Goal: Task Accomplishment & Management: Use online tool/utility

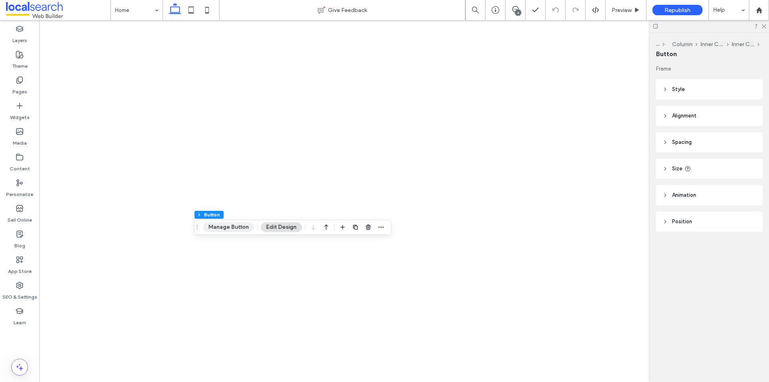
click at [228, 230] on button "Manage Button" at bounding box center [228, 227] width 51 height 10
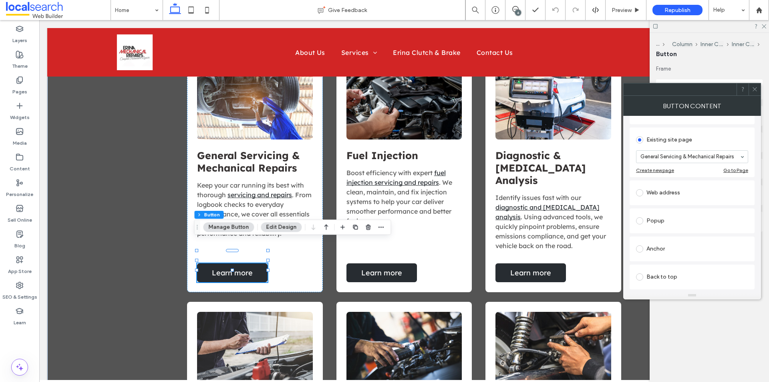
scroll to position [120, 0]
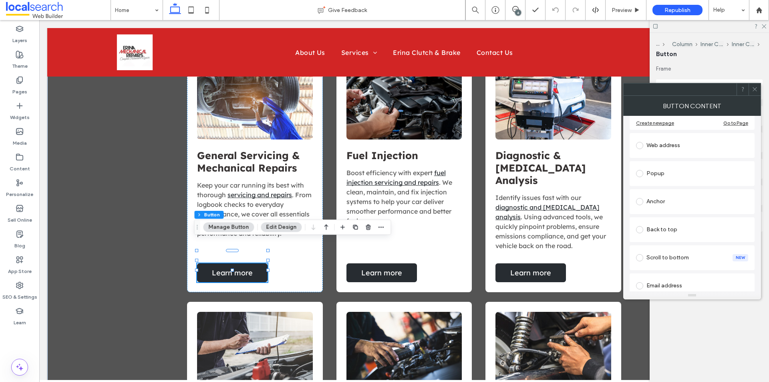
click at [753, 91] on icon at bounding box center [754, 89] width 6 height 6
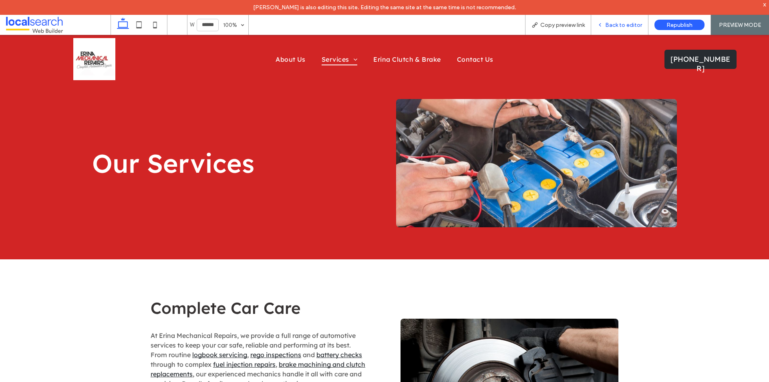
click at [619, 27] on span "Back to editor" at bounding box center [623, 25] width 37 height 7
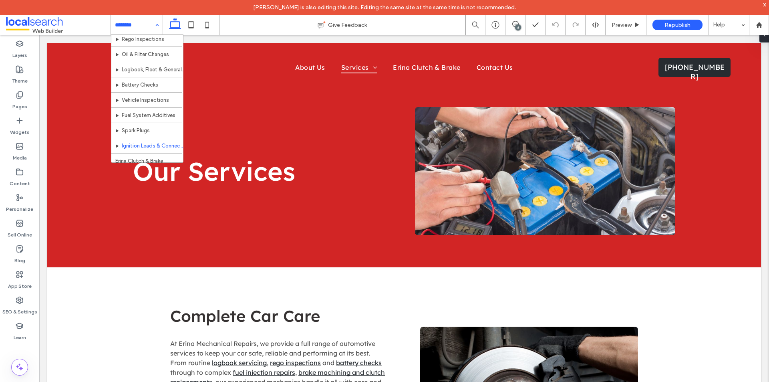
scroll to position [115, 0]
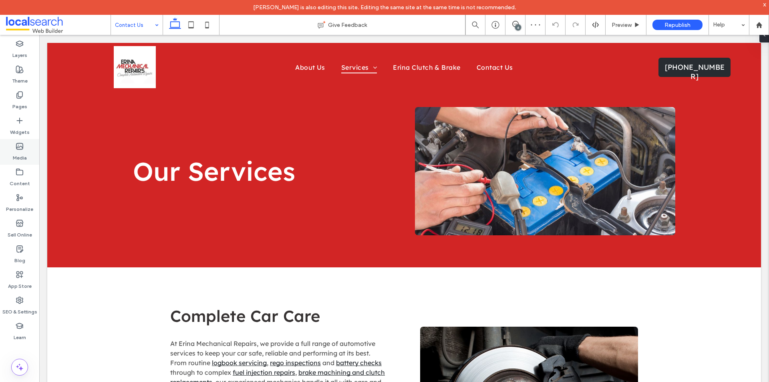
click at [19, 156] on label "Media" at bounding box center [20, 155] width 14 height 11
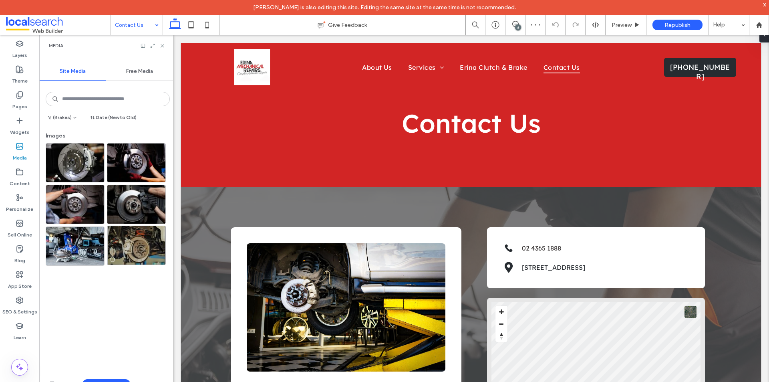
scroll to position [160, 0]
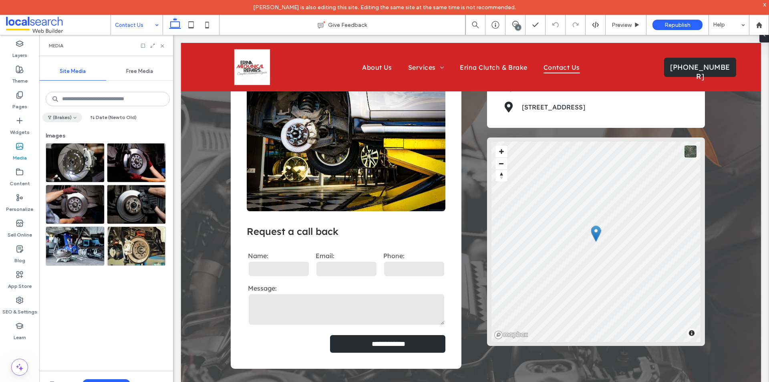
click at [64, 117] on button "(Brakes)" at bounding box center [62, 117] width 40 height 10
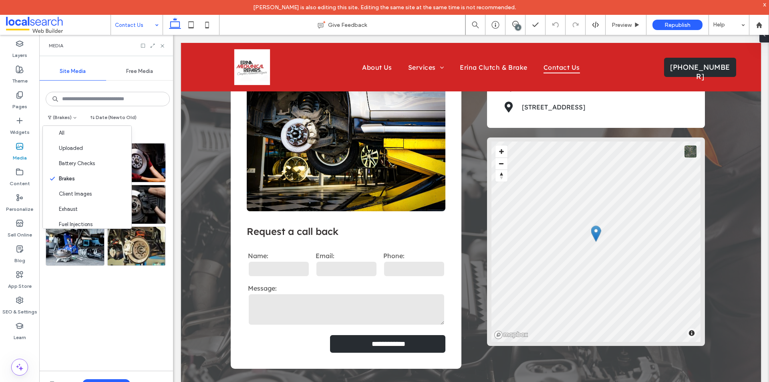
scroll to position [0, 0]
click at [72, 141] on div "All" at bounding box center [87, 136] width 88 height 15
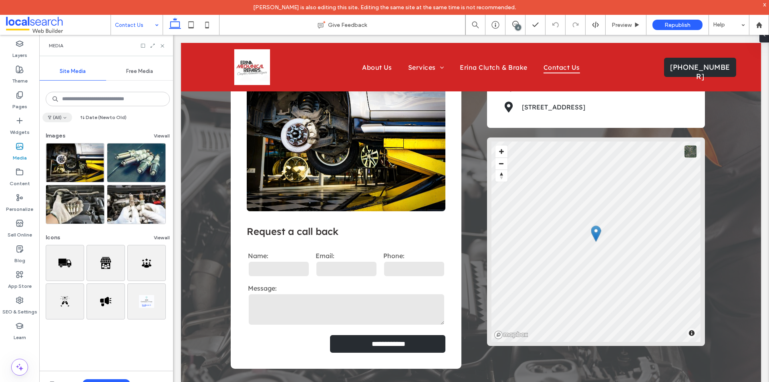
click at [62, 119] on span "button" at bounding box center [65, 117] width 6 height 9
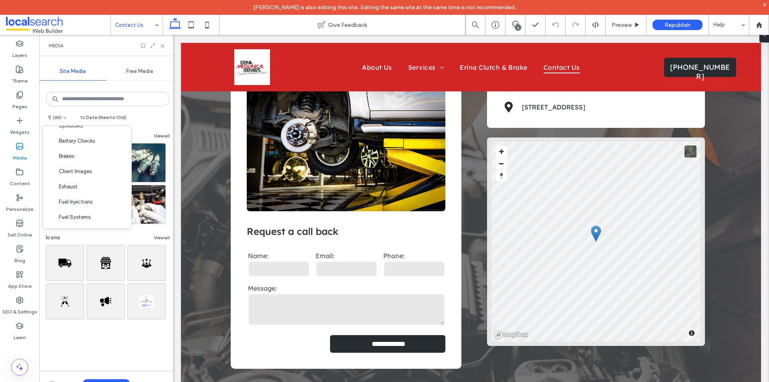
scroll to position [12, 0]
click at [77, 187] on span "Client Images" at bounding box center [75, 185] width 33 height 8
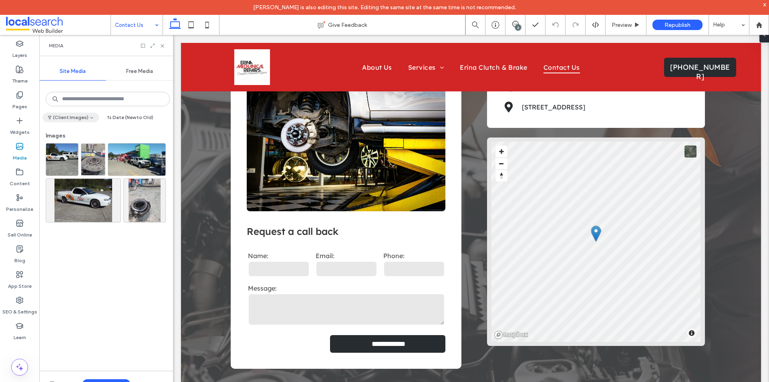
click at [84, 120] on button "(Client Images)" at bounding box center [70, 117] width 56 height 10
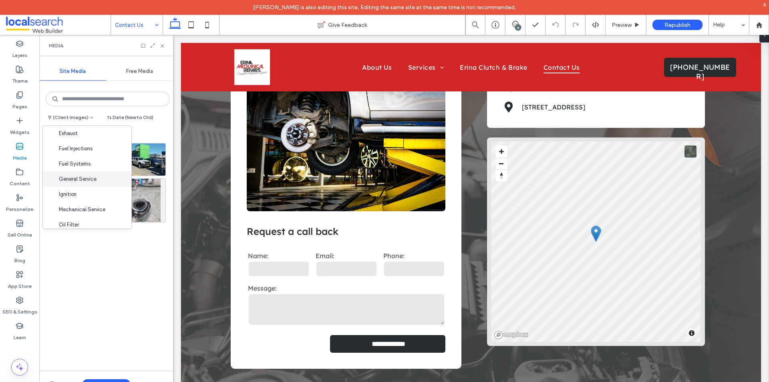
scroll to position [80, 0]
click at [82, 176] on span "General Service" at bounding box center [78, 178] width 38 height 8
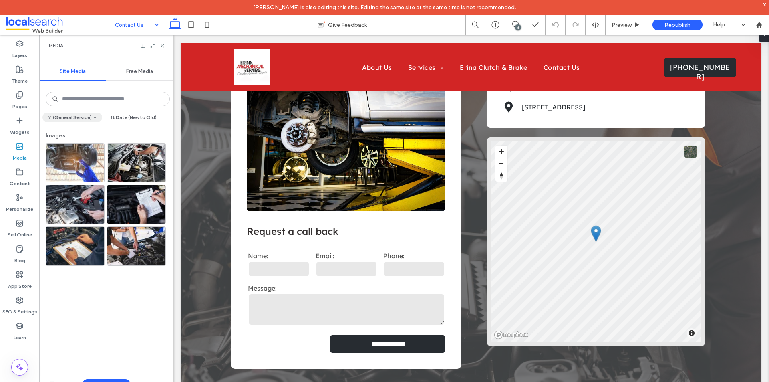
click at [84, 122] on button "(General Service)" at bounding box center [72, 117] width 60 height 10
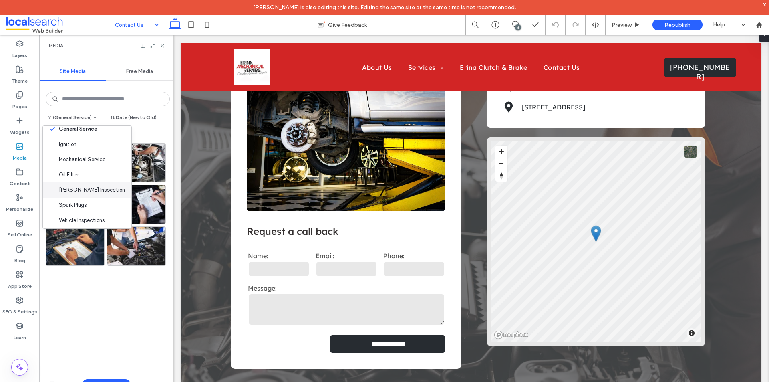
scroll to position [132, 0]
click at [87, 176] on div "Oil Filter" at bounding box center [87, 171] width 88 height 15
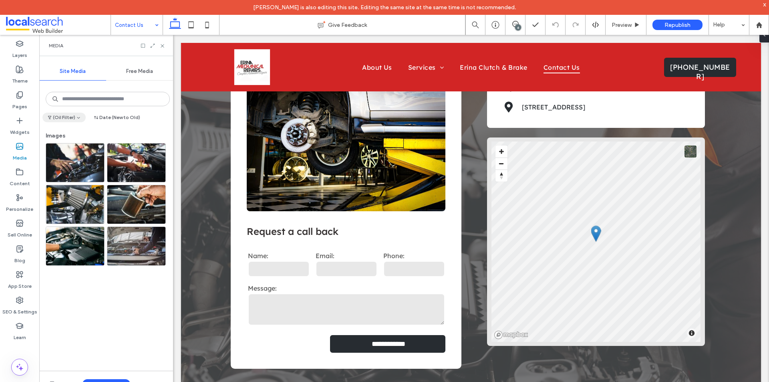
click at [76, 119] on icon "button" at bounding box center [78, 117] width 5 height 5
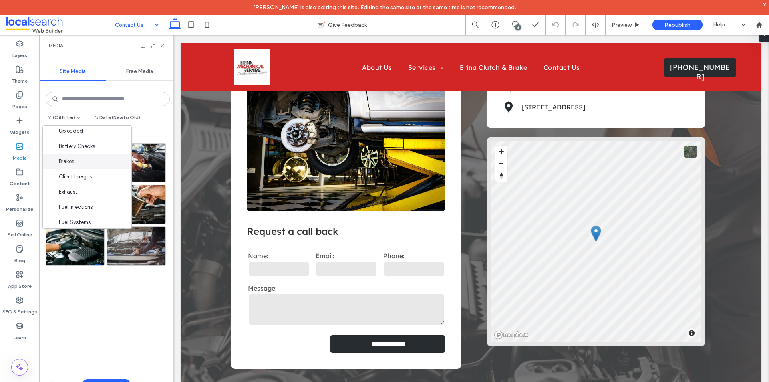
scroll to position [40, 0]
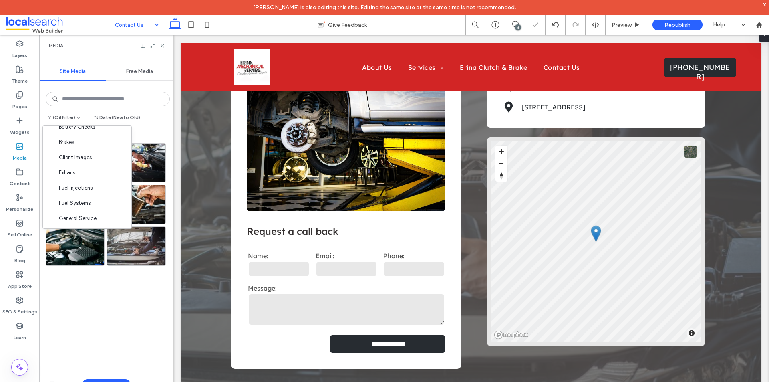
click at [157, 125] on div "(Oil Filter) Date (New to Old)" at bounding box center [105, 118] width 127 height 13
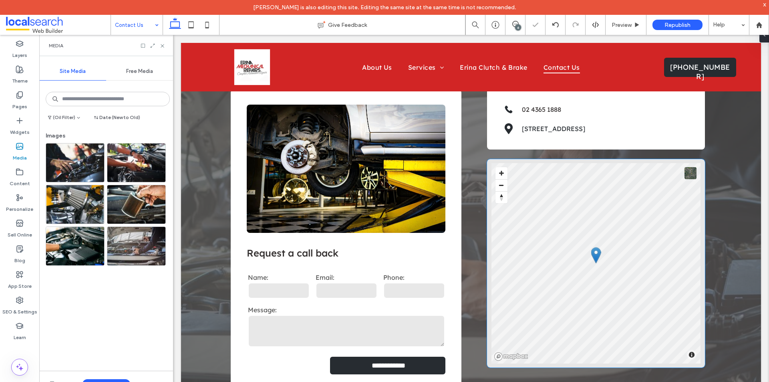
scroll to position [120, 0]
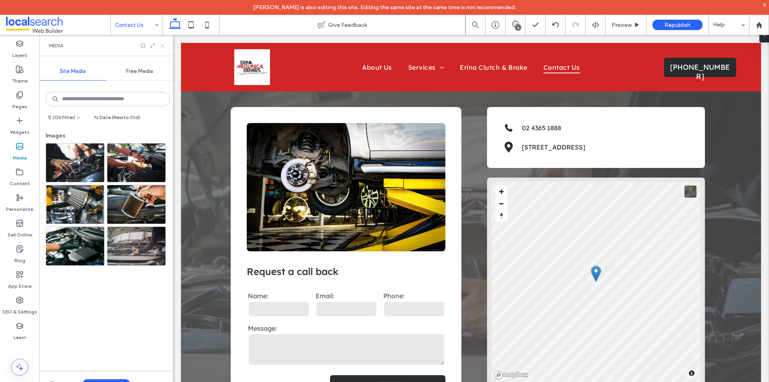
click at [164, 45] on icon at bounding box center [162, 46] width 6 height 6
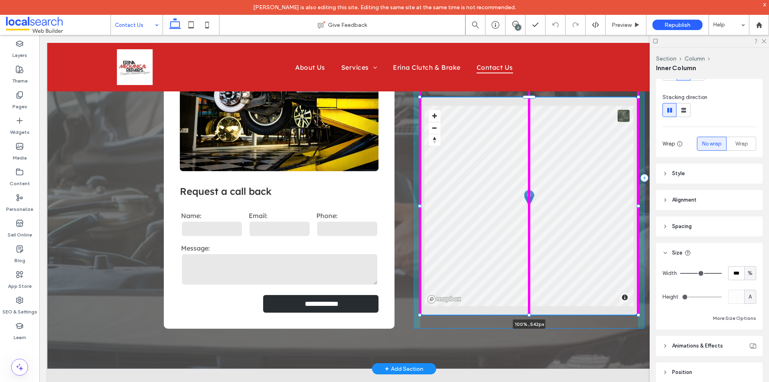
scroll to position [104, 0]
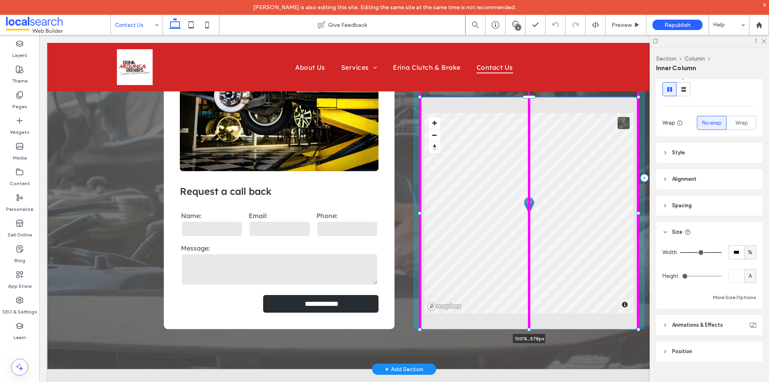
drag, startPoint x: 525, startPoint y: 305, endPoint x: 529, endPoint y: 328, distance: 23.6
click at [529, 328] on div "**********" at bounding box center [404, 178] width 480 height 382
type input "***"
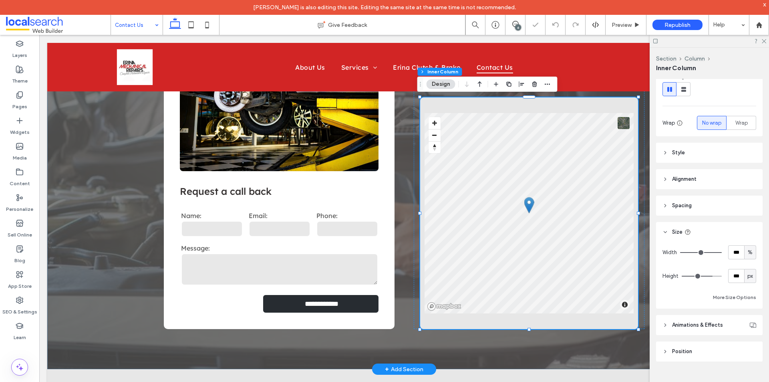
click at [113, 276] on div "**********" at bounding box center [403, 178] width 713 height 382
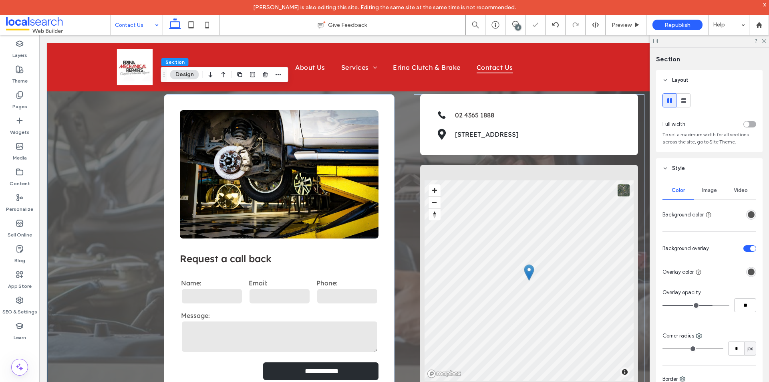
scroll to position [120, 0]
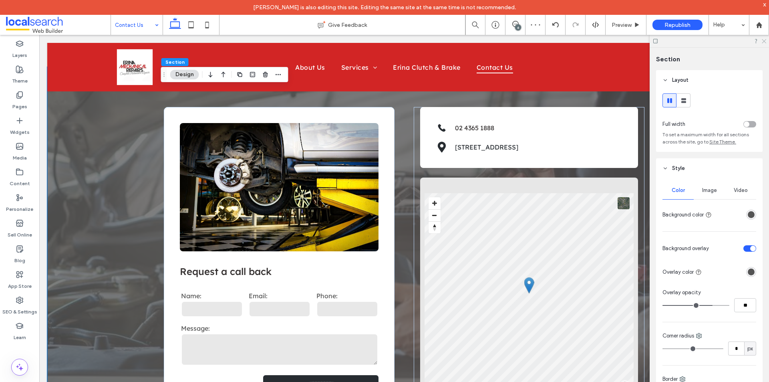
drag, startPoint x: 765, startPoint y: 43, endPoint x: 721, endPoint y: 13, distance: 53.0
click at [765, 43] on icon at bounding box center [763, 40] width 5 height 5
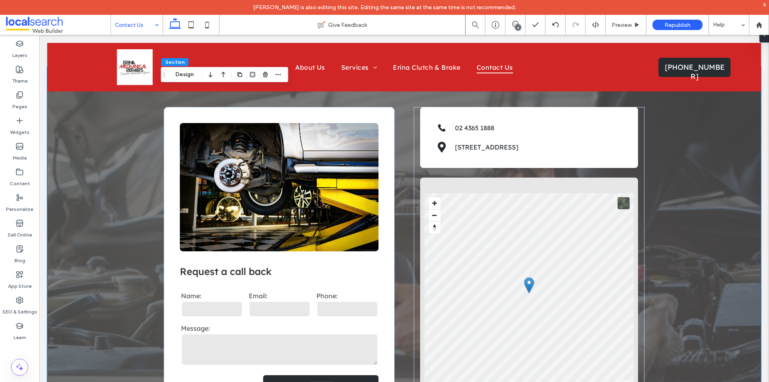
click at [704, 173] on div "**********" at bounding box center [403, 258] width 713 height 382
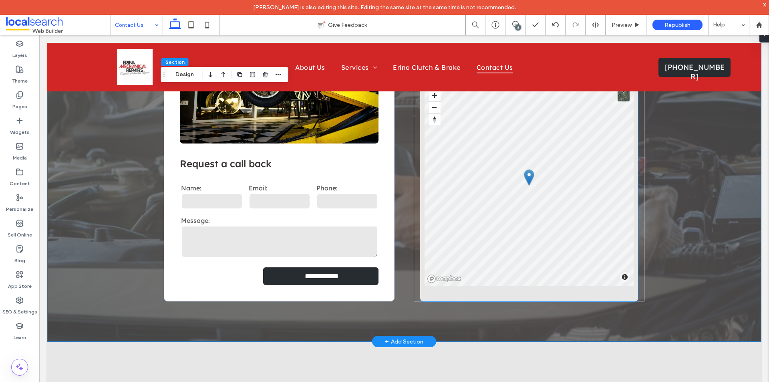
scroll to position [240, 0]
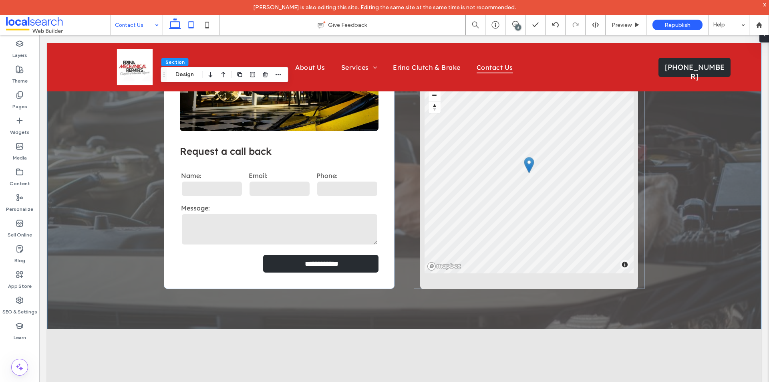
drag, startPoint x: 207, startPoint y: 29, endPoint x: 190, endPoint y: 27, distance: 17.3
click at [207, 29] on icon at bounding box center [207, 25] width 16 height 16
type input "**"
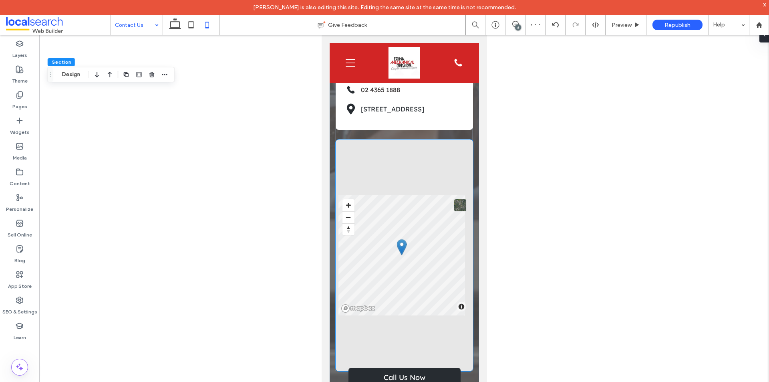
click at [395, 193] on div "© Mapbox © OpenStreetMap Improve this map" at bounding box center [403, 254] width 137 height 231
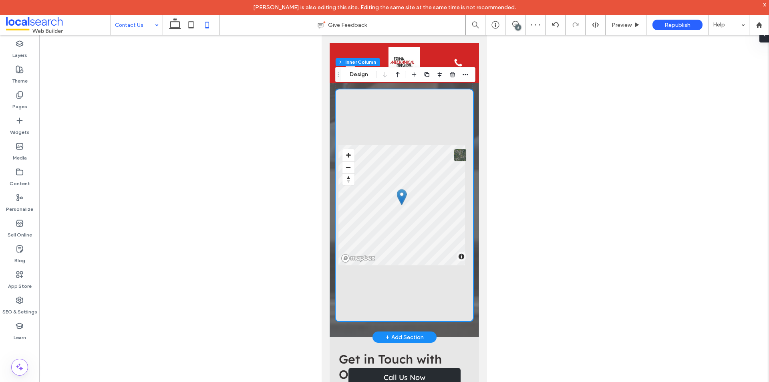
scroll to position [587, 0]
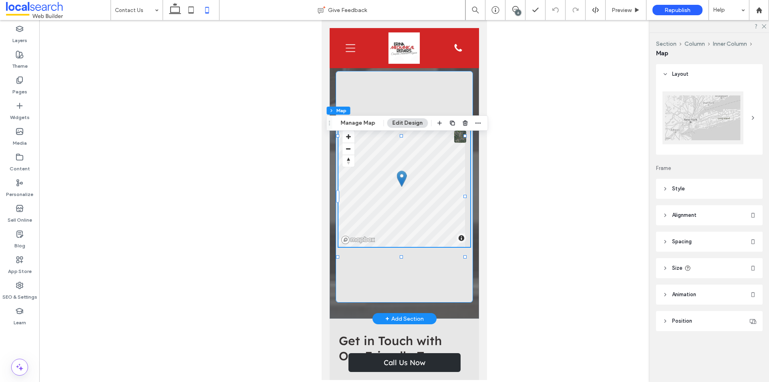
click at [405, 292] on div "© Mapbox © OpenStreetMap Improve this map" at bounding box center [403, 186] width 137 height 231
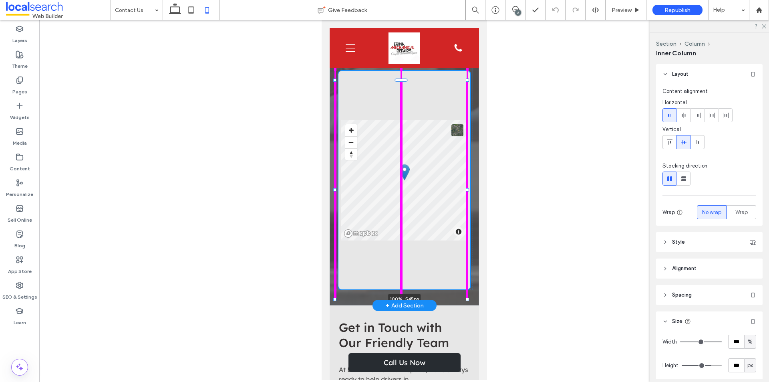
scroll to position [104, 0]
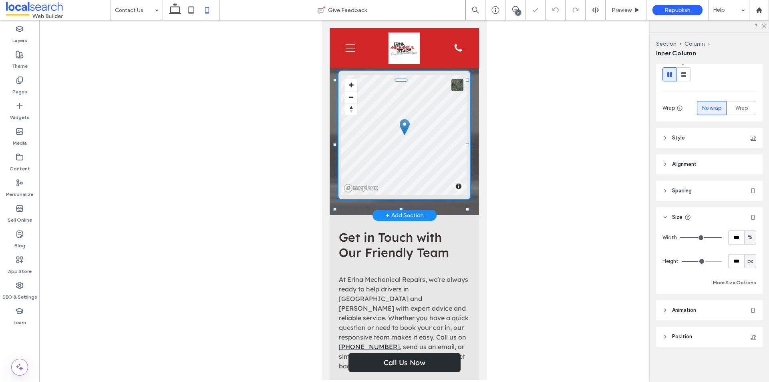
type input "***"
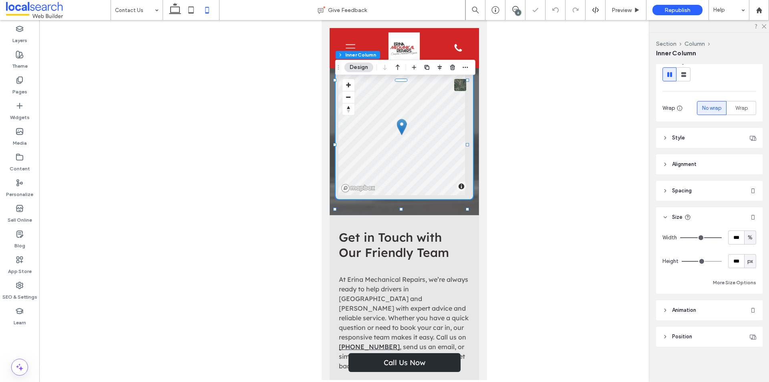
click at [545, 250] on div at bounding box center [403, 200] width 729 height 360
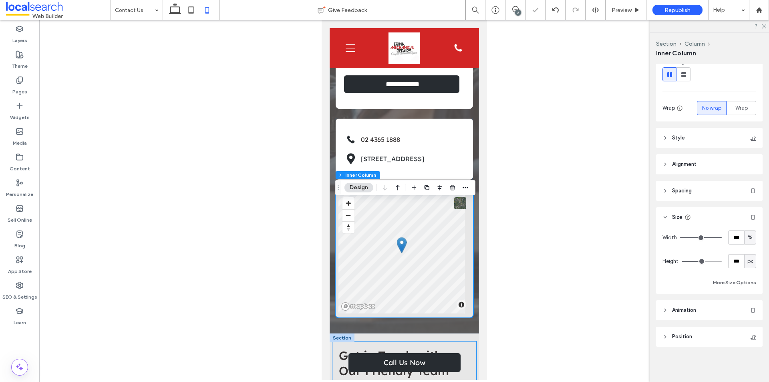
scroll to position [360, 0]
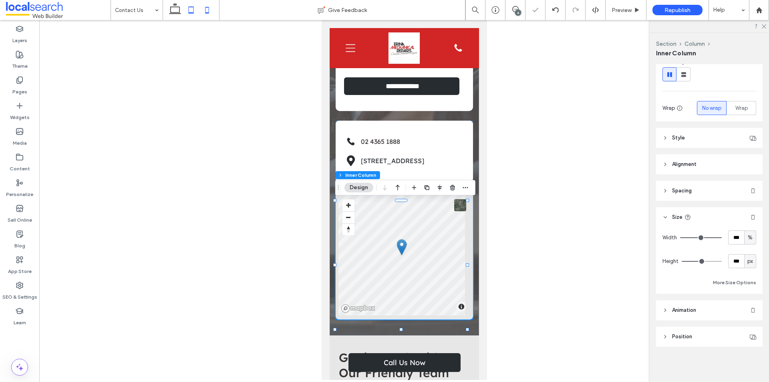
click at [193, 7] on use at bounding box center [191, 9] width 5 height 7
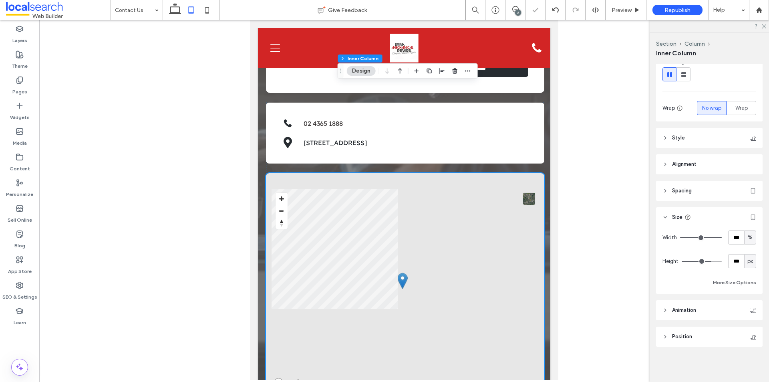
type input "***"
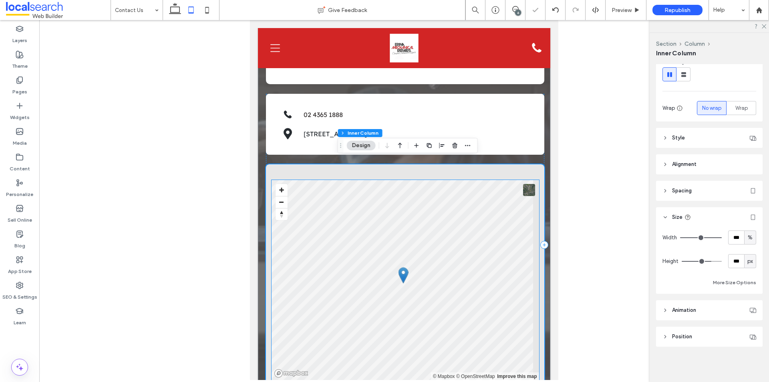
scroll to position [409, 0]
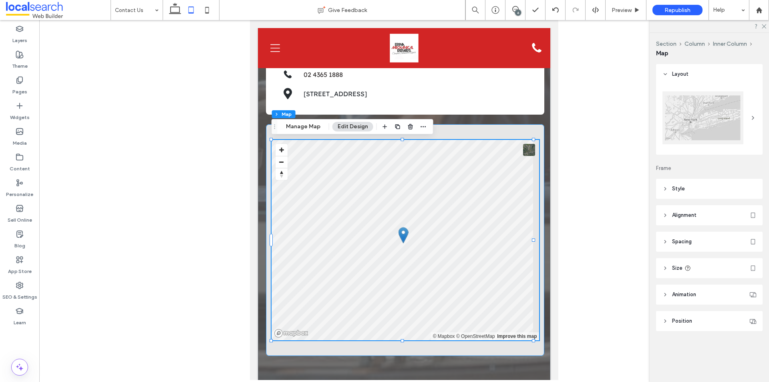
click at [410, 350] on div "© Mapbox © OpenStreetMap Improve this map" at bounding box center [405, 239] width 278 height 231
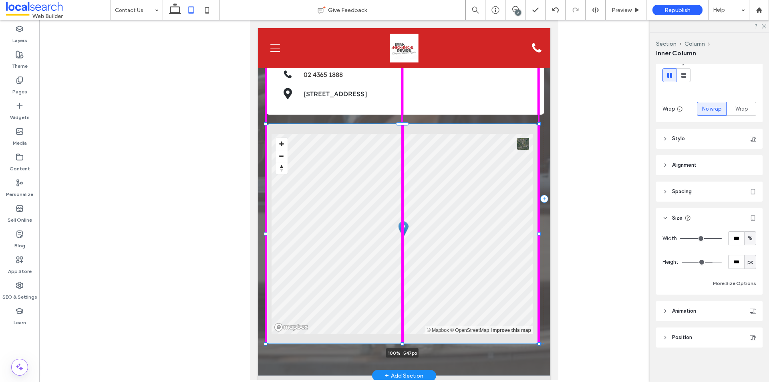
scroll to position [104, 0]
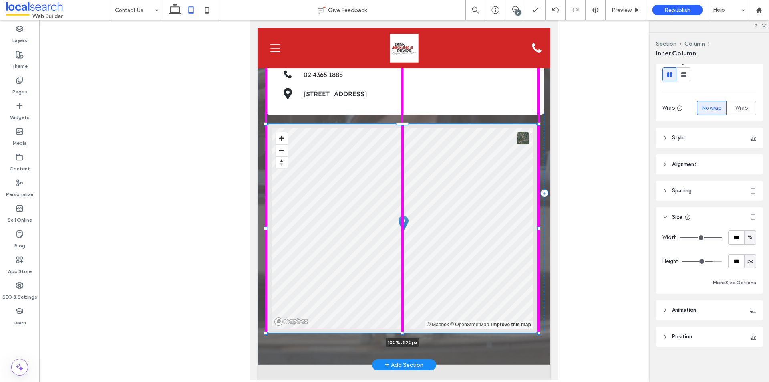
click at [404, 326] on div "**********" at bounding box center [404, 42] width 292 height 643
type input "***"
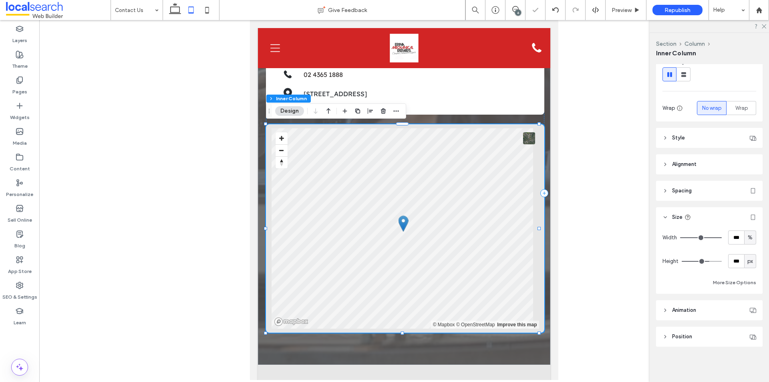
click at [582, 298] on div at bounding box center [403, 200] width 729 height 360
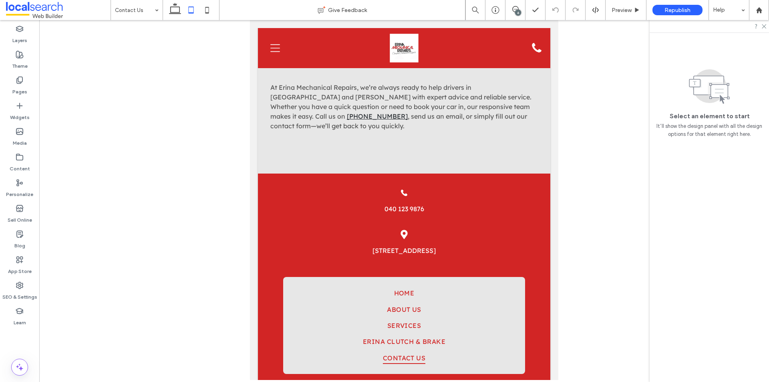
scroll to position [689, 0]
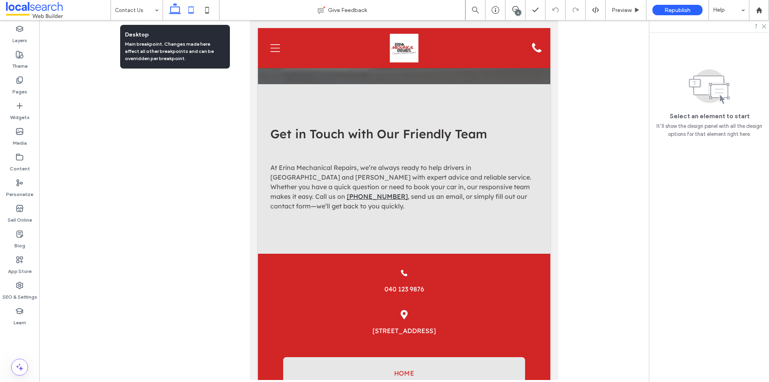
click at [170, 10] on icon at bounding box center [175, 10] width 16 height 16
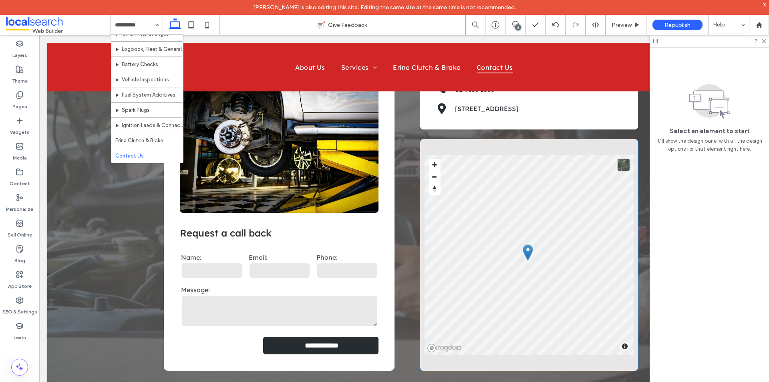
scroll to position [157, 0]
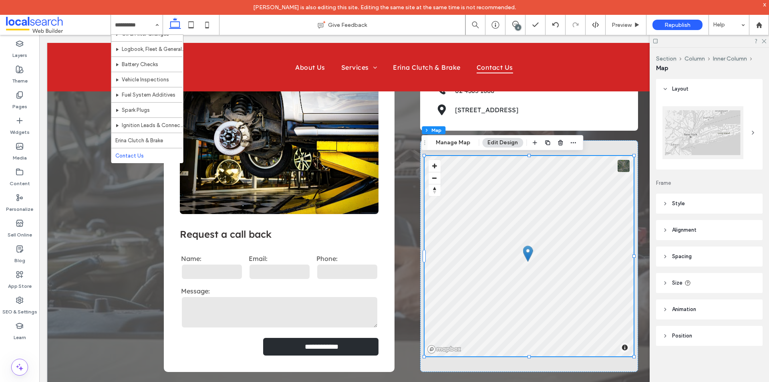
click at [696, 283] on header "Size" at bounding box center [709, 283] width 106 height 20
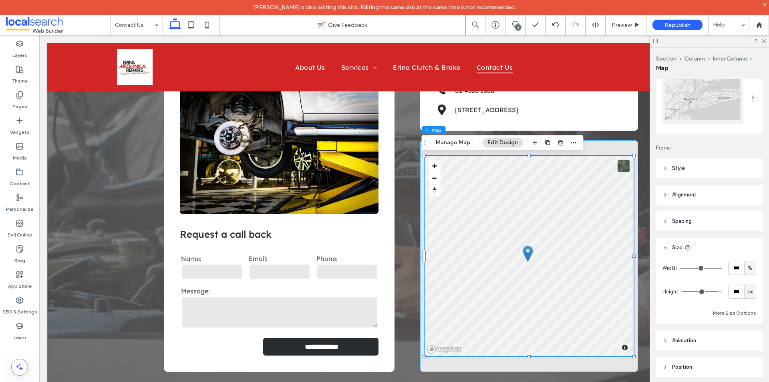
scroll to position [36, 0]
click at [747, 290] on span "px" at bounding box center [750, 291] width 6 height 8
click at [747, 319] on div "px % vh vw A" at bounding box center [745, 333] width 11 height 70
type input "***"
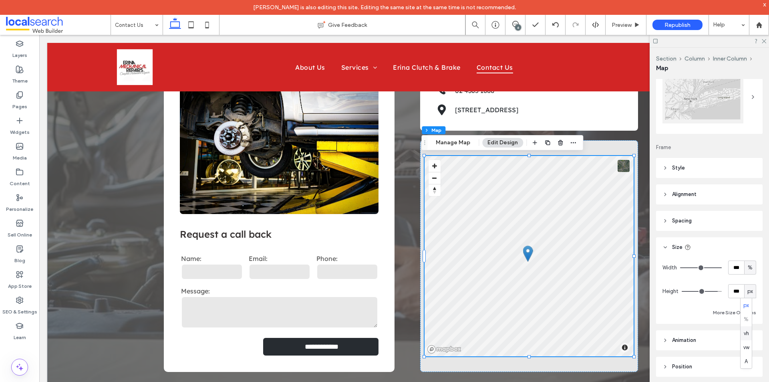
type input "***"
drag, startPoint x: 713, startPoint y: 289, endPoint x: 728, endPoint y: 291, distance: 14.9
type input "***"
click at [721, 291] on input "range" at bounding box center [701, 291] width 40 height 1
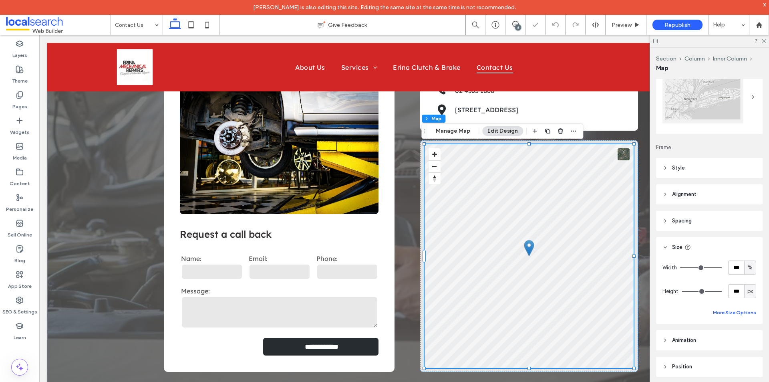
click at [725, 314] on button "More Size Options" at bounding box center [734, 312] width 43 height 10
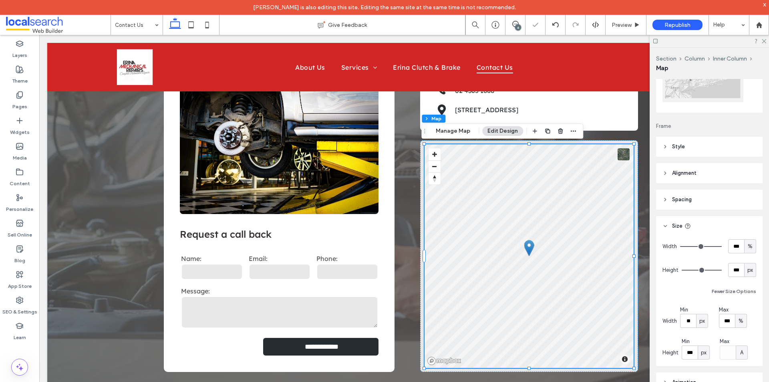
scroll to position [76, 0]
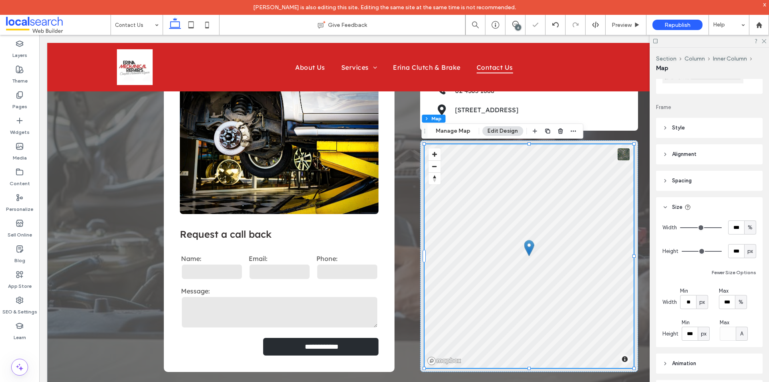
click at [705, 335] on span "px" at bounding box center [704, 333] width 6 height 8
click at [706, 278] on div "%" at bounding box center [703, 277] width 11 height 14
click at [691, 335] on input "****" at bounding box center [689, 333] width 16 height 14
type input "***"
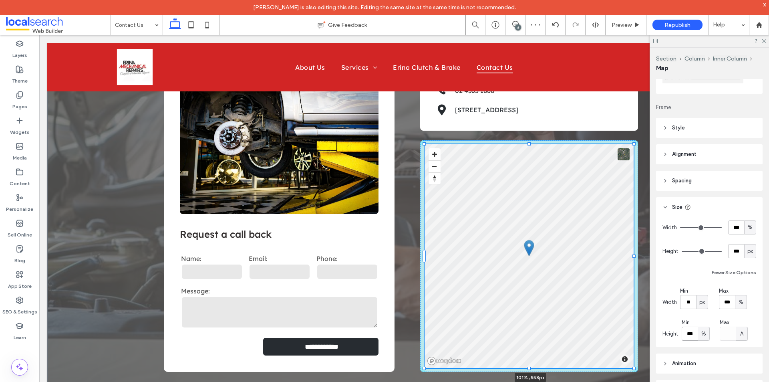
click at [633, 255] on div "**********" at bounding box center [404, 221] width 480 height 382
type input "****"
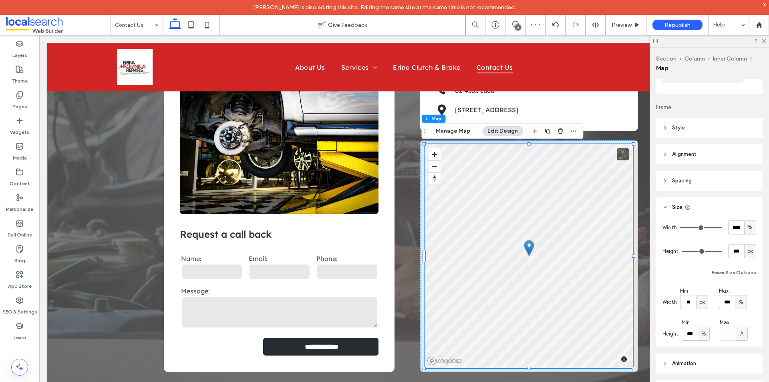
drag, startPoint x: 751, startPoint y: 315, endPoint x: 735, endPoint y: 274, distance: 43.9
click at [751, 314] on div "Width **** % Height *** px Fewer Size Options Width Min ** px Max *** % Height …" at bounding box center [709, 280] width 94 height 120
drag, startPoint x: 679, startPoint y: 268, endPoint x: 689, endPoint y: 243, distance: 26.6
click at [679, 267] on div "Fewer Size Options" at bounding box center [709, 272] width 94 height 10
drag, startPoint x: 715, startPoint y: 227, endPoint x: 724, endPoint y: 227, distance: 9.6
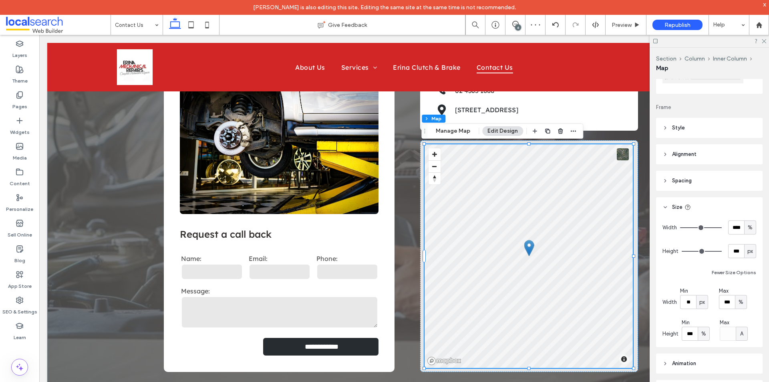
click at [721, 227] on input "range" at bounding box center [701, 227] width 42 height 1
click at [406, 237] on div "**********" at bounding box center [404, 221] width 480 height 382
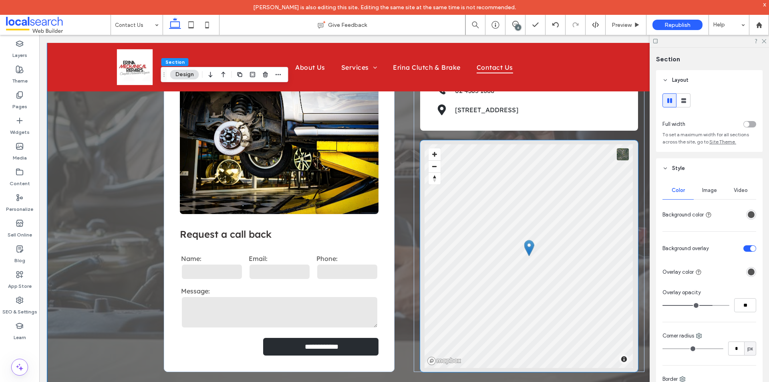
click at [634, 349] on div "© Mapbox © OpenStreetMap Improve this map" at bounding box center [529, 255] width 218 height 231
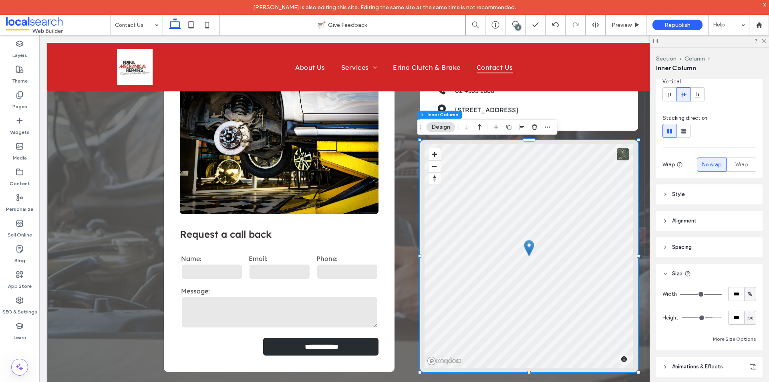
scroll to position [104, 0]
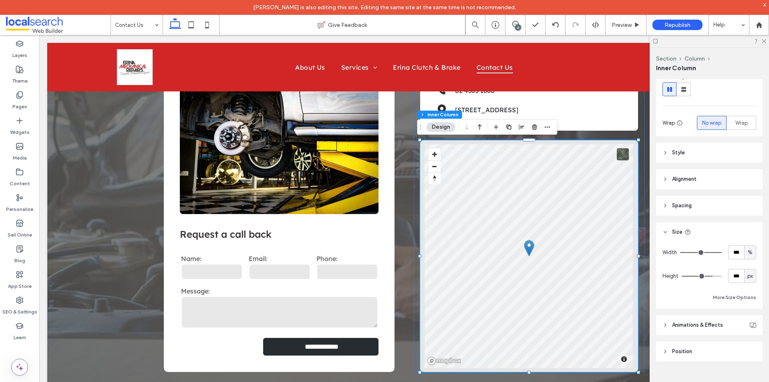
click at [704, 205] on header "Spacing" at bounding box center [709, 205] width 106 height 20
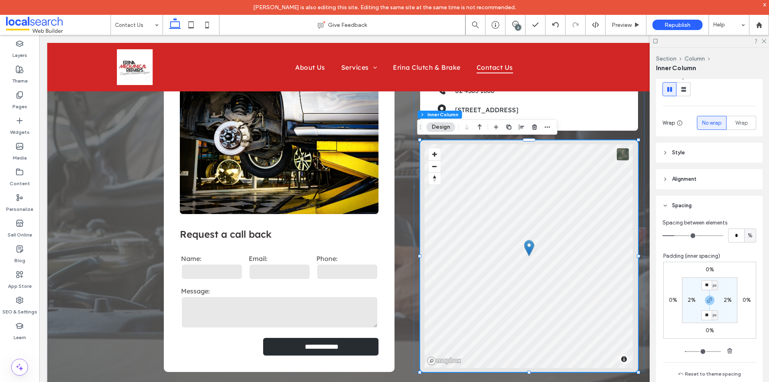
click at [687, 301] on label "2%" at bounding box center [691, 299] width 8 height 7
type input "*"
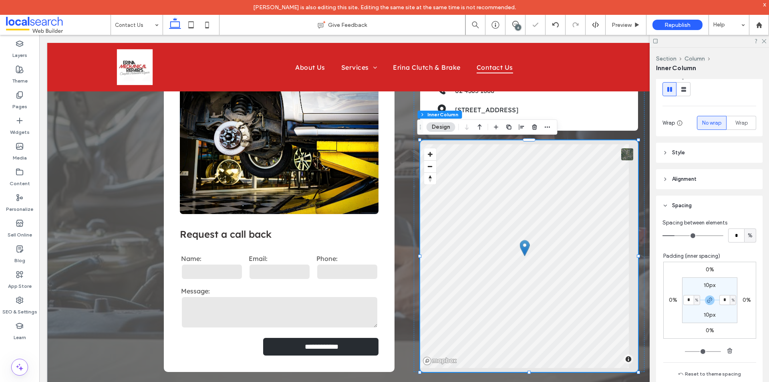
click at [703, 285] on label "10px" at bounding box center [709, 284] width 12 height 7
type input "**"
type input "*"
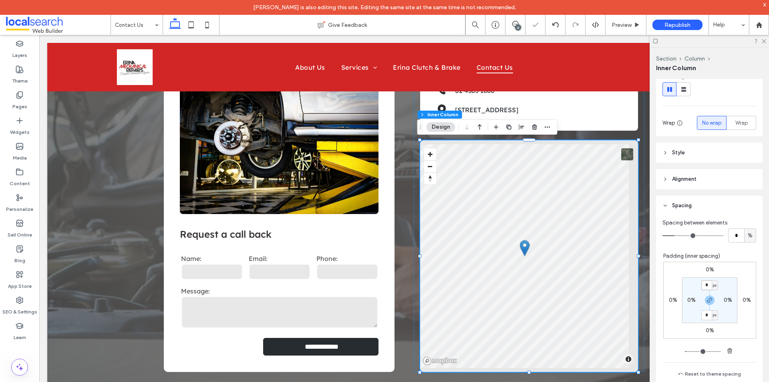
click at [703, 283] on input "*" at bounding box center [706, 285] width 10 height 10
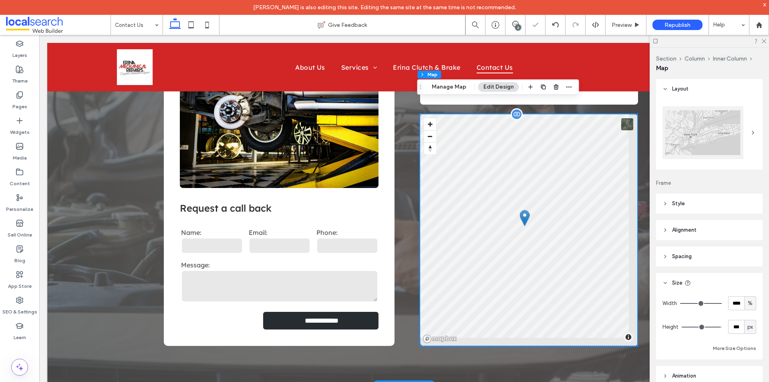
scroll to position [197, 0]
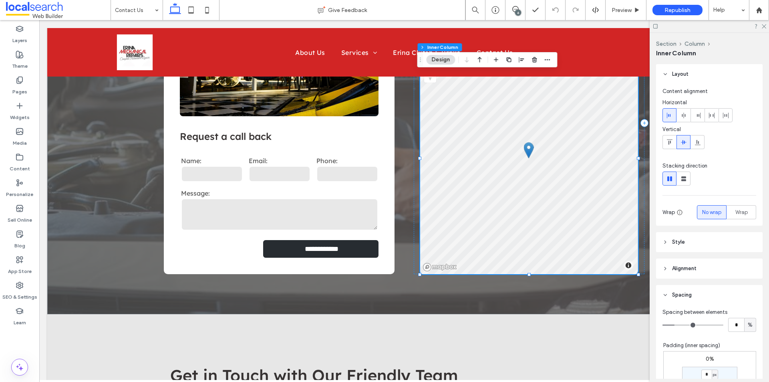
scroll to position [80, 0]
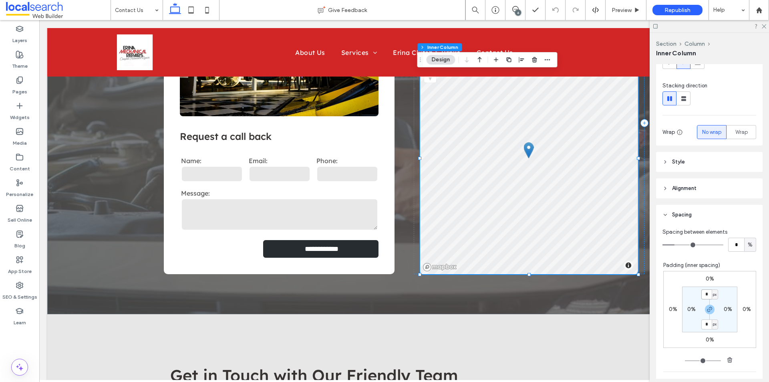
click at [703, 295] on input "*" at bounding box center [706, 294] width 10 height 10
type input "*"
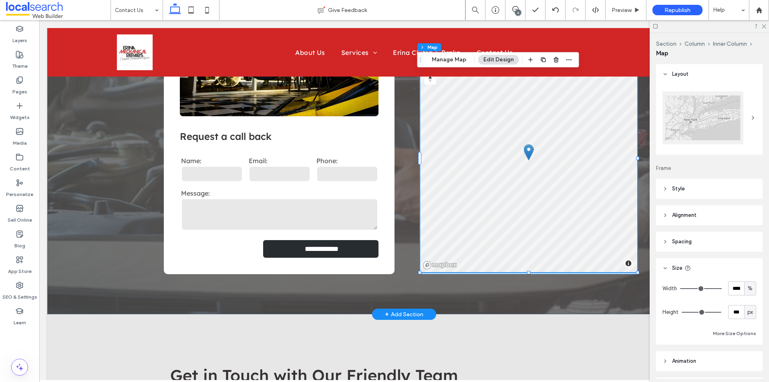
click at [573, 283] on div "**********" at bounding box center [404, 123] width 480 height 382
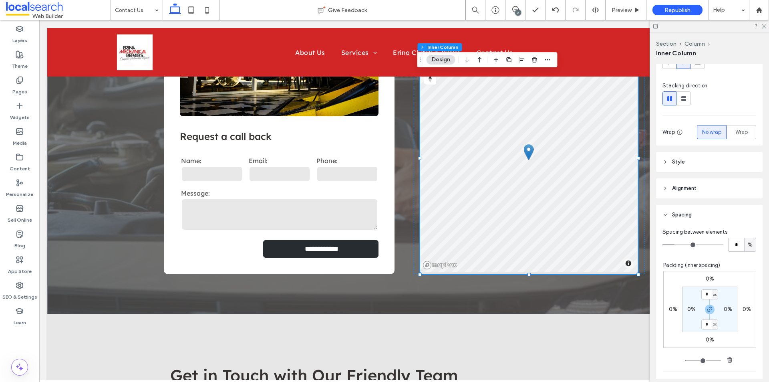
click at [689, 309] on label "0%" at bounding box center [691, 308] width 8 height 7
type input "*"
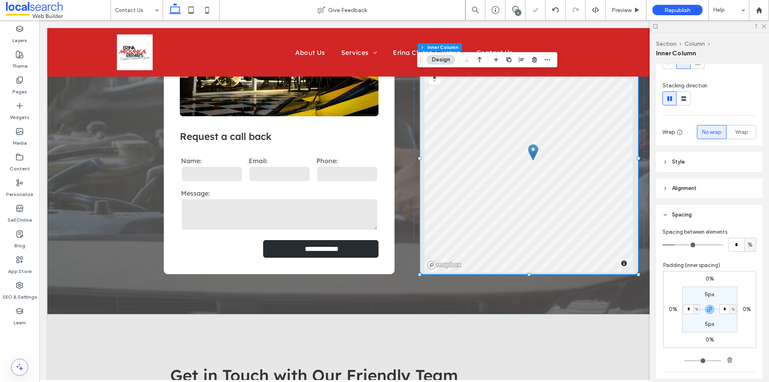
click at [686, 309] on input "*" at bounding box center [688, 309] width 10 height 10
type input "*"
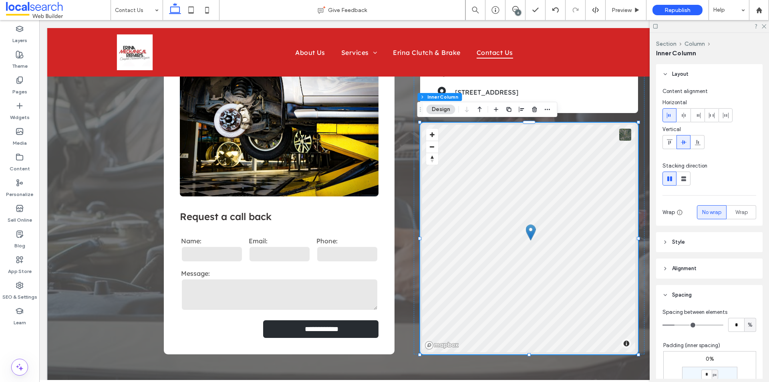
scroll to position [120, 0]
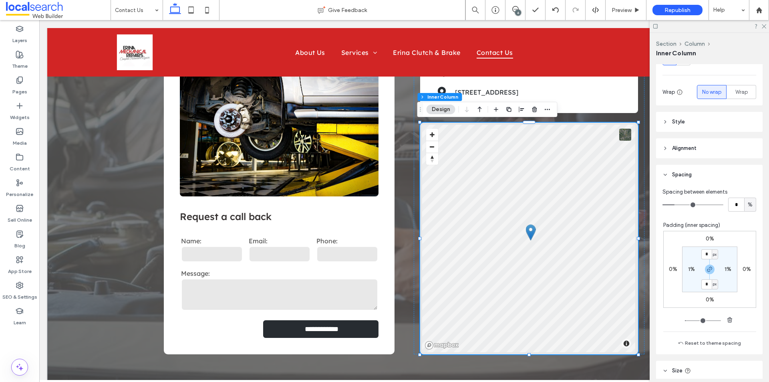
click at [688, 270] on label "1%" at bounding box center [691, 268] width 7 height 7
click at [695, 271] on span "%" at bounding box center [696, 269] width 3 height 8
click at [691, 281] on span "px" at bounding box center [690, 281] width 6 height 8
type input "*"
type input "***"
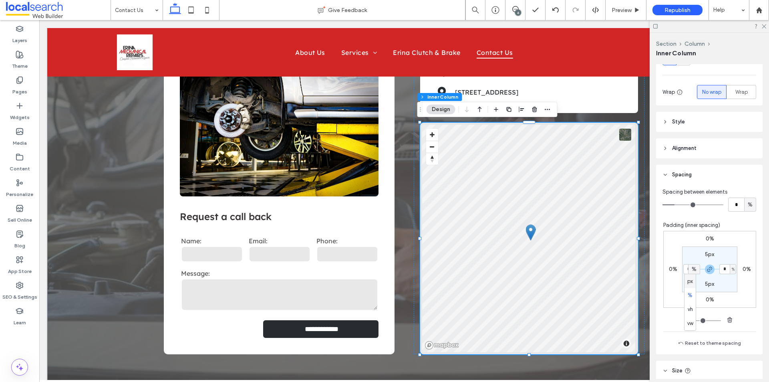
type input "***"
type input "*"
click at [688, 269] on input "***" at bounding box center [688, 269] width 10 height 10
type input "*"
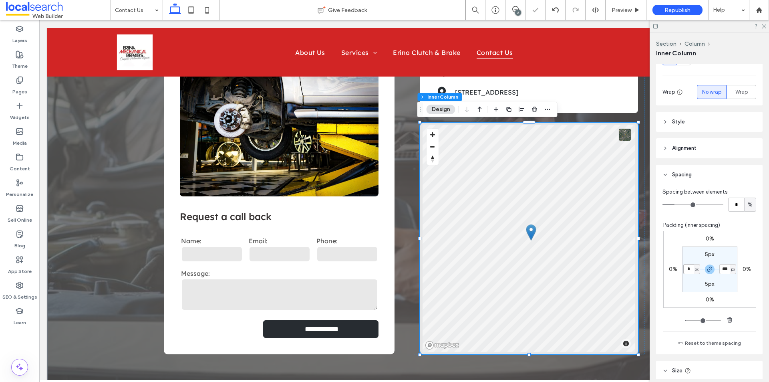
type input "*"
click at [400, 322] on div "**********" at bounding box center [404, 203] width 480 height 382
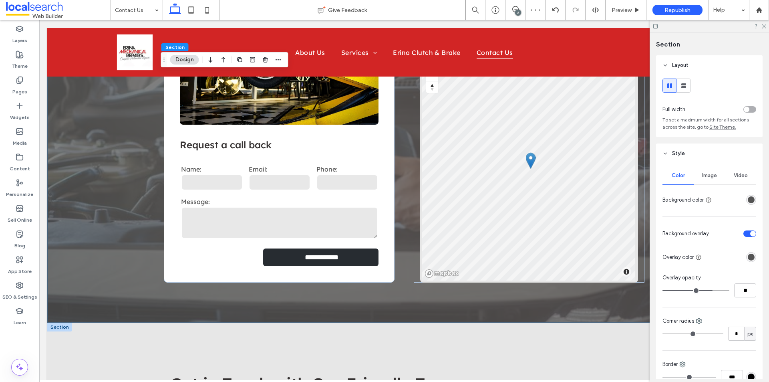
scroll to position [240, 0]
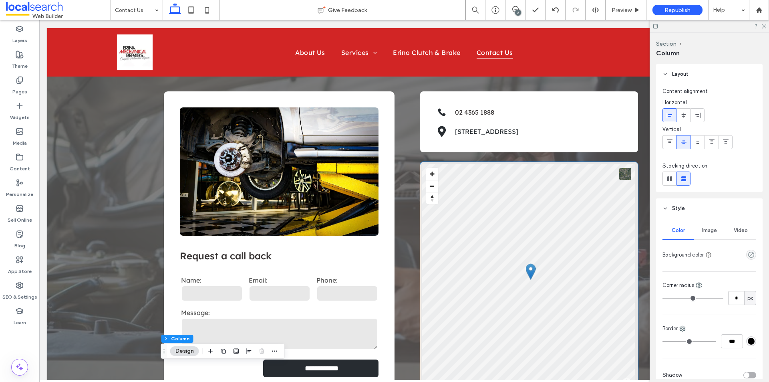
scroll to position [120, 0]
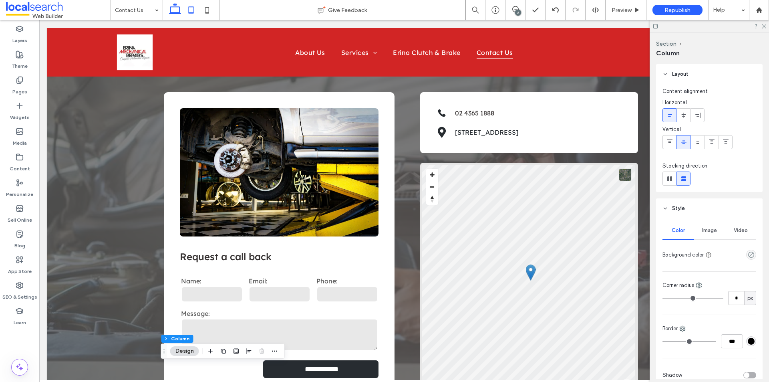
click at [192, 11] on icon at bounding box center [191, 10] width 16 height 16
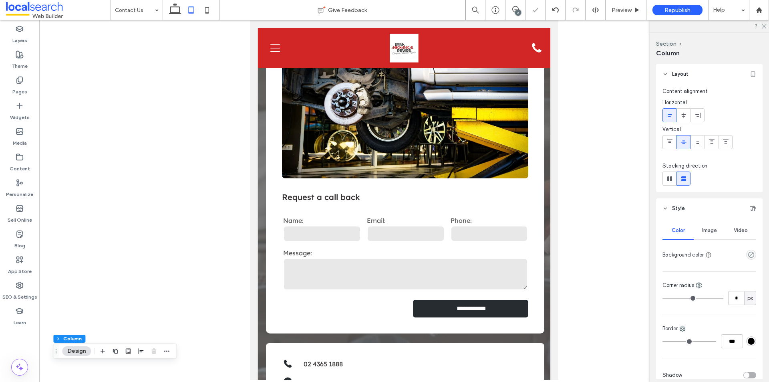
type input "*"
type input "***"
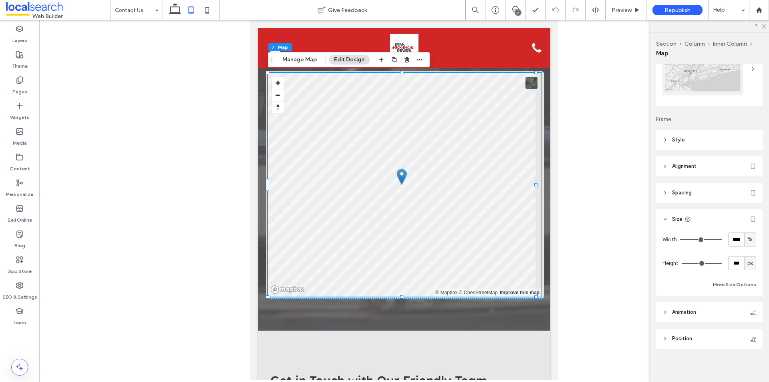
scroll to position [51, 0]
click at [689, 136] on header "Style" at bounding box center [709, 138] width 106 height 20
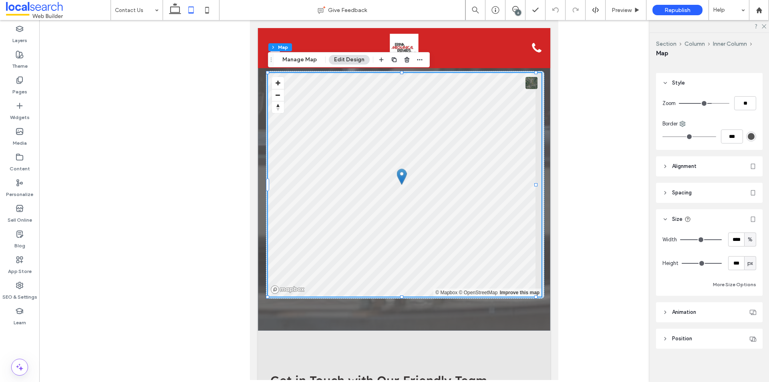
scroll to position [108, 0]
click at [722, 281] on button "More Size Options" at bounding box center [734, 282] width 43 height 10
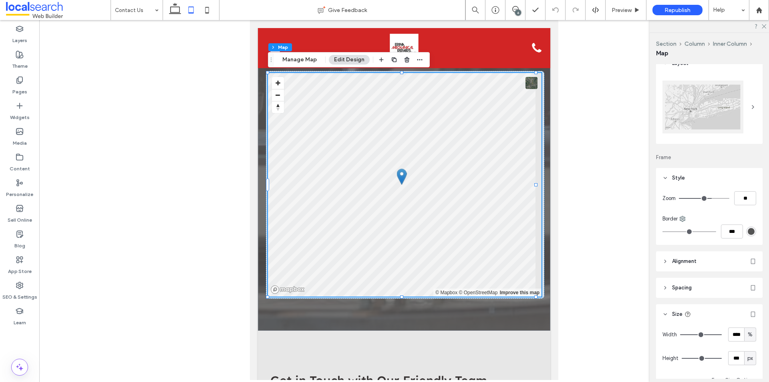
scroll to position [0, 0]
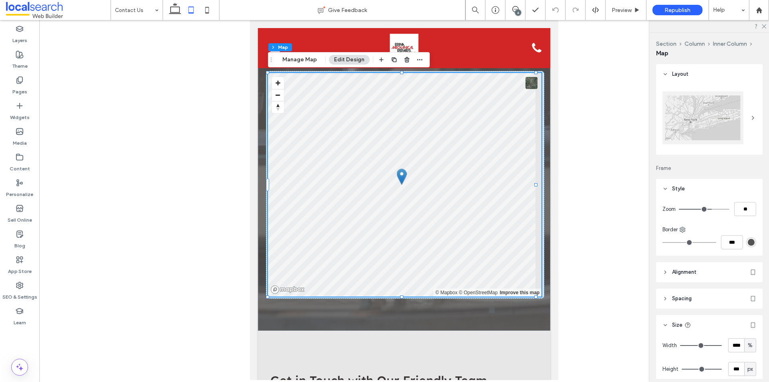
click at [223, 171] on div at bounding box center [403, 200] width 729 height 360
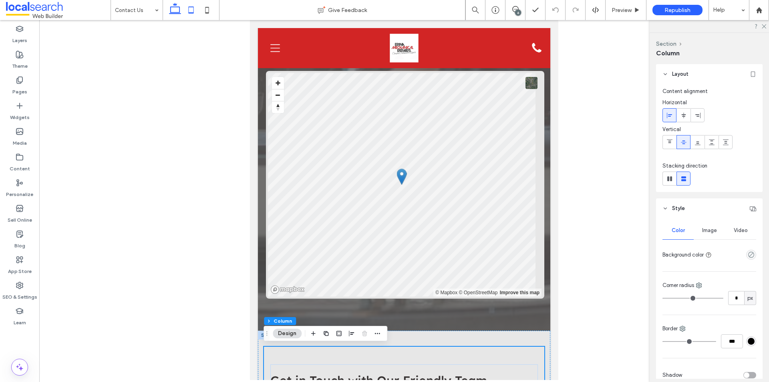
click at [176, 11] on icon at bounding box center [175, 10] width 16 height 16
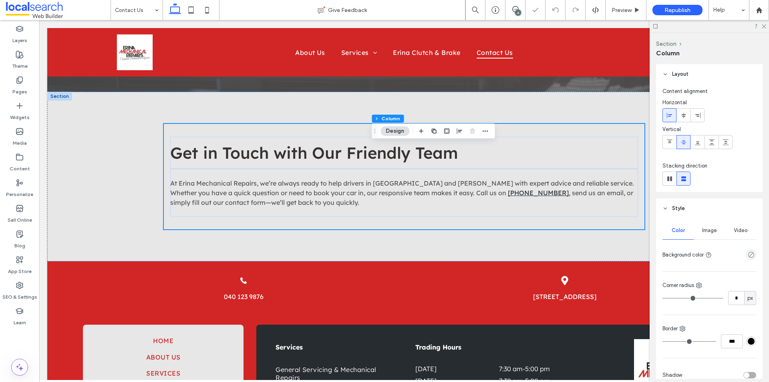
type input "*"
type input "***"
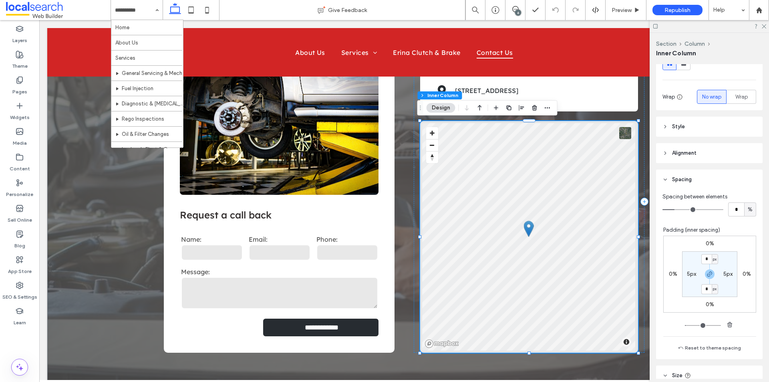
scroll to position [120, 0]
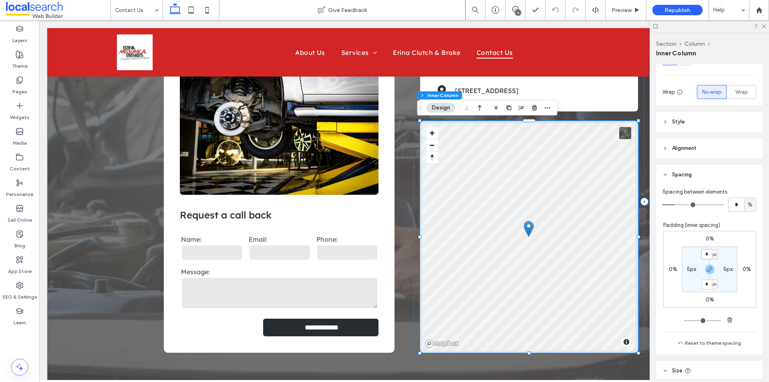
click at [703, 256] on input "*" at bounding box center [706, 254] width 10 height 10
type input "**"
click at [687, 271] on label "5px" at bounding box center [691, 268] width 9 height 7
click at [695, 269] on div "px" at bounding box center [696, 269] width 5 height 8
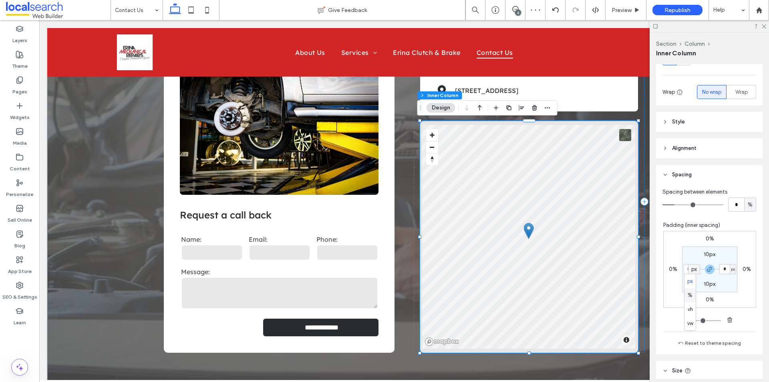
click at [693, 295] on div "%" at bounding box center [689, 295] width 11 height 14
type input "*"
type input "***"
type input "*"
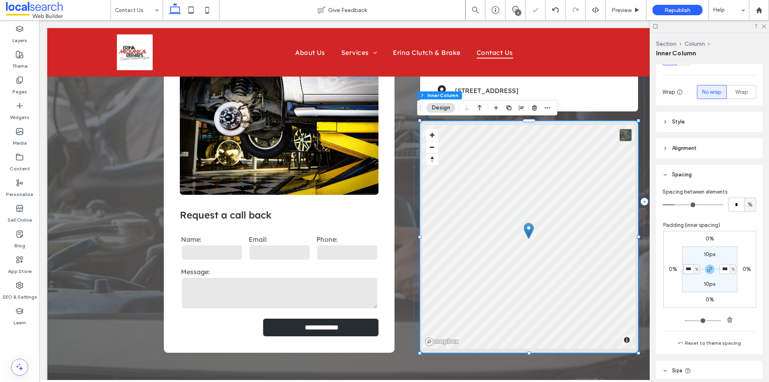
click at [685, 270] on input "***" at bounding box center [688, 269] width 10 height 10
type input "*"
click at [189, 12] on use at bounding box center [191, 9] width 5 height 7
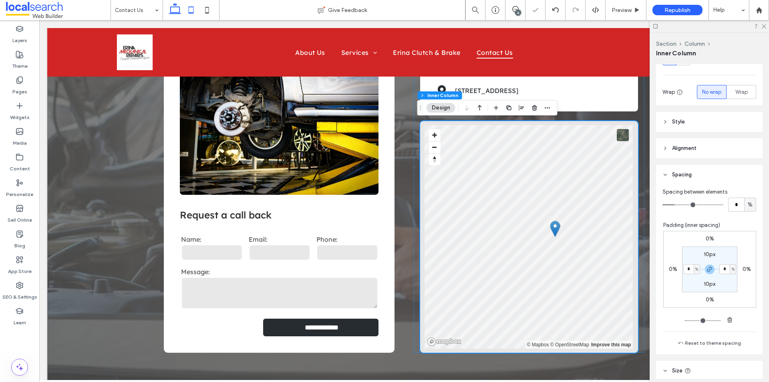
type input "***"
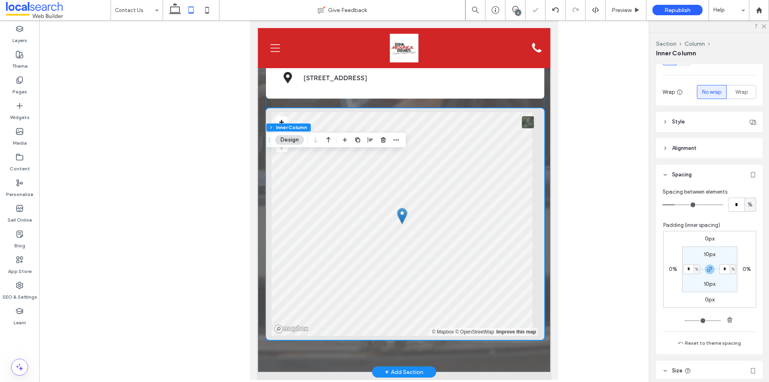
scroll to position [462, 0]
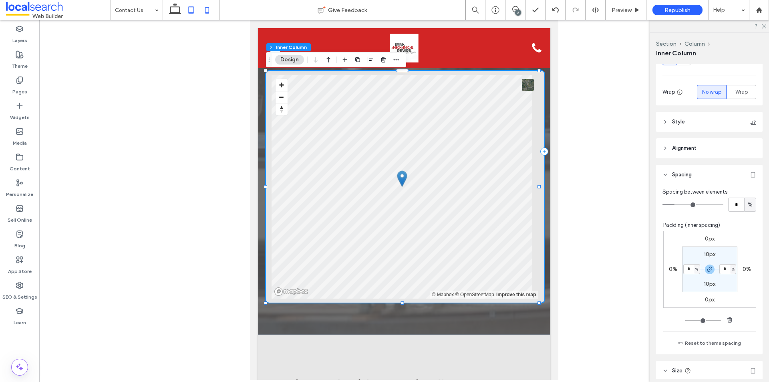
drag, startPoint x: 207, startPoint y: 11, endPoint x: 211, endPoint y: 14, distance: 5.4
click at [207, 11] on icon at bounding box center [207, 10] width 16 height 16
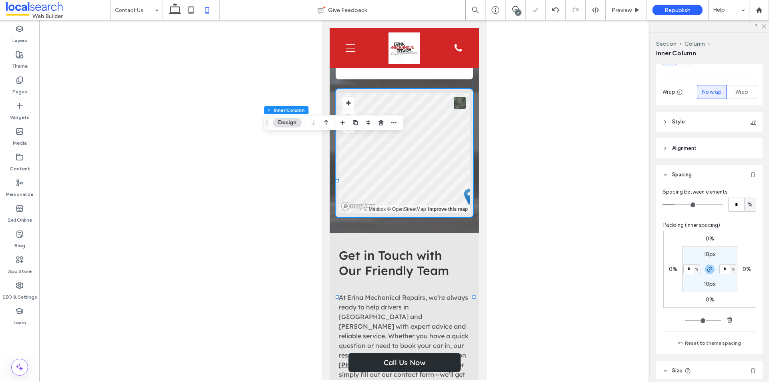
type input "***"
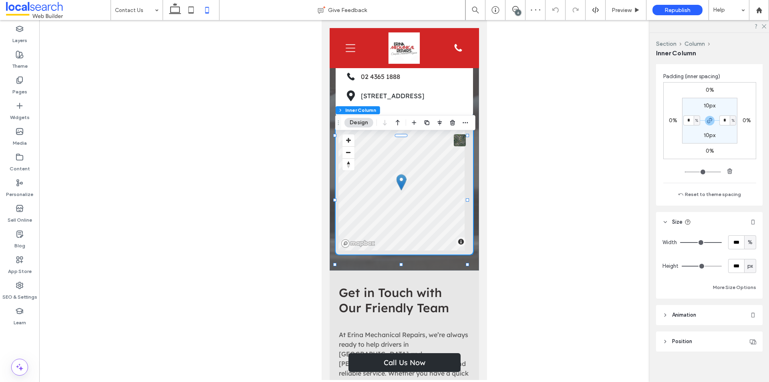
scroll to position [273, 0]
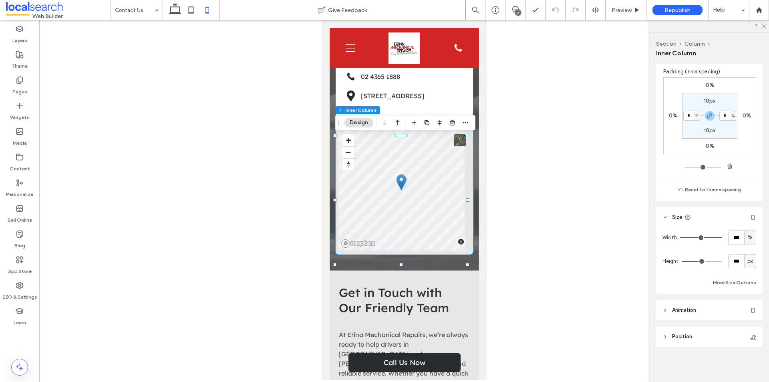
type input "***"
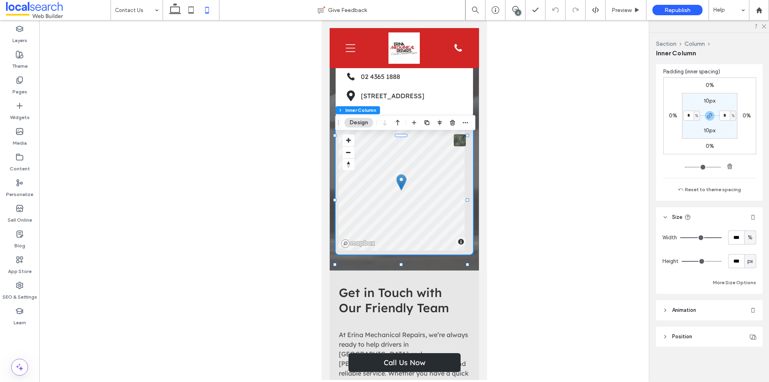
type input "***"
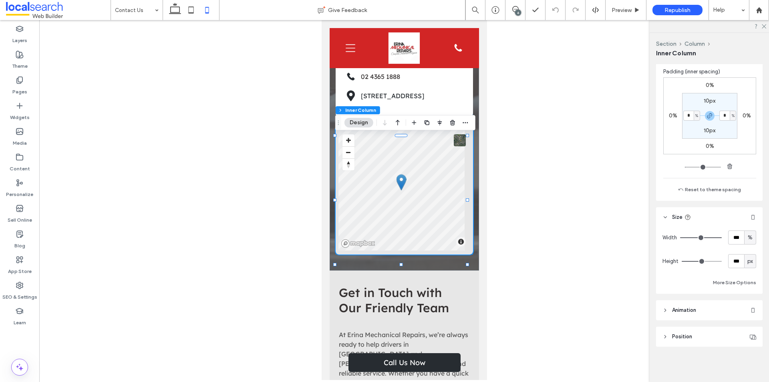
type input "***"
drag, startPoint x: 699, startPoint y: 261, endPoint x: 723, endPoint y: 260, distance: 24.1
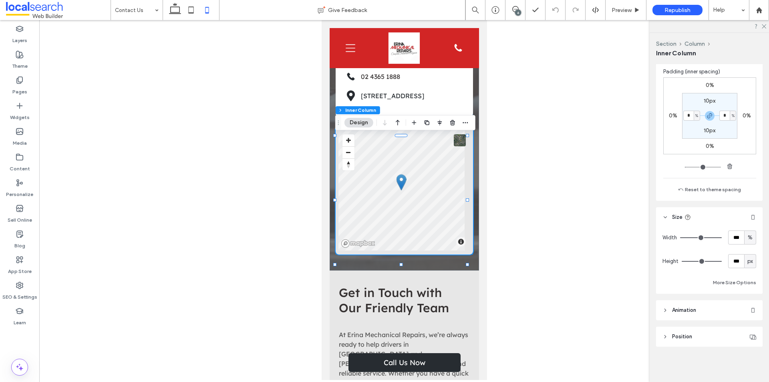
click at [721, 261] on input "range" at bounding box center [701, 261] width 40 height 1
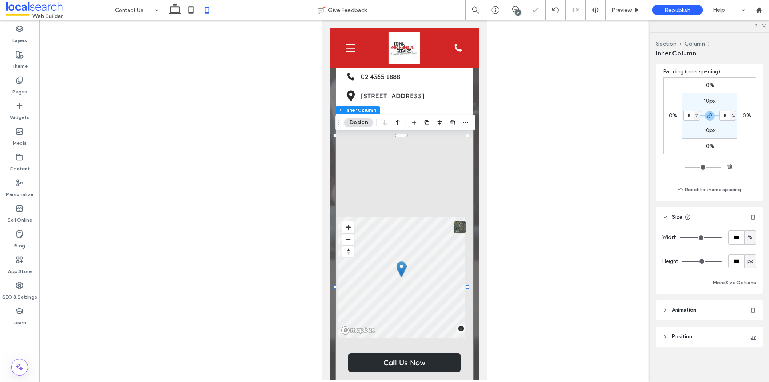
type input "***"
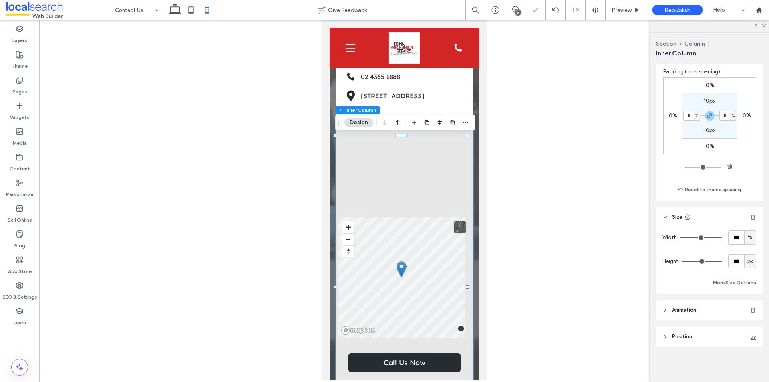
type input "***"
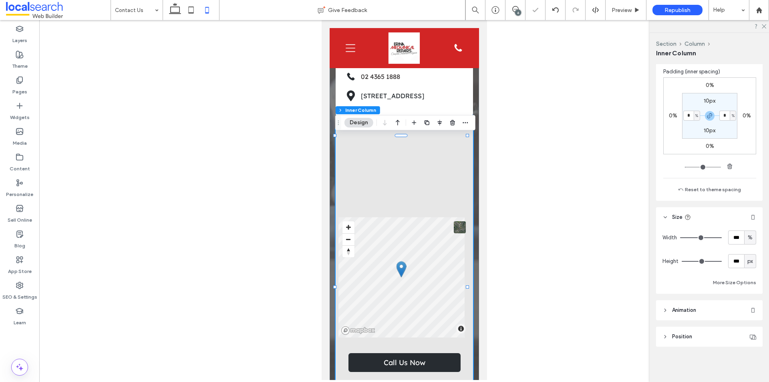
type input "***"
drag, startPoint x: 714, startPoint y: 261, endPoint x: 699, endPoint y: 262, distance: 15.2
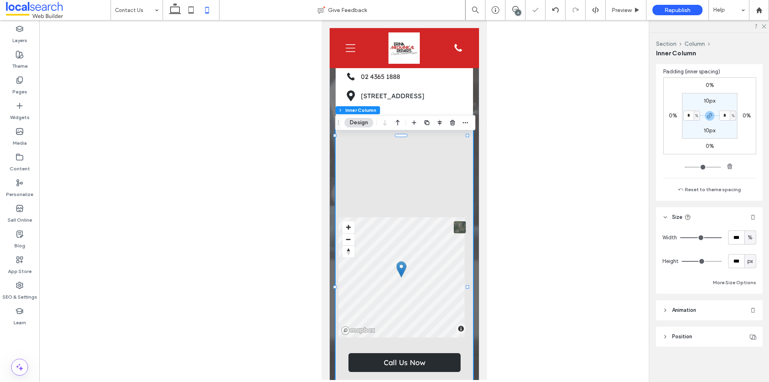
click at [699, 261] on input "range" at bounding box center [701, 261] width 40 height 1
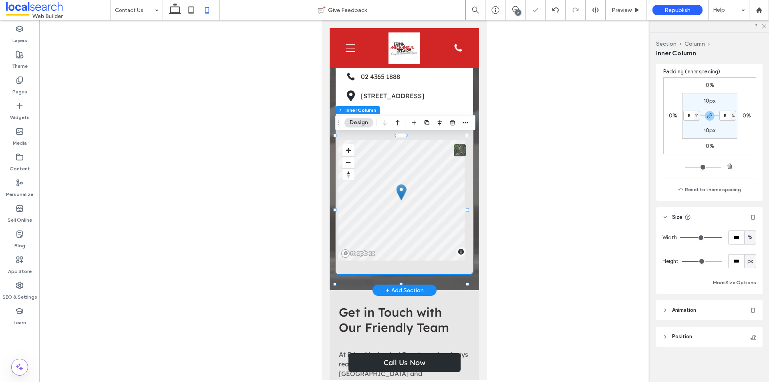
click at [400, 274] on div "© Mapbox © OpenStreetMap Improve this map" at bounding box center [403, 200] width 137 height 148
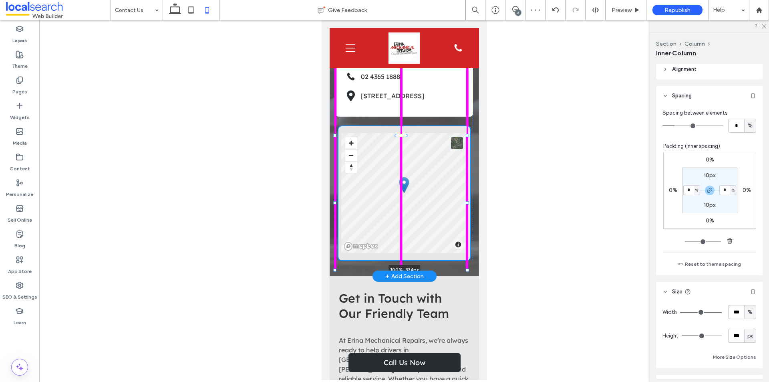
scroll to position [194, 0]
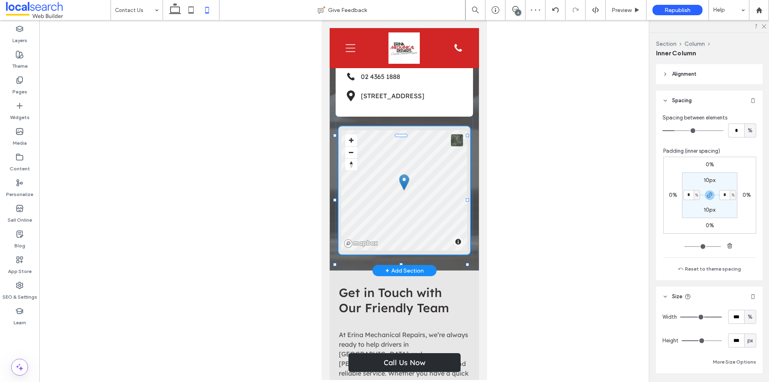
type input "***"
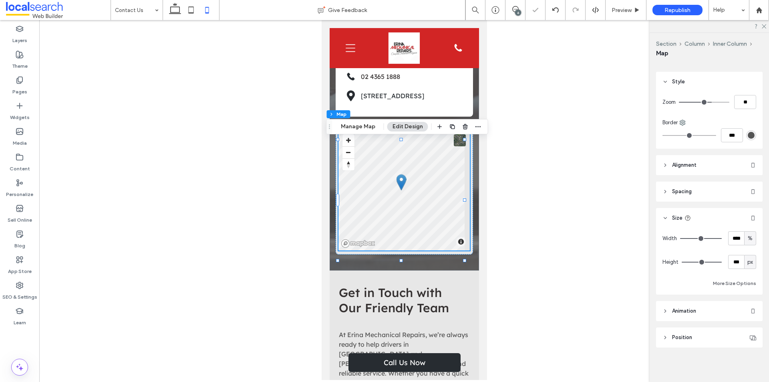
scroll to position [108, 0]
drag, startPoint x: 717, startPoint y: 237, endPoint x: 730, endPoint y: 236, distance: 13.2
click at [721, 237] on input "range" at bounding box center [701, 237] width 42 height 1
click at [172, 11] on icon at bounding box center [175, 10] width 16 height 16
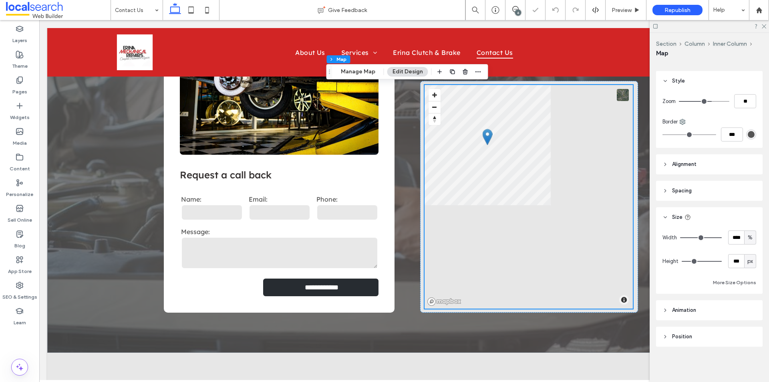
type input "***"
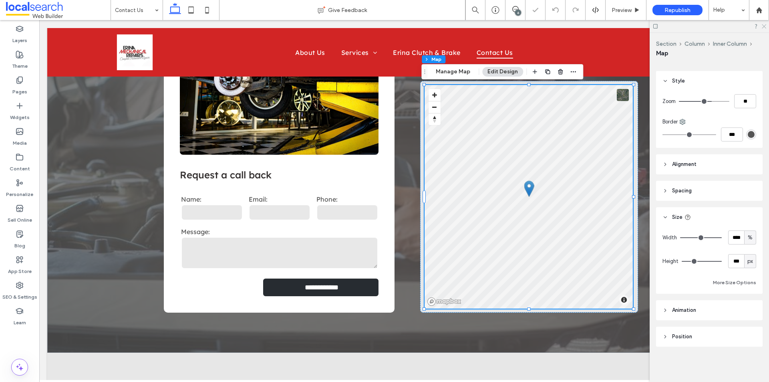
click at [764, 24] on icon at bounding box center [763, 25] width 5 height 5
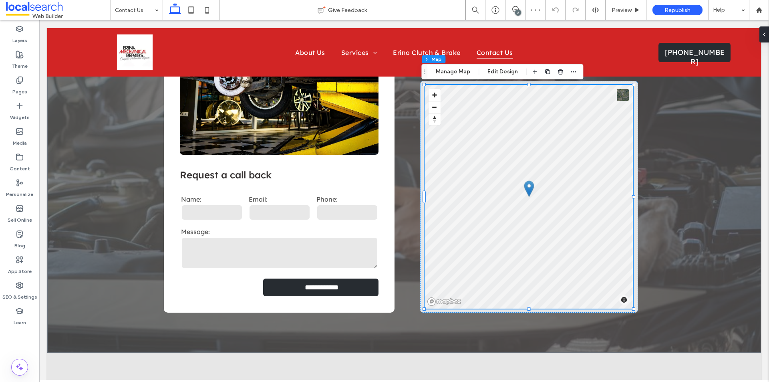
click at [758, 262] on body "Home About Us Services General Servicing & Mechanical Repairs Fuel Injection Di…" at bounding box center [403, 351] width 729 height 1066
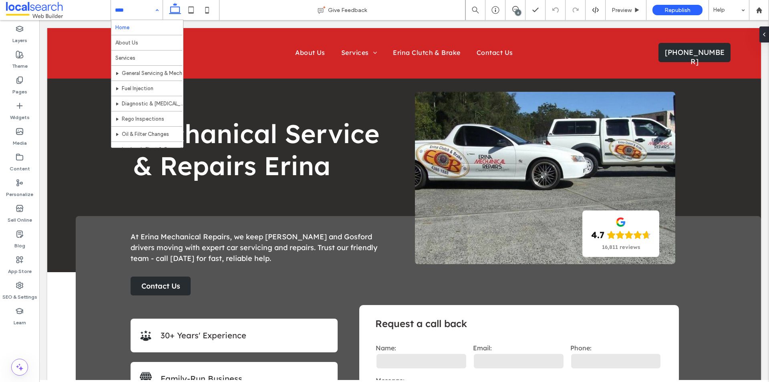
click at [153, 8] on div "Home About Us Services General Servicing & Mechanical Repairs Fuel Injection Di…" at bounding box center [137, 10] width 52 height 20
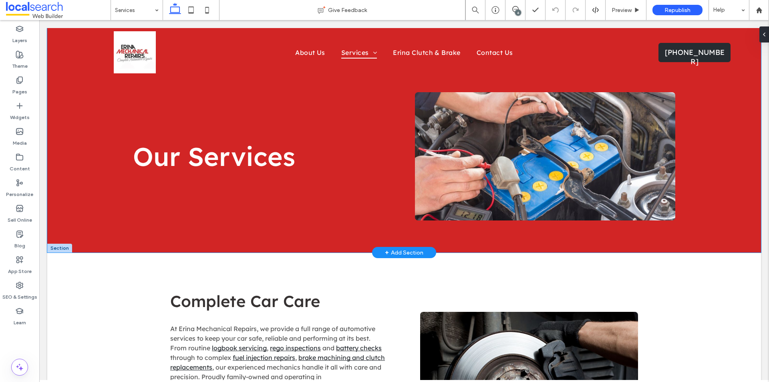
click at [732, 244] on div "Our Services" at bounding box center [403, 140] width 713 height 224
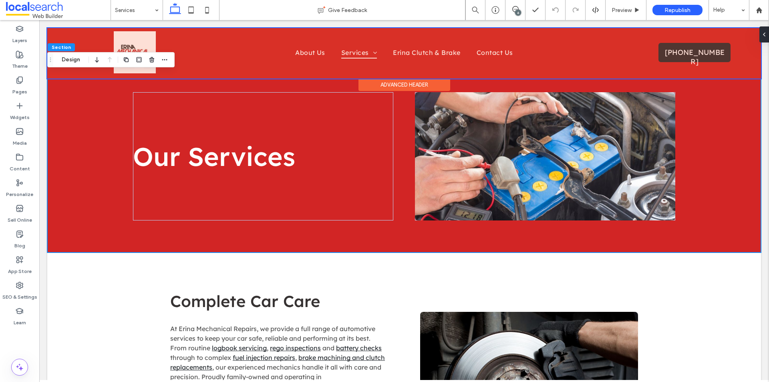
click at [199, 61] on div at bounding box center [403, 53] width 713 height 50
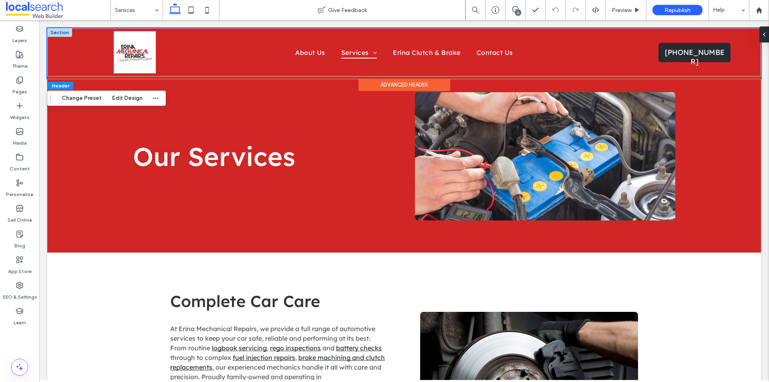
click at [60, 31] on div at bounding box center [59, 32] width 25 height 9
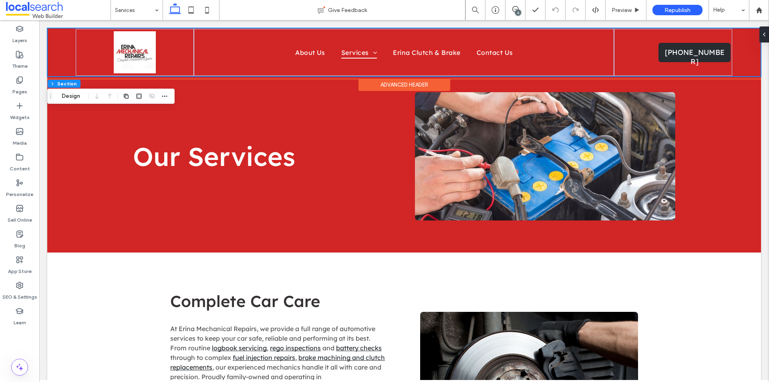
click at [53, 58] on div "Home About Us Services General Servicing & Mechanical Repairs Fuel Injection Di…" at bounding box center [403, 52] width 713 height 48
click at [21, 58] on label "Theme" at bounding box center [20, 63] width 16 height 11
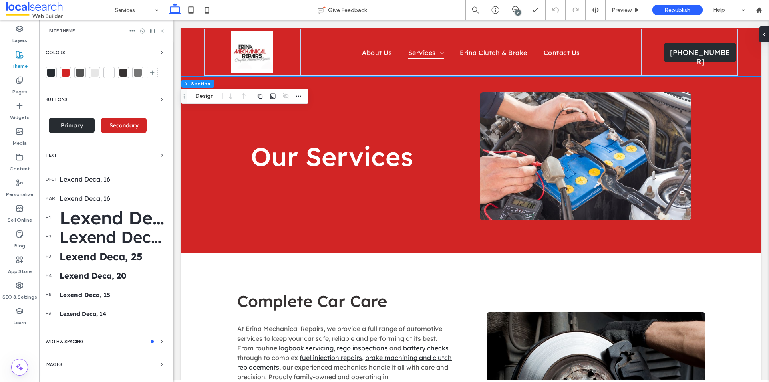
click at [762, 36] on icon at bounding box center [760, 34] width 6 height 6
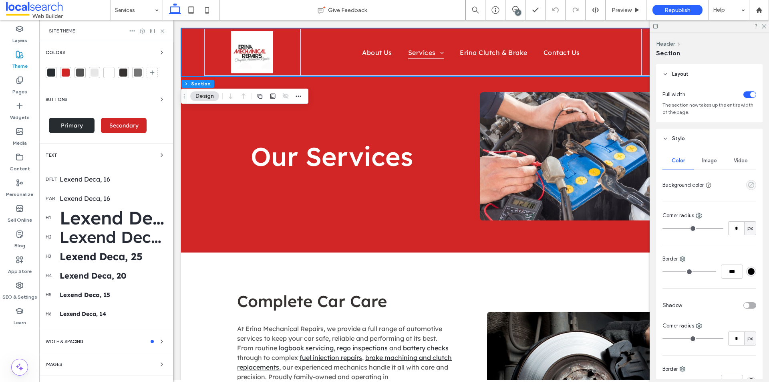
click at [750, 184] on icon "empty color" at bounding box center [750, 184] width 7 height 7
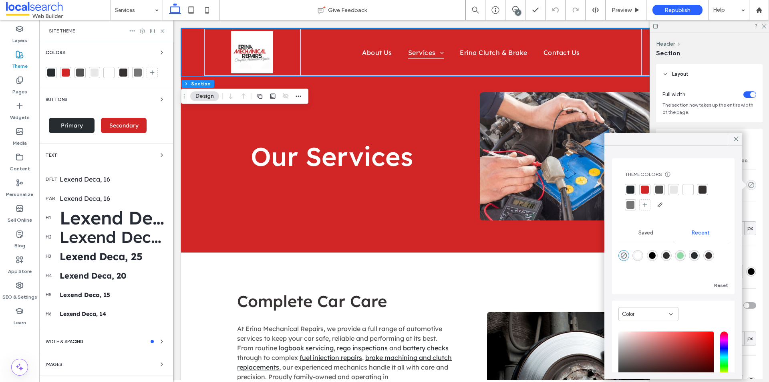
click at [687, 188] on div at bounding box center [688, 189] width 8 height 8
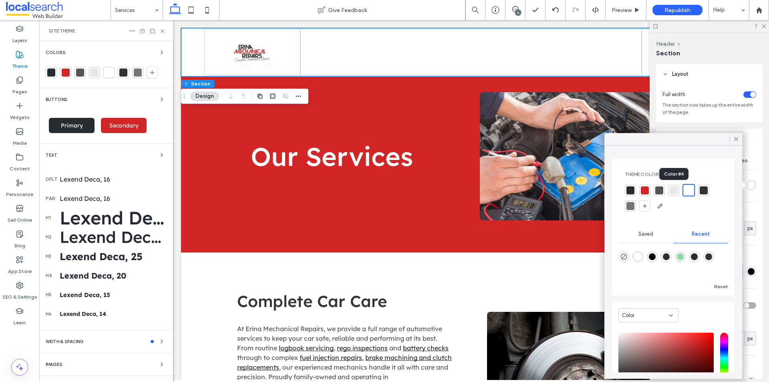
click at [675, 189] on div at bounding box center [673, 190] width 8 height 8
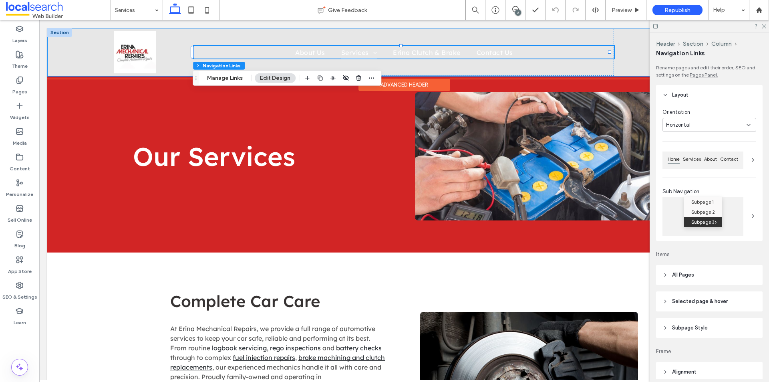
click at [63, 64] on div "Home About Us Services General Servicing & Mechanical Repairs Fuel Injection Di…" at bounding box center [403, 52] width 713 height 48
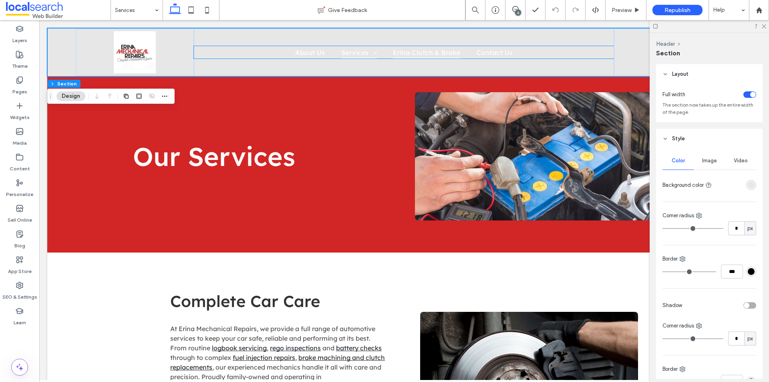
click at [428, 53] on span "Erina Clutch & Brake" at bounding box center [427, 52] width 68 height 12
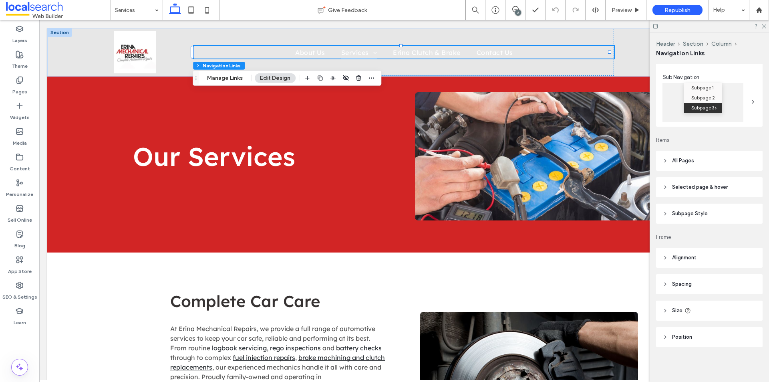
scroll to position [114, 0]
click at [271, 50] on ul "Home About Us Services General Servicing & Mechanical Repairs Fuel Injection Di…" at bounding box center [404, 52] width 420 height 12
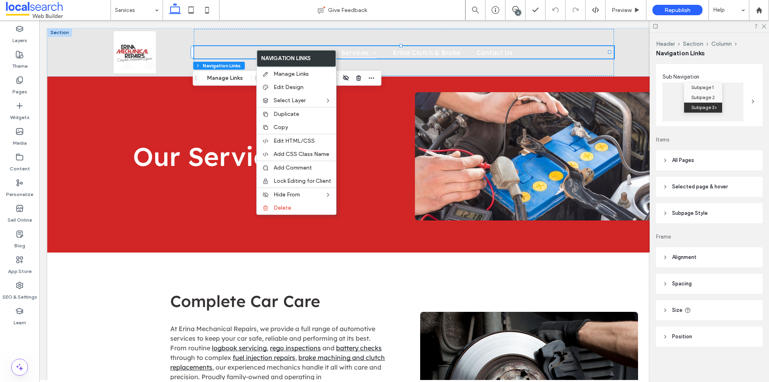
click at [696, 184] on span "Selected page & hover" at bounding box center [700, 187] width 56 height 8
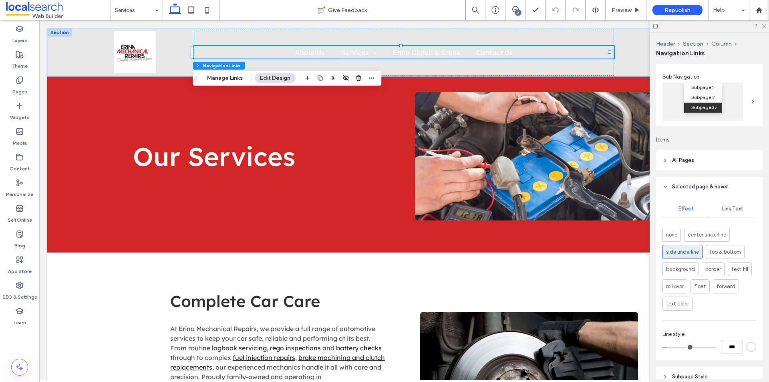
click at [697, 169] on header "All Pages" at bounding box center [709, 160] width 106 height 20
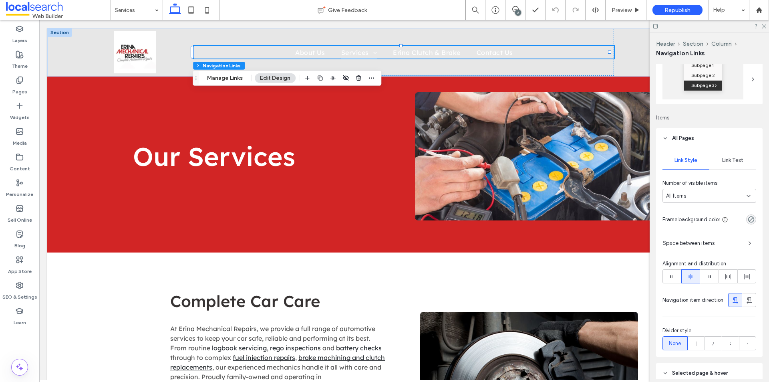
scroll to position [74, 0]
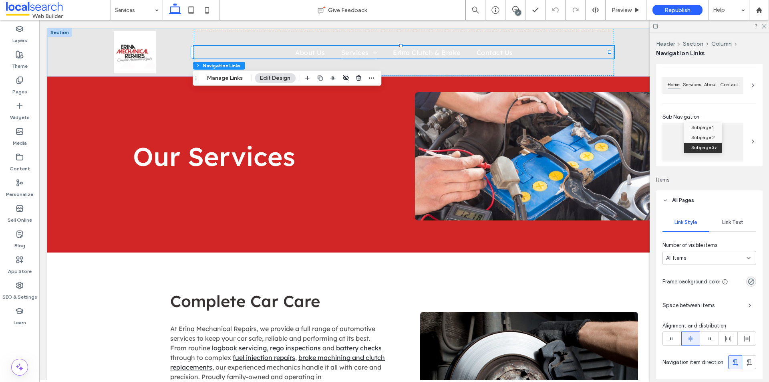
click at [730, 223] on span "Link Text" at bounding box center [732, 222] width 21 height 6
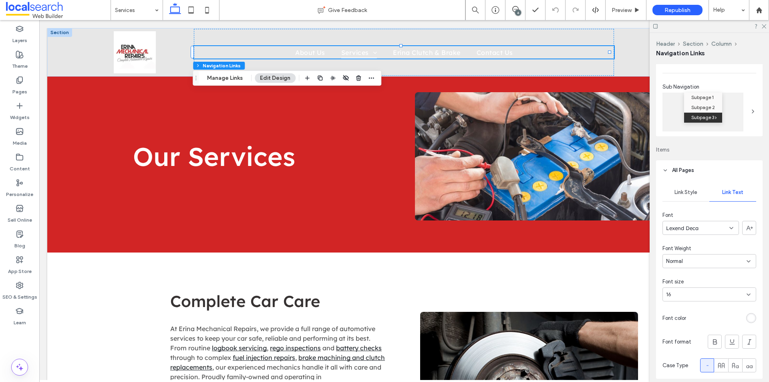
scroll to position [155, 0]
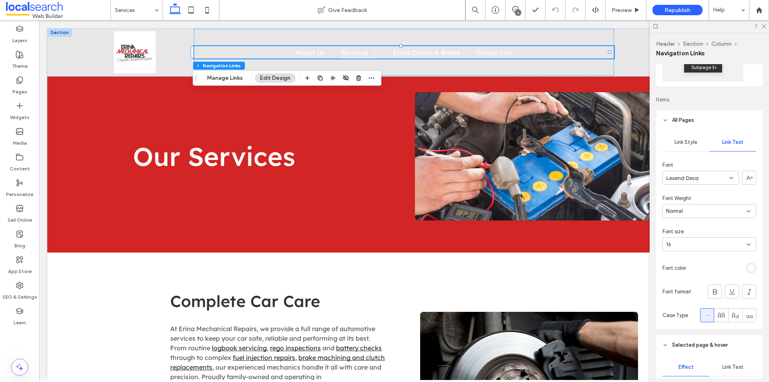
click at [747, 269] on div "rgb(255, 255, 255)" at bounding box center [750, 267] width 7 height 7
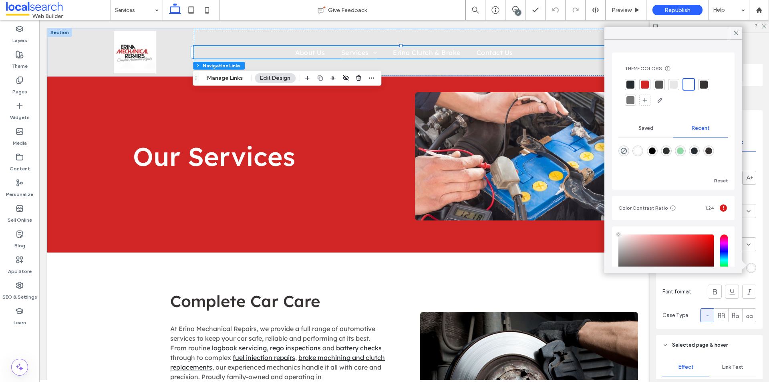
click at [631, 84] on div at bounding box center [630, 84] width 8 height 8
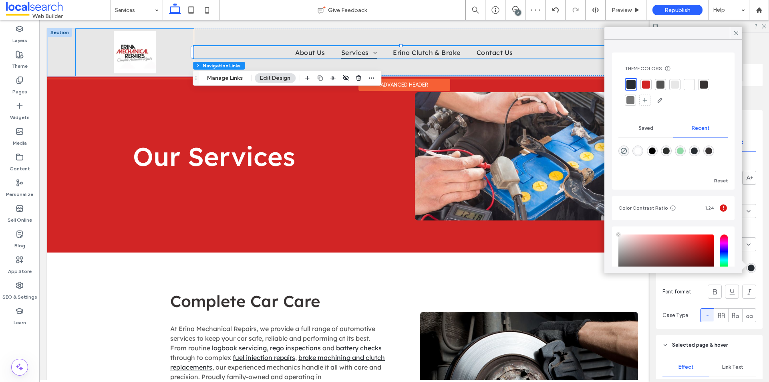
click at [84, 61] on div at bounding box center [135, 52] width 118 height 47
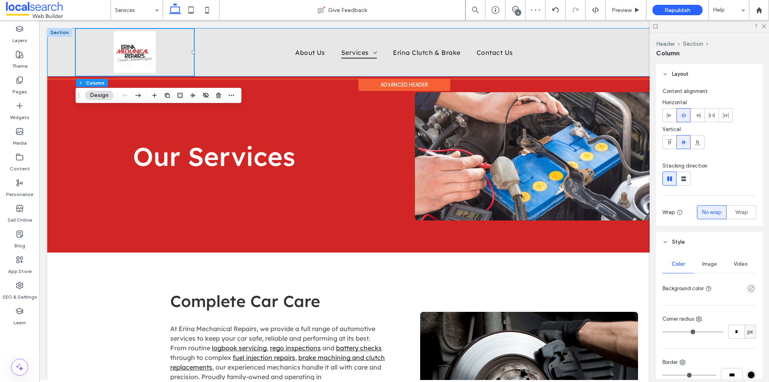
click at [53, 70] on div "Home About Us Services General Servicing & Mechanical Repairs Fuel Injection Di…" at bounding box center [403, 52] width 713 height 48
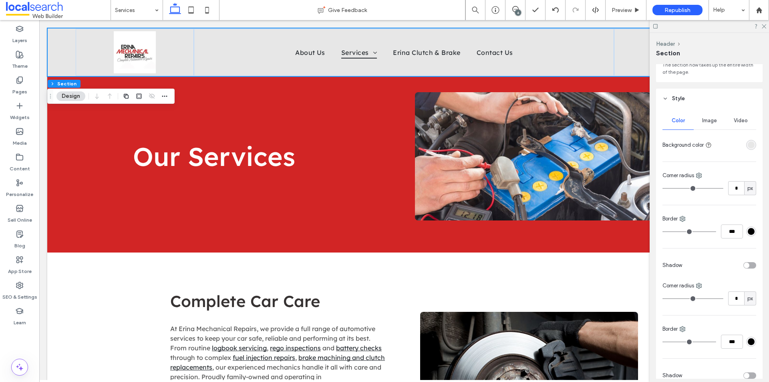
scroll to position [0, 0]
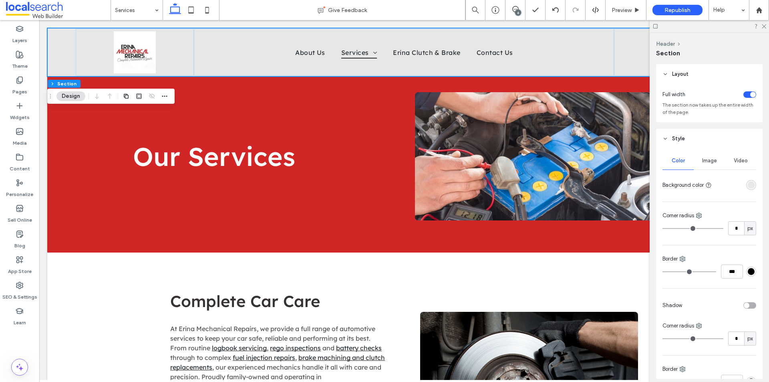
click at [746, 189] on div "rgba(231, 231, 231, 1)" at bounding box center [751, 185] width 10 height 10
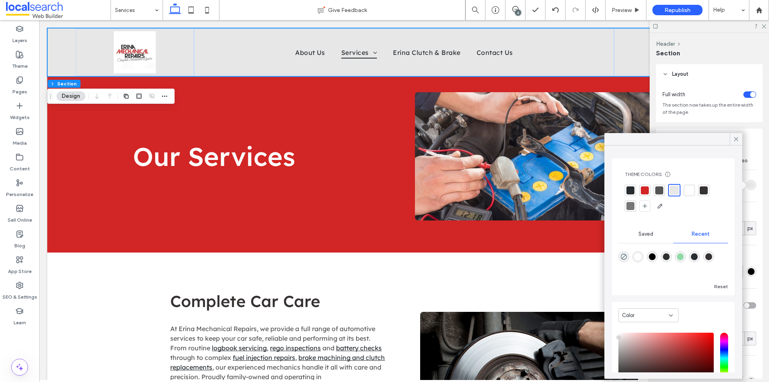
click at [692, 192] on div at bounding box center [689, 190] width 8 height 8
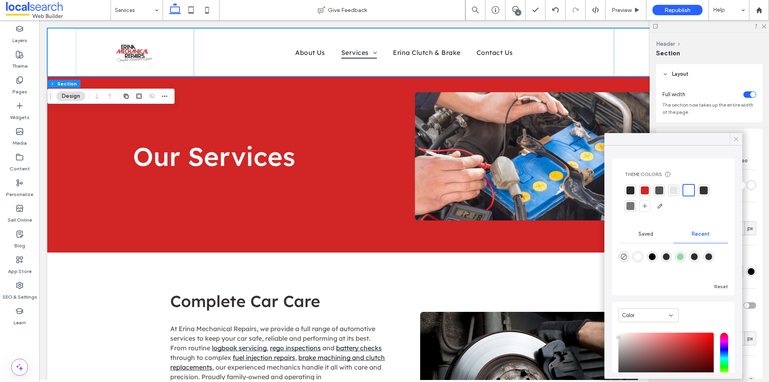
click at [733, 139] on icon at bounding box center [735, 138] width 7 height 7
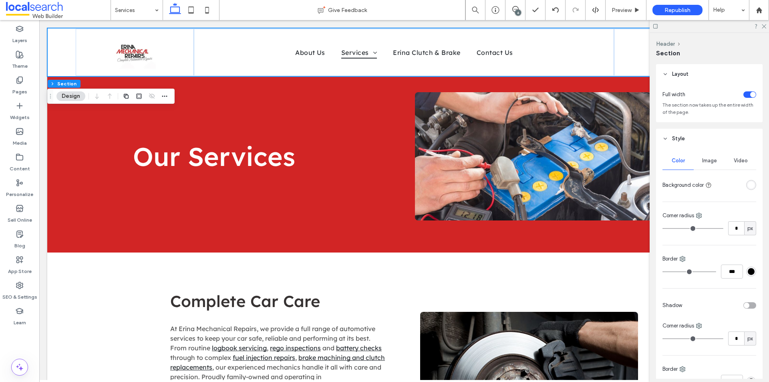
click at [766, 27] on div at bounding box center [708, 26] width 119 height 12
click at [764, 26] on use at bounding box center [763, 26] width 4 height 4
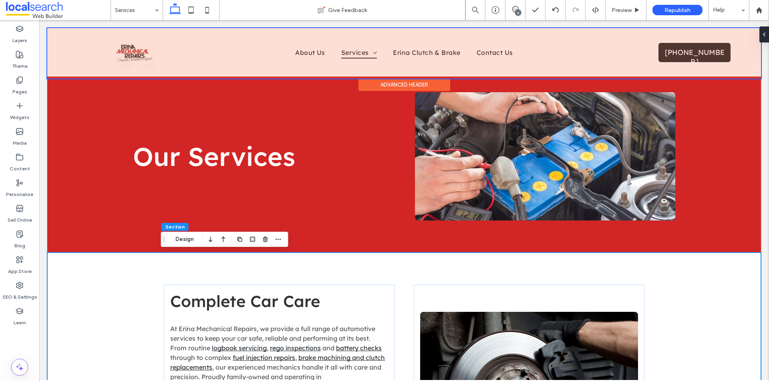
click at [143, 54] on div at bounding box center [403, 53] width 713 height 50
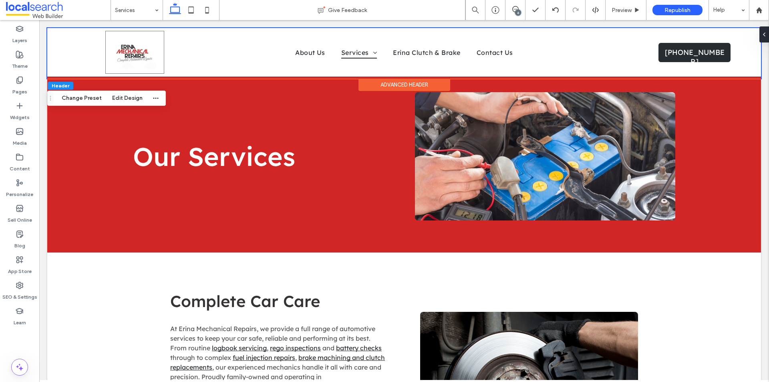
click at [143, 54] on img at bounding box center [135, 52] width 42 height 42
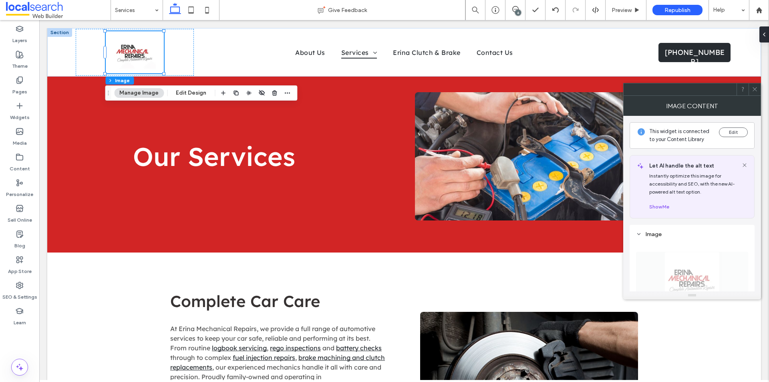
scroll to position [80, 0]
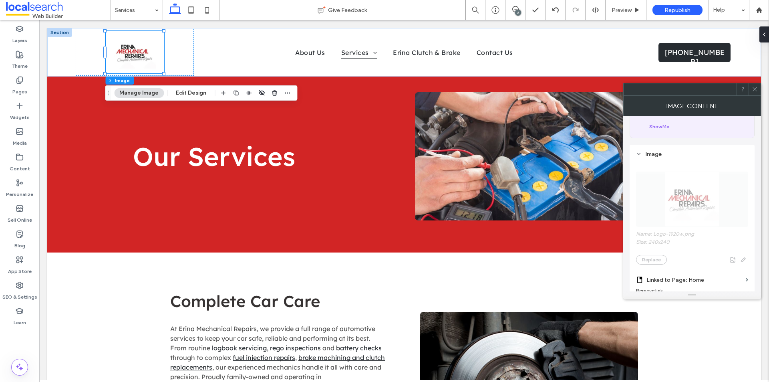
click at [754, 88] on icon at bounding box center [754, 89] width 6 height 6
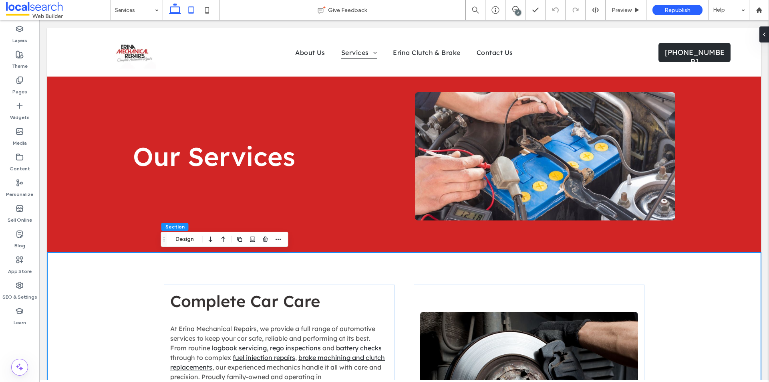
click at [187, 10] on icon at bounding box center [191, 10] width 16 height 16
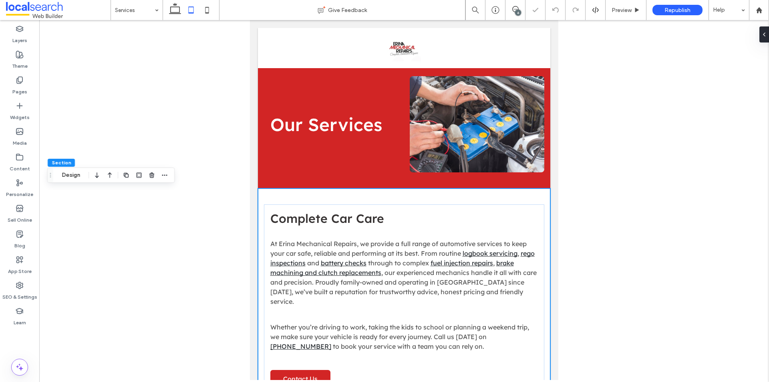
type input "**"
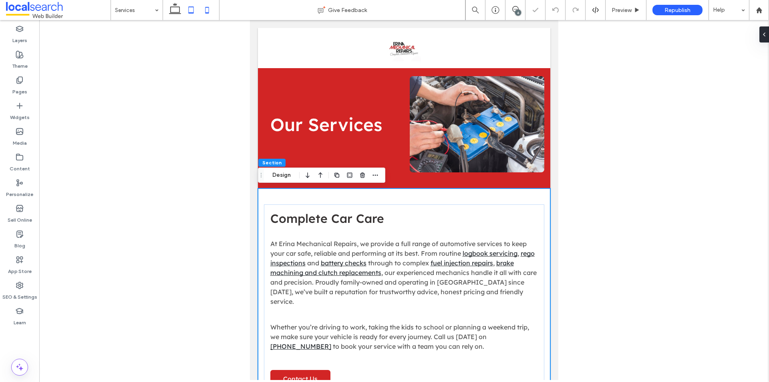
click at [206, 10] on icon at bounding box center [207, 10] width 16 height 16
type input "**"
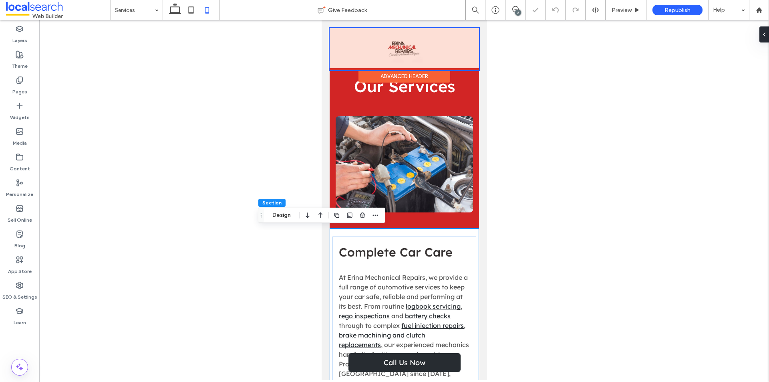
click at [359, 44] on div at bounding box center [403, 49] width 149 height 42
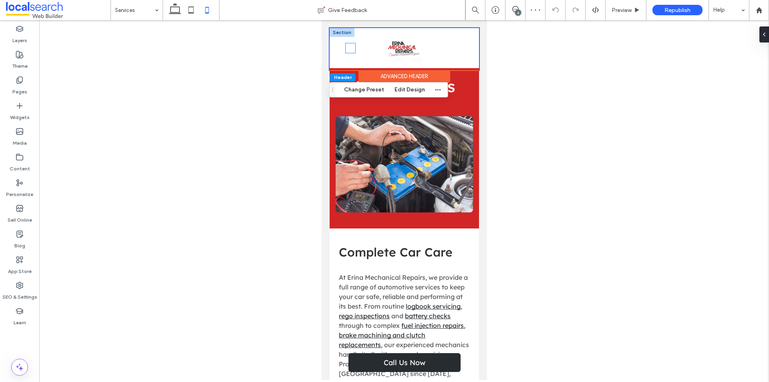
click at [346, 49] on icon "Hamburger Icon" at bounding box center [350, 48] width 10 height 10
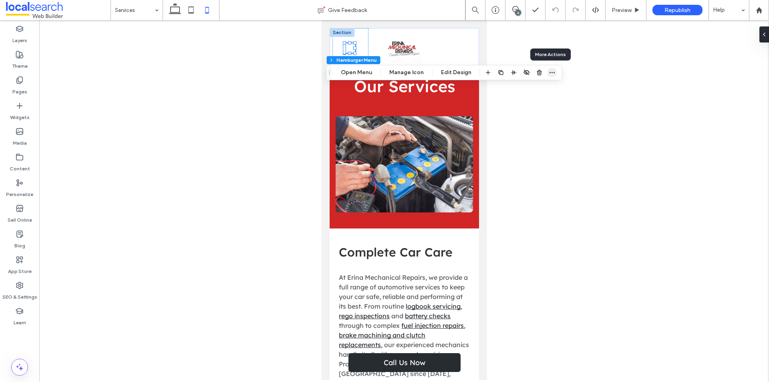
click at [549, 72] on use "button" at bounding box center [551, 72] width 5 height 1
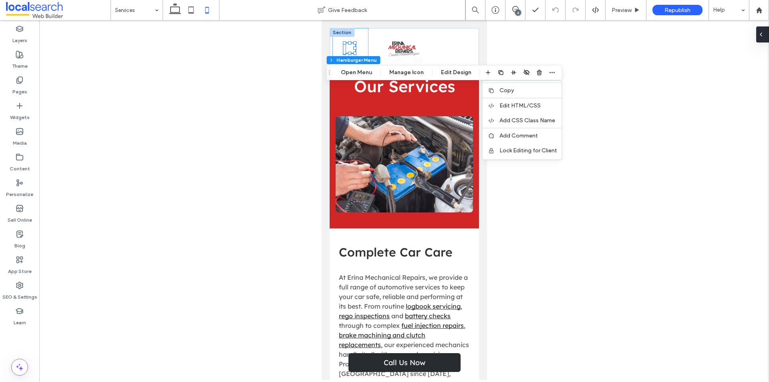
click at [763, 36] on icon at bounding box center [760, 34] width 6 height 6
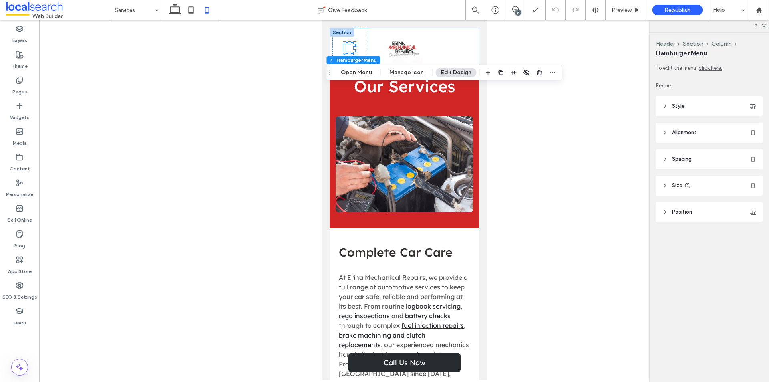
click at [696, 106] on header "Style" at bounding box center [709, 106] width 106 height 20
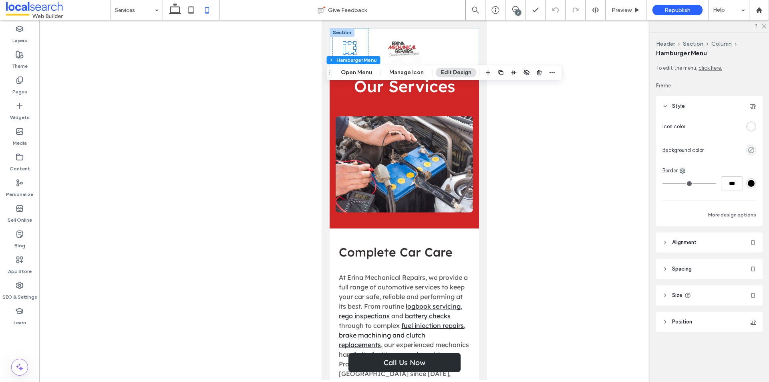
click at [751, 128] on div "rgba(255, 255, 255, 1)" at bounding box center [750, 126] width 7 height 7
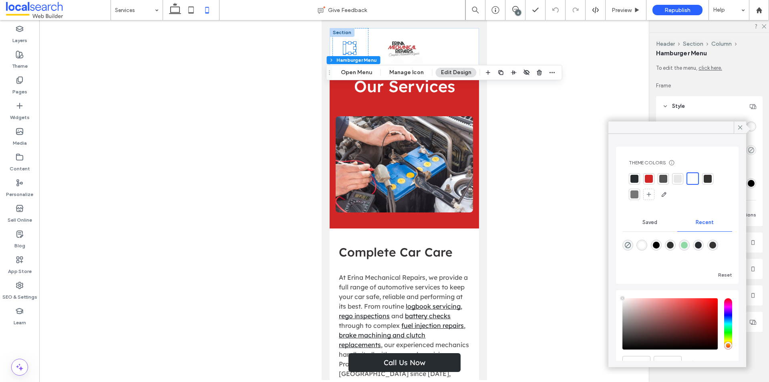
click at [635, 177] on div at bounding box center [634, 179] width 8 height 8
click at [495, 138] on div at bounding box center [403, 200] width 729 height 360
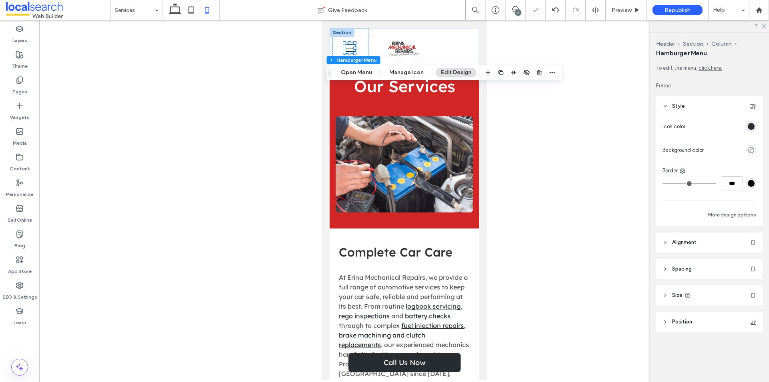
drag, startPoint x: 284, startPoint y: 94, endPoint x: 297, endPoint y: 95, distance: 12.5
click at [285, 94] on div at bounding box center [403, 200] width 729 height 360
click at [332, 115] on div "Our Services" at bounding box center [403, 144] width 149 height 168
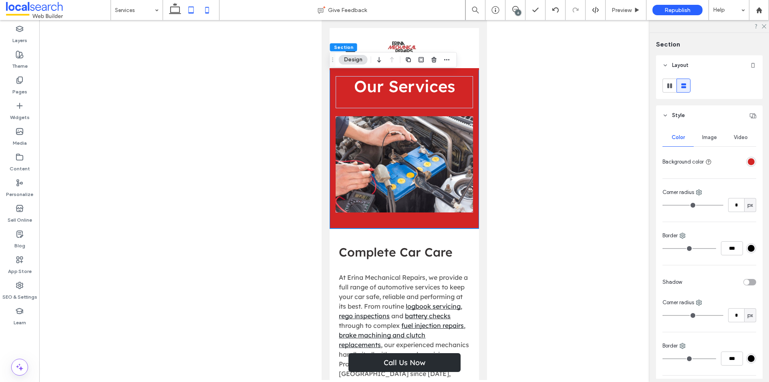
click at [187, 16] on icon at bounding box center [191, 10] width 16 height 16
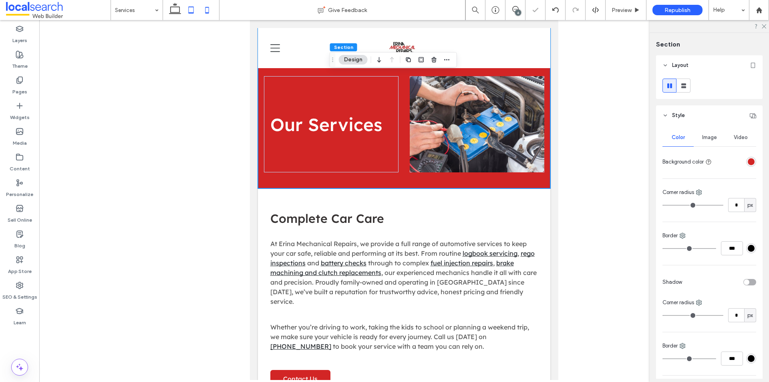
type input "***"
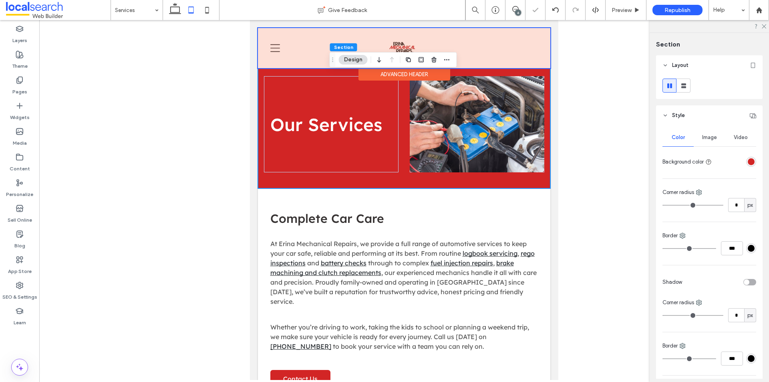
click at [277, 46] on div at bounding box center [404, 48] width 292 height 40
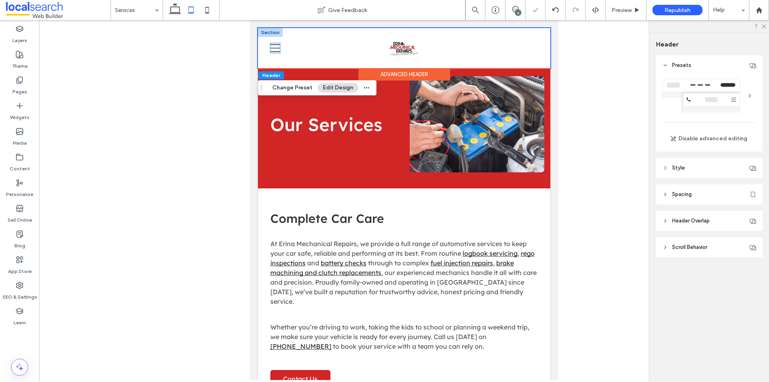
click at [277, 46] on icon "Hamburger Icon" at bounding box center [275, 48] width 10 height 10
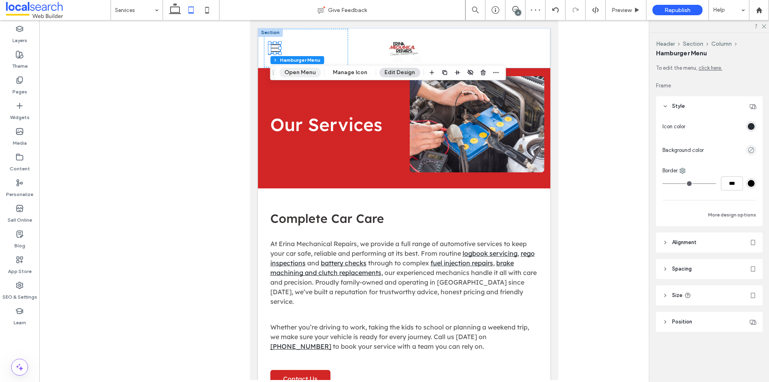
click at [298, 70] on button "Open Menu" at bounding box center [300, 73] width 42 height 10
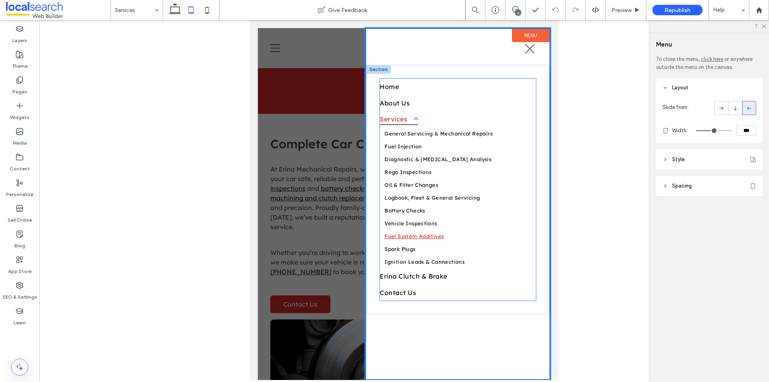
scroll to position [0, 0]
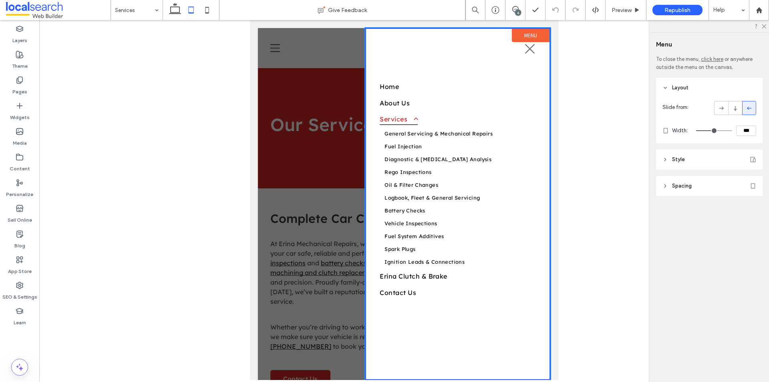
click at [297, 195] on div at bounding box center [404, 204] width 292 height 352
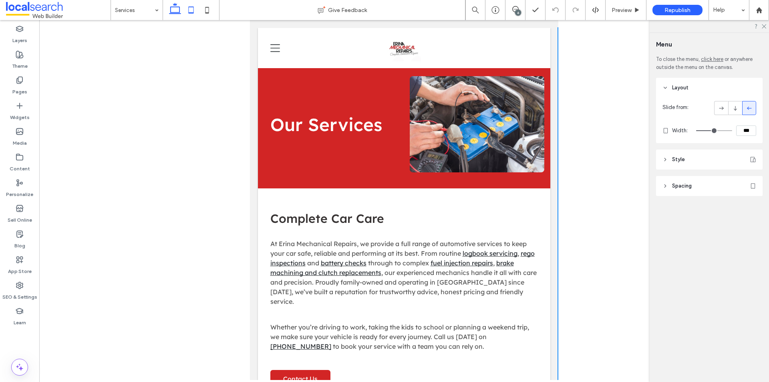
click at [176, 15] on icon at bounding box center [175, 10] width 16 height 16
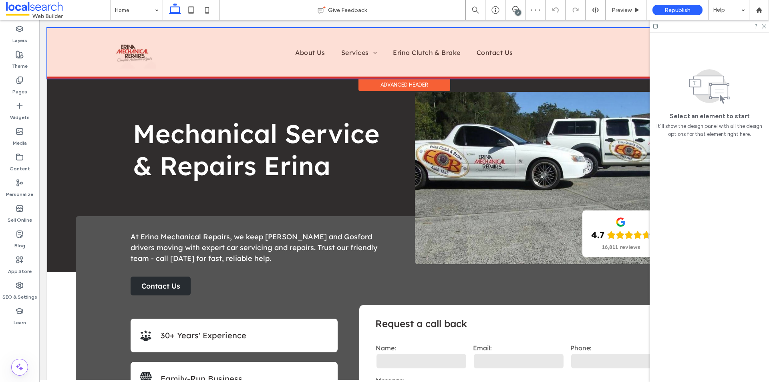
click at [202, 76] on div at bounding box center [403, 53] width 713 height 50
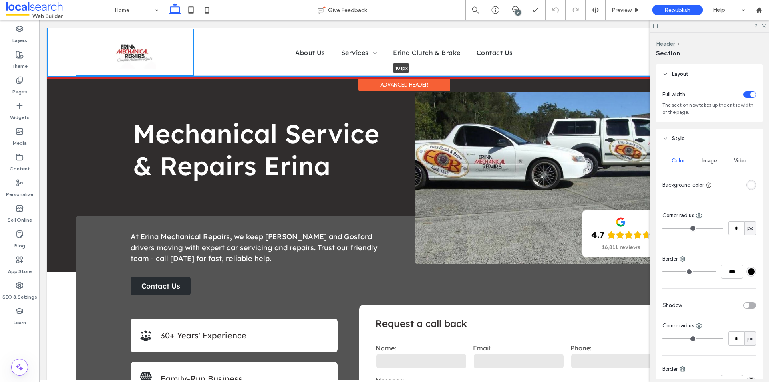
drag, startPoint x: 184, startPoint y: 77, endPoint x: 189, endPoint y: 69, distance: 9.3
click at [189, 69] on div "Home About Us Services General Servicing & Mechanical Repairs Fuel Injection Di…" at bounding box center [403, 52] width 713 height 48
type input "***"
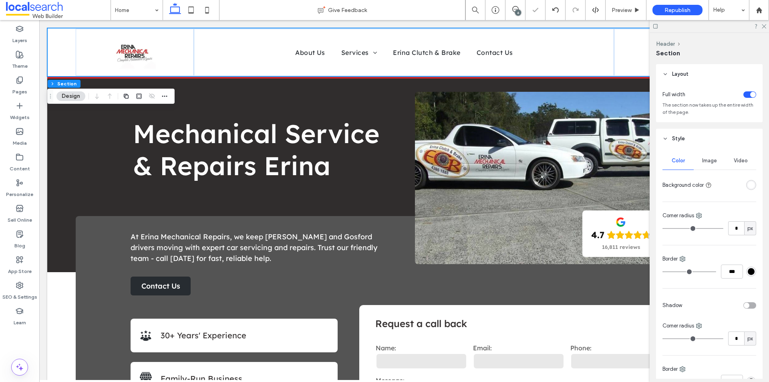
click at [761, 29] on div at bounding box center [708, 26] width 119 height 12
click at [763, 27] on use at bounding box center [763, 26] width 4 height 4
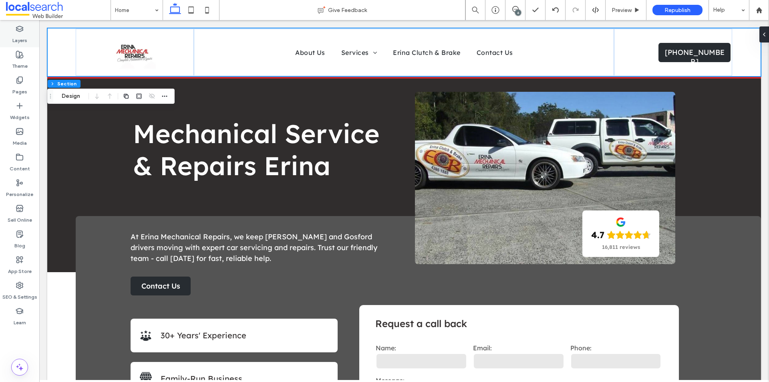
click at [20, 42] on label "Layers" at bounding box center [19, 38] width 15 height 11
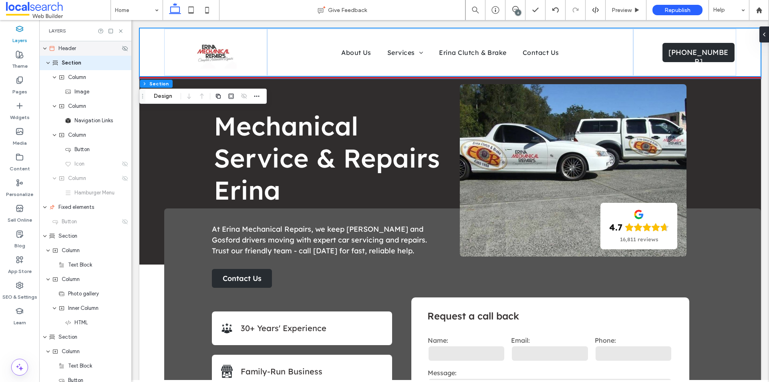
click at [82, 50] on div "Header" at bounding box center [84, 48] width 71 height 8
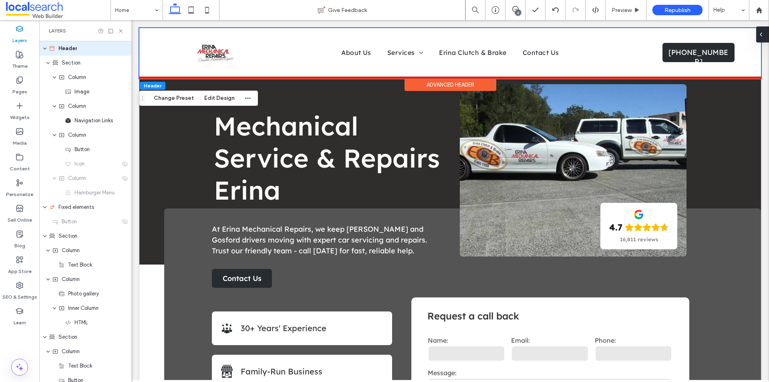
click at [761, 40] on span at bounding box center [760, 34] width 6 height 16
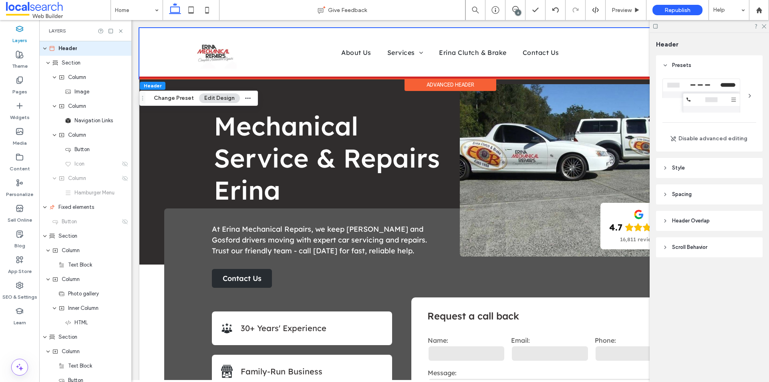
click at [693, 171] on header "Style" at bounding box center [709, 168] width 106 height 20
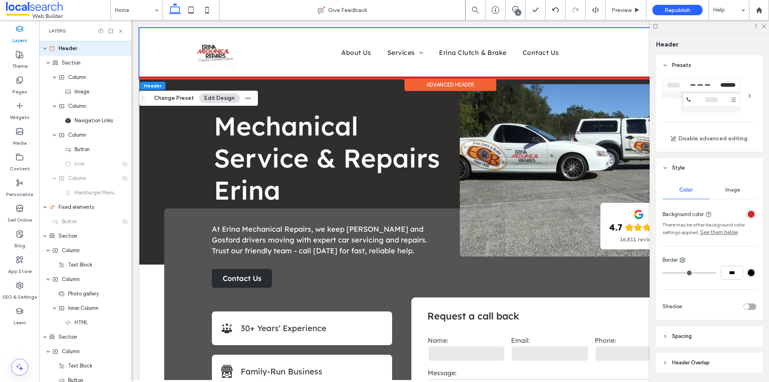
click at [746, 213] on div "rgba(210,37,37,1)" at bounding box center [751, 214] width 10 height 10
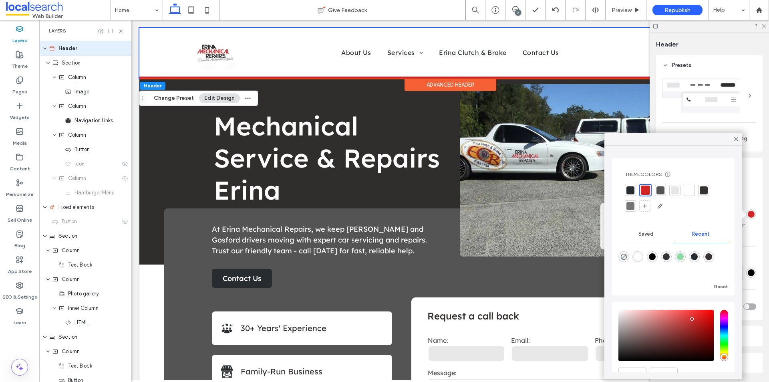
click at [685, 191] on div at bounding box center [689, 190] width 8 height 8
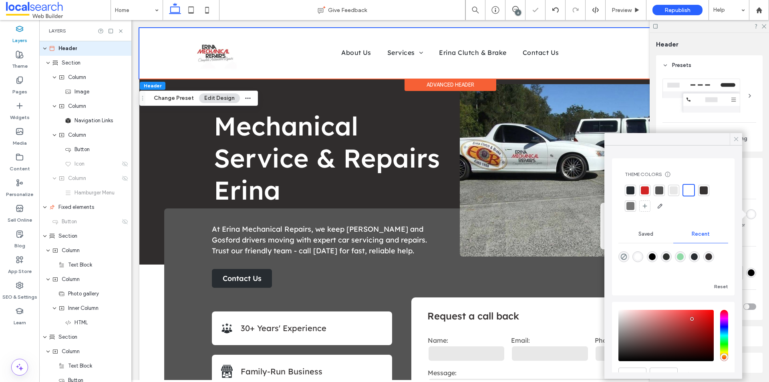
click at [733, 139] on icon at bounding box center [735, 138] width 7 height 7
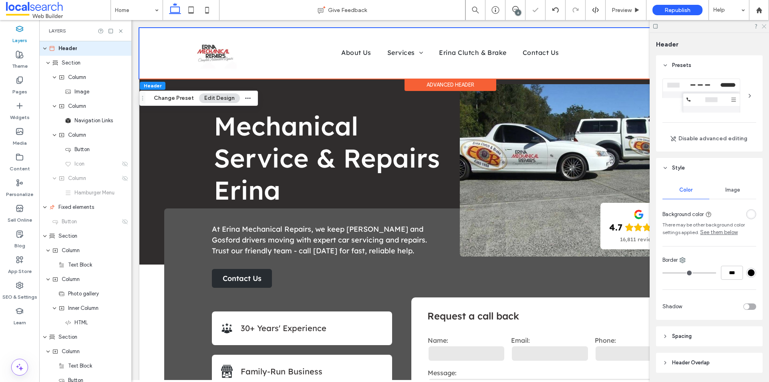
click at [765, 26] on icon at bounding box center [763, 25] width 5 height 5
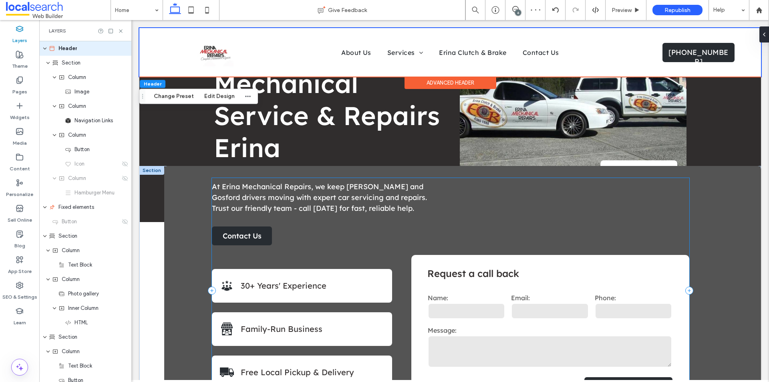
scroll to position [80, 0]
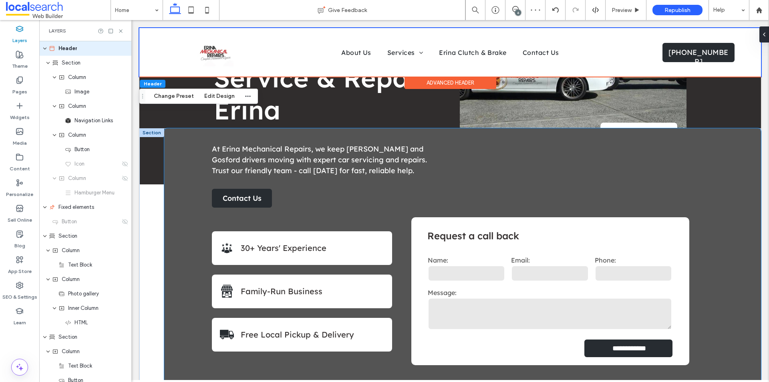
click at [704, 243] on div "**********" at bounding box center [462, 258] width 597 height 261
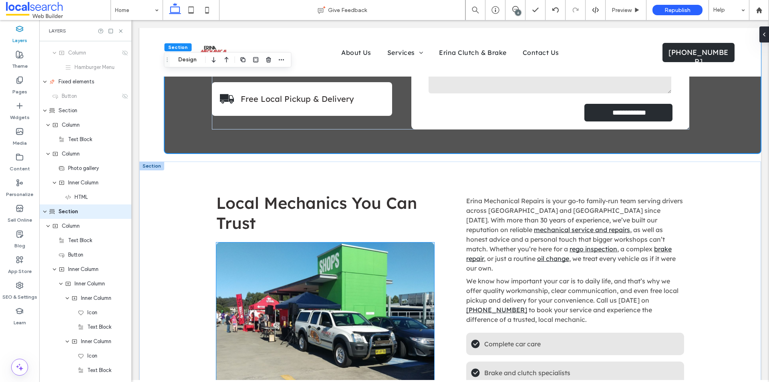
scroll to position [440, 0]
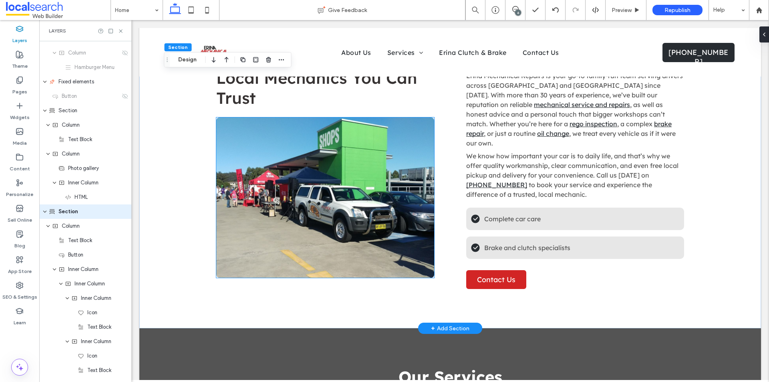
click at [328, 242] on link at bounding box center [325, 197] width 218 height 160
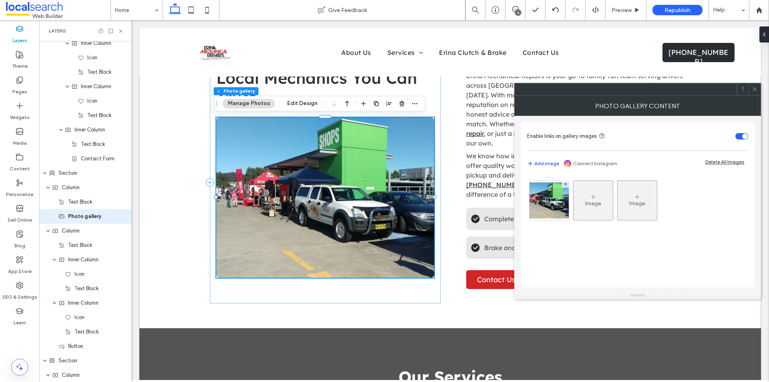
scroll to position [428, 0]
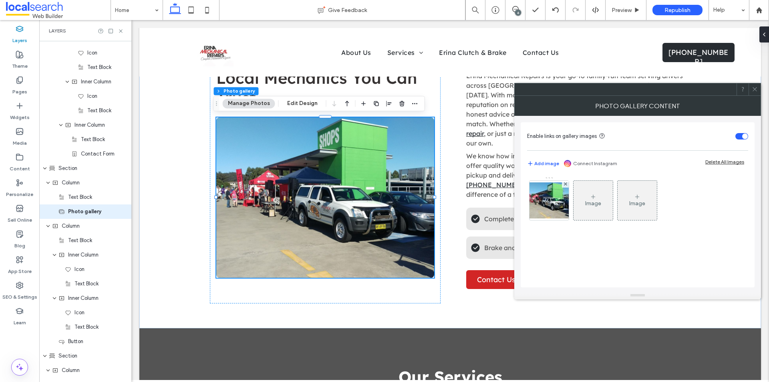
click at [754, 86] on icon at bounding box center [754, 89] width 6 height 6
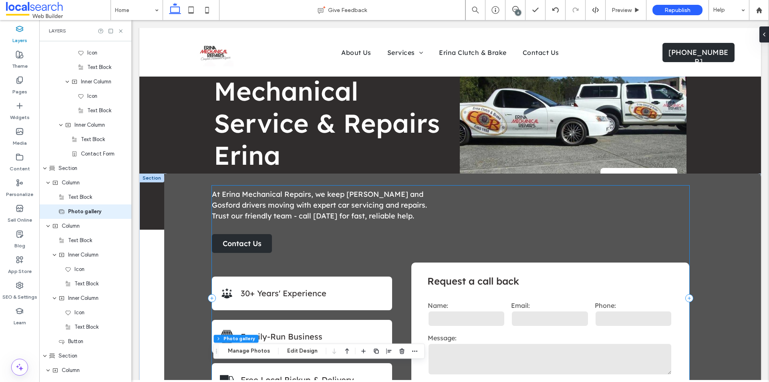
scroll to position [0, 0]
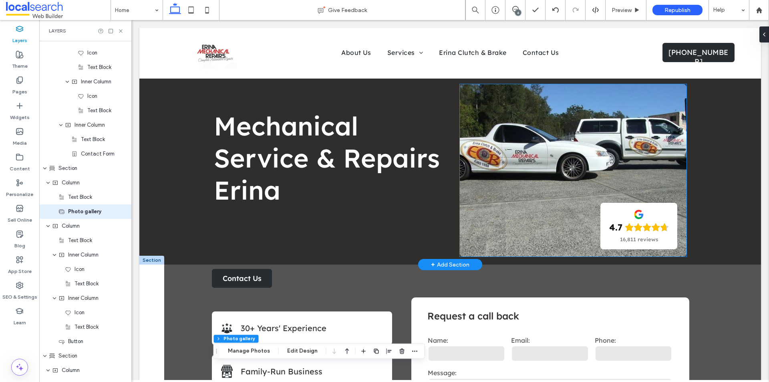
click at [551, 188] on link at bounding box center [573, 170] width 227 height 172
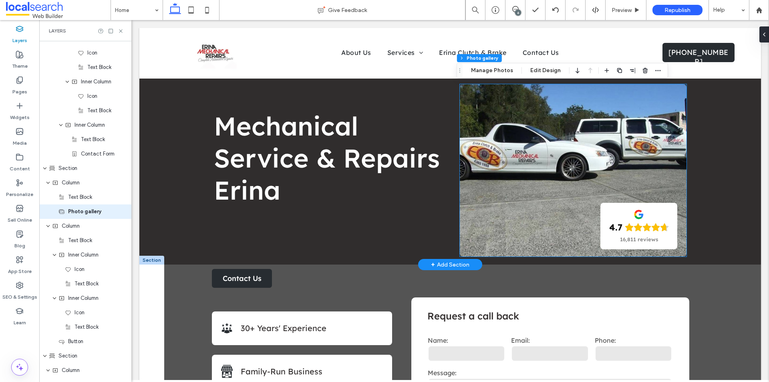
click at [551, 188] on link at bounding box center [573, 170] width 227 height 172
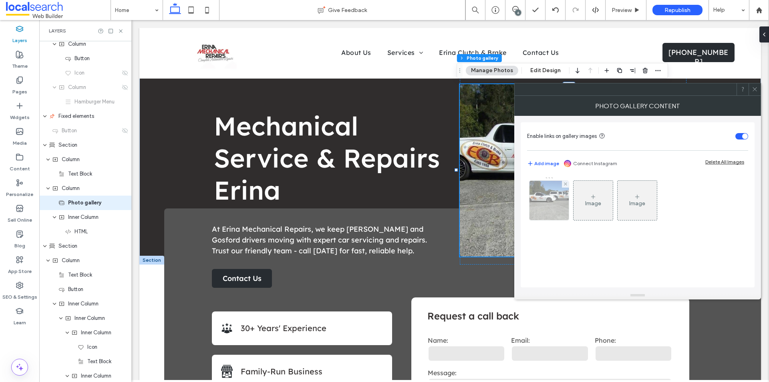
scroll to position [82, 0]
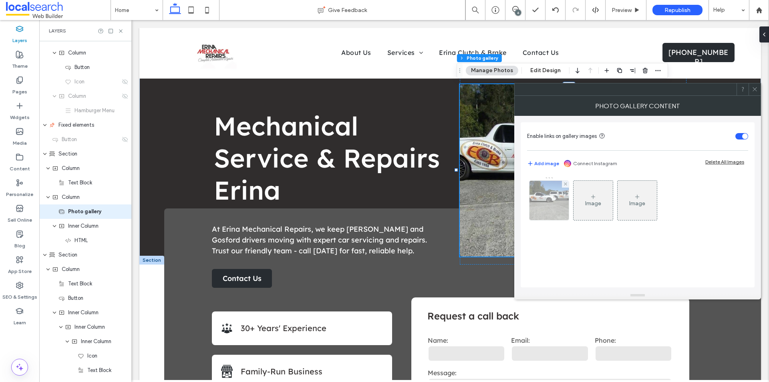
click at [545, 192] on img at bounding box center [548, 200] width 39 height 39
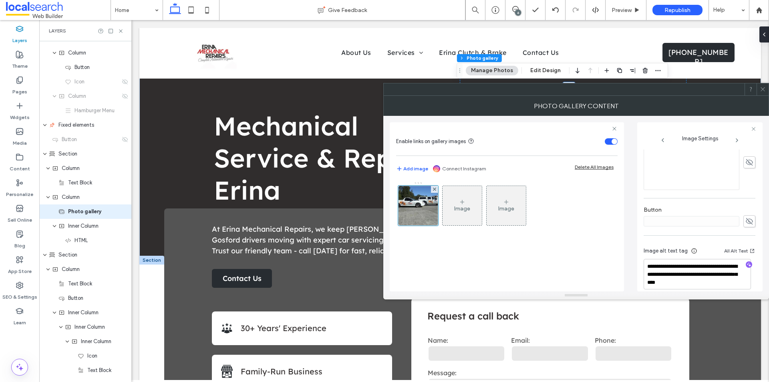
scroll to position [249, 0]
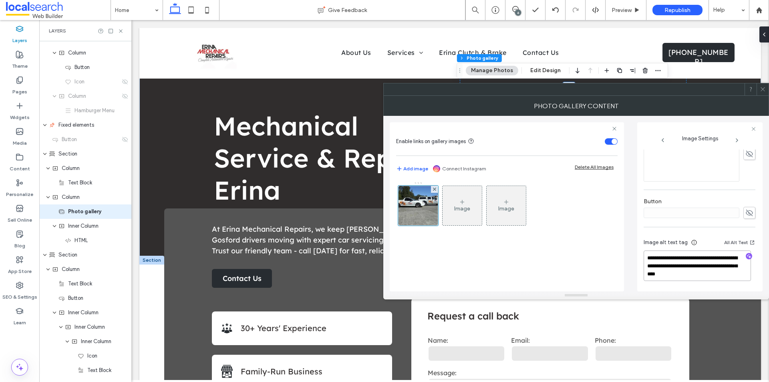
drag, startPoint x: 727, startPoint y: 273, endPoint x: 701, endPoint y: 264, distance: 27.9
click at [701, 264] on textarea "**********" at bounding box center [696, 265] width 107 height 30
click at [762, 90] on icon at bounding box center [762, 89] width 6 height 6
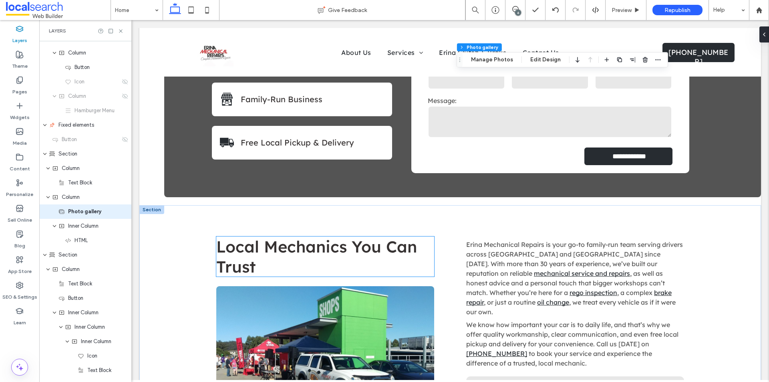
scroll to position [400, 0]
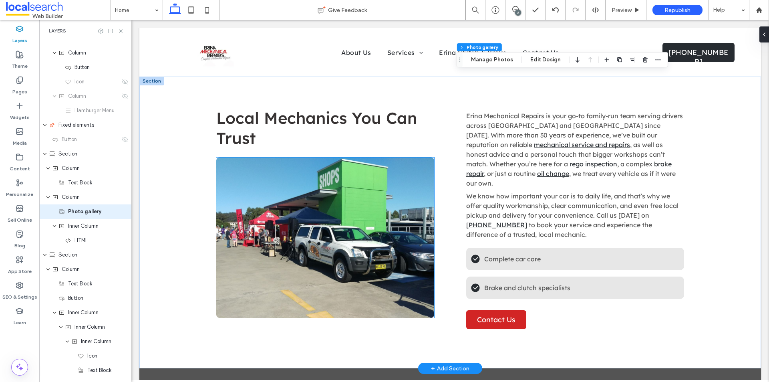
click at [344, 226] on link at bounding box center [325, 237] width 218 height 160
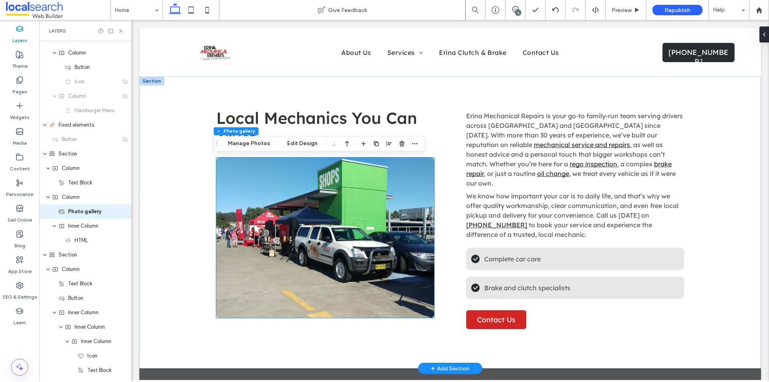
click at [344, 226] on link at bounding box center [325, 237] width 218 height 160
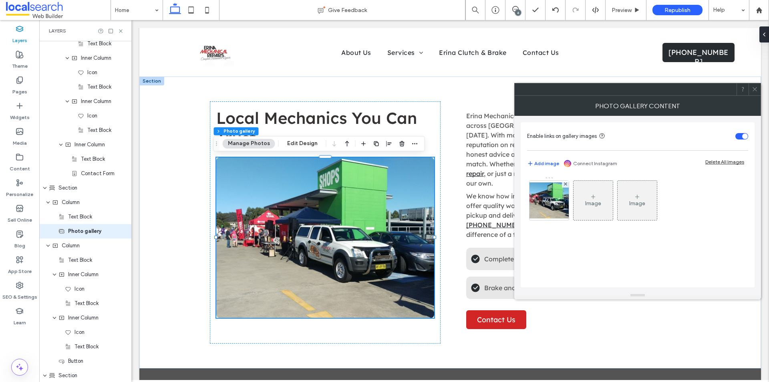
scroll to position [428, 0]
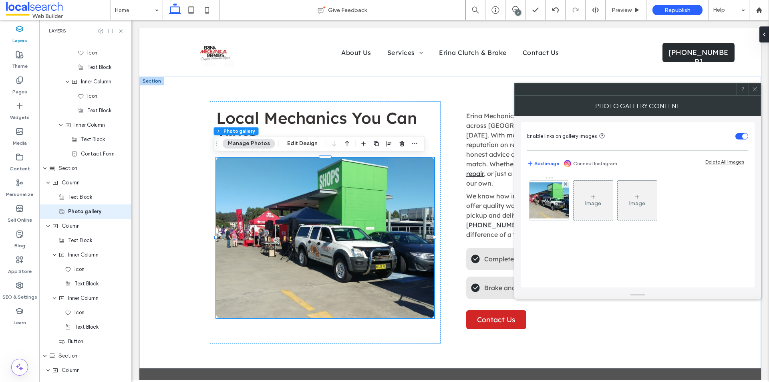
click at [570, 202] on div "Image Image" at bounding box center [637, 202] width 220 height 52
drag, startPoint x: 566, startPoint y: 203, endPoint x: 576, endPoint y: 203, distance: 10.0
click at [567, 203] on img at bounding box center [549, 200] width 64 height 36
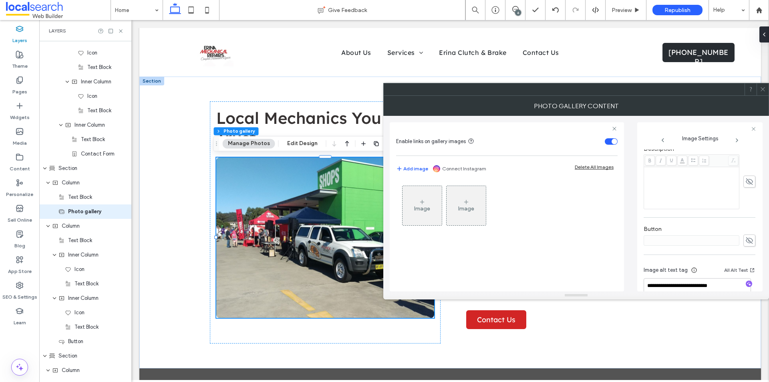
scroll to position [241, 0]
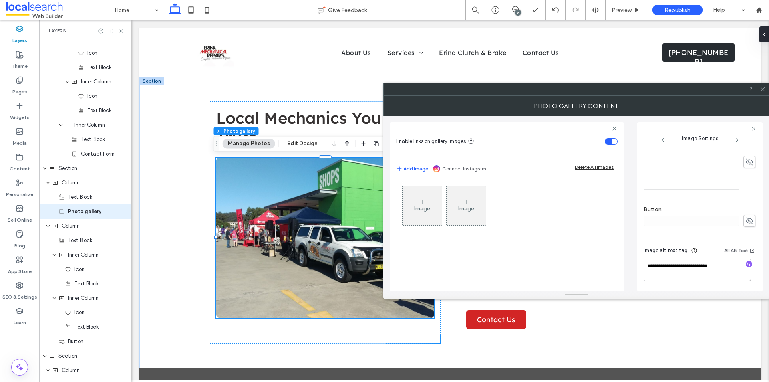
click at [720, 263] on textarea "**********" at bounding box center [696, 269] width 107 height 22
paste textarea "**********"
type textarea "**********"
click at [577, 263] on div "Image Image" at bounding box center [506, 232] width 221 height 110
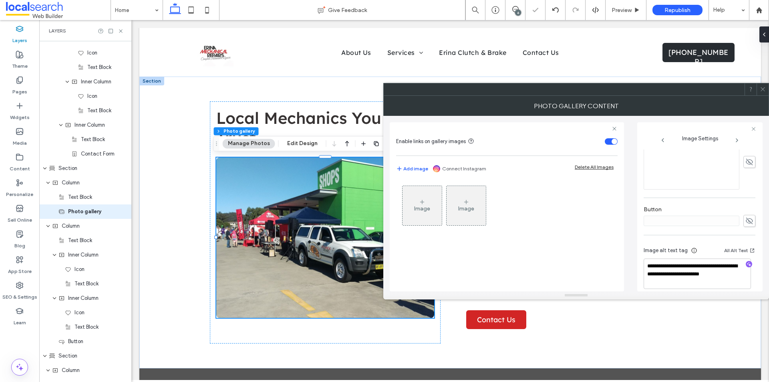
click at [601, 261] on div "Image Image" at bounding box center [506, 232] width 221 height 110
click at [601, 260] on div "Image Image" at bounding box center [506, 232] width 221 height 110
drag, startPoint x: 602, startPoint y: 259, endPoint x: 642, endPoint y: 240, distance: 44.6
click at [603, 259] on div "Image Image" at bounding box center [506, 232] width 221 height 110
click at [763, 88] on icon at bounding box center [762, 89] width 6 height 6
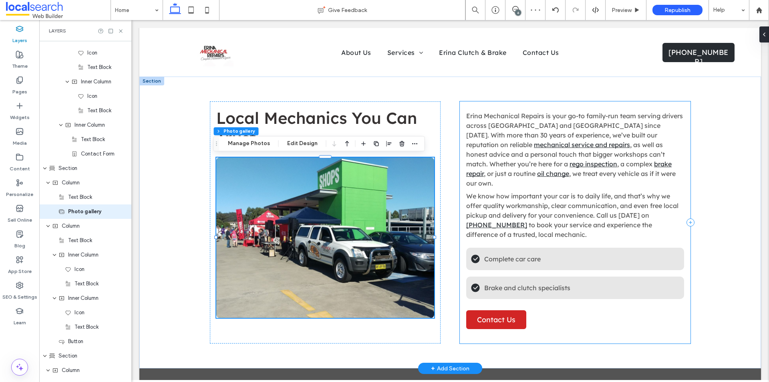
click at [671, 320] on div "Erina Mechanical Repairs is your go-to family-run team serving drivers across E…" at bounding box center [575, 222] width 231 height 242
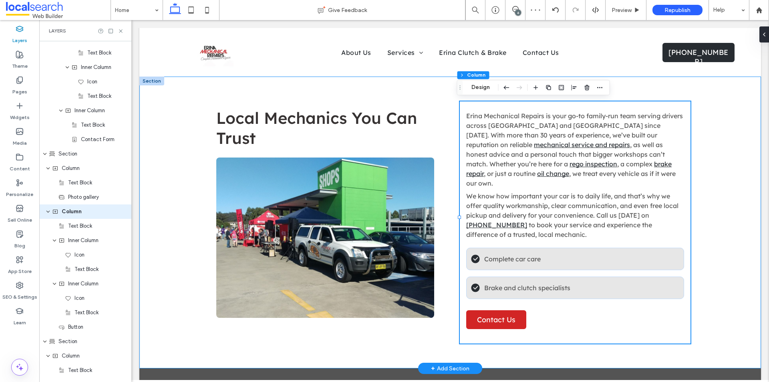
click at [729, 305] on div "Local Mechanics You Can Trust Erina Mechanical Repairs is your go-to family-run…" at bounding box center [449, 221] width 621 height 291
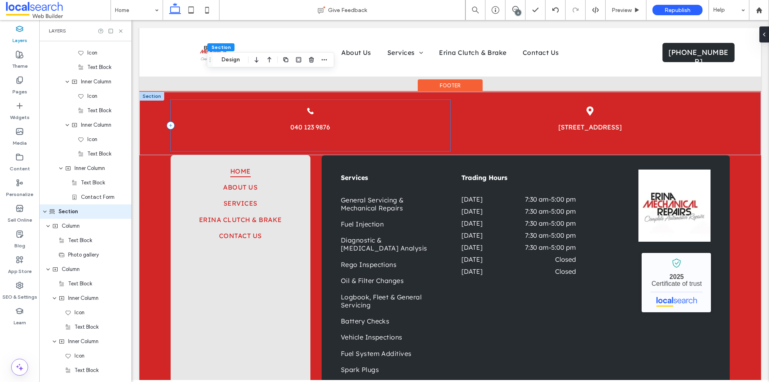
scroll to position [2171, 0]
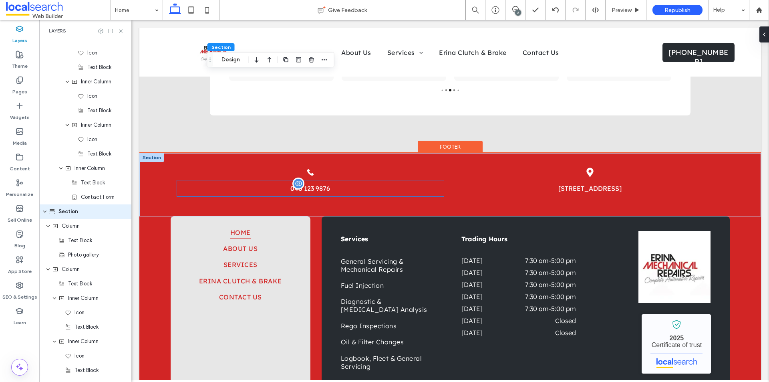
click at [308, 184] on span "040 123 9876" at bounding box center [310, 188] width 40 height 8
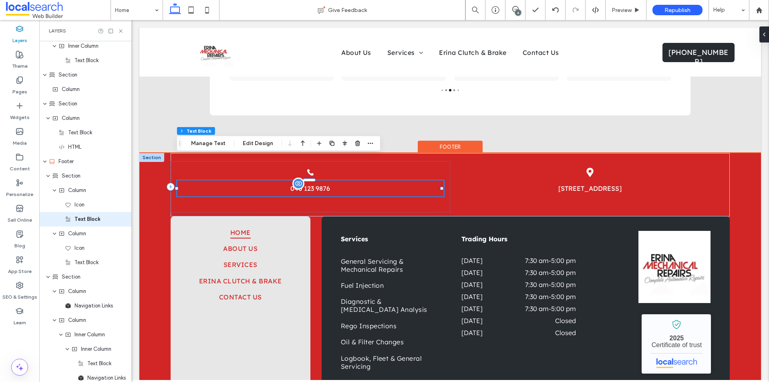
scroll to position [1984, 0]
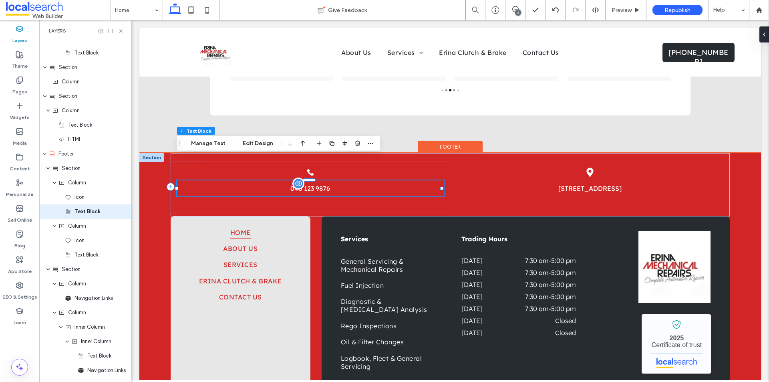
click at [313, 184] on span "040 123 9876" at bounding box center [310, 188] width 40 height 8
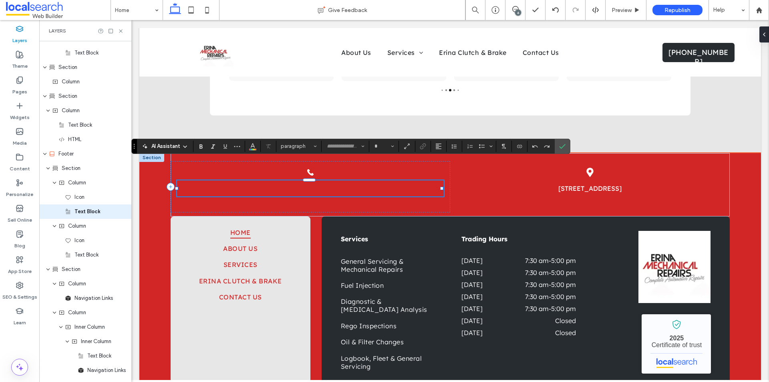
type input "**********"
type input "**"
click at [549, 110] on div "Testimonials reviews 4.7 (16,811) Review us on Google G 12 days ago Attended th…" at bounding box center [450, 63] width 480 height 179
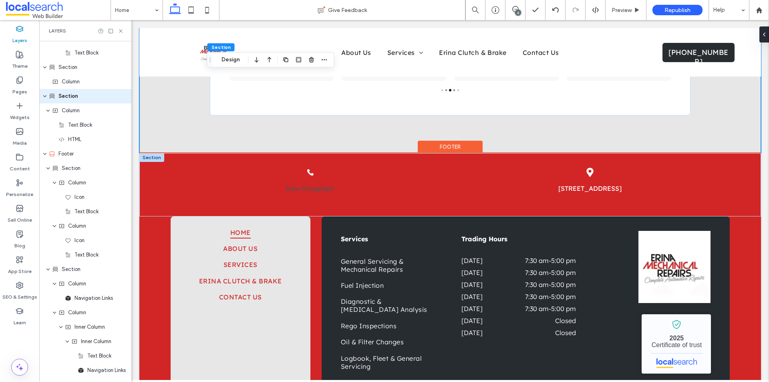
scroll to position [1869, 0]
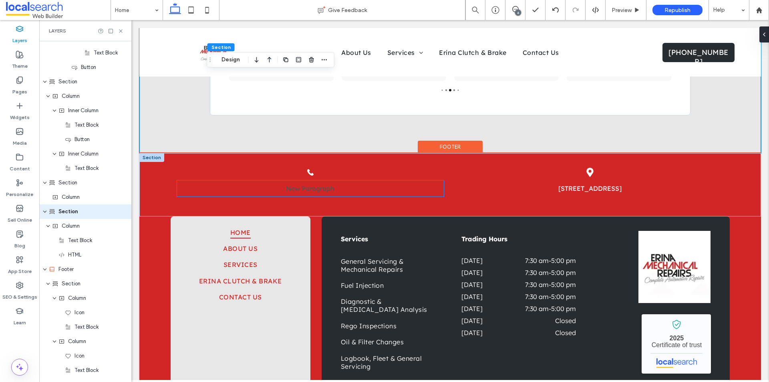
click at [291, 183] on p "New Paragraph" at bounding box center [310, 188] width 267 height 10
click at [291, 180] on div "New Paragraph" at bounding box center [310, 188] width 267 height 16
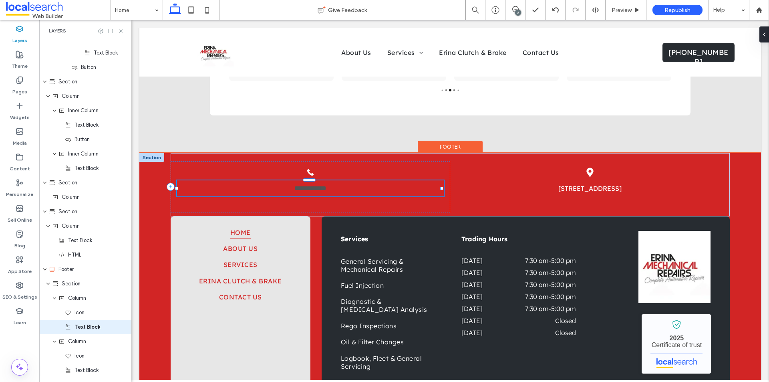
scroll to position [1984, 0]
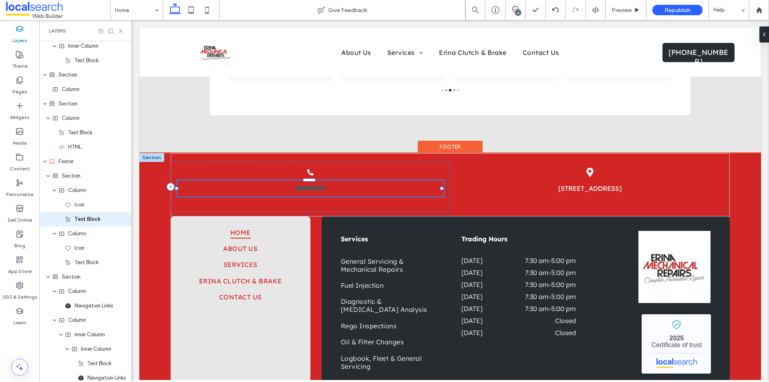
type input "**********"
type input "**"
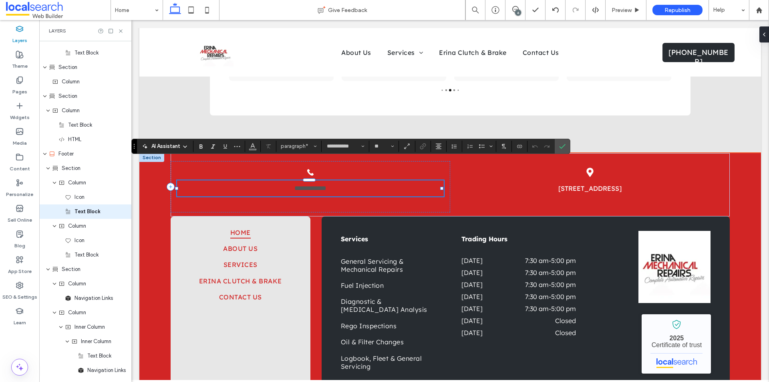
click at [300, 185] on span "**********" at bounding box center [310, 188] width 32 height 6
click at [521, 148] on icon "Connect To Data" at bounding box center [519, 146] width 6 height 6
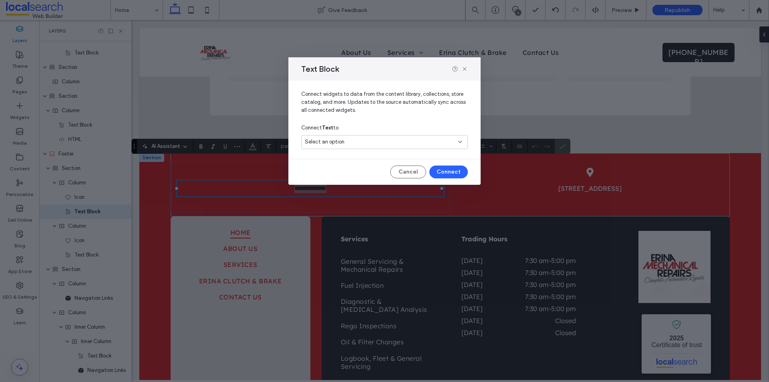
click at [403, 145] on div "Select an option" at bounding box center [380, 142] width 150 height 8
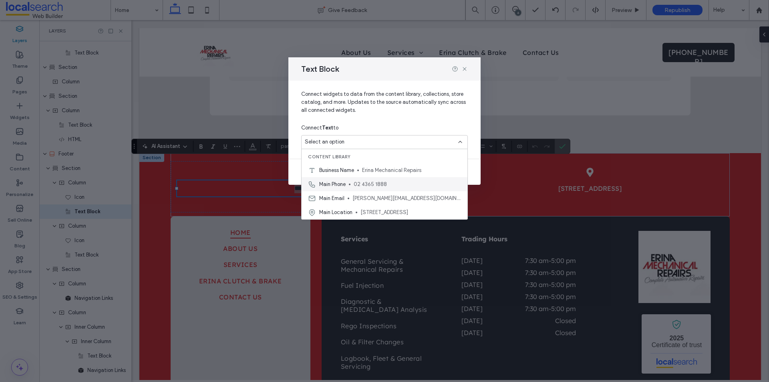
click at [358, 181] on span "02 4365 1888" at bounding box center [407, 184] width 107 height 8
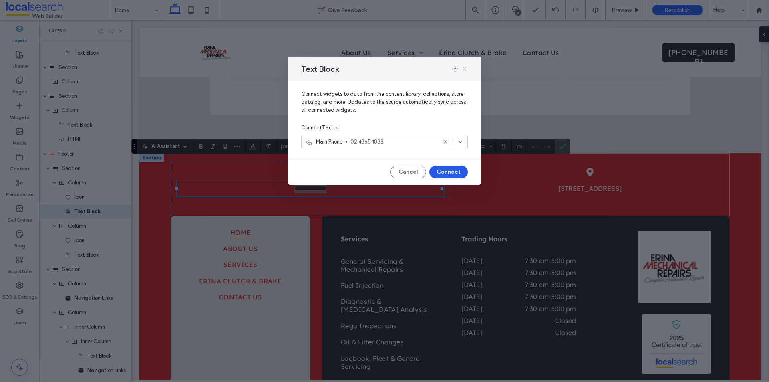
click at [450, 169] on button "Connect" at bounding box center [448, 171] width 38 height 13
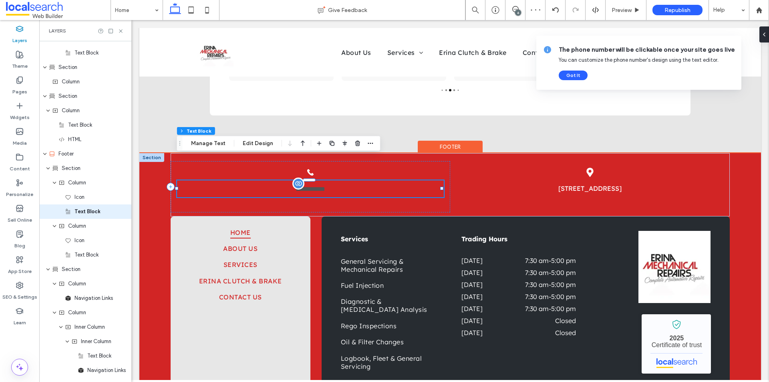
click at [309, 186] on span "**********" at bounding box center [310, 189] width 30 height 6
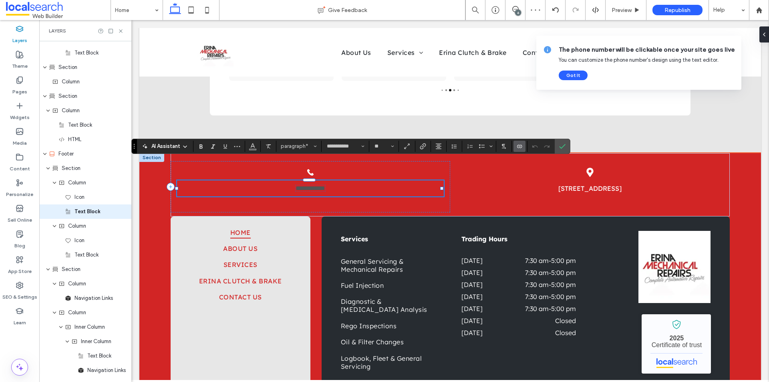
click at [311, 185] on span "**********" at bounding box center [310, 188] width 30 height 6
click at [255, 147] on button "Color" at bounding box center [253, 146] width 12 height 11
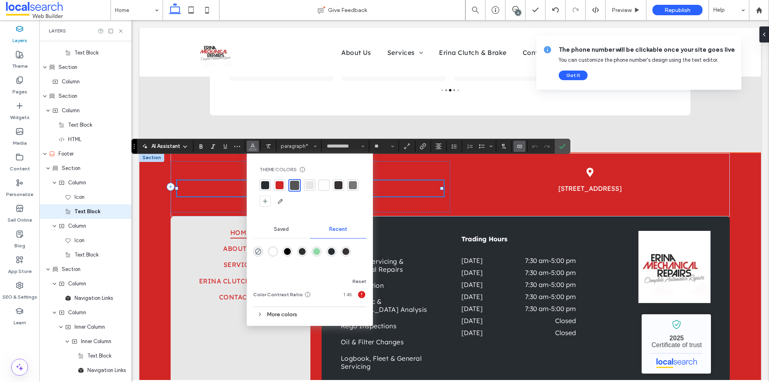
click at [323, 184] on div at bounding box center [324, 185] width 8 height 8
drag, startPoint x: 559, startPoint y: 149, endPoint x: 402, endPoint y: 131, distance: 158.3
click at [559, 149] on icon "Confirm" at bounding box center [562, 146] width 6 height 6
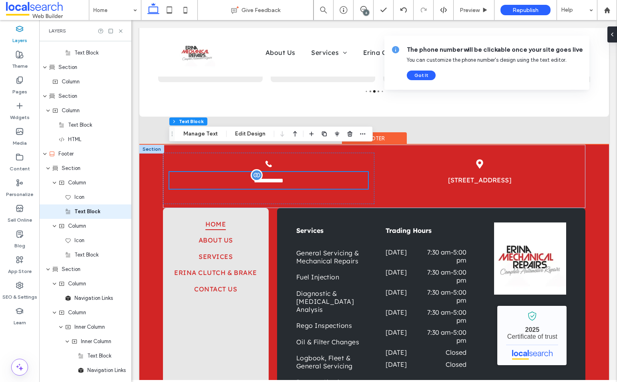
scroll to position [2152, 0]
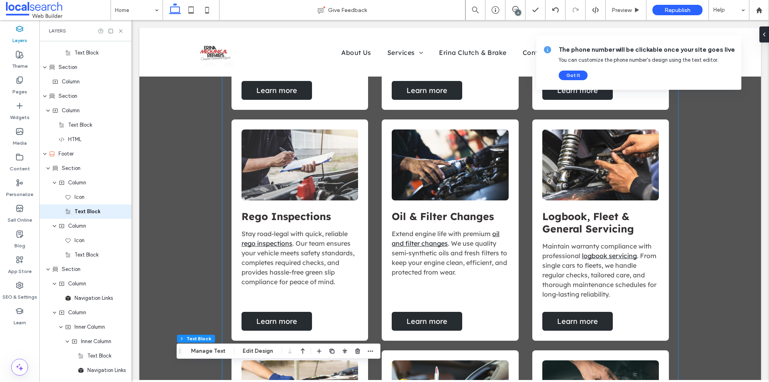
scroll to position [930, 0]
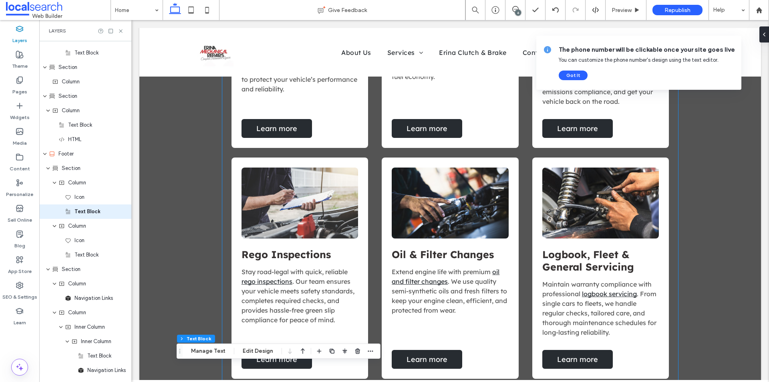
click at [286, 196] on link at bounding box center [299, 202] width 116 height 71
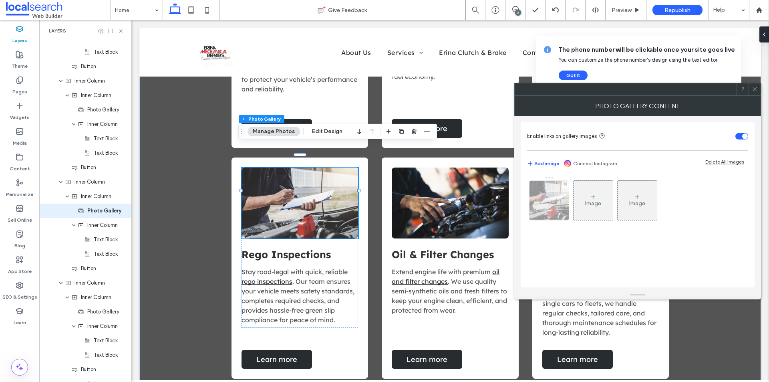
scroll to position [961, 0]
drag, startPoint x: 560, startPoint y: 202, endPoint x: 566, endPoint y: 203, distance: 5.2
click at [560, 202] on img at bounding box center [548, 200] width 59 height 39
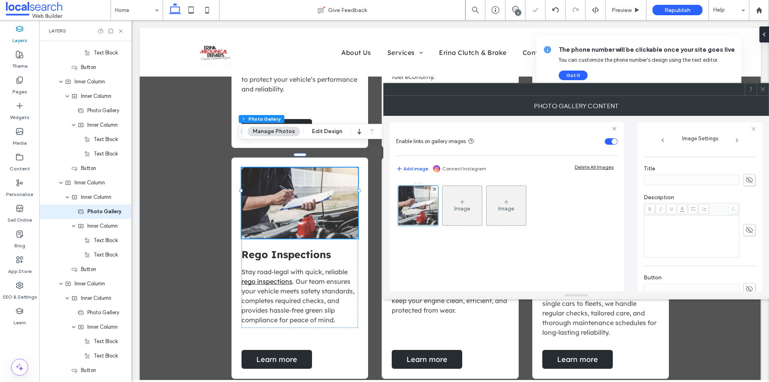
scroll to position [120, 0]
click at [617, 189] on div "Remove link" at bounding box center [699, 194] width 112 height 10
click at [617, 181] on label "Linked to Page: Diagnostic & [MEDICAL_DATA] Analysis" at bounding box center [710, 181] width 112 height 15
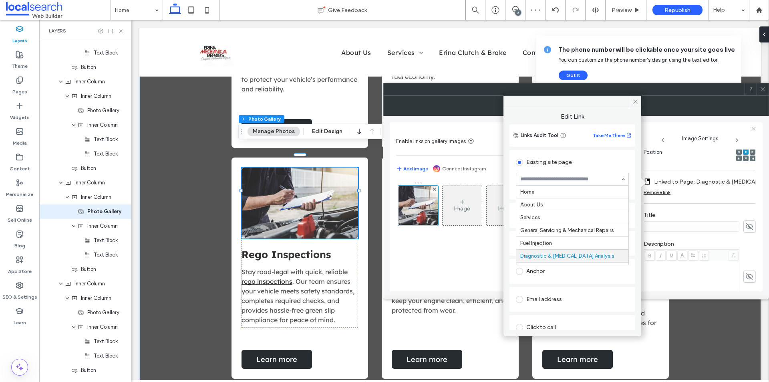
scroll to position [64, 0]
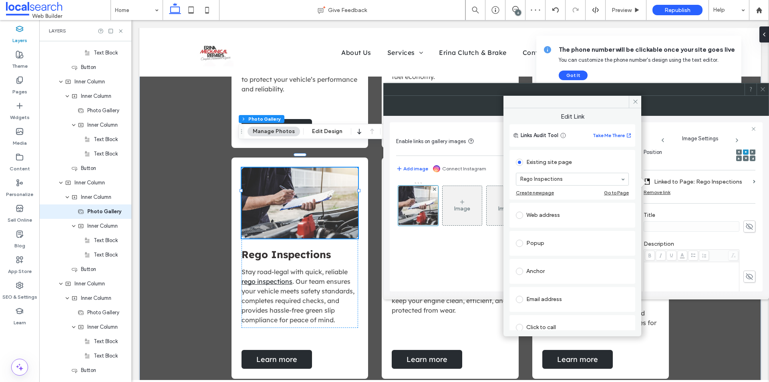
click at [617, 101] on div at bounding box center [572, 102] width 138 height 12
click at [617, 100] on icon at bounding box center [635, 101] width 6 height 6
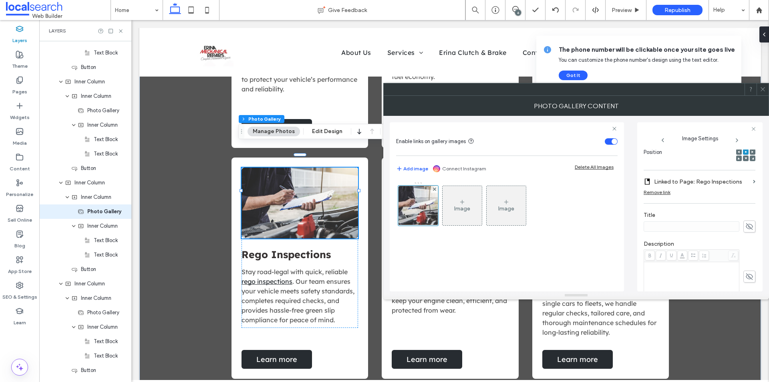
click at [617, 94] on span at bounding box center [762, 89] width 6 height 12
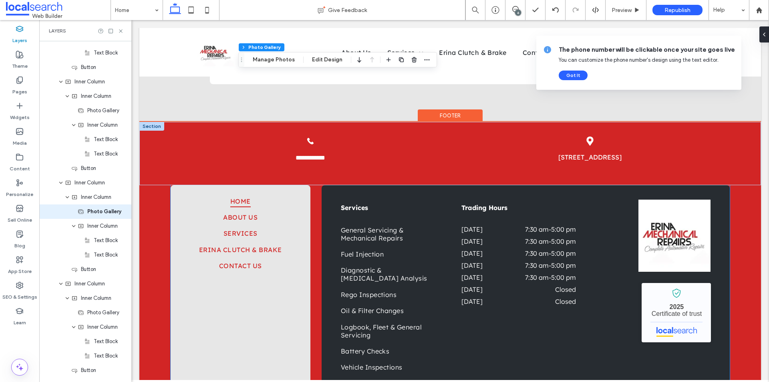
scroll to position [2171, 0]
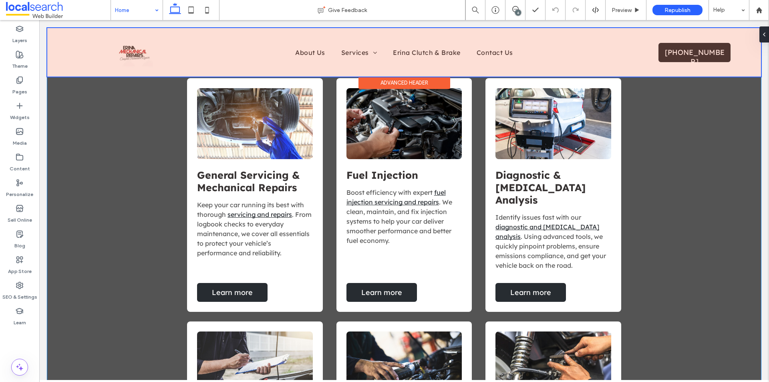
scroll to position [801, 0]
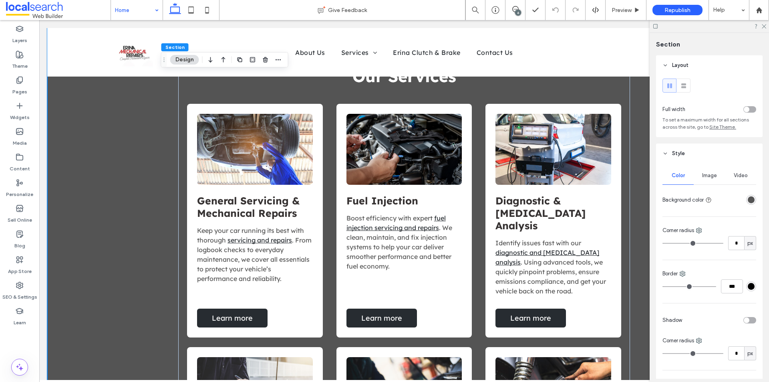
scroll to position [681, 0]
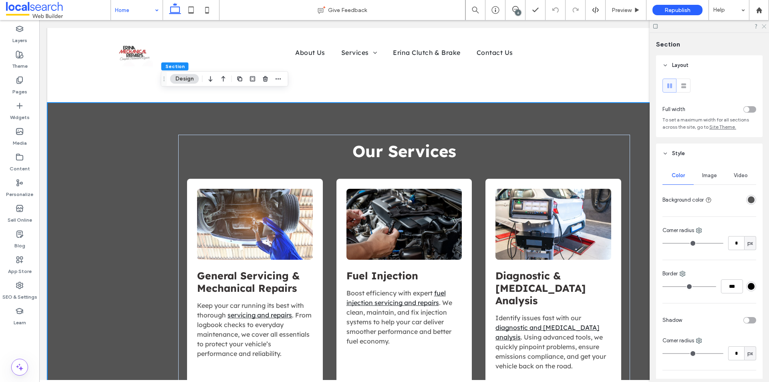
click at [763, 26] on icon at bounding box center [763, 25] width 5 height 5
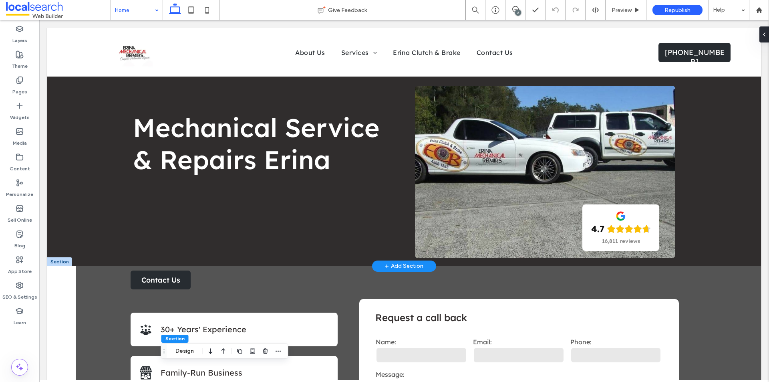
scroll to position [0, 0]
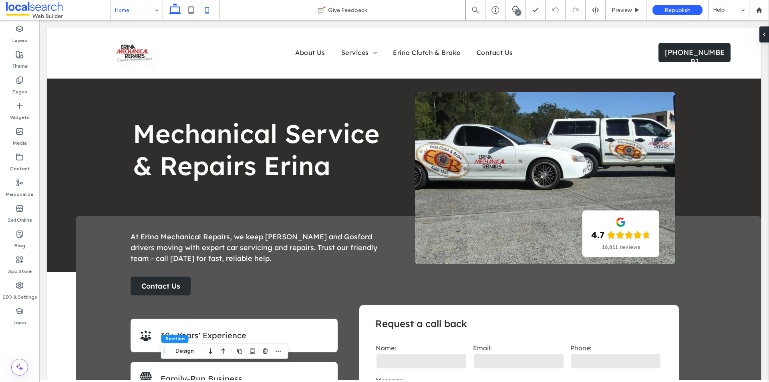
click at [210, 12] on icon at bounding box center [207, 10] width 16 height 16
click at [187, 10] on icon at bounding box center [191, 10] width 16 height 16
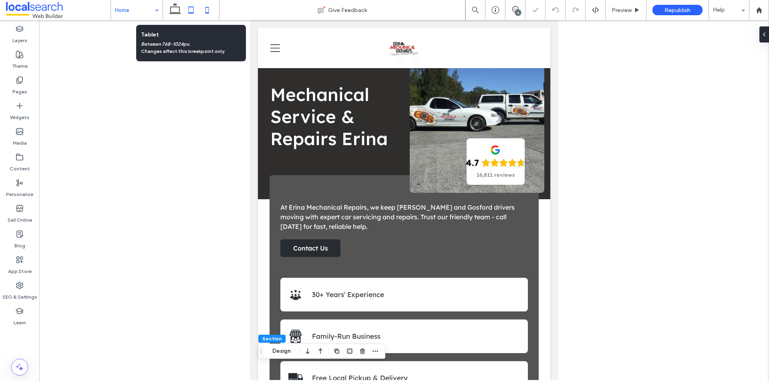
scroll to position [0, 5]
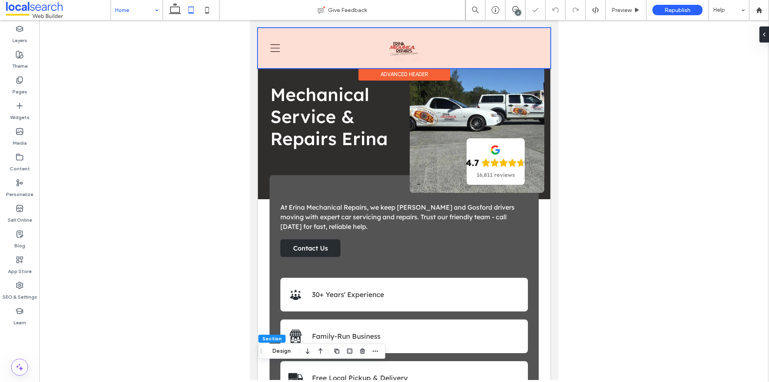
click at [520, 48] on div at bounding box center [404, 48] width 292 height 40
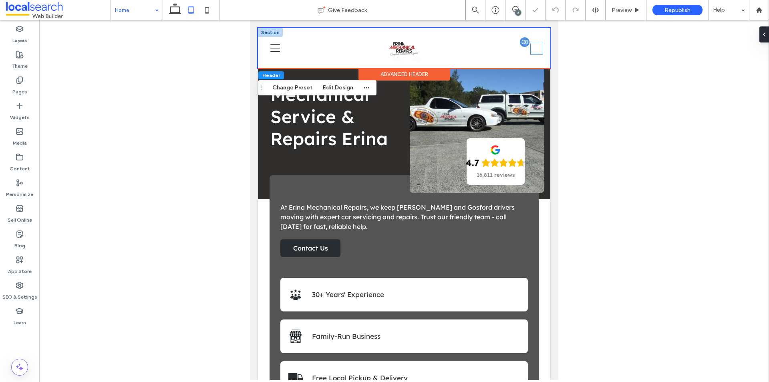
click at [530, 49] on div "Phone Icon" at bounding box center [536, 48] width 12 height 12
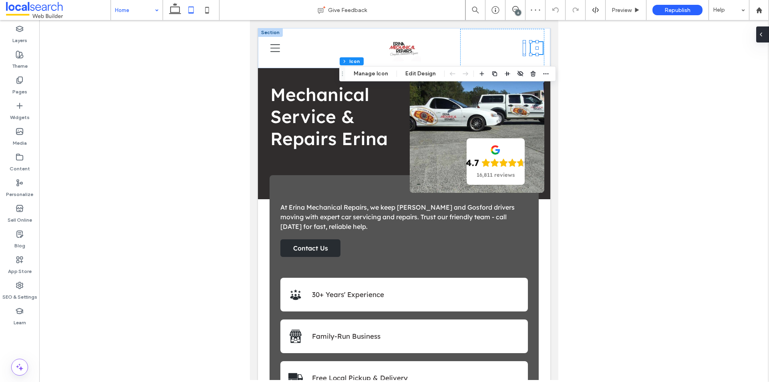
click at [762, 33] on icon at bounding box center [760, 34] width 6 height 6
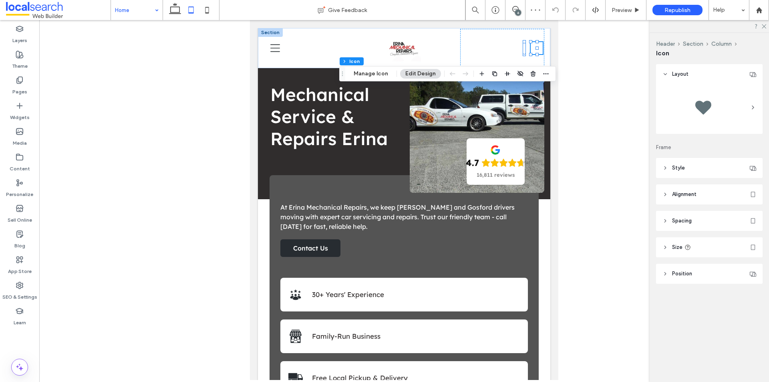
click at [711, 168] on header "Style" at bounding box center [709, 168] width 106 height 20
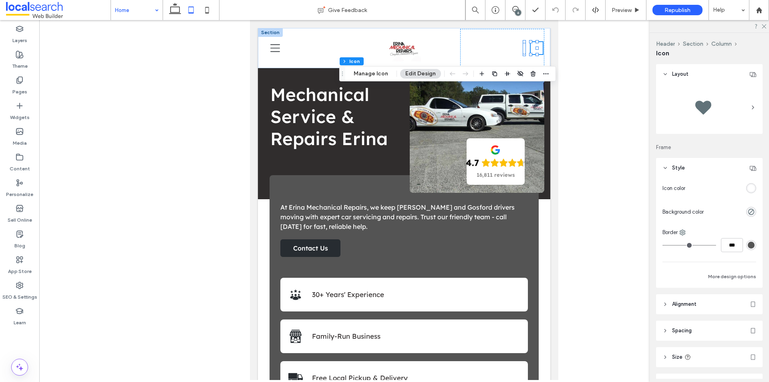
click at [747, 187] on div "rgb(255, 255, 255)" at bounding box center [750, 188] width 7 height 7
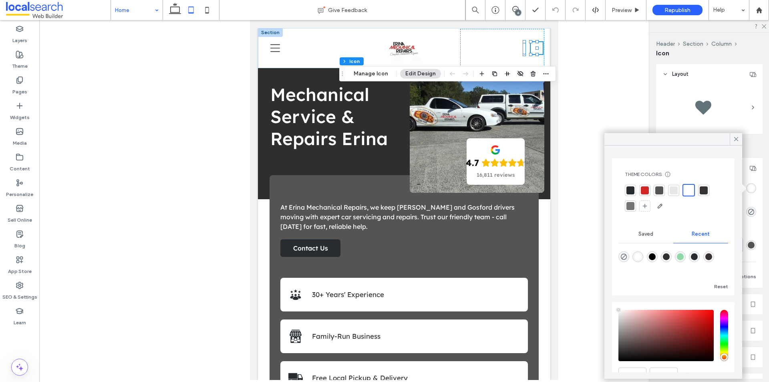
click at [633, 191] on div at bounding box center [630, 190] width 8 height 8
click at [203, 16] on icon at bounding box center [207, 10] width 16 height 16
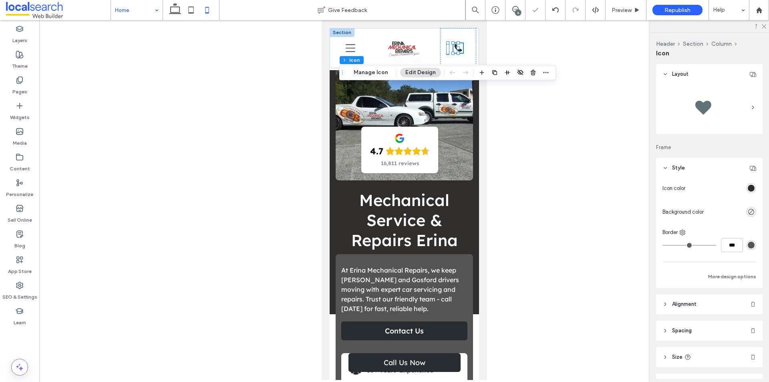
type input "**"
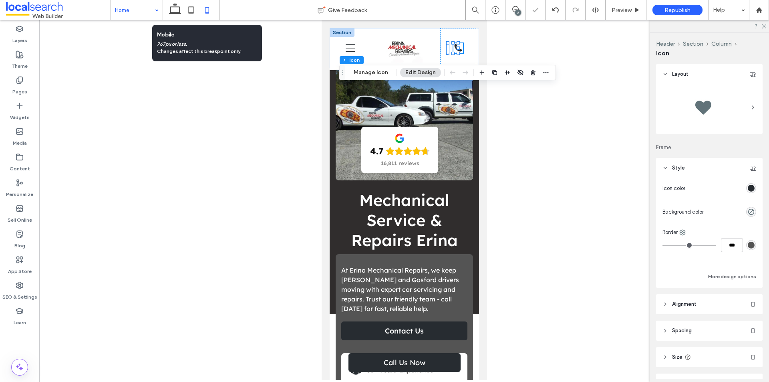
scroll to position [0, 0]
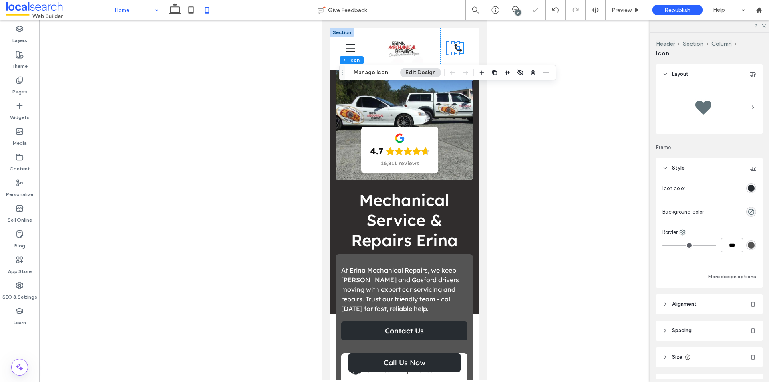
click at [168, 60] on div at bounding box center [403, 200] width 729 height 360
drag, startPoint x: 265, startPoint y: 112, endPoint x: 524, endPoint y: 164, distance: 264.1
click at [265, 112] on div at bounding box center [403, 200] width 729 height 360
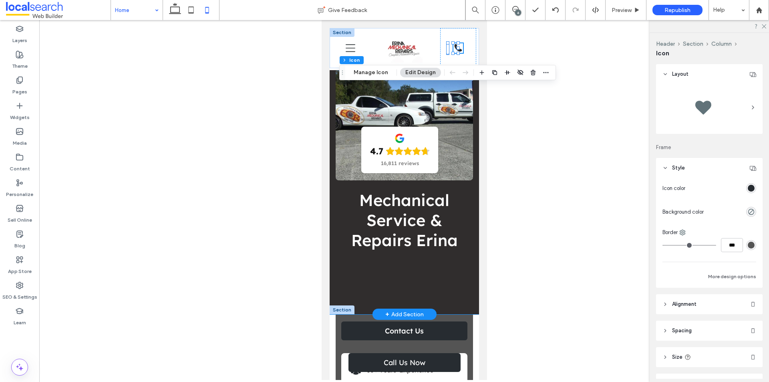
click at [464, 189] on div "Mechanical Service & Repairs Erina 4.7 16,811 reviews" at bounding box center [403, 171] width 149 height 286
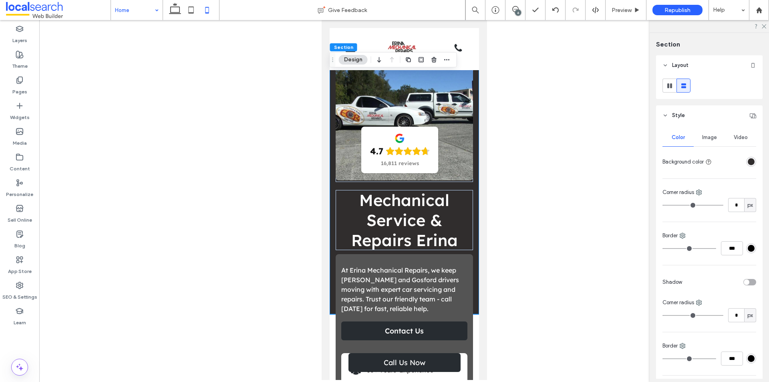
drag, startPoint x: 527, startPoint y: 133, endPoint x: 504, endPoint y: 129, distance: 23.5
click at [527, 133] on div at bounding box center [403, 200] width 729 height 360
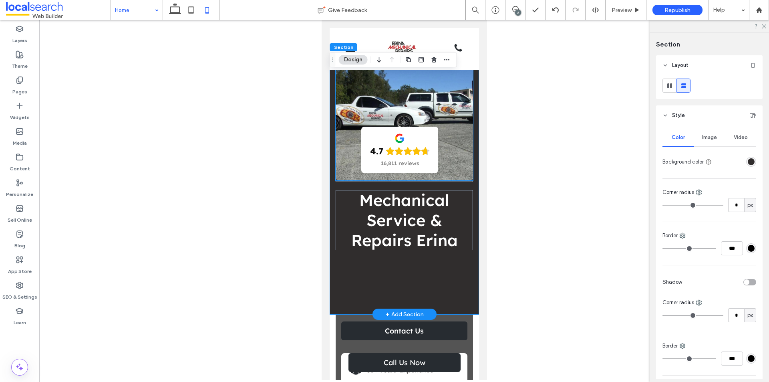
click at [391, 105] on link at bounding box center [403, 124] width 137 height 112
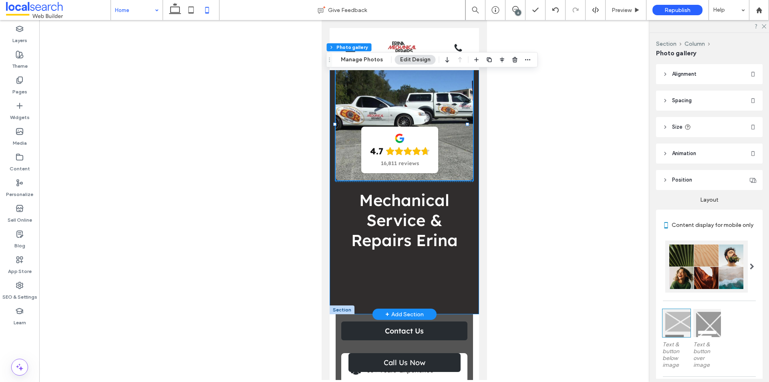
click at [331, 128] on div "Mechanical Service & Repairs Erina 4.7 16,811 reviews" at bounding box center [403, 171] width 149 height 286
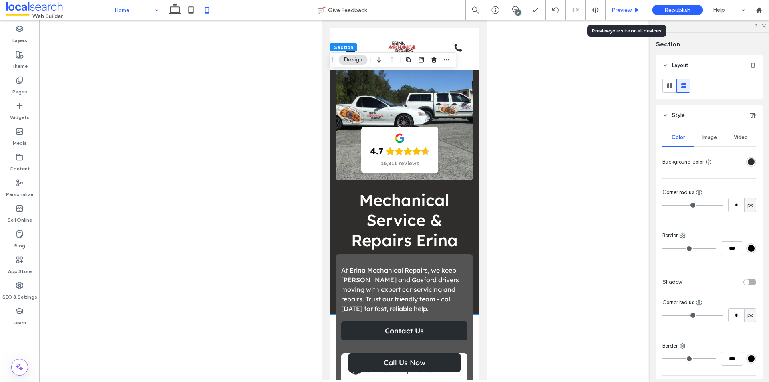
click at [622, 8] on span "Preview" at bounding box center [621, 10] width 20 height 7
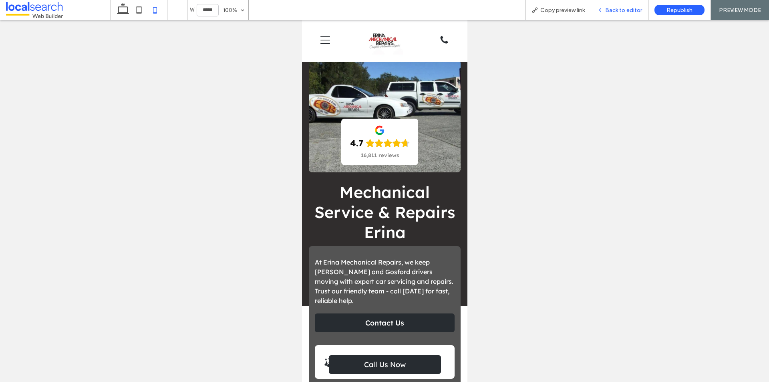
click at [631, 11] on span "Back to editor" at bounding box center [623, 10] width 37 height 7
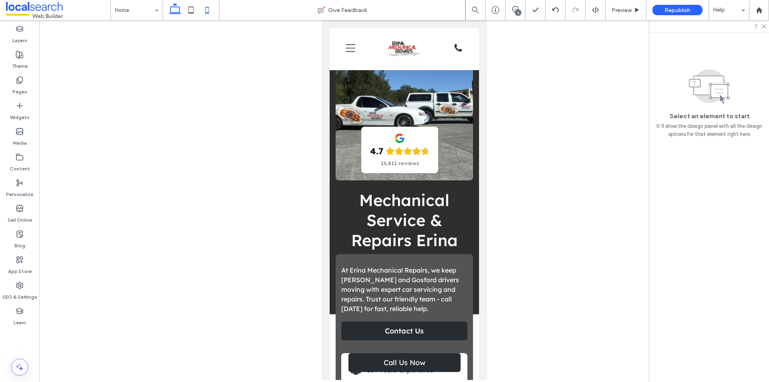
click at [179, 7] on icon at bounding box center [175, 10] width 16 height 16
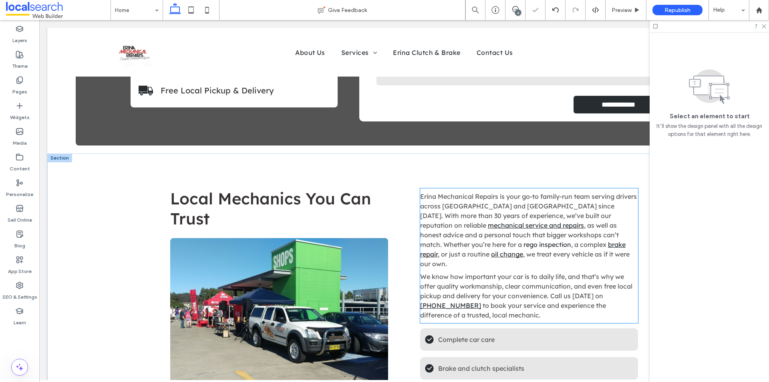
scroll to position [400, 0]
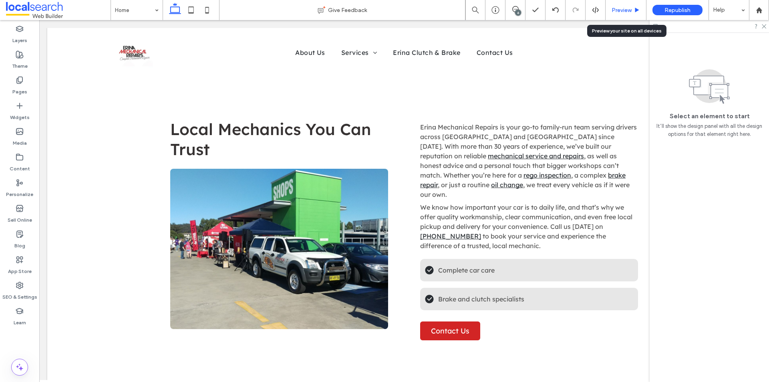
click at [617, 8] on span "Preview" at bounding box center [621, 10] width 20 height 7
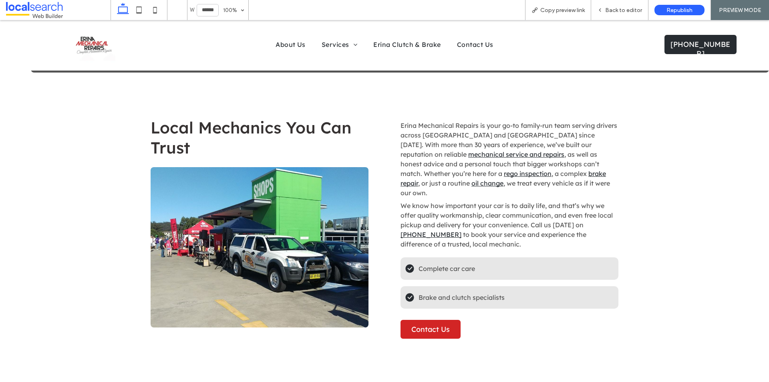
scroll to position [397, 0]
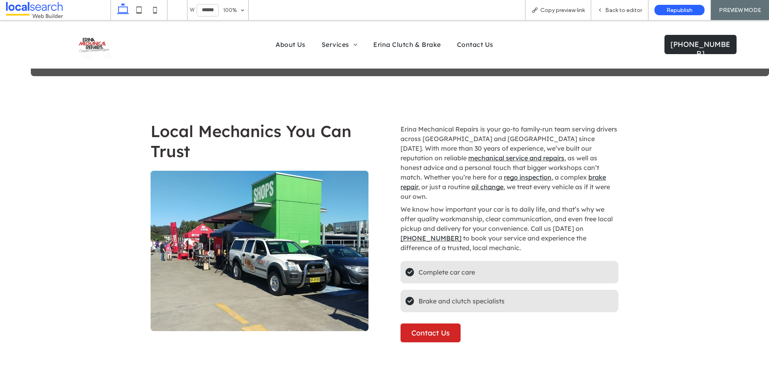
click at [654, 180] on div "Local Mechanics You Can Trust Erina Mechanical Repairs is your go-to family-run…" at bounding box center [384, 235] width 769 height 303
click at [567, 10] on span "Copy preview link" at bounding box center [562, 10] width 44 height 7
click at [603, 12] on icon at bounding box center [600, 10] width 6 height 6
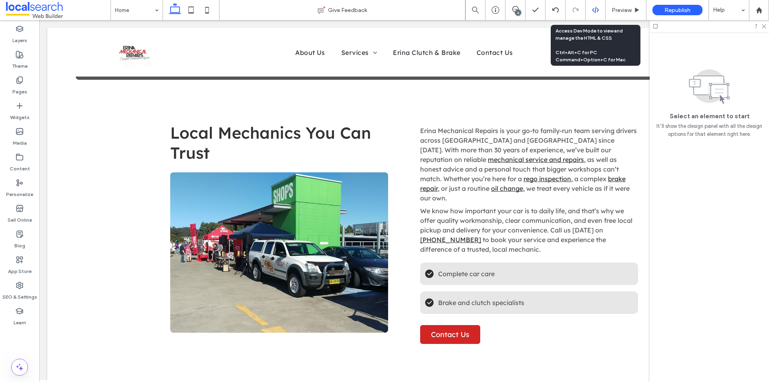
scroll to position [400, 0]
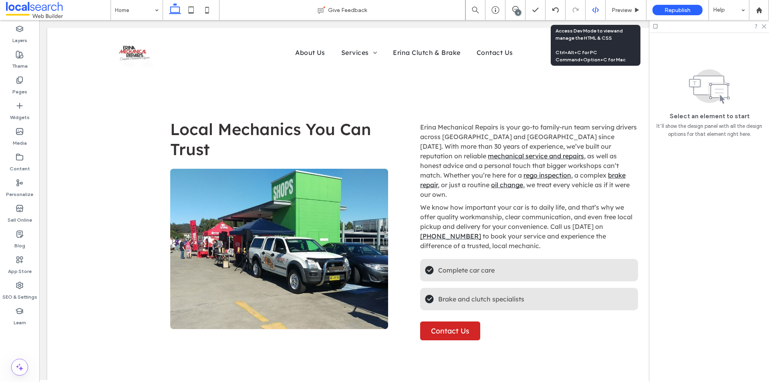
click at [593, 10] on use at bounding box center [595, 10] width 6 height 6
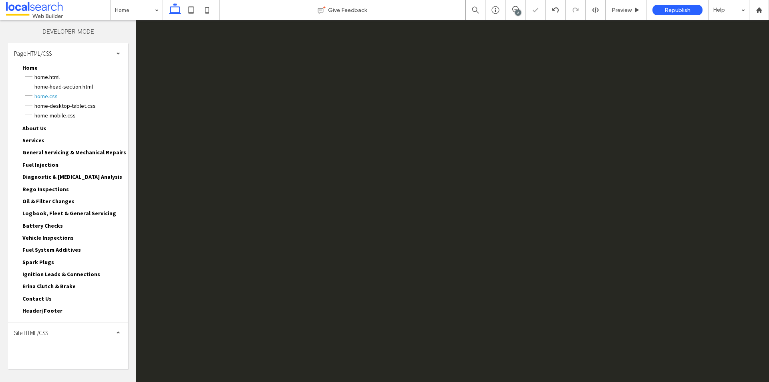
scroll to position [0, 0]
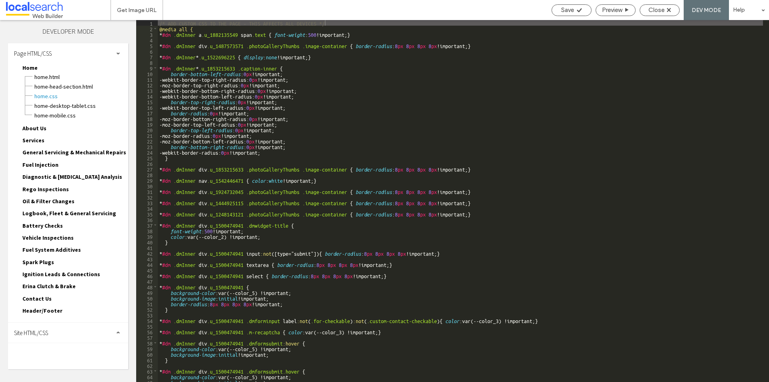
click at [33, 332] on span "Site HTML/CSS" at bounding box center [31, 333] width 34 height 8
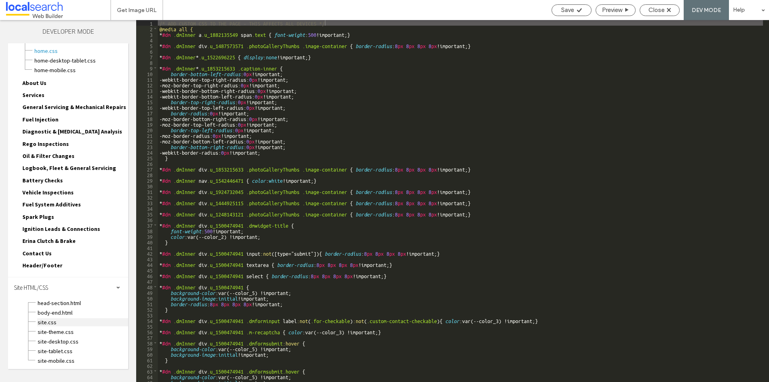
scroll to position [46, 0]
click at [51, 329] on span "site-theme.css" at bounding box center [82, 331] width 91 height 8
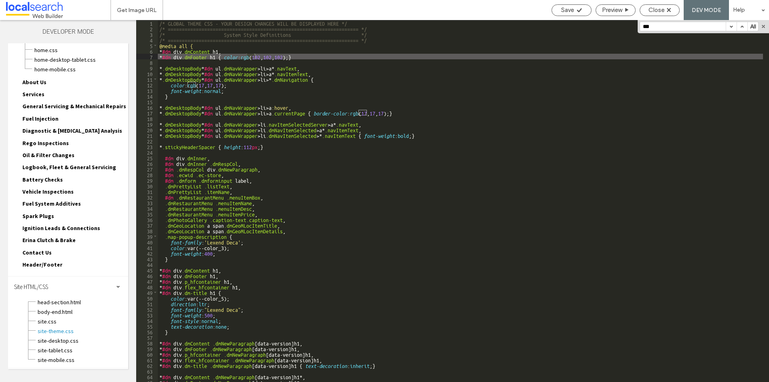
scroll to position [0, 0]
type input "***"
click at [733, 27] on button "button" at bounding box center [730, 26] width 11 height 9
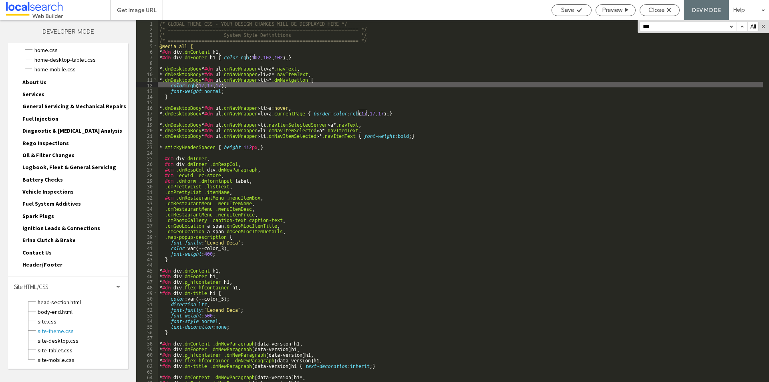
click at [733, 27] on button "button" at bounding box center [730, 26] width 11 height 9
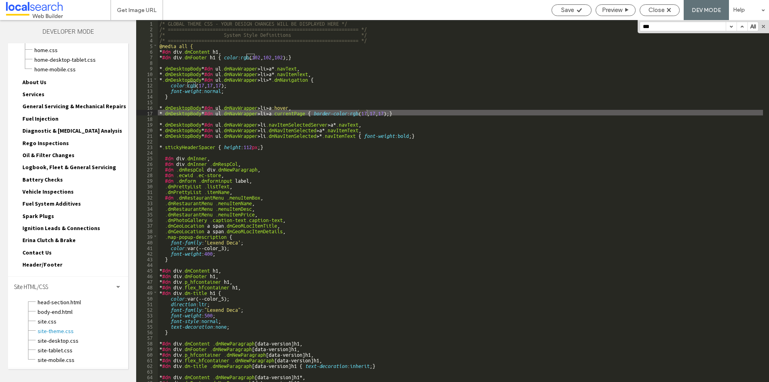
click at [733, 27] on button "button" at bounding box center [730, 26] width 11 height 9
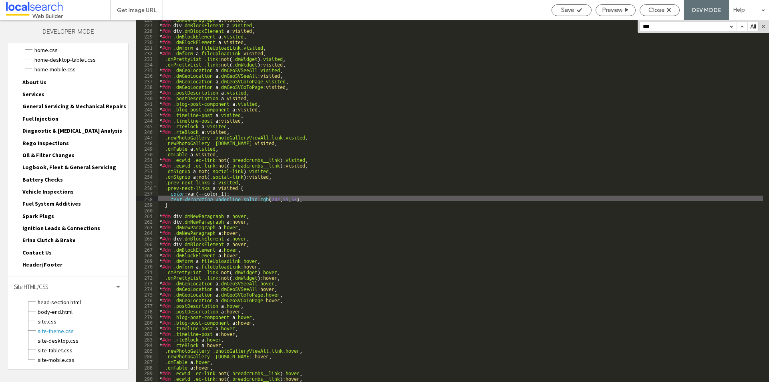
scroll to position [1265, 0]
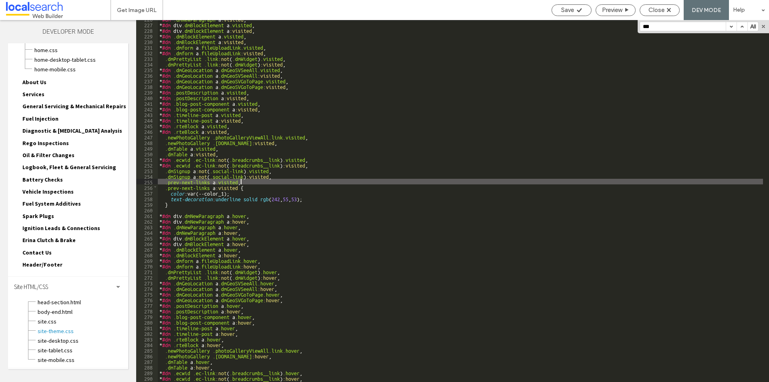
click at [274, 182] on div "* #dm .dmNewParagraph a :visited , * #dm div .dmBlockElement a .visited , * #dm…" at bounding box center [460, 202] width 605 height 373
click at [297, 203] on div "* #dm .dmNewParagraph a :visited , * #dm div .dmBlockElement a .visited , * #dm…" at bounding box center [460, 202] width 605 height 373
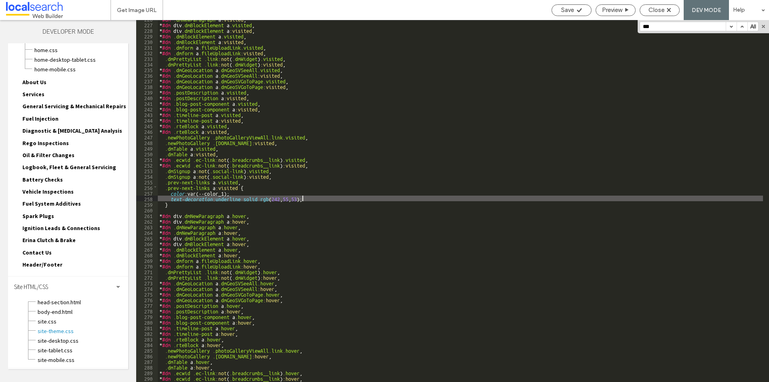
click at [305, 199] on div "* #dm .dmNewParagraph a :visited , * #dm div .dmBlockElement a .visited , * #dm…" at bounding box center [460, 202] width 605 height 373
drag, startPoint x: 305, startPoint y: 199, endPoint x: 165, endPoint y: 197, distance: 140.5
click at [165, 197] on div "* #dm .dmNewParagraph a :visited , * #dm div .dmBlockElement a .visited , * #dm…" at bounding box center [460, 202] width 605 height 373
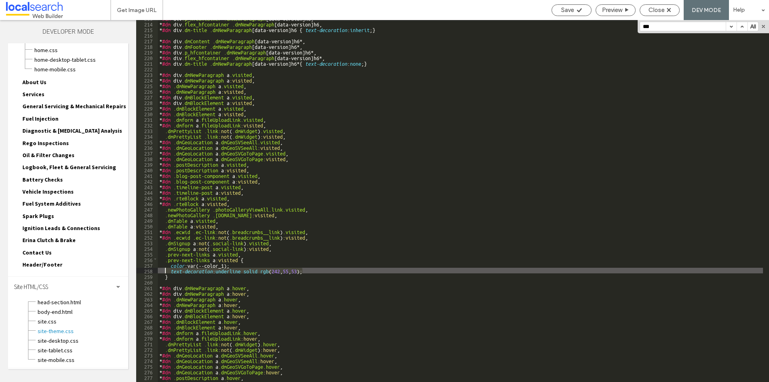
scroll to position [1193, 0]
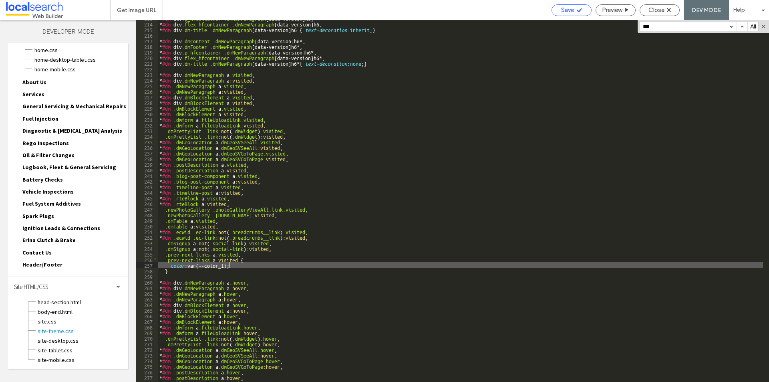
click at [578, 11] on use at bounding box center [578, 10] width 5 height 4
click at [658, 10] on span "Close" at bounding box center [656, 9] width 16 height 7
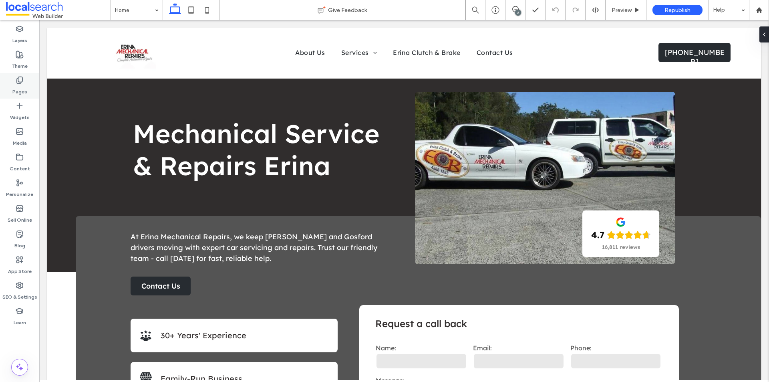
click at [22, 93] on label "Pages" at bounding box center [19, 89] width 15 height 11
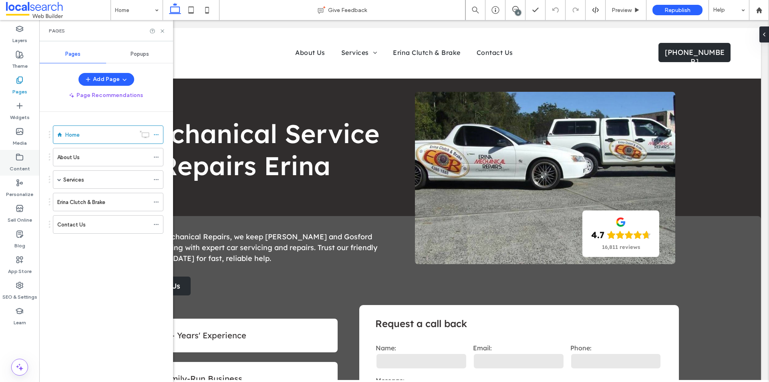
click at [21, 165] on label "Content" at bounding box center [20, 166] width 20 height 11
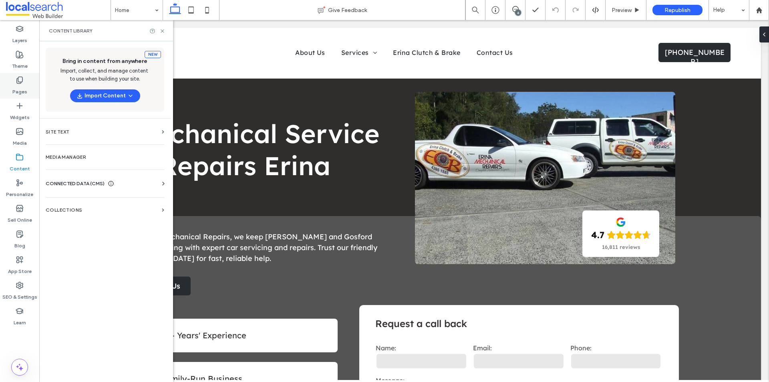
click at [19, 89] on label "Pages" at bounding box center [19, 89] width 15 height 11
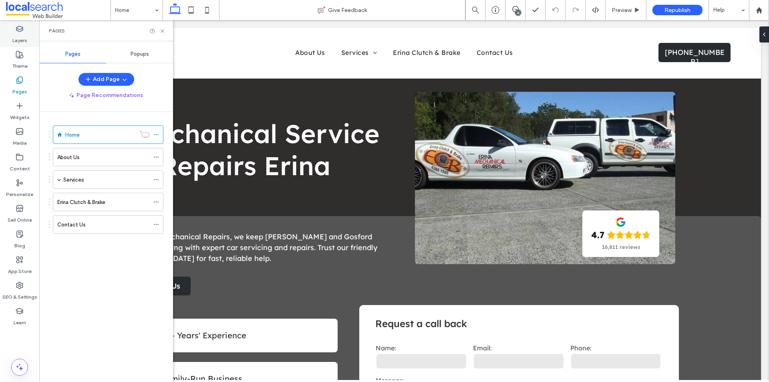
click at [28, 32] on div "Layers" at bounding box center [19, 35] width 39 height 26
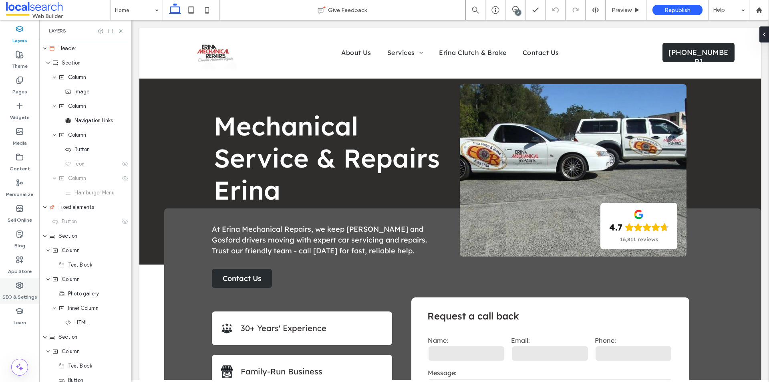
click at [24, 288] on div "SEO & Settings" at bounding box center [19, 291] width 39 height 26
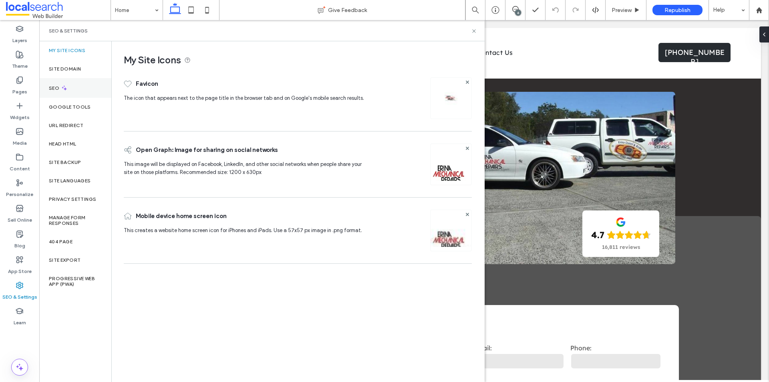
click at [78, 94] on div "SEO" at bounding box center [75, 88] width 72 height 20
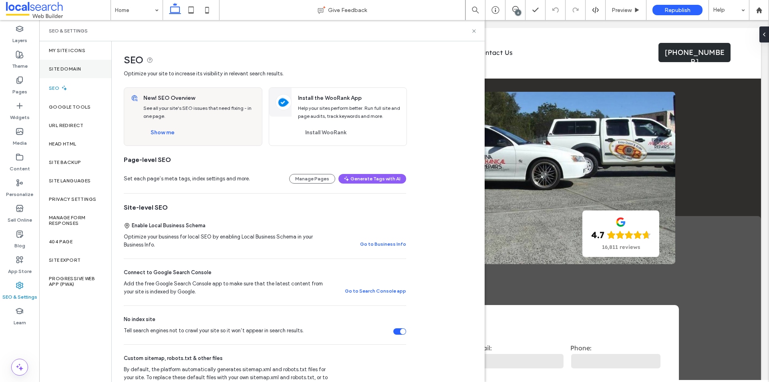
click at [81, 64] on div "Site Domain" at bounding box center [75, 69] width 72 height 18
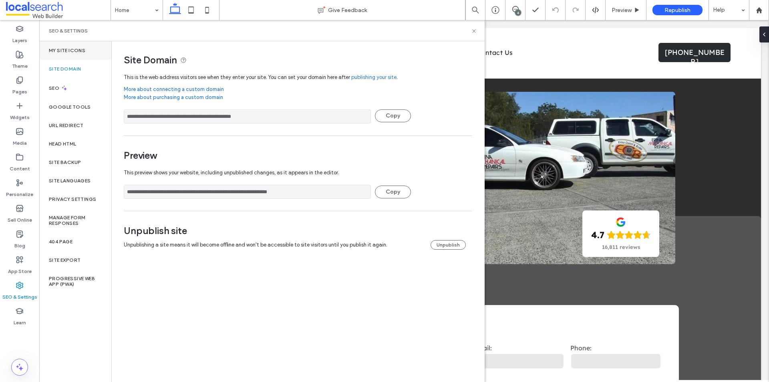
click at [78, 50] on label "My Site Icons" at bounding box center [67, 51] width 36 height 6
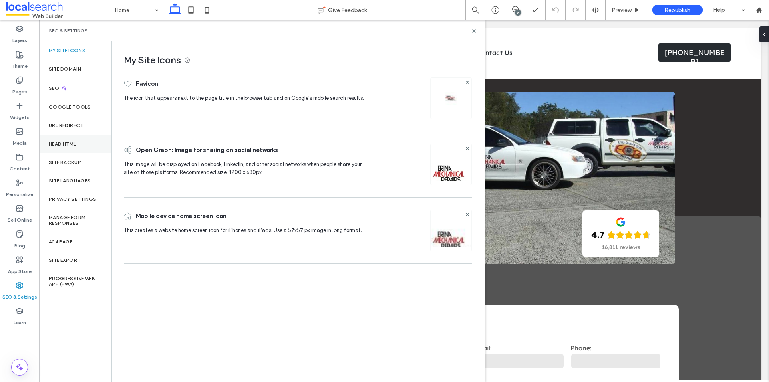
click at [76, 150] on div "Head HTML" at bounding box center [75, 144] width 72 height 18
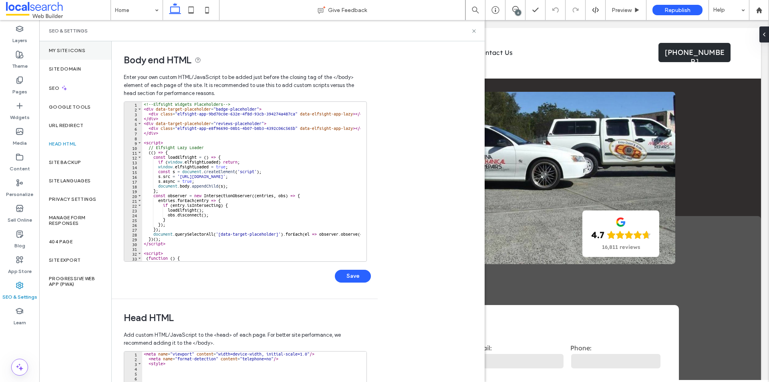
click at [68, 54] on div "My Site Icons" at bounding box center [75, 50] width 72 height 18
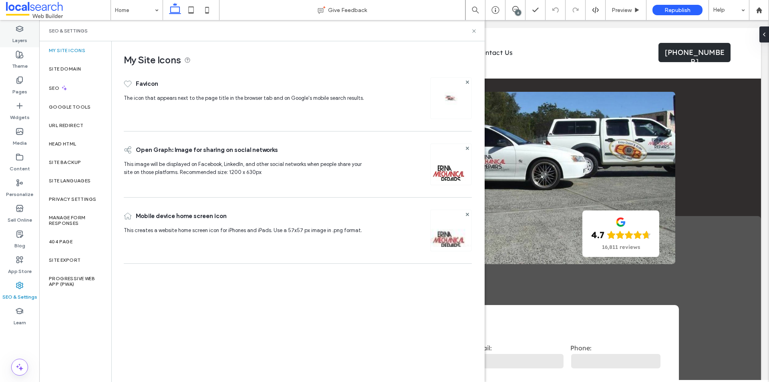
click at [26, 40] on label "Layers" at bounding box center [19, 38] width 15 height 11
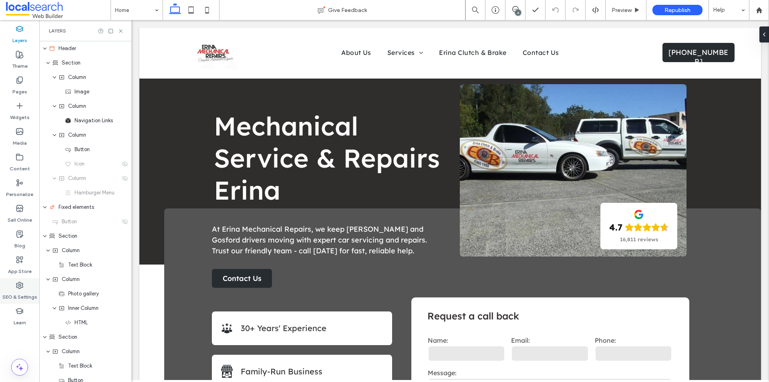
click at [26, 295] on label "SEO & Settings" at bounding box center [19, 294] width 35 height 11
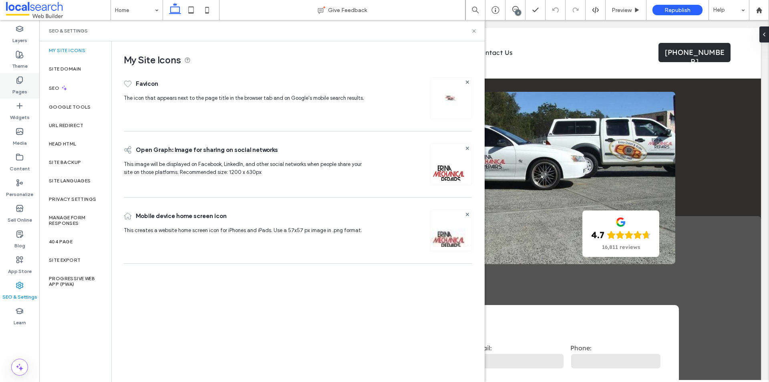
click at [25, 85] on label "Pages" at bounding box center [19, 89] width 15 height 11
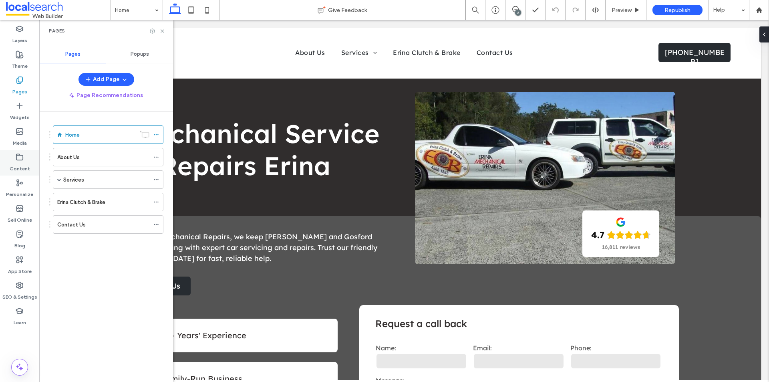
click at [19, 158] on icon at bounding box center [20, 157] width 8 height 8
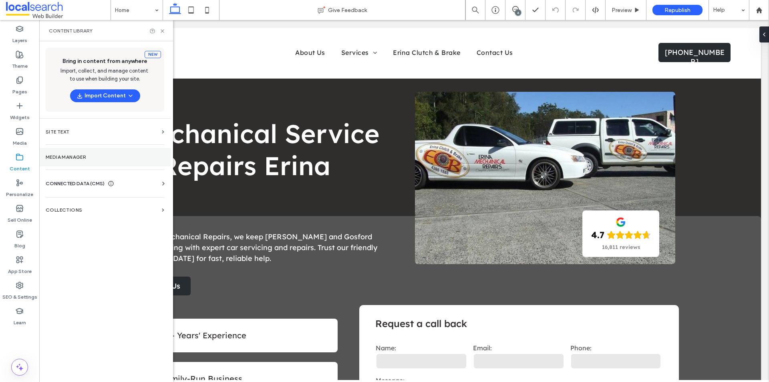
click at [102, 156] on label "Media Manager" at bounding box center [105, 157] width 119 height 6
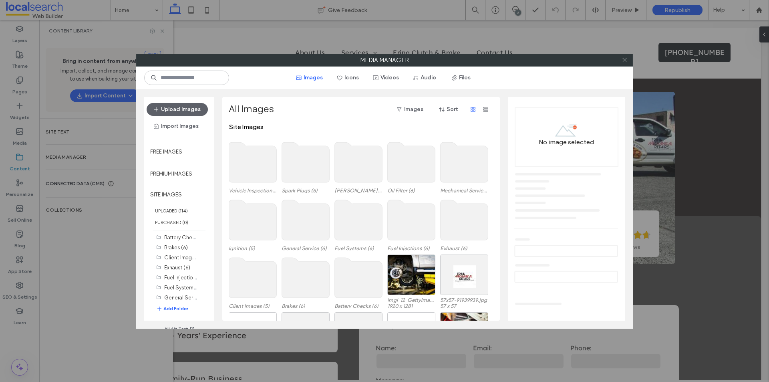
click at [624, 60] on icon at bounding box center [624, 60] width 6 height 6
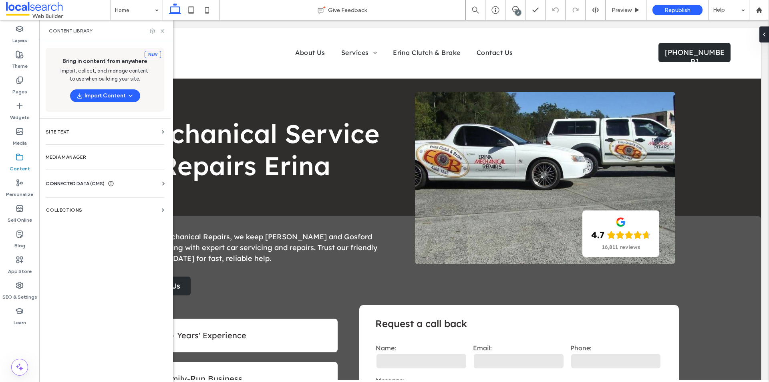
click at [157, 183] on div "CONNECTED DATA (CMS)" at bounding box center [107, 183] width 122 height 8
click at [96, 207] on section "Business Info" at bounding box center [107, 203] width 122 height 18
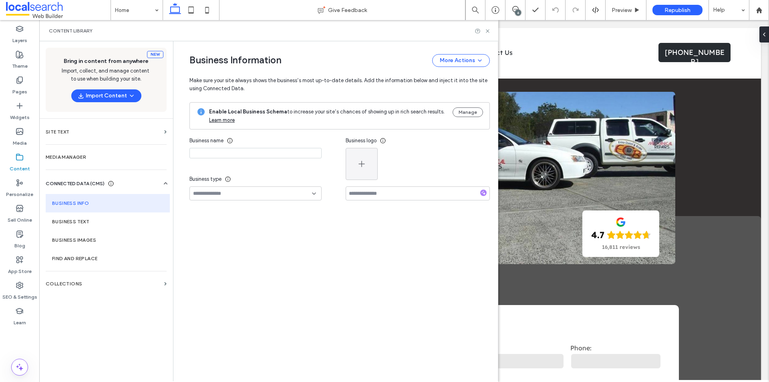
type input "**********"
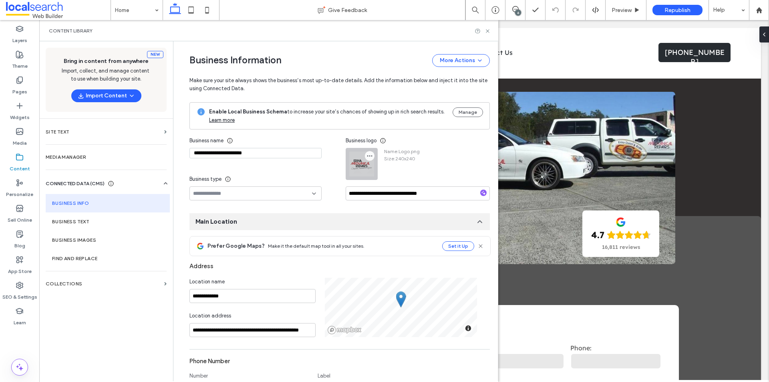
click at [366, 157] on icon "button" at bounding box center [369, 156] width 6 height 6
click at [378, 177] on span "Replace Image" at bounding box center [395, 175] width 36 height 8
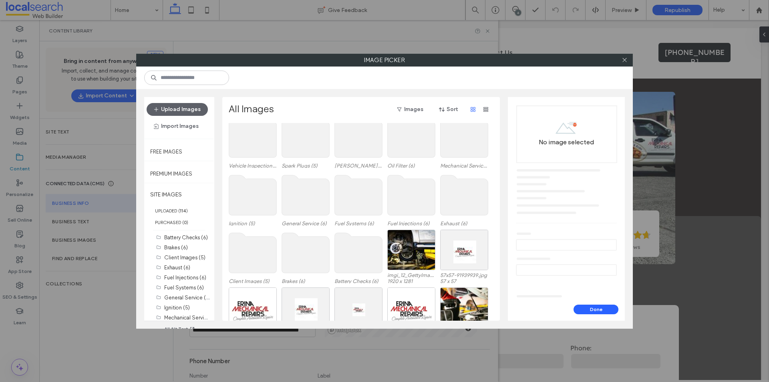
scroll to position [49, 0]
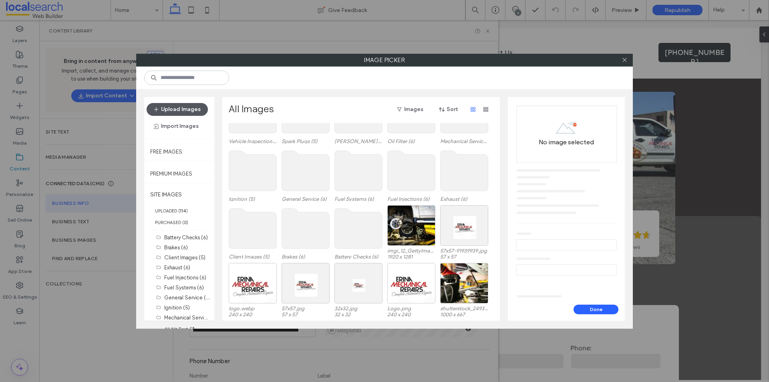
click at [189, 108] on button "Upload Images" at bounding box center [177, 109] width 61 height 13
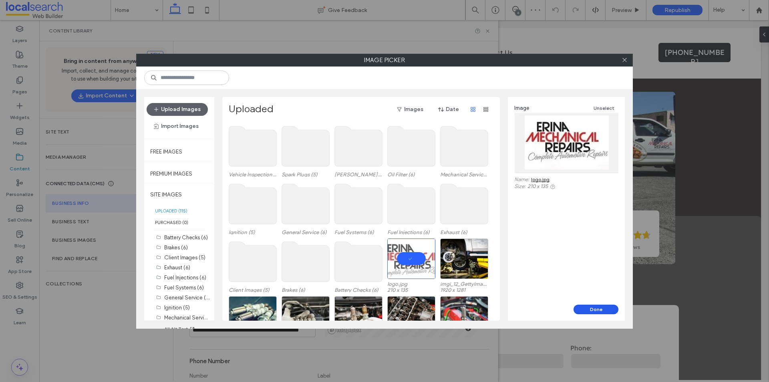
click at [594, 308] on button "Done" at bounding box center [595, 309] width 45 height 10
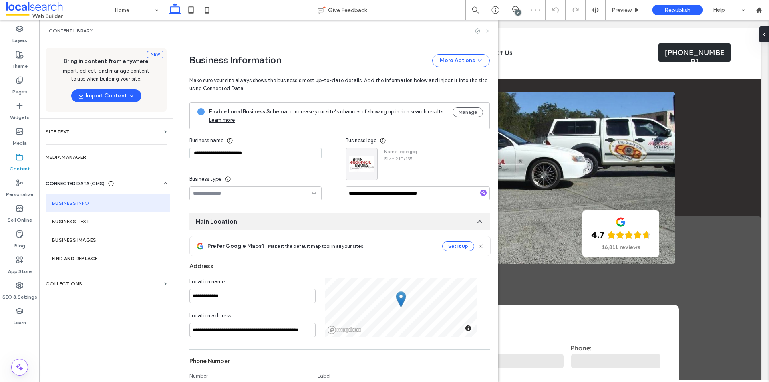
click at [485, 30] on icon at bounding box center [487, 31] width 6 height 6
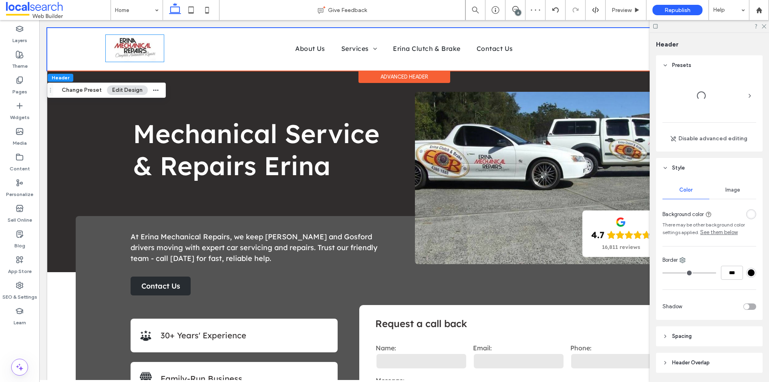
scroll to position [0, 0]
click at [137, 51] on img at bounding box center [135, 48] width 42 height 27
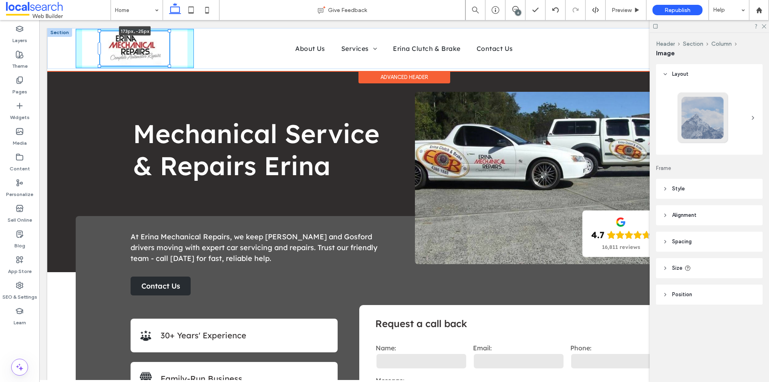
drag, startPoint x: 163, startPoint y: 62, endPoint x: 170, endPoint y: 66, distance: 7.9
click at [170, 66] on div at bounding box center [169, 65] width 3 height 3
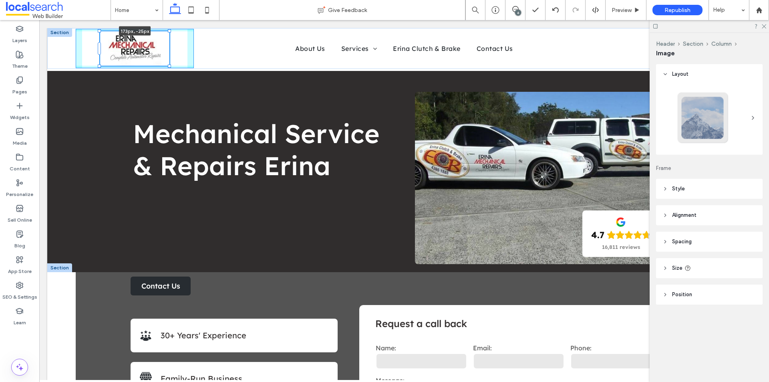
type input "***"
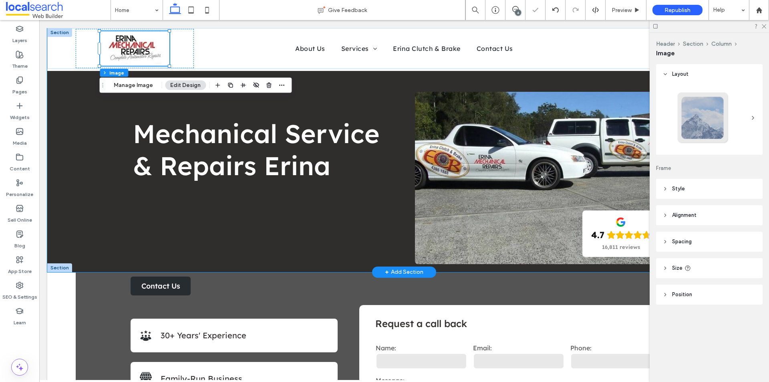
click at [88, 110] on div "Mechanical Service & Repairs Erina 4.7 16,811 reviews" at bounding box center [403, 150] width 713 height 244
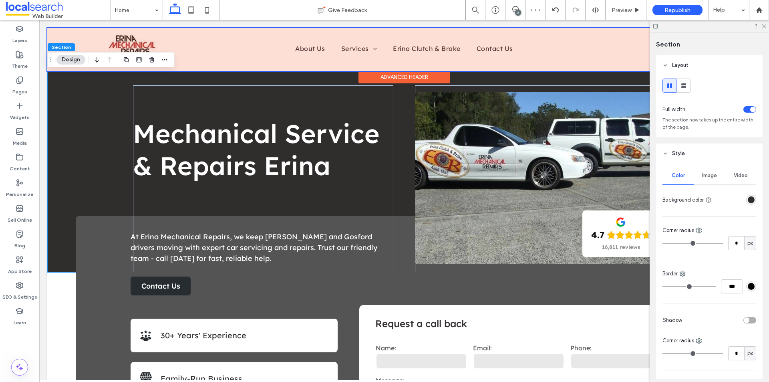
click at [151, 41] on div at bounding box center [403, 49] width 713 height 43
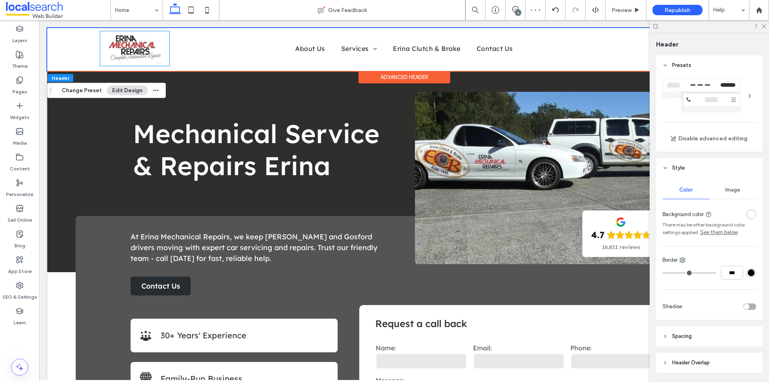
click at [150, 41] on img at bounding box center [134, 48] width 53 height 34
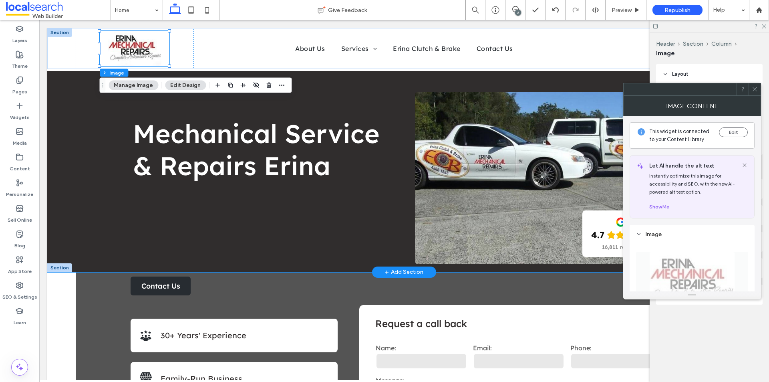
click at [86, 183] on div "Mechanical Service & Repairs Erina 4.7 16,811 reviews" at bounding box center [403, 150] width 713 height 244
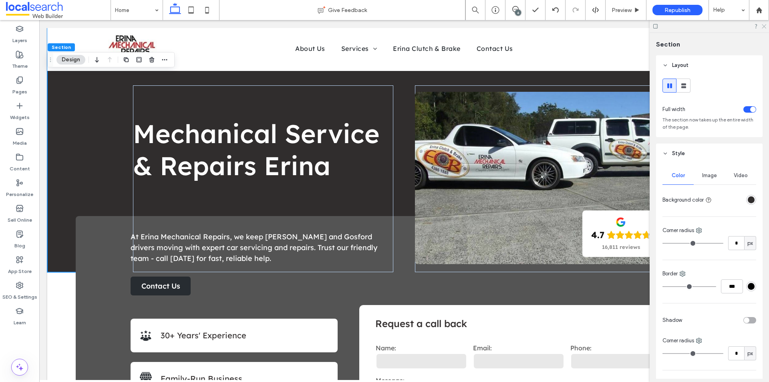
click at [761, 27] on icon at bounding box center [763, 25] width 5 height 5
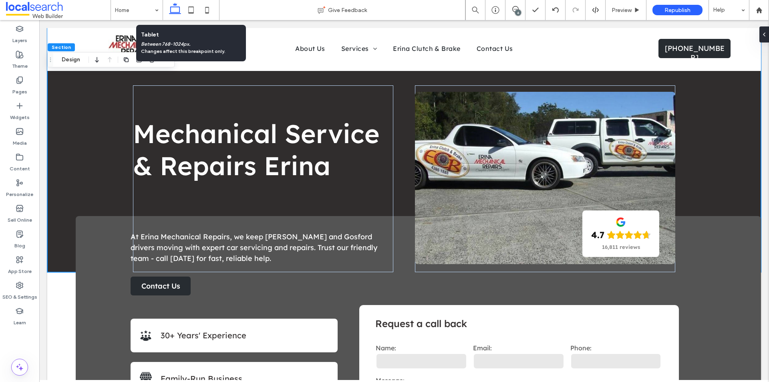
drag, startPoint x: 191, startPoint y: 13, endPoint x: 135, endPoint y: 68, distance: 78.4
click at [191, 13] on use at bounding box center [191, 9] width 5 height 7
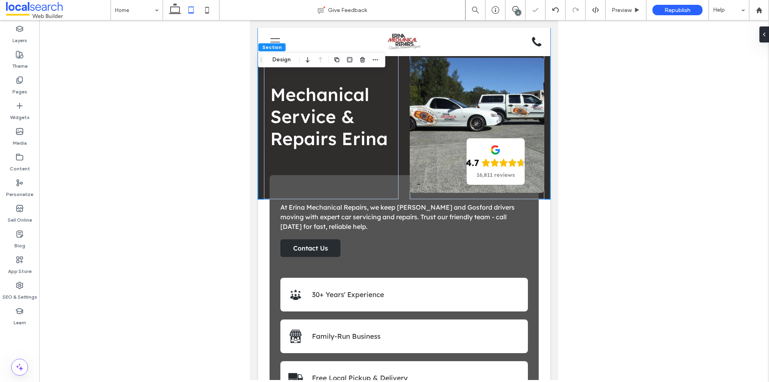
scroll to position [0, 5]
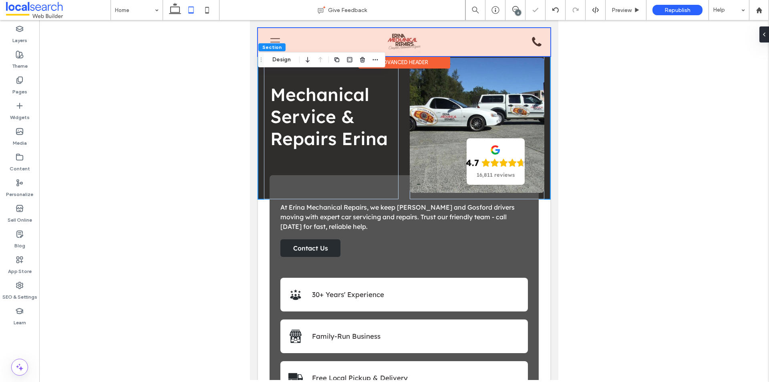
click at [410, 42] on div at bounding box center [404, 42] width 292 height 28
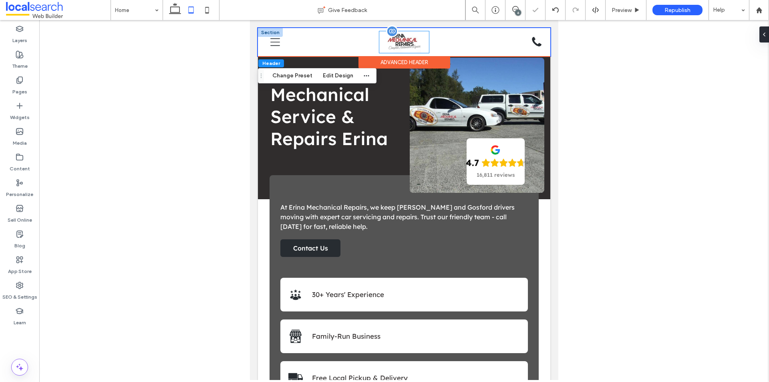
click at [407, 42] on img at bounding box center [404, 42] width 34 height 22
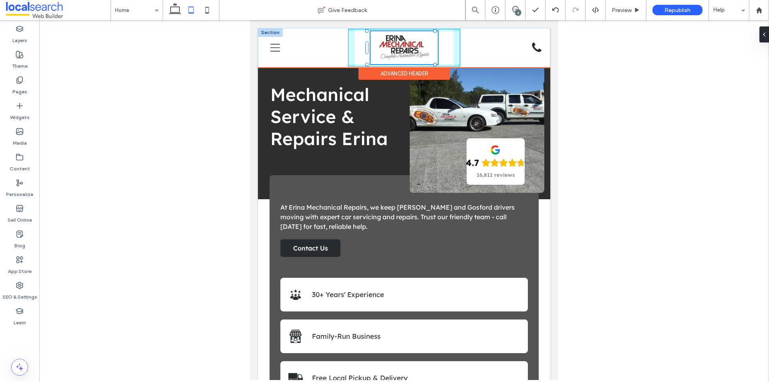
drag, startPoint x: 426, startPoint y: 52, endPoint x: 439, endPoint y: 57, distance: 13.6
click at [439, 57] on div "168px , -92px Home About Us Services General Servicing & Mechanical Repairs Fue…" at bounding box center [404, 47] width 292 height 39
type input "***"
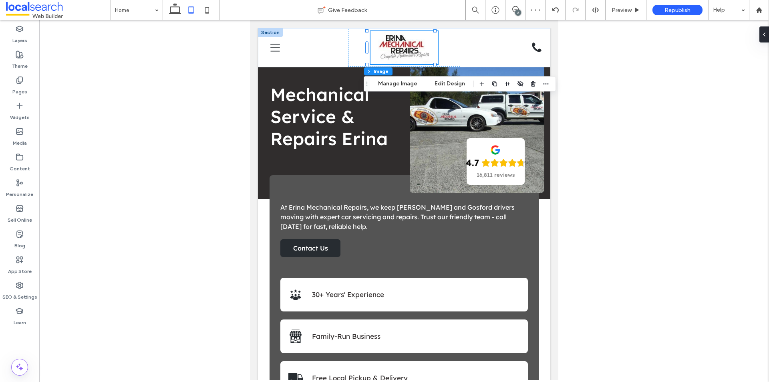
click at [190, 15] on icon at bounding box center [191, 10] width 16 height 16
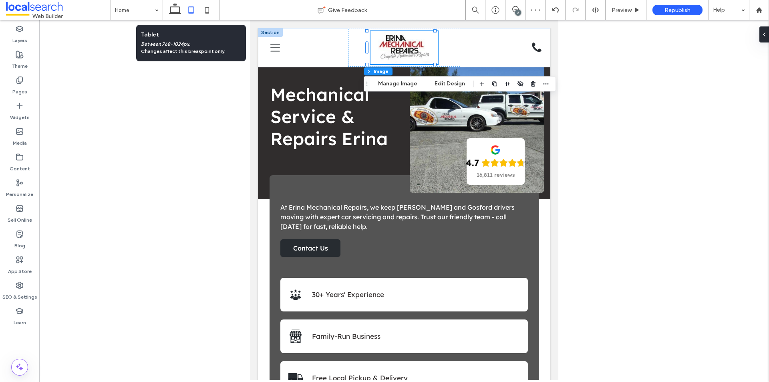
click at [217, 12] on div at bounding box center [191, 10] width 57 height 20
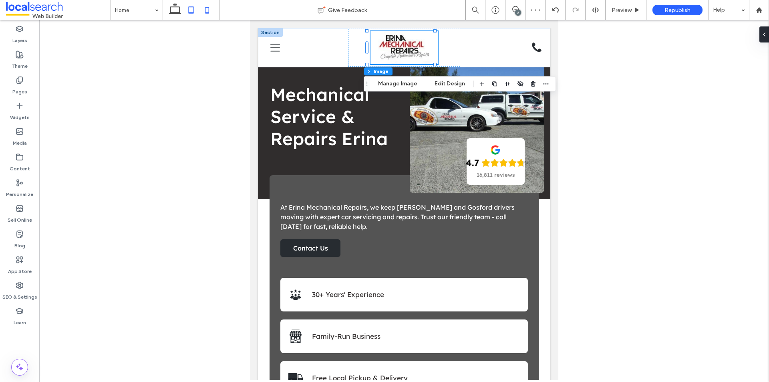
click at [207, 11] on icon at bounding box center [207, 10] width 16 height 16
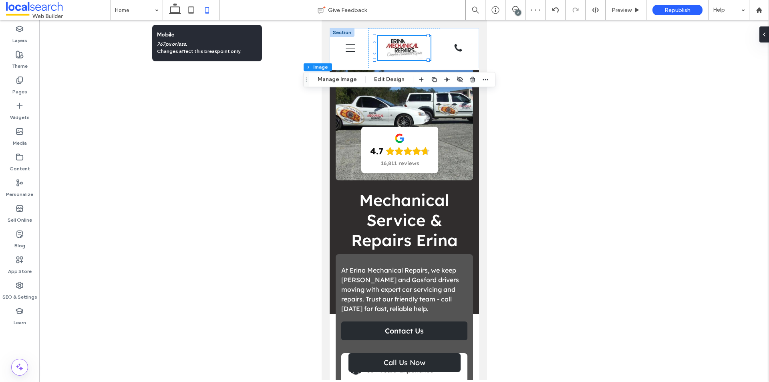
type input "***"
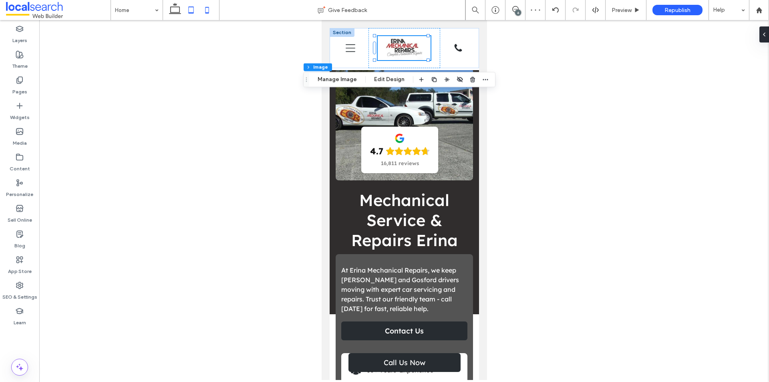
click at [193, 8] on icon at bounding box center [191, 10] width 16 height 16
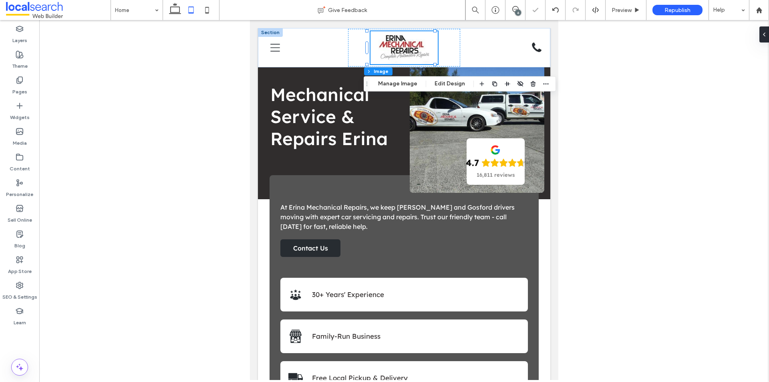
type input "***"
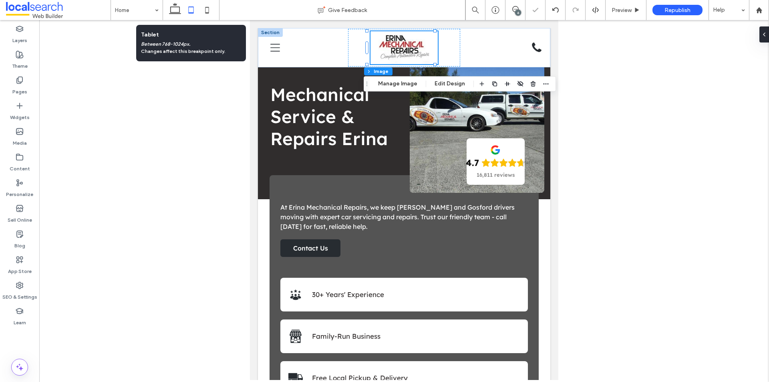
scroll to position [0, 5]
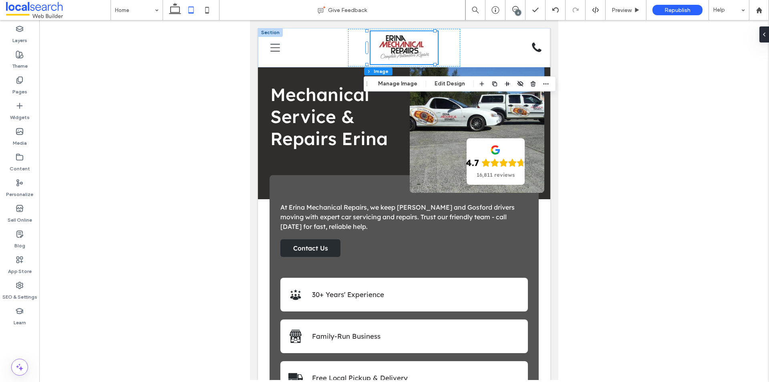
click at [209, 10] on use at bounding box center [207, 10] width 4 height 6
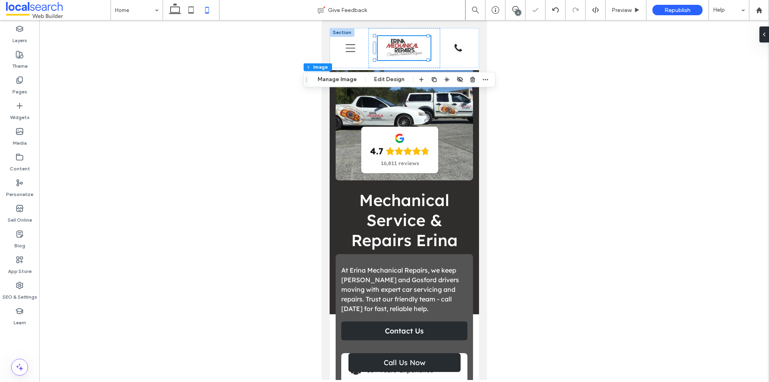
type input "***"
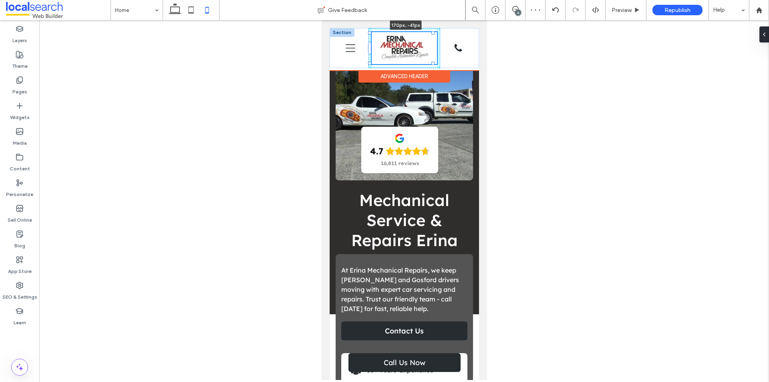
drag, startPoint x: 426, startPoint y: 60, endPoint x: 435, endPoint y: 65, distance: 10.6
click at [435, 65] on div "170px , -41px Home About Us Services General Servicing & Mechanical Repairs Fue…" at bounding box center [403, 48] width 149 height 40
type input "***"
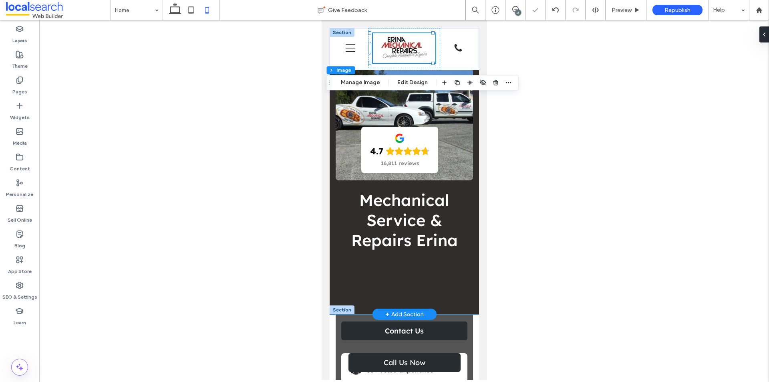
click at [330, 183] on div "Mechanical Service & Repairs Erina 4.7 16,811 reviews" at bounding box center [403, 171] width 149 height 286
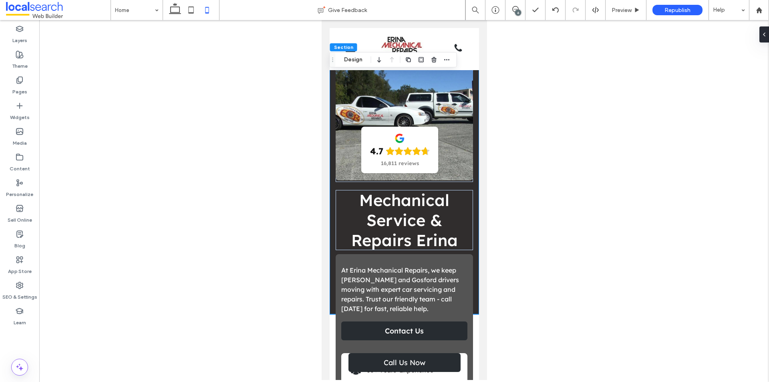
click at [633, 247] on div at bounding box center [403, 200] width 729 height 360
click at [216, 109] on div at bounding box center [403, 200] width 729 height 360
click at [187, 13] on icon at bounding box center [191, 10] width 16 height 16
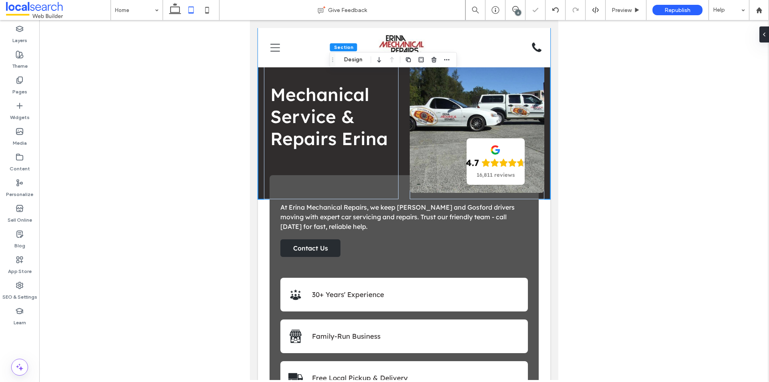
type input "*"
click at [172, 13] on use at bounding box center [175, 8] width 12 height 11
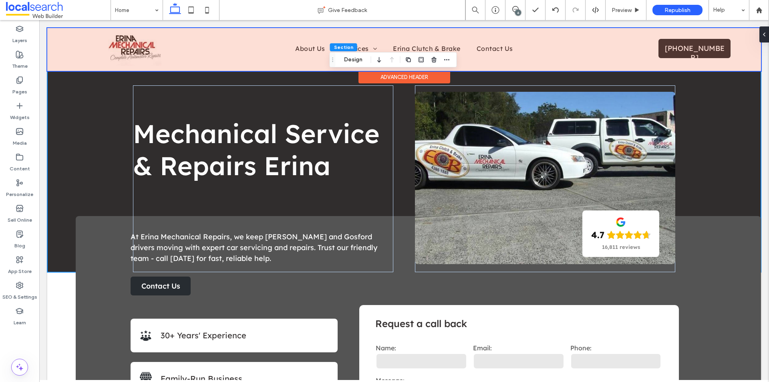
click at [140, 49] on div at bounding box center [403, 49] width 713 height 43
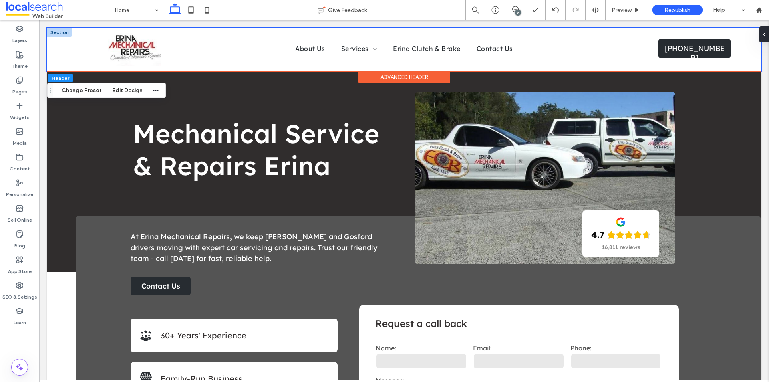
click at [140, 49] on img at bounding box center [134, 48] width 53 height 34
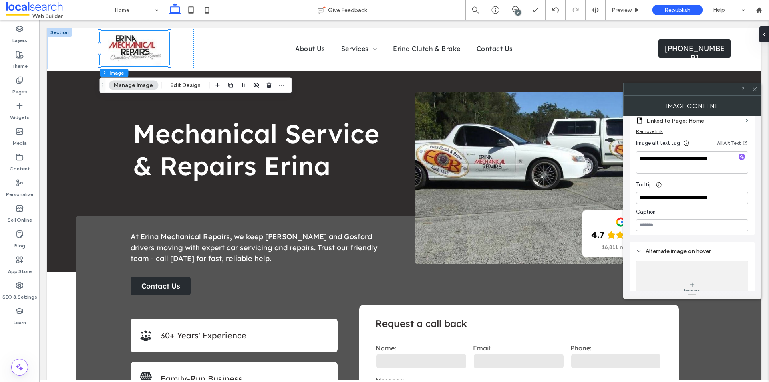
scroll to position [187, 0]
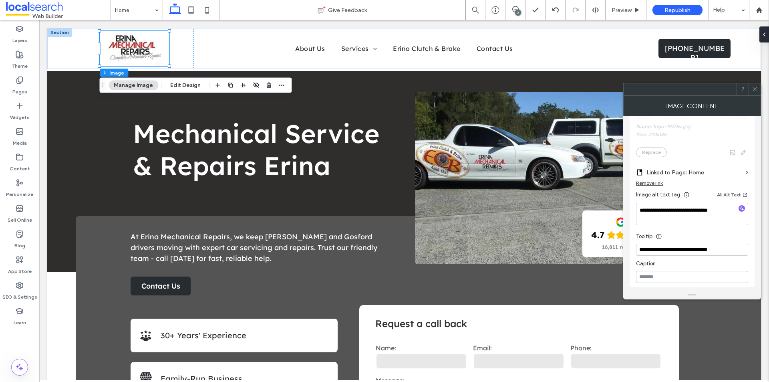
click at [756, 92] on span at bounding box center [754, 89] width 6 height 12
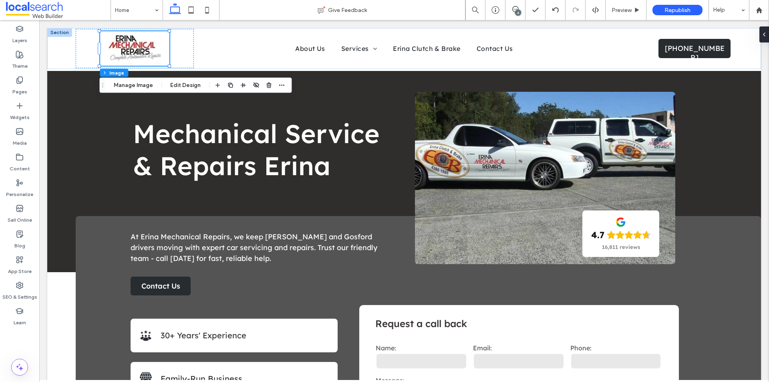
drag, startPoint x: 193, startPoint y: 7, endPoint x: 125, endPoint y: 33, distance: 73.2
click at [193, 7] on use at bounding box center [191, 9] width 5 height 7
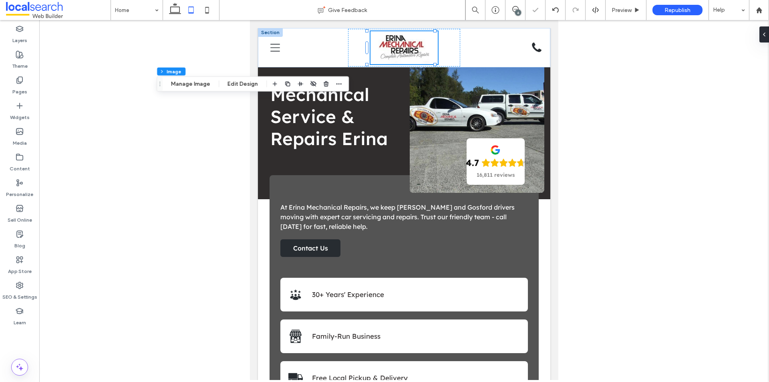
type input "***"
drag, startPoint x: 179, startPoint y: 10, endPoint x: 169, endPoint y: 18, distance: 11.9
click at [179, 10] on icon at bounding box center [175, 10] width 16 height 16
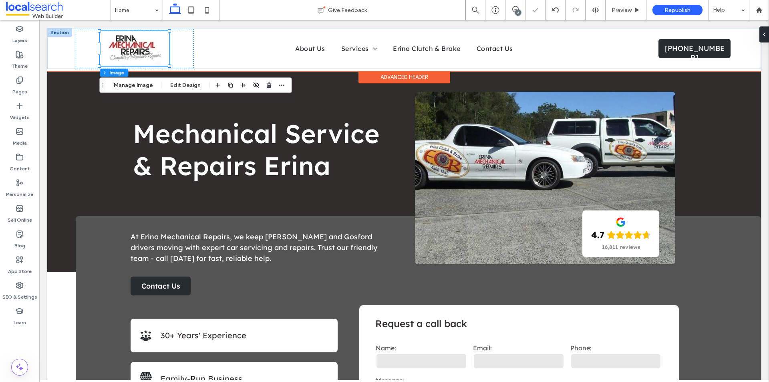
type input "***"
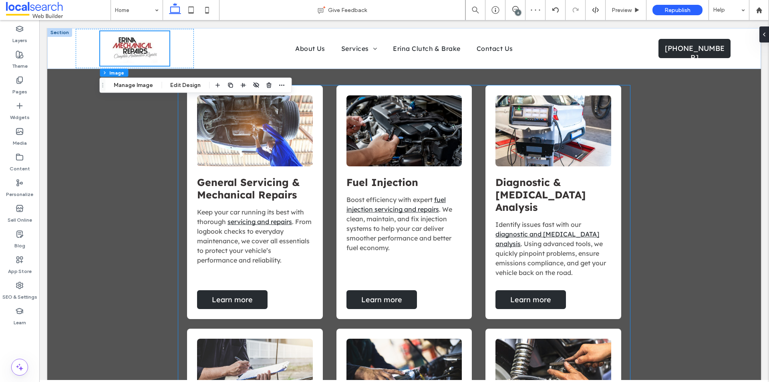
scroll to position [841, 0]
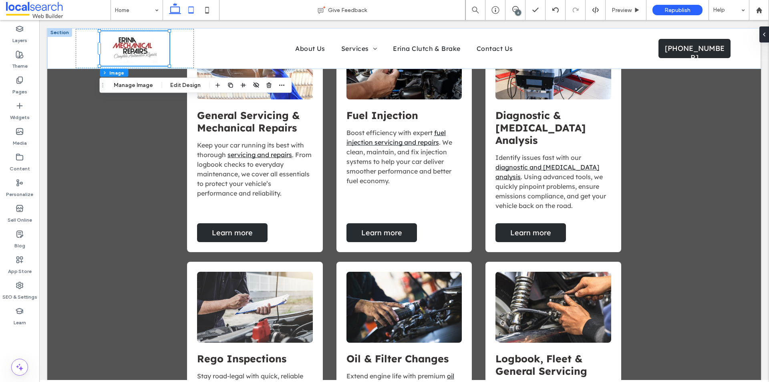
click at [199, 6] on icon at bounding box center [191, 10] width 16 height 16
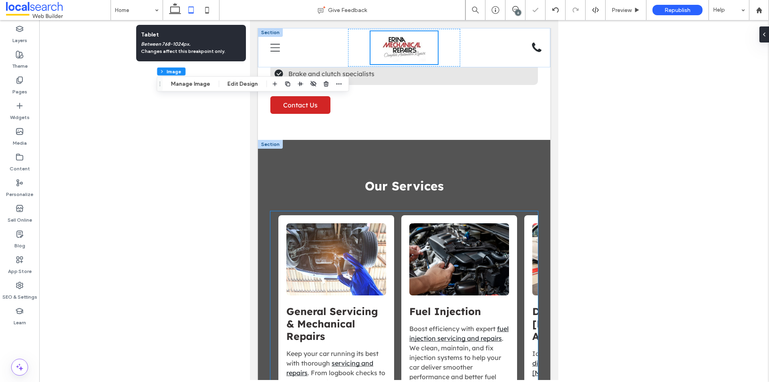
type input "***"
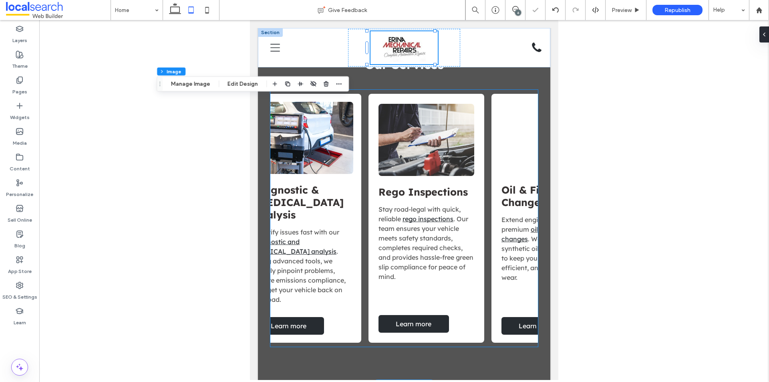
scroll to position [0, 366]
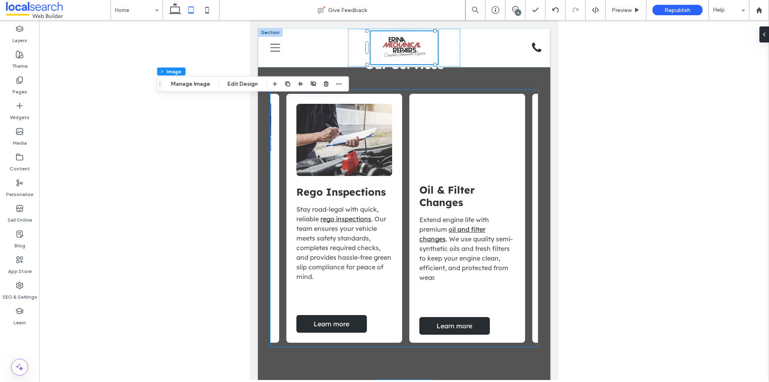
click at [372, 296] on div "Rego Inspections Stay road-legal with quick, reliable rego inspections . Our te…" at bounding box center [344, 218] width 116 height 249
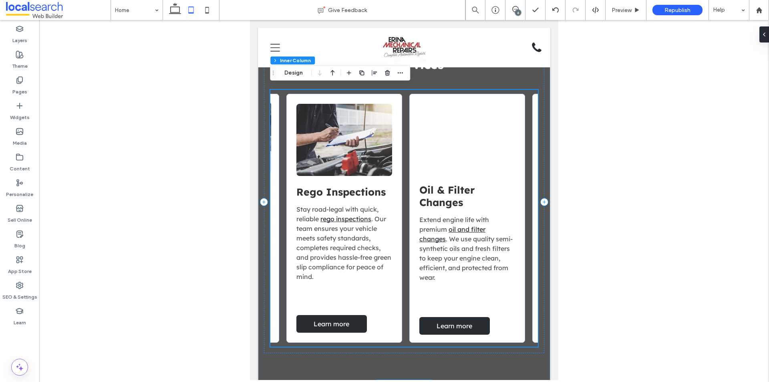
click at [372, 296] on div "Rego Inspections Stay road-legal with quick, reliable rego inspections . Our te…" at bounding box center [344, 218] width 116 height 249
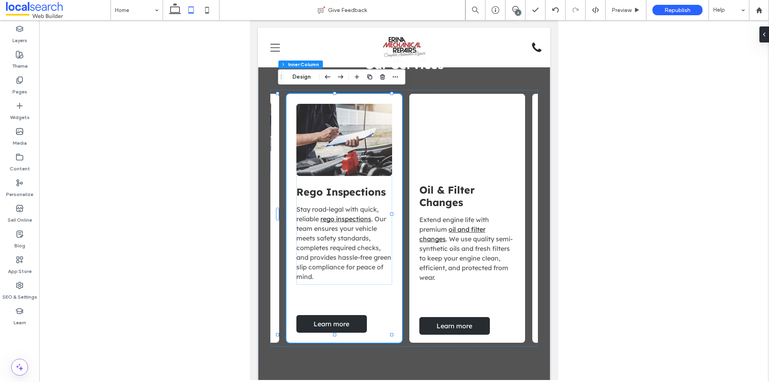
drag, startPoint x: 762, startPoint y: 36, endPoint x: 748, endPoint y: 54, distance: 22.5
click at [762, 36] on icon at bounding box center [764, 34] width 6 height 6
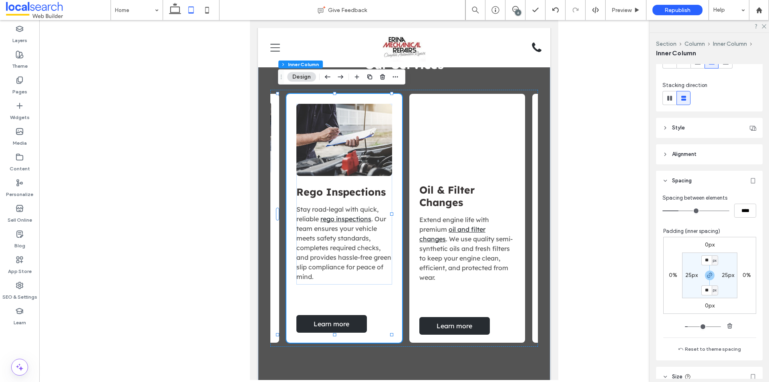
scroll to position [80, 0]
click at [713, 153] on header "Alignment" at bounding box center [709, 155] width 106 height 20
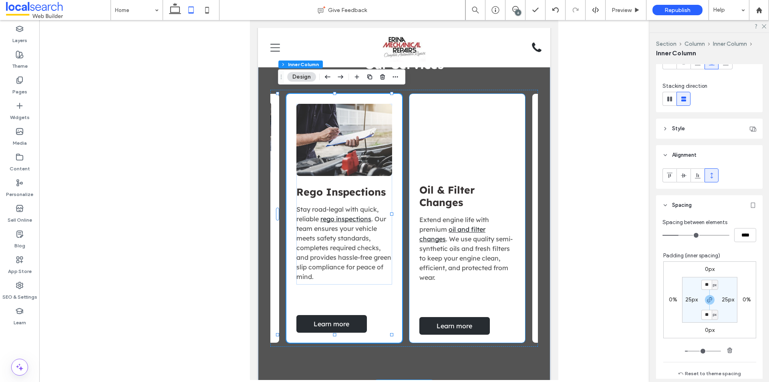
click at [431, 285] on div "Oil & Filter Changes Extend engine life with premium oil and filter changes . W…" at bounding box center [467, 218] width 116 height 249
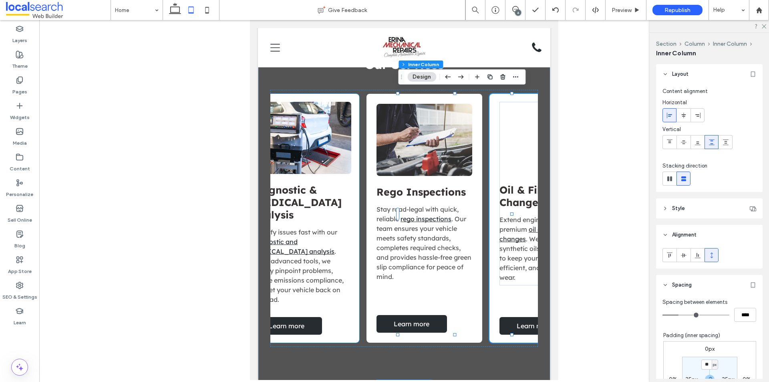
scroll to position [0, 245]
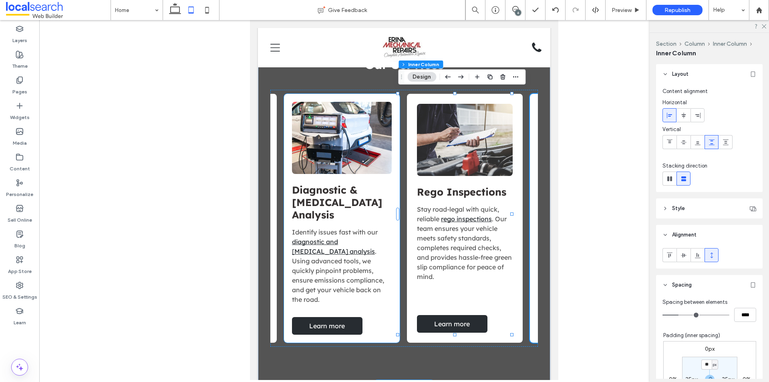
click at [370, 301] on div "Diagnostic & Exhaust Gas Analysis Identify issues fast with our diagnostic and …" at bounding box center [342, 218] width 116 height 249
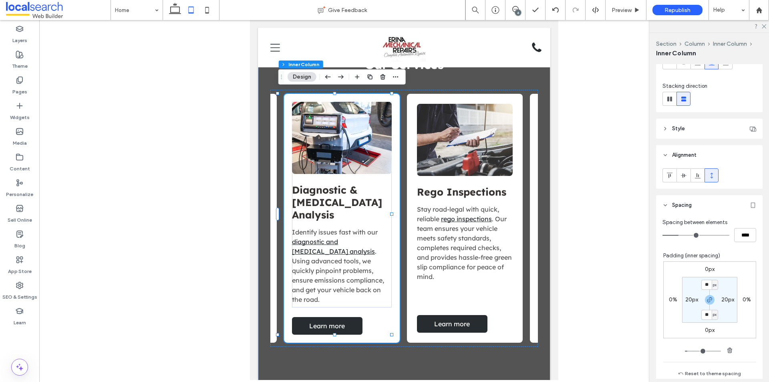
scroll to position [80, 0]
click at [468, 279] on div "Stay road-legal with quick, reliable rego inspections . Our team ensures your v…" at bounding box center [465, 245] width 96 height 83
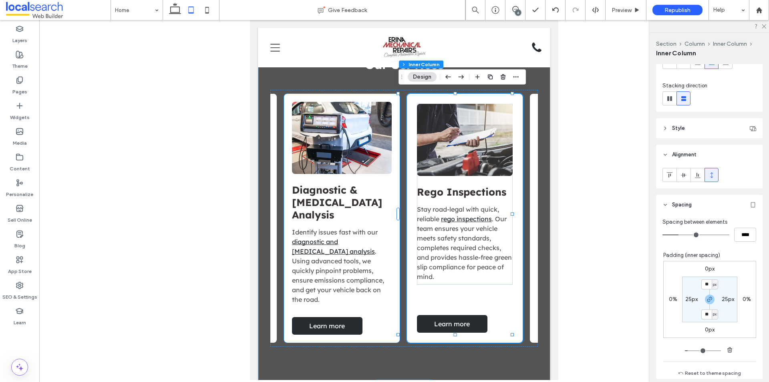
click at [381, 291] on div "Identify issues fast with our diagnostic and exhaust gas analysis . Using advan…" at bounding box center [342, 268] width 100 height 83
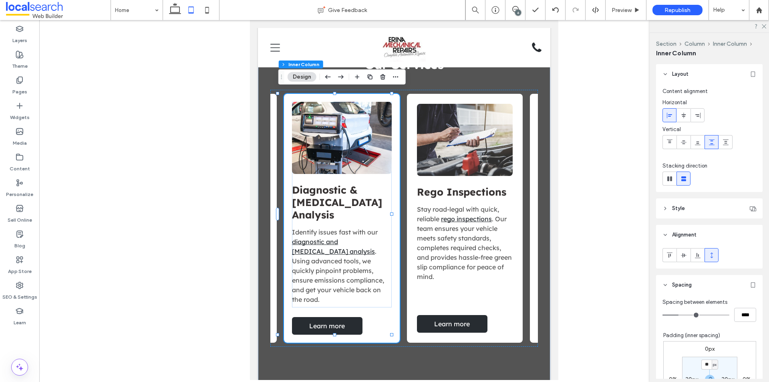
scroll to position [40, 0]
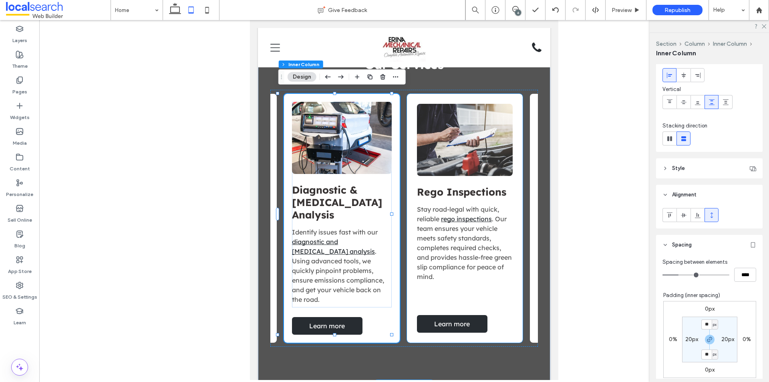
click at [494, 290] on div "Rego Inspections Stay road-legal with quick, reliable rego inspections . Our te…" at bounding box center [465, 218] width 116 height 249
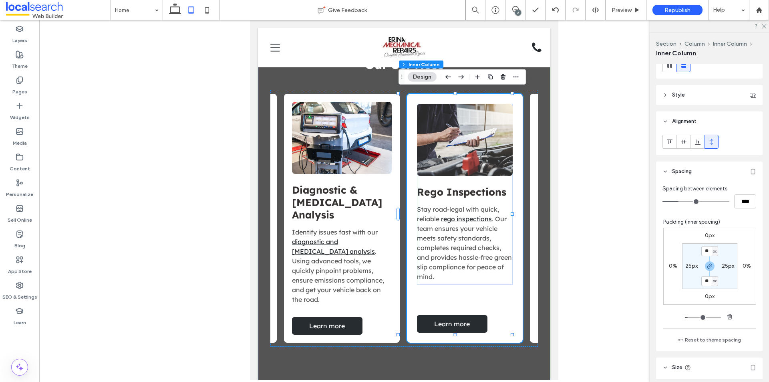
scroll to position [120, 0]
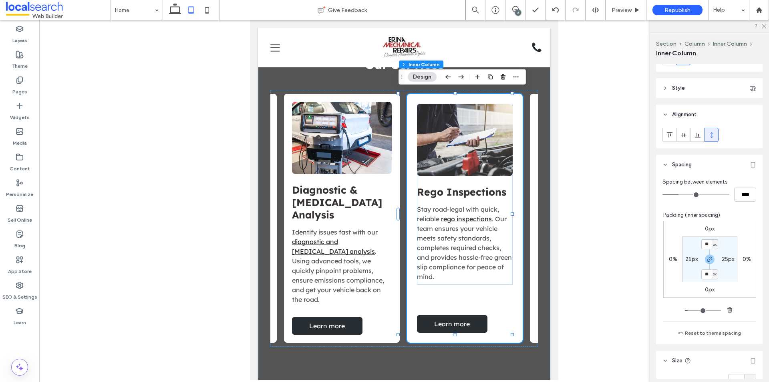
click at [711, 245] on div "px" at bounding box center [714, 244] width 6 height 10
click at [701, 243] on input "**" at bounding box center [706, 244] width 10 height 10
type input "**"
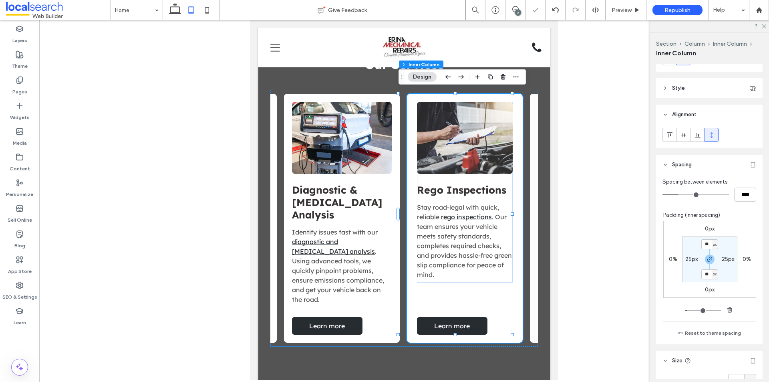
click at [685, 258] on label "25px" at bounding box center [691, 258] width 12 height 7
type input "**"
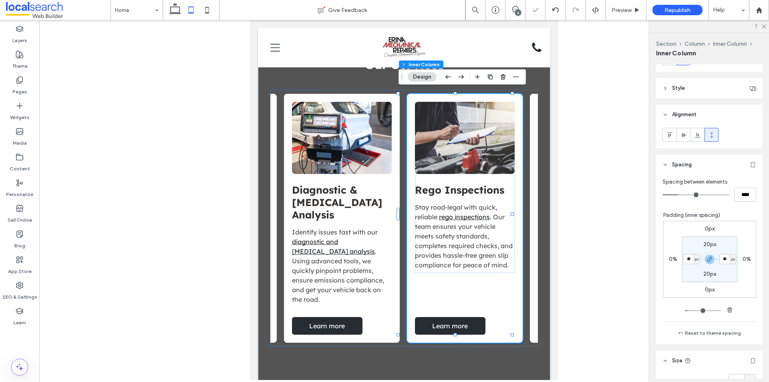
scroll to position [263, 0]
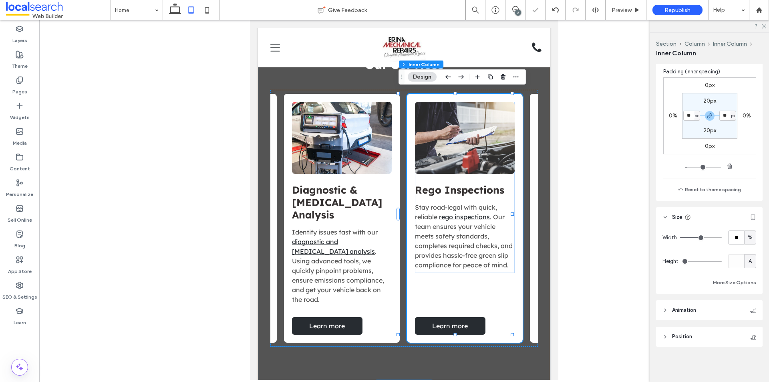
click at [482, 347] on div "Our Services General Servicing & Mechanical Repairs Keep your car running its b…" at bounding box center [404, 201] width 292 height 366
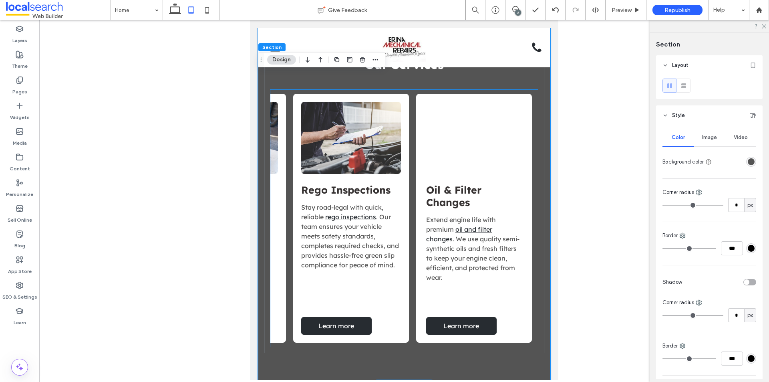
scroll to position [0, 366]
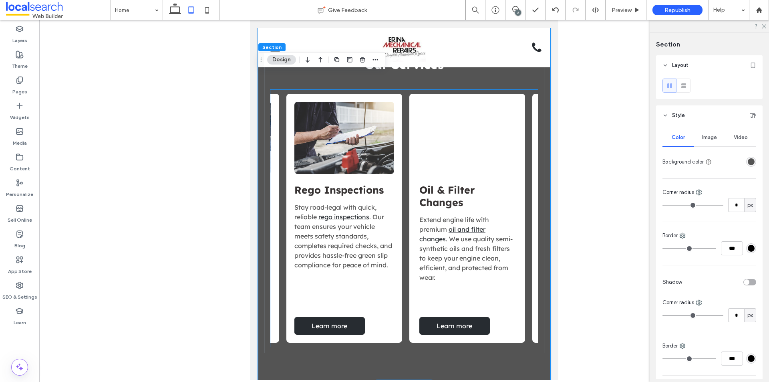
click at [452, 282] on div "Extend engine life with premium oil and filter changes . We use quality semi-sy…" at bounding box center [467, 252] width 96 height 74
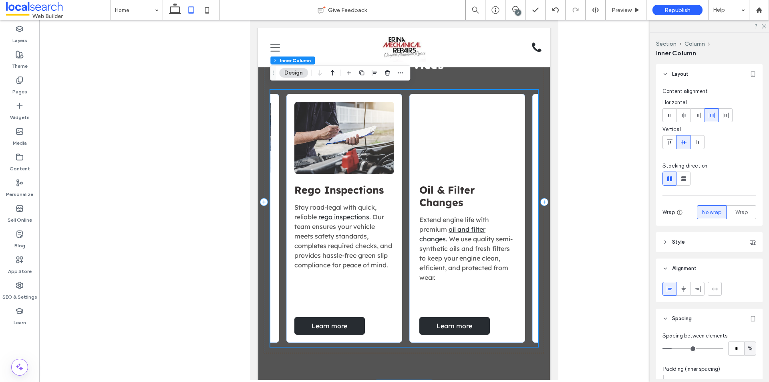
click at [452, 282] on div "Extend engine life with premium oil and filter changes . We use quality semi-sy…" at bounding box center [467, 252] width 96 height 74
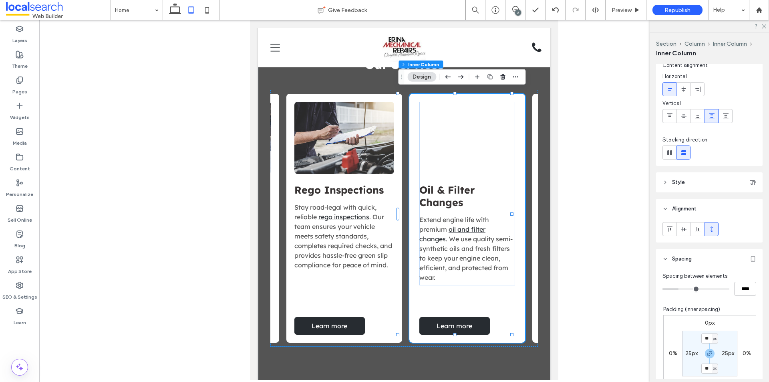
scroll to position [40, 0]
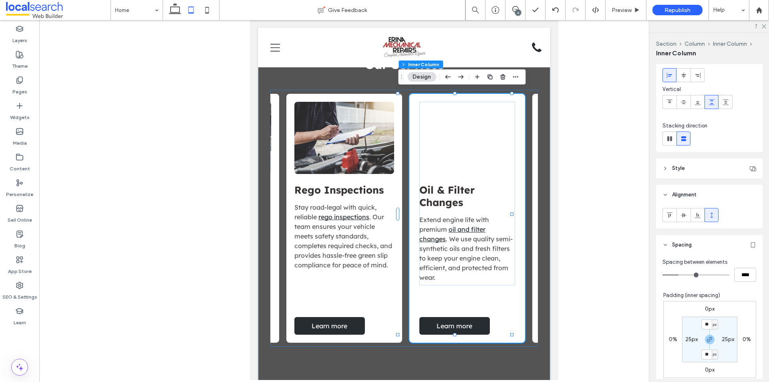
click at [688, 340] on label "25px" at bounding box center [691, 338] width 12 height 7
type input "**"
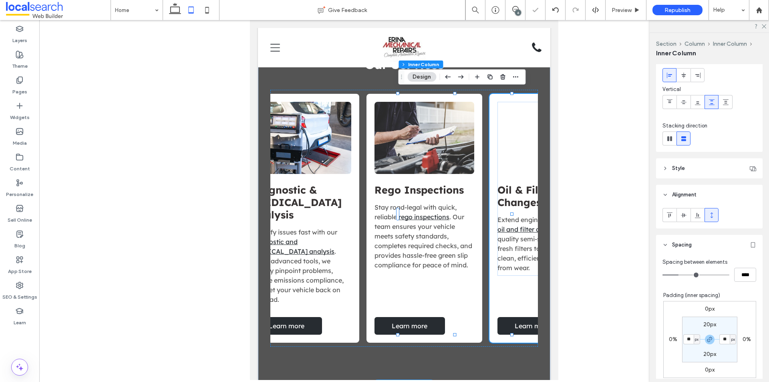
scroll to position [0, 245]
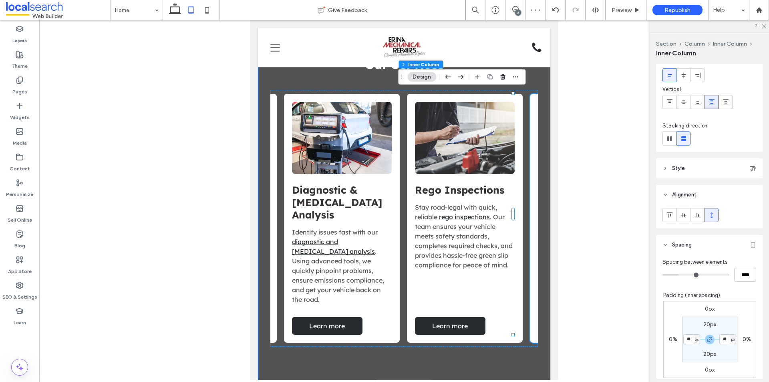
click at [421, 354] on div "Our Services General Servicing & Mechanical Repairs Keep your car running its b…" at bounding box center [404, 201] width 292 height 366
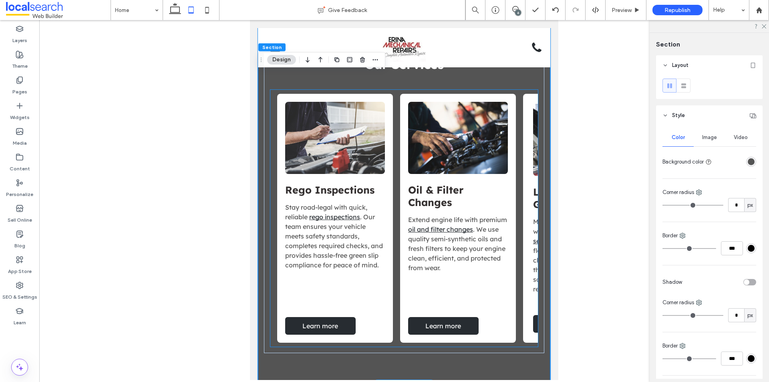
scroll to position [0, 366]
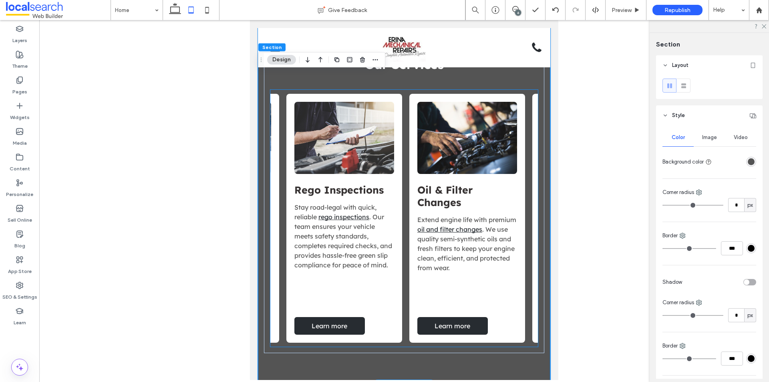
click at [366, 285] on div "Rego Inspections Stay road-legal with quick, reliable rego inspections . Our te…" at bounding box center [344, 218] width 116 height 249
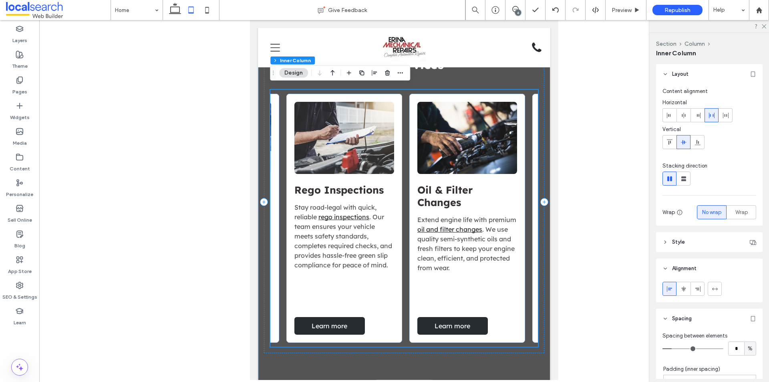
click at [366, 285] on div "Rego Inspections Stay road-legal with quick, reliable rego inspections . Our te…" at bounding box center [344, 218] width 116 height 249
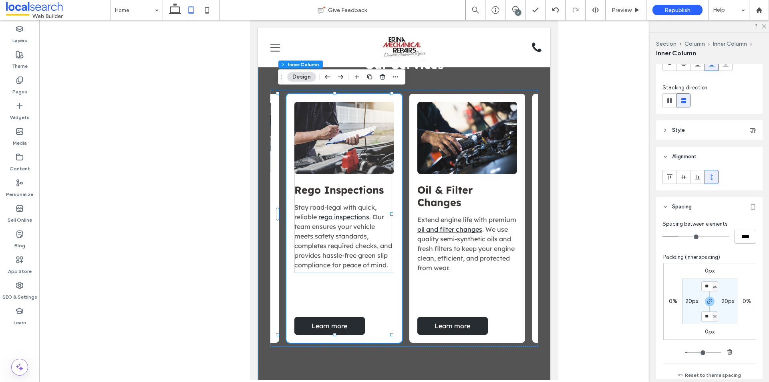
scroll to position [80, 0]
click at [512, 362] on div "Our Services General Servicing & Mechanical Repairs Keep your car running its b…" at bounding box center [404, 201] width 292 height 366
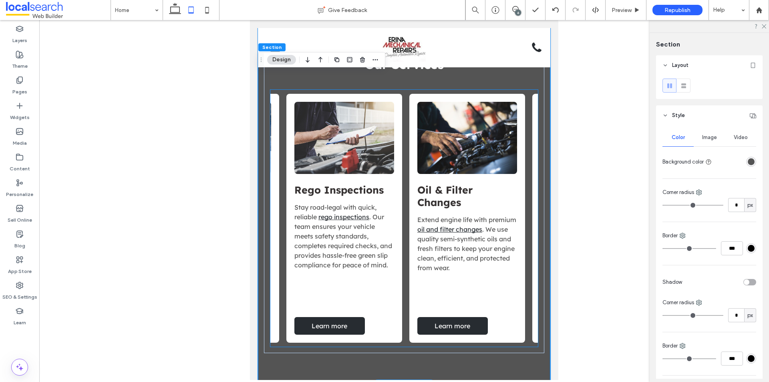
click at [488, 307] on div "Oil & Filter Changes Extend engine life with premium oil and filter changes . W…" at bounding box center [467, 218] width 116 height 249
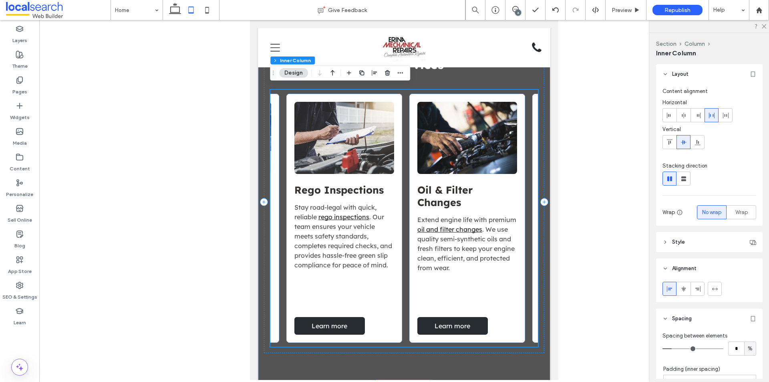
click at [488, 307] on div "Oil & Filter Changes Extend engine life with premium oil and filter changes . W…" at bounding box center [467, 218] width 116 height 249
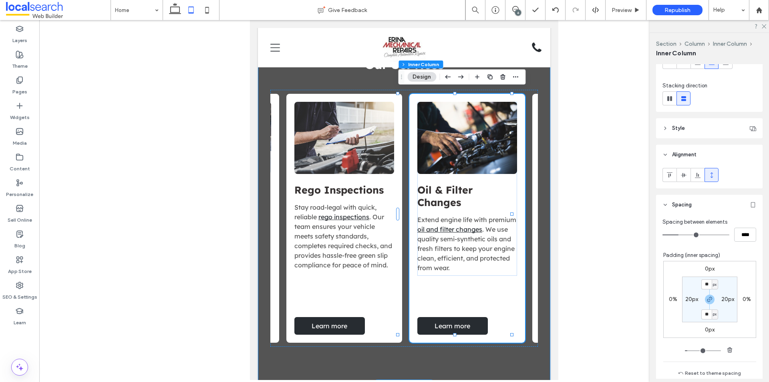
click at [430, 354] on div "Our Services General Servicing & Mechanical Repairs Keep your car running its b…" at bounding box center [404, 201] width 292 height 366
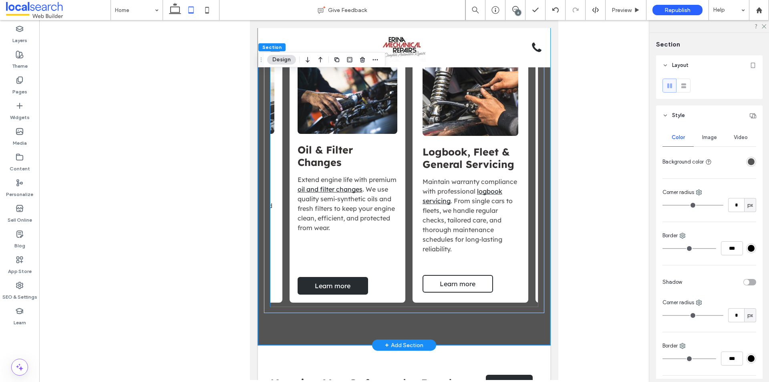
scroll to position [0, 486]
click at [412, 259] on div "Logbook, Fleet & General Servicing Maintain warranty compliance with profession…" at bounding box center [470, 178] width 116 height 249
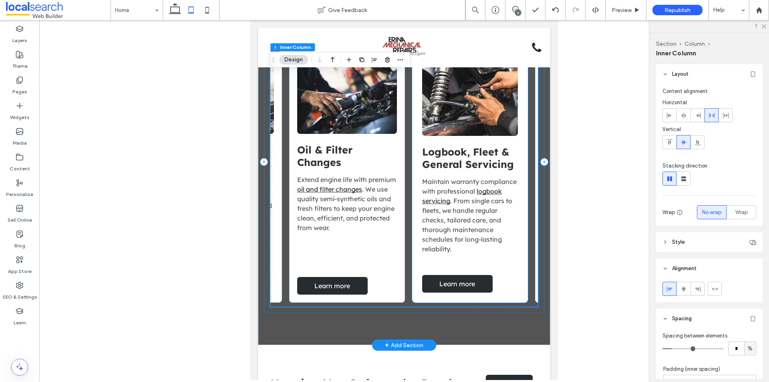
click at [422, 255] on div "Maintain warranty compliance with professional logbook servicing . From single …" at bounding box center [470, 218] width 96 height 83
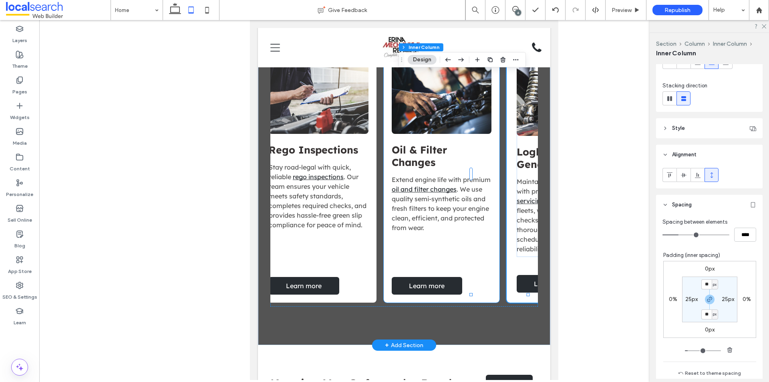
scroll to position [0, 366]
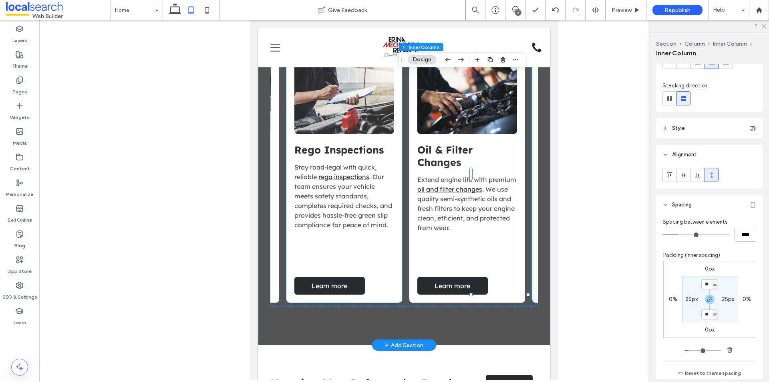
click at [373, 255] on div "Rego Inspections Stay road-legal with quick, reliable rego inspections . Our te…" at bounding box center [344, 178] width 116 height 249
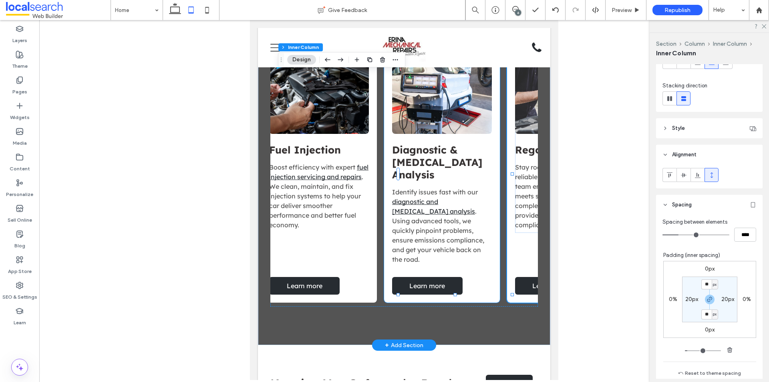
scroll to position [0, 125]
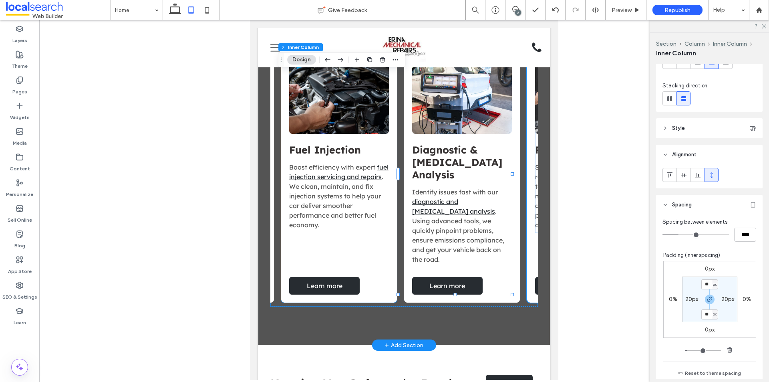
click at [370, 251] on div "Fuel Injection Boost efficiency with expert fuel injection servicing and repair…" at bounding box center [339, 178] width 116 height 249
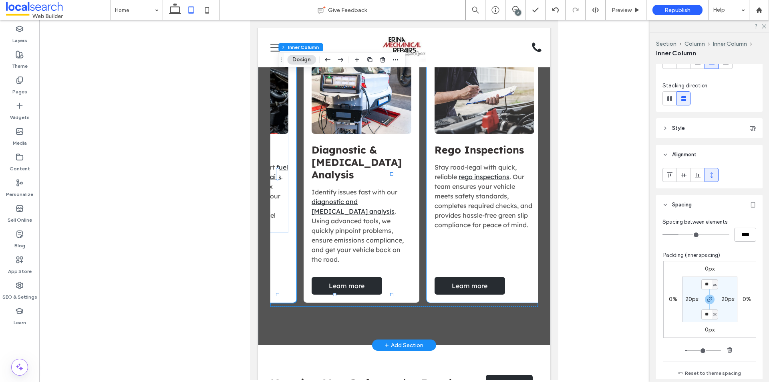
scroll to position [0, 245]
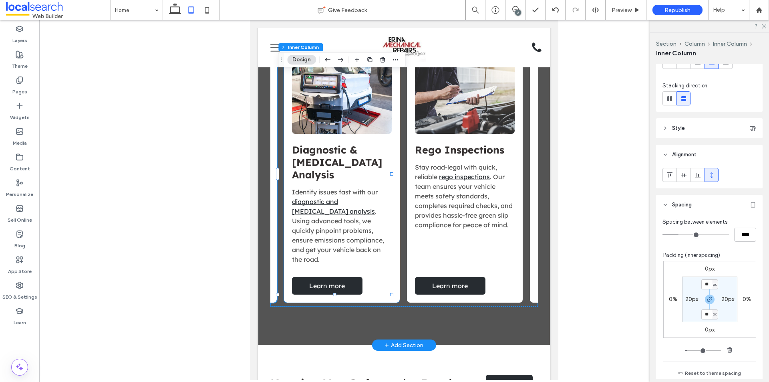
click at [378, 258] on div "Diagnostic & Exhaust Gas Analysis Identify issues fast with our diagnostic and …" at bounding box center [342, 178] width 116 height 249
click at [501, 260] on div "Rego Inspections Stay road-legal with quick, reliable rego inspections . Our te…" at bounding box center [465, 178] width 116 height 249
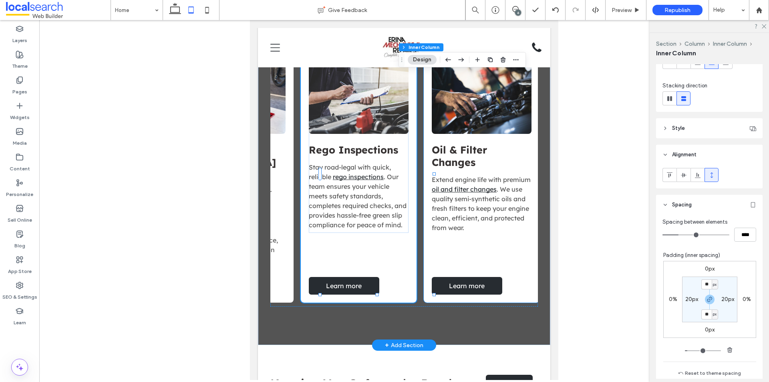
scroll to position [0, 366]
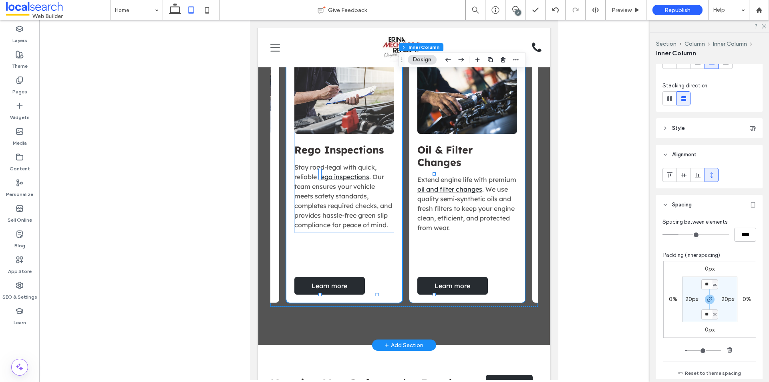
click at [466, 251] on div "Oil & Filter Changes Extend engine life with premium oil and filter changes . W…" at bounding box center [467, 178] width 116 height 249
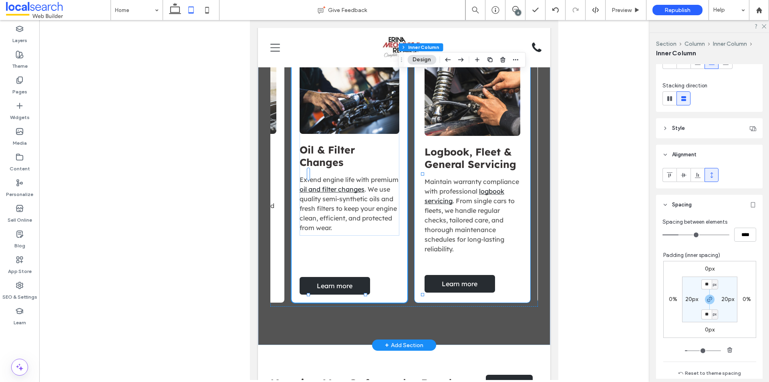
scroll to position [0, 486]
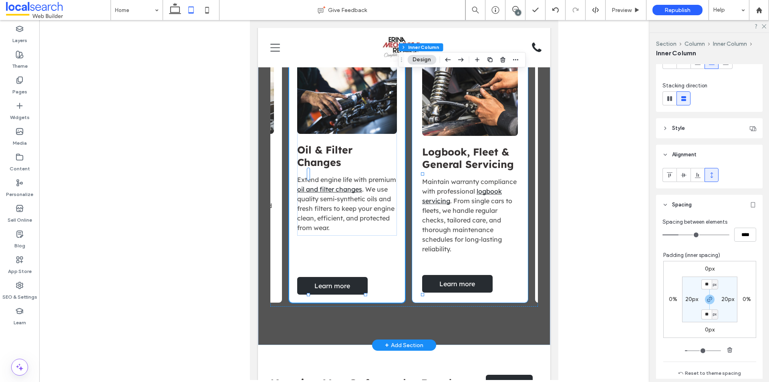
click at [481, 251] on div "Maintain warranty compliance with professional logbook servicing . From single …" at bounding box center [470, 218] width 96 height 83
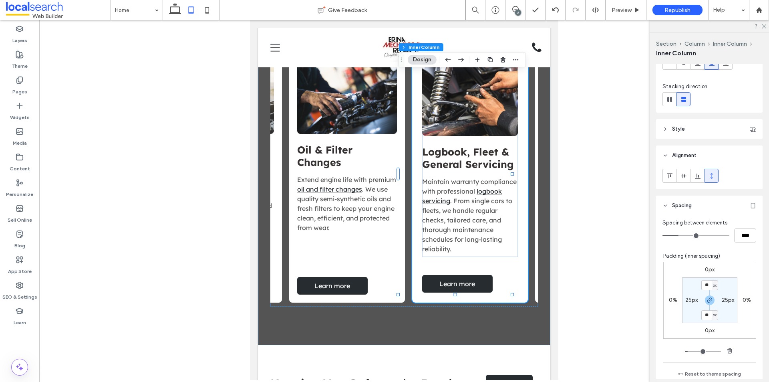
scroll to position [80, 0]
click at [701, 285] on input "**" at bounding box center [706, 284] width 10 height 10
type input "**"
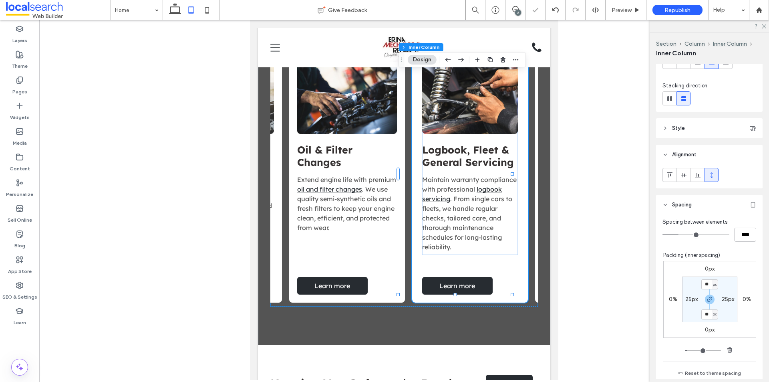
click at [685, 299] on label "25px" at bounding box center [691, 298] width 12 height 7
type input "**"
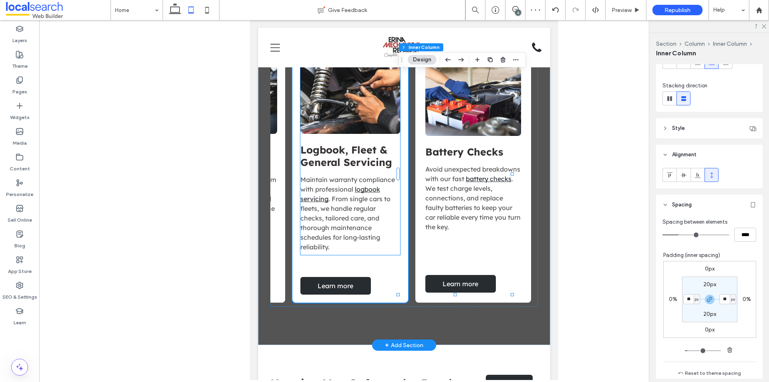
scroll to position [0, 607]
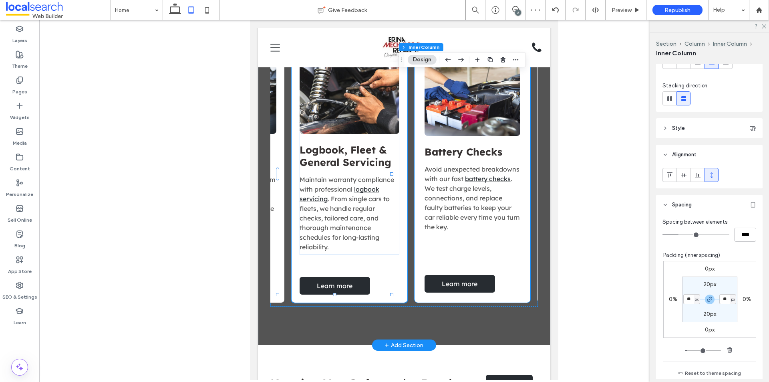
click at [491, 248] on div "Battery Checks Avoid unexpected breakdowns with our fast battery checks . We te…" at bounding box center [472, 178] width 116 height 249
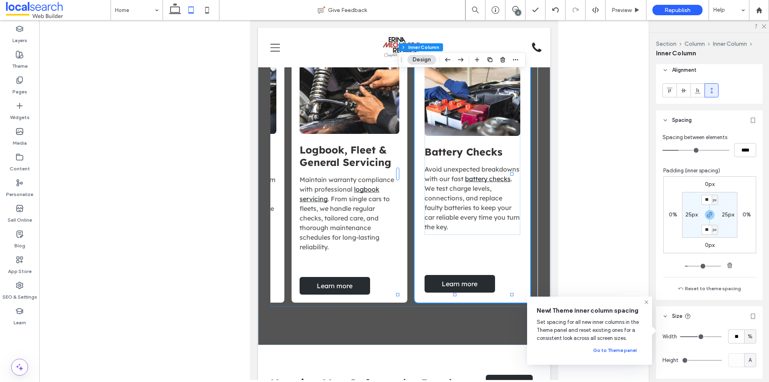
scroll to position [120, 0]
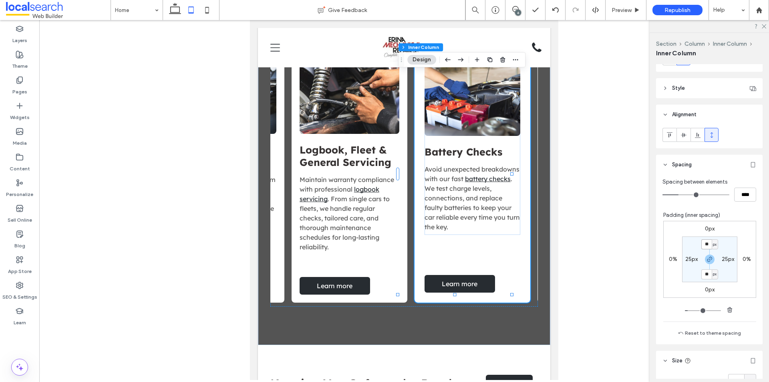
click at [703, 245] on input "**" at bounding box center [706, 244] width 10 height 10
type input "**"
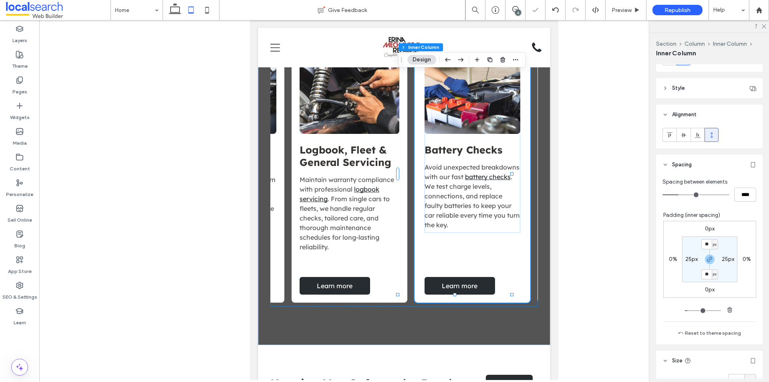
click at [687, 259] on label "25px" at bounding box center [691, 258] width 12 height 7
type input "**"
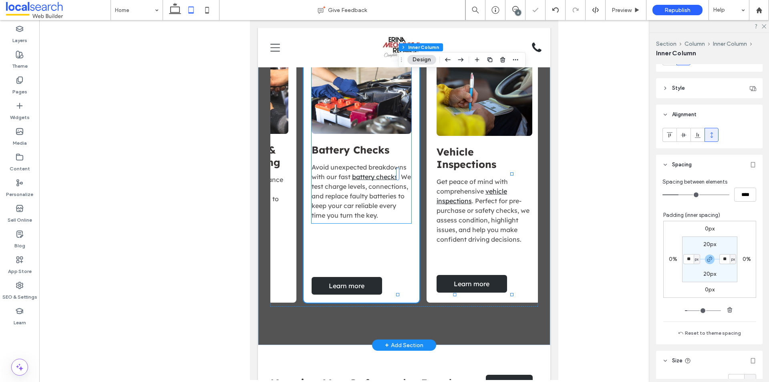
scroll to position [0, 727]
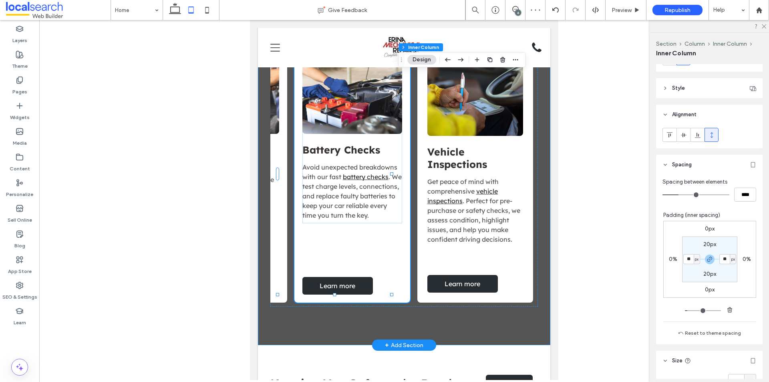
click at [479, 314] on div "Our Services General Servicing & Mechanical Repairs Keep your car running its b…" at bounding box center [404, 161] width 292 height 366
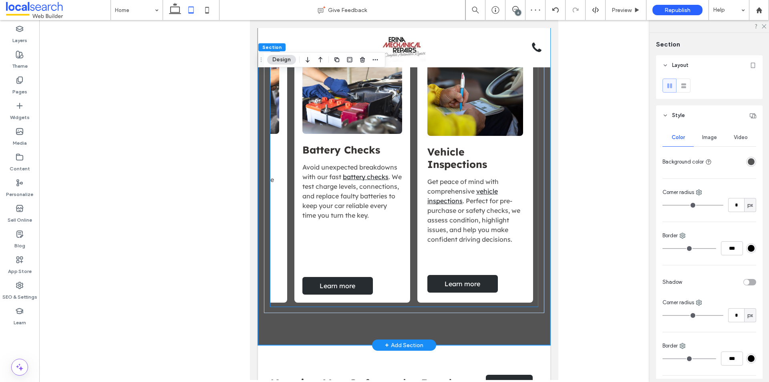
click at [490, 261] on div "Vehicle Inspections Get peace of mind with comprehensive vehicle inspections . …" at bounding box center [475, 178] width 116 height 249
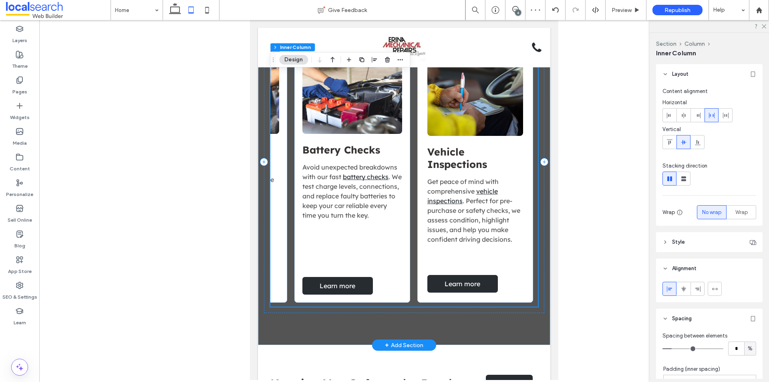
click at [490, 261] on div "Vehicle Inspections Get peace of mind with comprehensive vehicle inspections . …" at bounding box center [475, 178] width 116 height 249
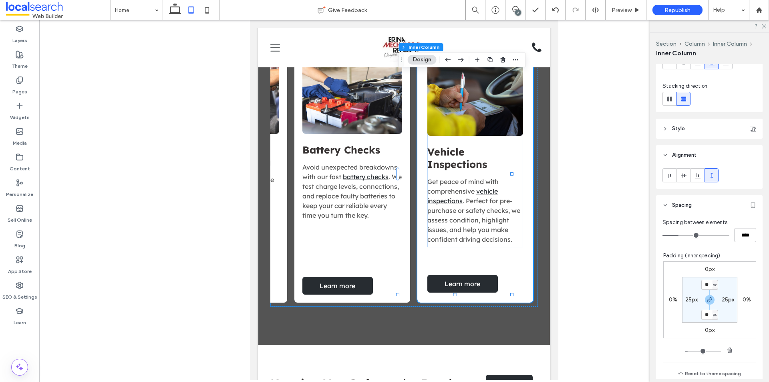
scroll to position [80, 0]
click at [701, 283] on input "**" at bounding box center [706, 284] width 10 height 10
type input "**"
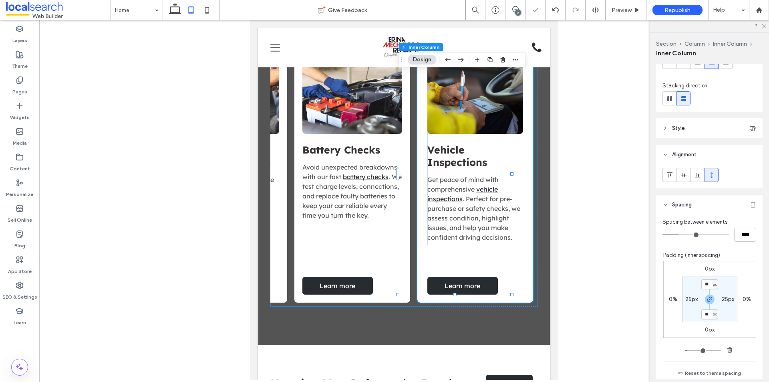
click at [685, 301] on label "25px" at bounding box center [691, 298] width 12 height 7
type input "**"
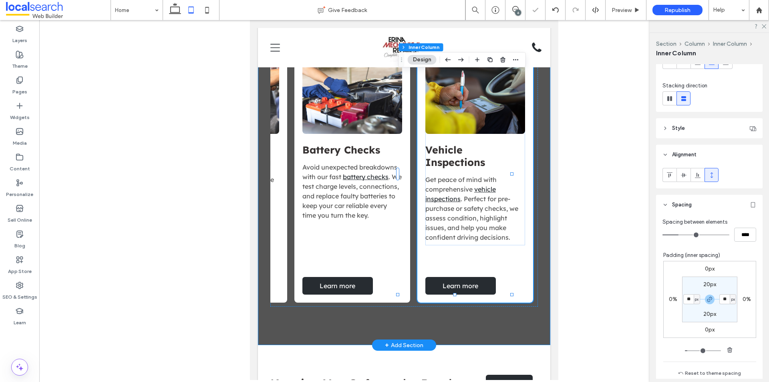
click at [508, 314] on div "Our Services General Servicing & Mechanical Repairs Keep your car running its b…" at bounding box center [404, 161] width 292 height 366
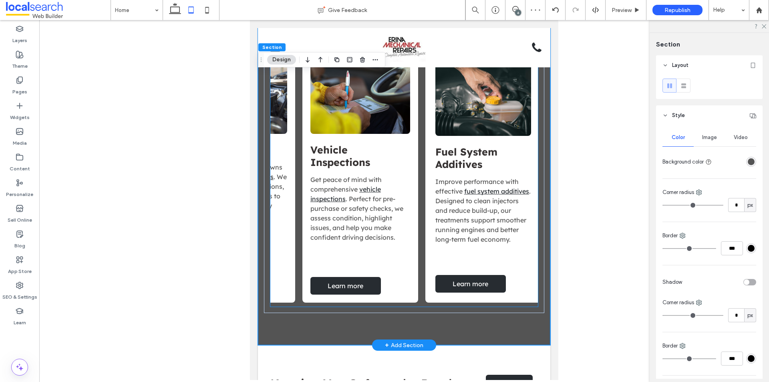
scroll to position [0, 847]
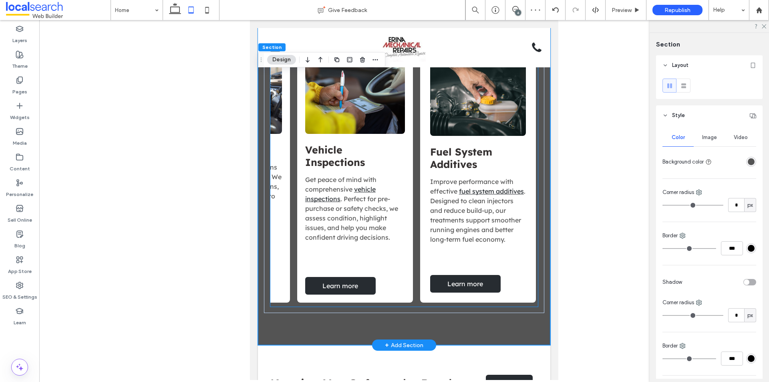
click at [472, 250] on div "Improve performance with effective fuel system additives . Designed to clean in…" at bounding box center [478, 214] width 96 height 74
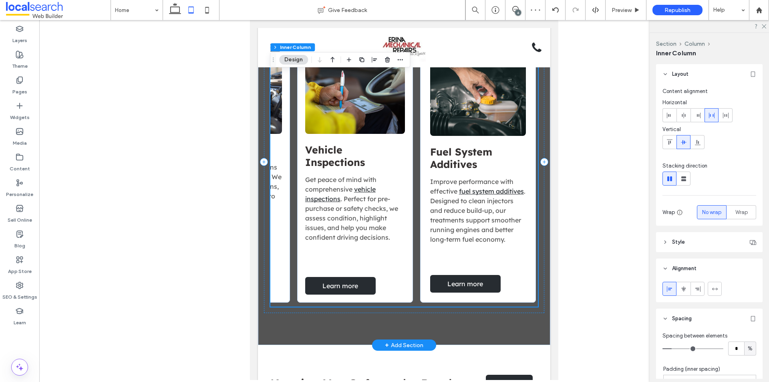
click at [472, 250] on div "Improve performance with effective fuel system additives . Designed to clean in…" at bounding box center [478, 214] width 96 height 74
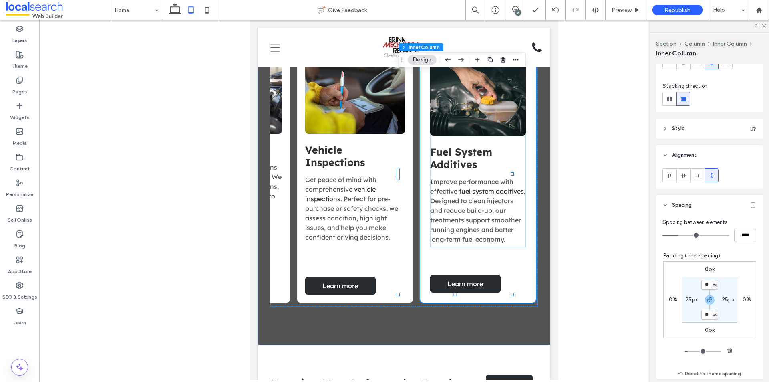
scroll to position [80, 0]
click at [703, 286] on input "**" at bounding box center [706, 284] width 10 height 10
type input "**"
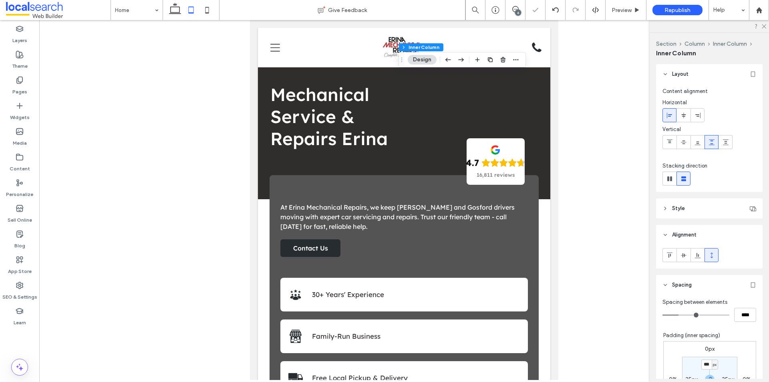
click at [711, 359] on div "px" at bounding box center [714, 364] width 6 height 10
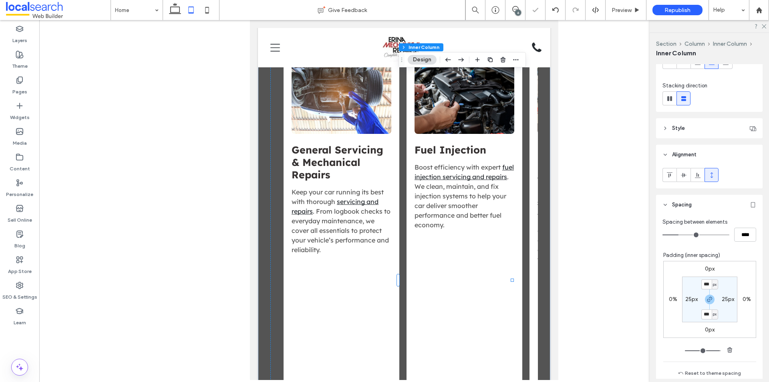
scroll to position [0, 847]
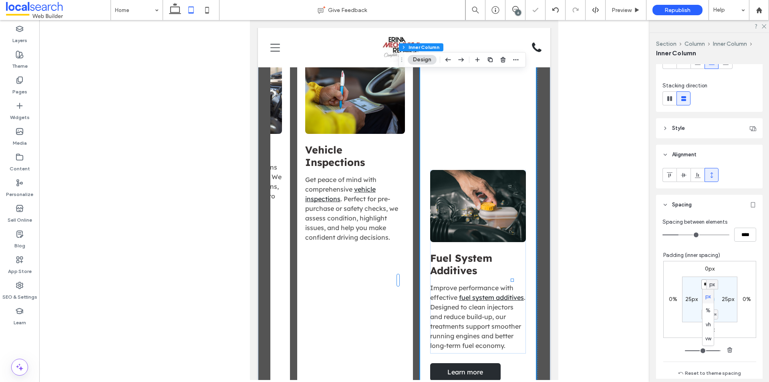
click at [701, 285] on input "***" at bounding box center [706, 284] width 10 height 10
type input "**"
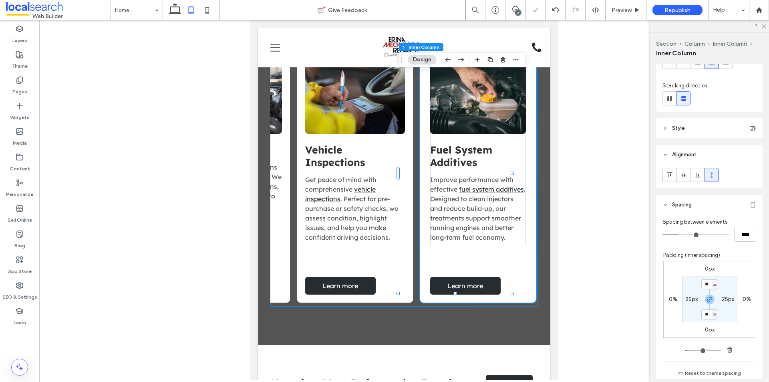
click at [685, 300] on label "25px" at bounding box center [691, 298] width 12 height 7
type input "**"
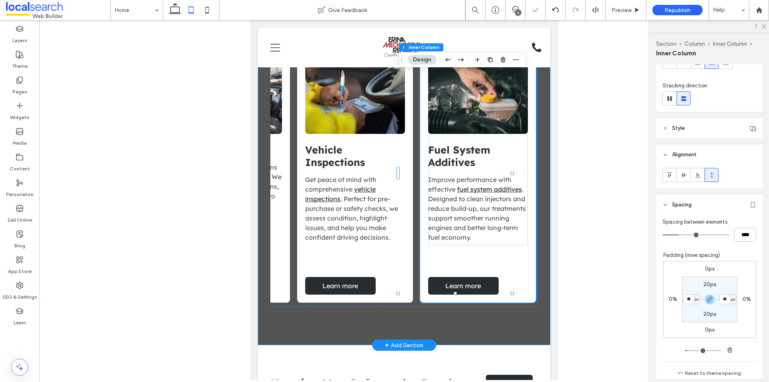
click at [484, 322] on div "Our Services General Servicing & Mechanical Repairs Keep your car running its b…" at bounding box center [404, 161] width 292 height 366
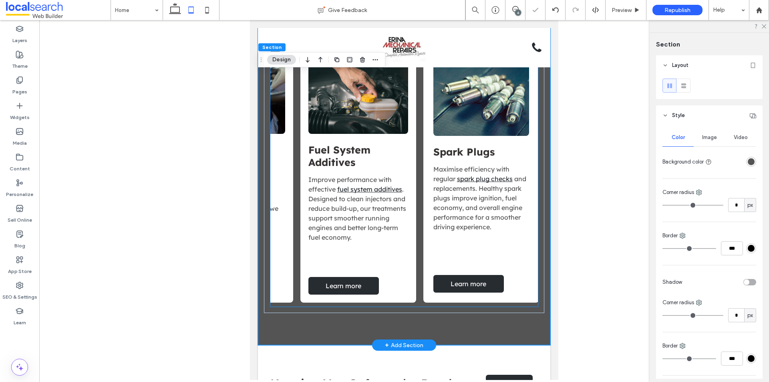
scroll to position [0, 967]
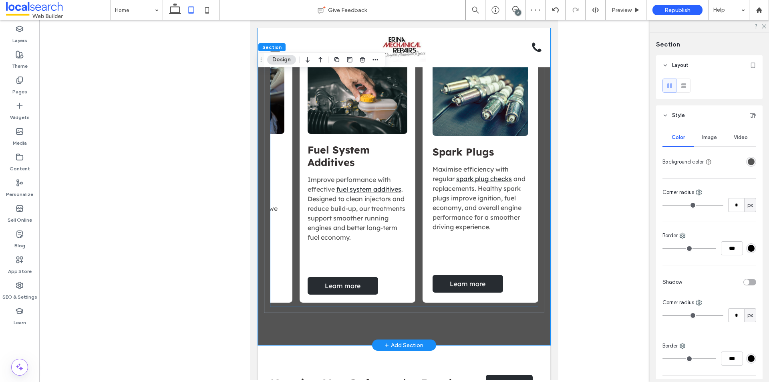
click at [436, 248] on div "Spark Plugs Maximise efficiency with regular spark plug checks and replacements…" at bounding box center [480, 178] width 116 height 249
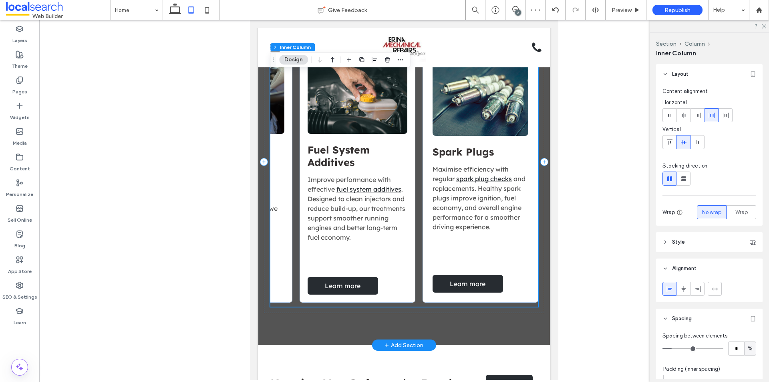
click at [436, 248] on div "Spark Plugs Maximise efficiency with regular spark plug checks and replacements…" at bounding box center [480, 178] width 116 height 249
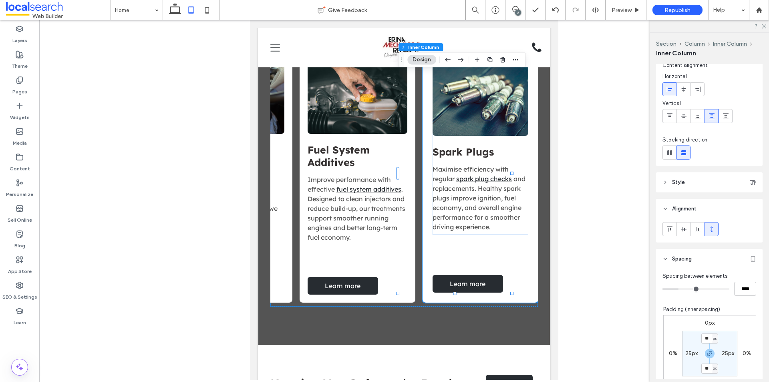
scroll to position [40, 0]
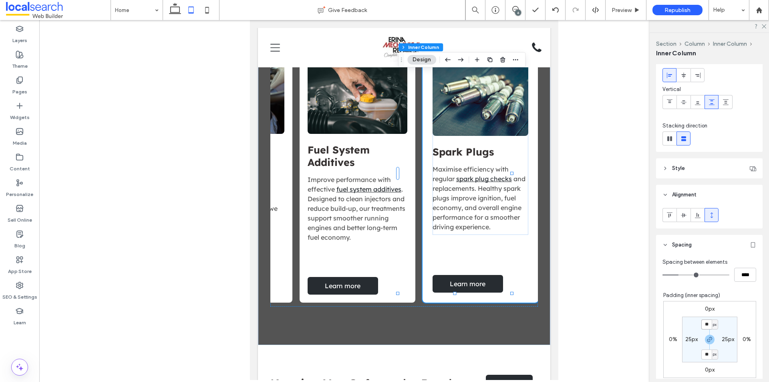
click at [702, 321] on input "**" at bounding box center [706, 324] width 10 height 10
type input "**"
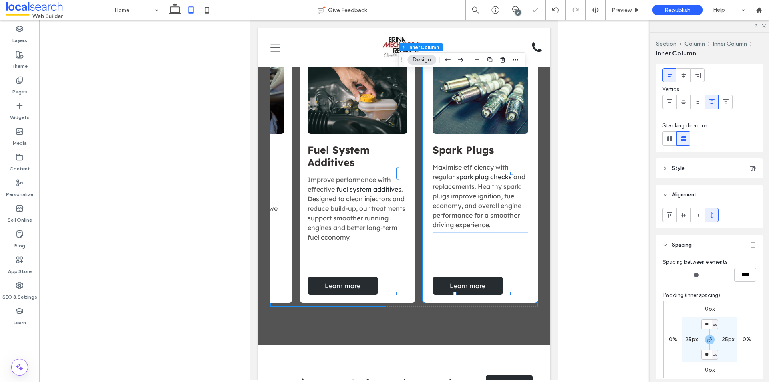
click at [688, 336] on label "25px" at bounding box center [691, 338] width 12 height 7
type input "**"
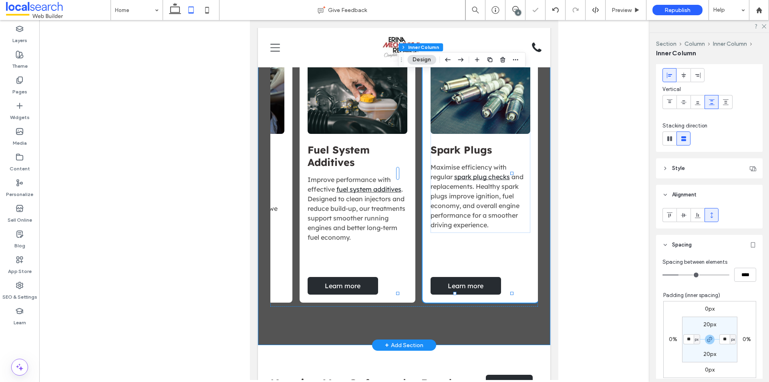
click at [457, 318] on div "Our Services General Servicing & Mechanical Repairs Keep your car running its b…" at bounding box center [404, 161] width 292 height 366
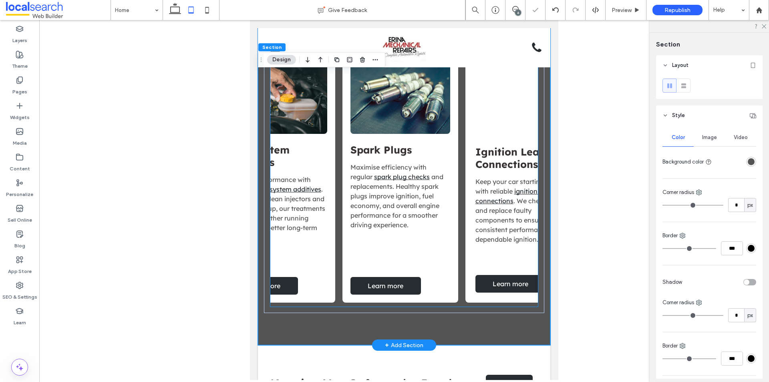
scroll to position [0, 1080]
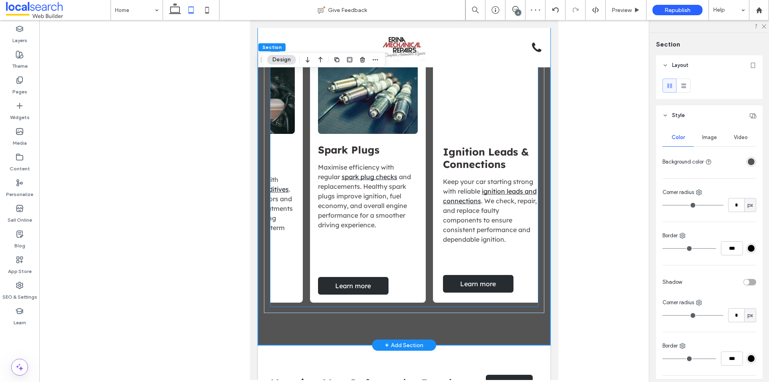
click at [498, 263] on div "Ignition Leads & Connections Keep your car starting strong with reliable igniti…" at bounding box center [491, 178] width 116 height 249
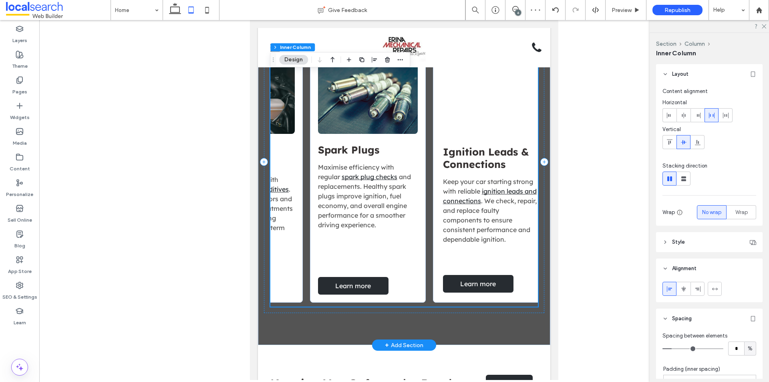
scroll to position [0, 1080]
click at [498, 263] on div "Ignition Leads & Connections Keep your car starting strong with reliable igniti…" at bounding box center [490, 178] width 116 height 249
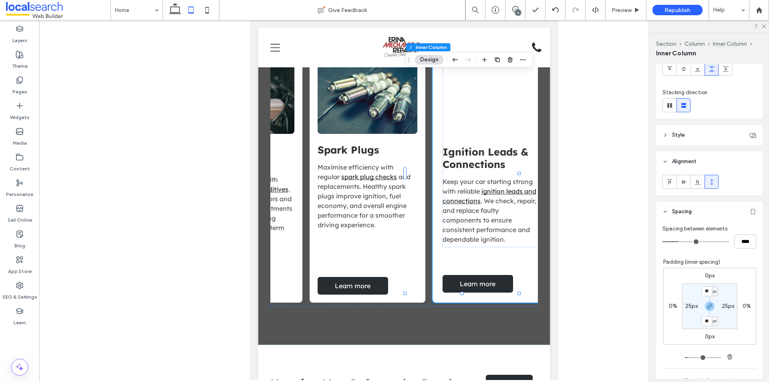
scroll to position [80, 0]
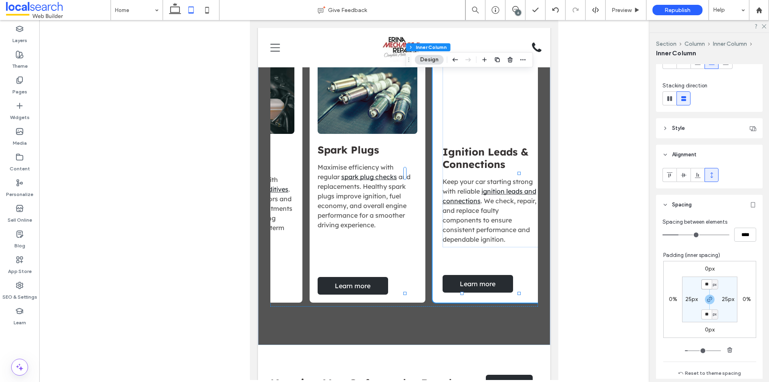
click at [705, 283] on input "**" at bounding box center [706, 284] width 10 height 10
type input "**"
click at [687, 297] on label "25px" at bounding box center [691, 298] width 12 height 7
type input "**"
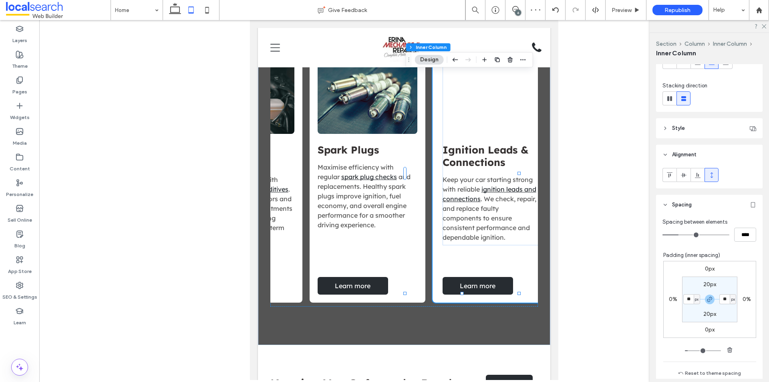
type input "**"
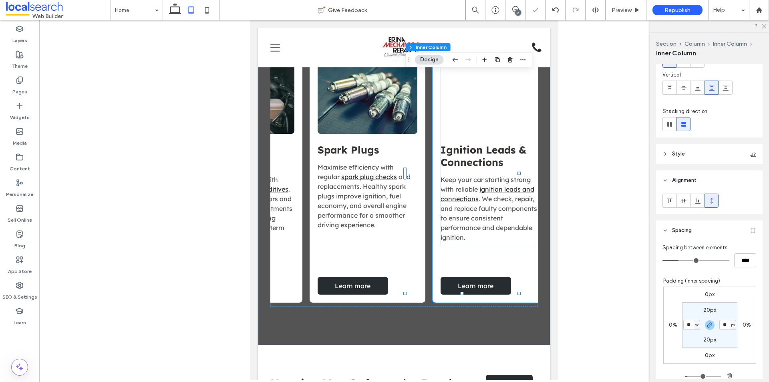
scroll to position [40, 0]
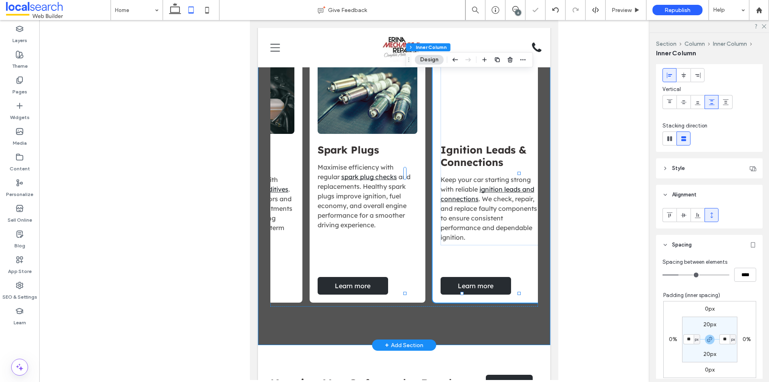
click at [493, 323] on div "Our Services General Servicing & Mechanical Repairs Keep your car running its b…" at bounding box center [404, 161] width 292 height 366
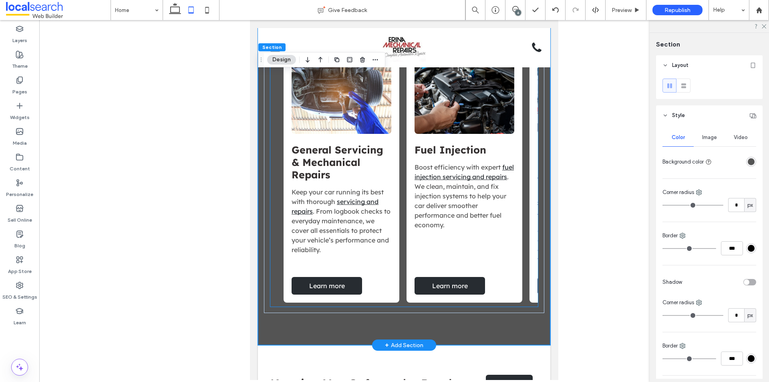
scroll to position [0, 5]
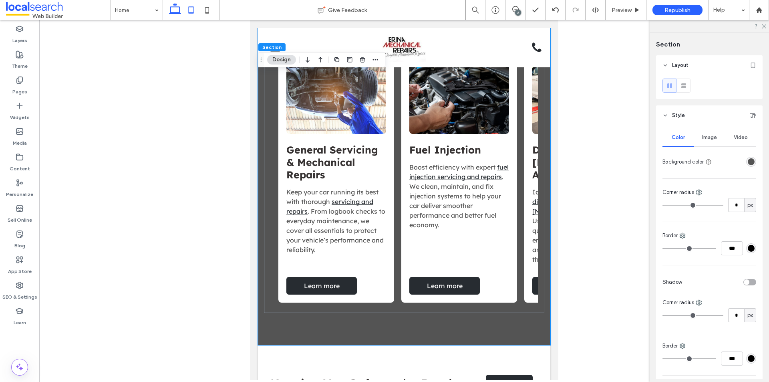
click at [175, 13] on icon at bounding box center [175, 10] width 16 height 16
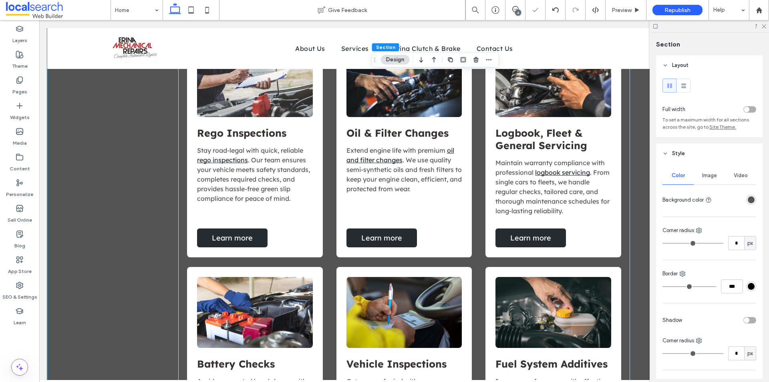
scroll to position [963, 0]
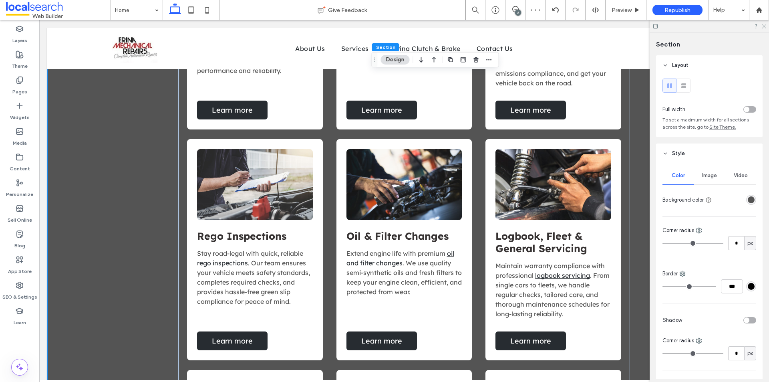
click at [764, 27] on icon at bounding box center [763, 25] width 5 height 5
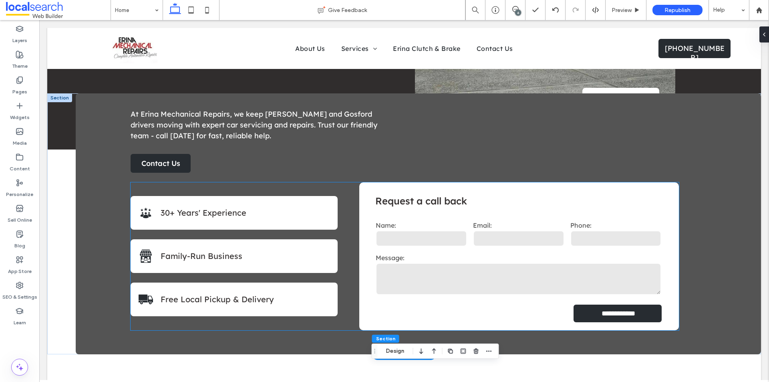
scroll to position [0, 0]
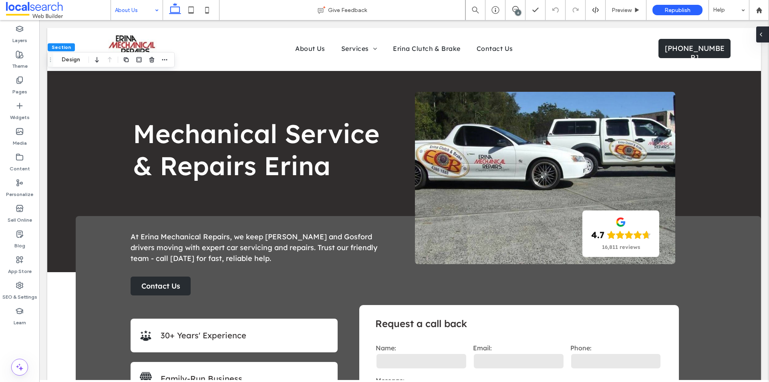
click at [766, 37] on div at bounding box center [762, 34] width 13 height 16
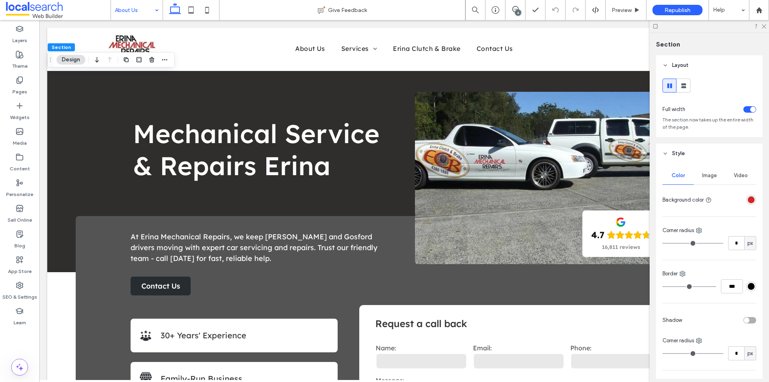
click at [747, 201] on div "rgba(210,37,37,1)" at bounding box center [750, 199] width 7 height 7
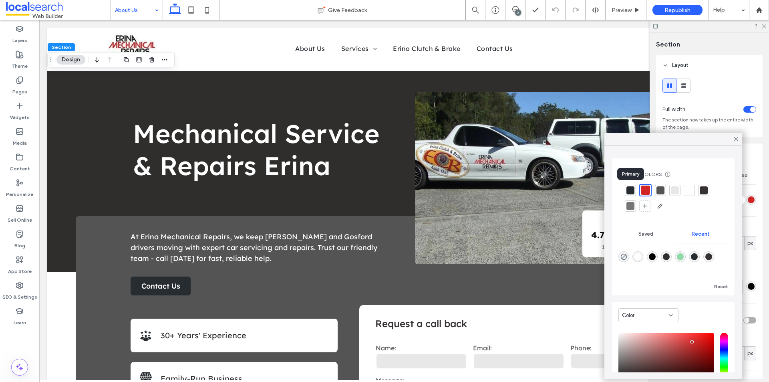
click at [632, 191] on div at bounding box center [630, 190] width 8 height 8
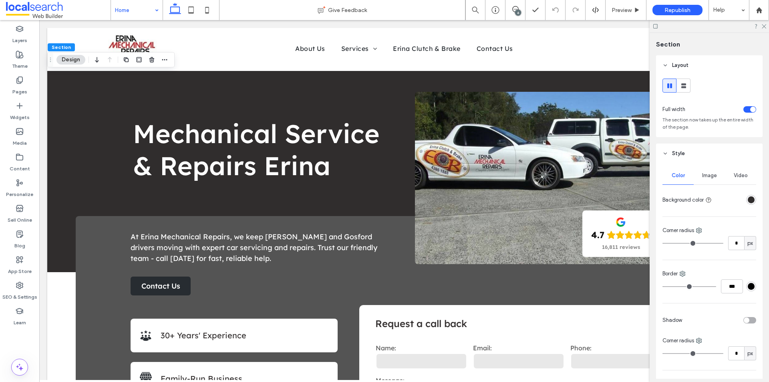
click at [747, 200] on div "rgba(48, 45, 45, 1)" at bounding box center [750, 199] width 7 height 7
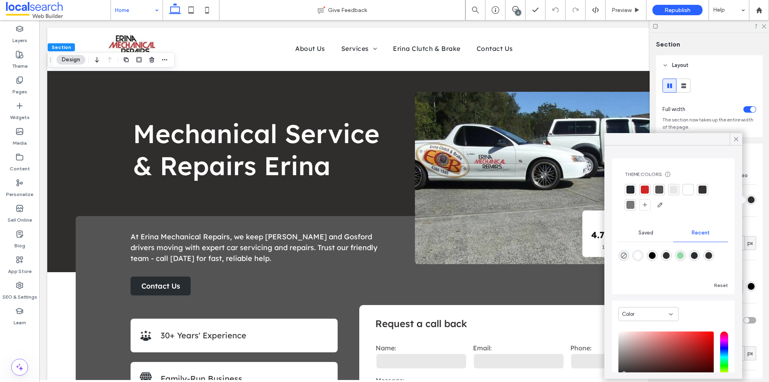
click at [630, 188] on div at bounding box center [630, 189] width 8 height 8
click at [738, 138] on icon at bounding box center [735, 138] width 7 height 7
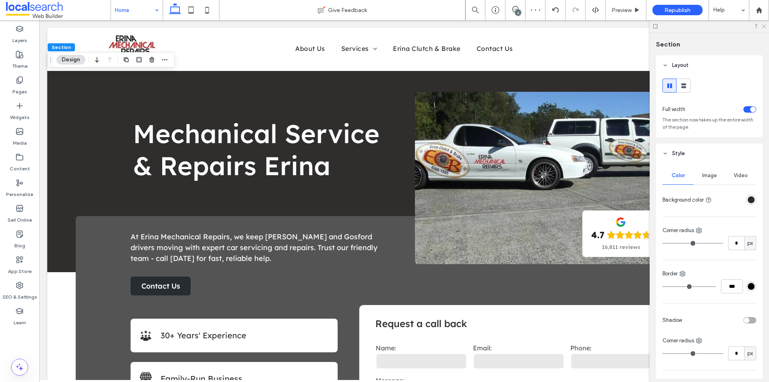
click at [763, 27] on use at bounding box center [763, 26] width 4 height 4
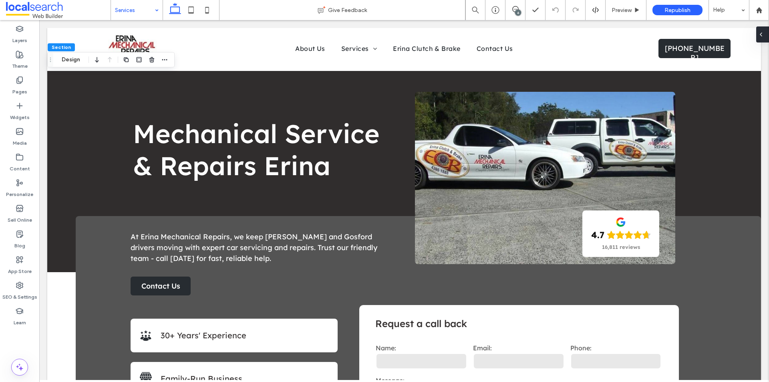
click at [765, 40] on div at bounding box center [762, 34] width 13 height 16
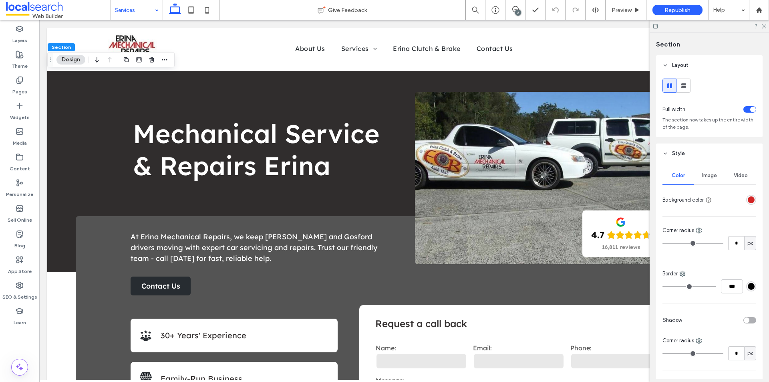
click at [749, 199] on div "rgba(210,37,37,1)" at bounding box center [750, 199] width 7 height 7
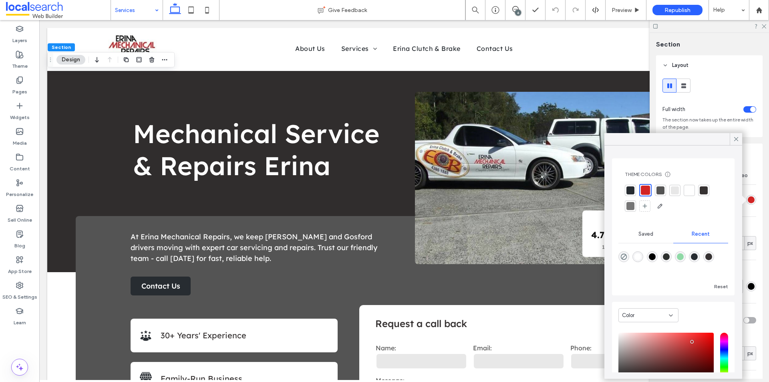
click at [633, 190] on div at bounding box center [630, 190] width 8 height 8
click at [733, 141] on icon at bounding box center [735, 138] width 7 height 7
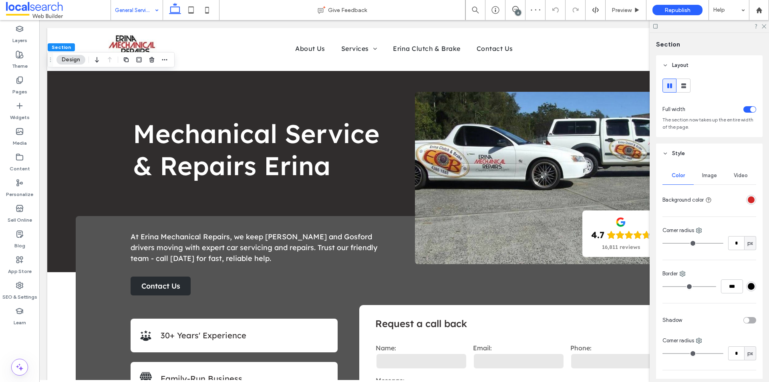
click at [749, 200] on div "rgba(210,37,37,1)" at bounding box center [750, 199] width 7 height 7
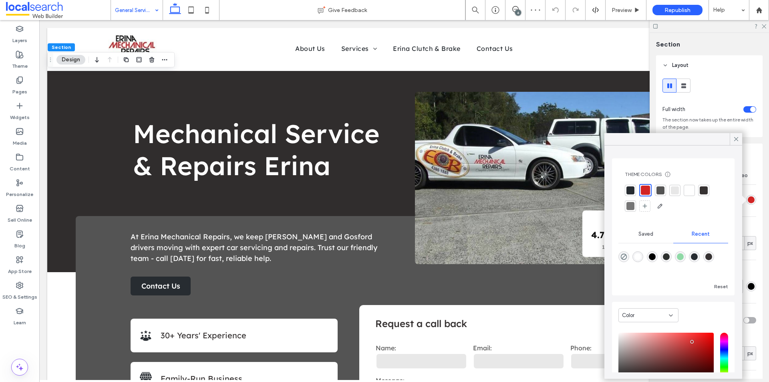
click at [631, 189] on div at bounding box center [630, 190] width 8 height 8
click at [733, 140] on icon at bounding box center [735, 138] width 7 height 7
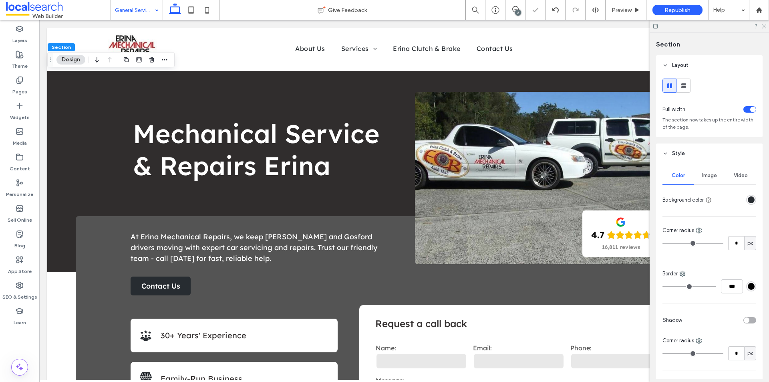
click at [763, 26] on icon at bounding box center [763, 25] width 5 height 5
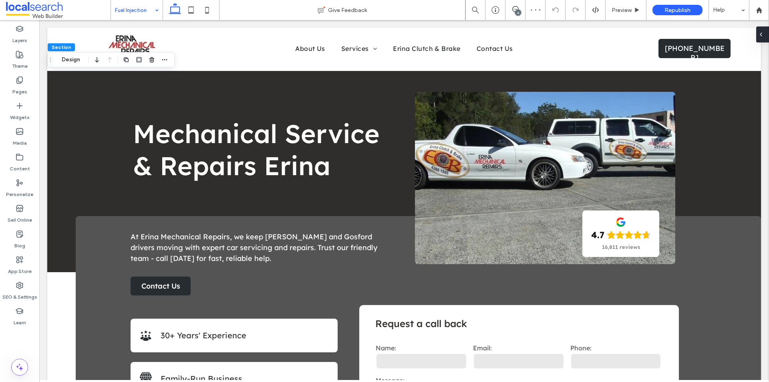
drag, startPoint x: 765, startPoint y: 41, endPoint x: 766, endPoint y: 36, distance: 5.6
click at [766, 36] on div at bounding box center [762, 34] width 13 height 16
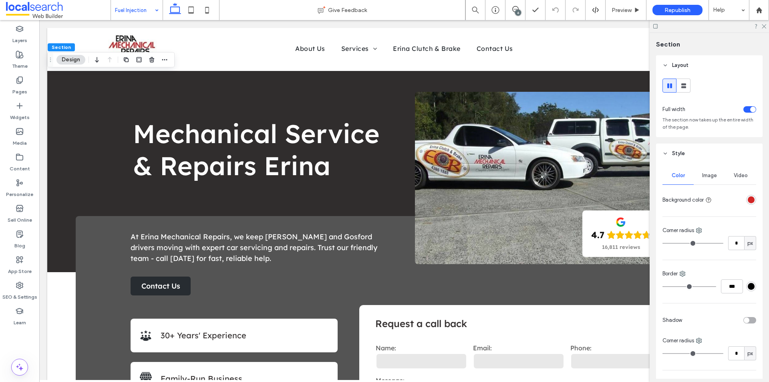
click at [747, 198] on div "rgba(210,37,37,1)" at bounding box center [750, 199] width 7 height 7
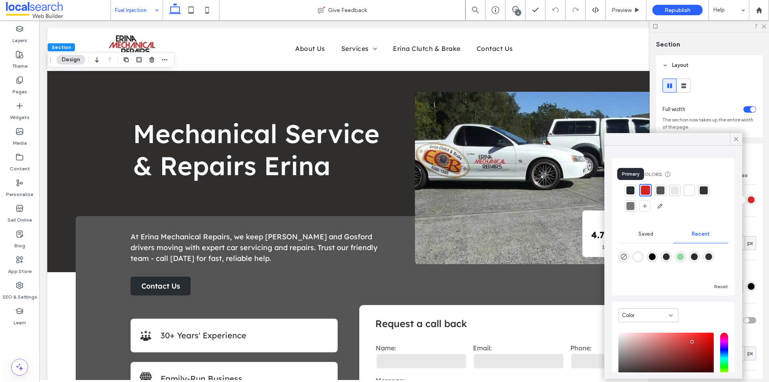
click at [631, 189] on div at bounding box center [630, 190] width 8 height 8
click at [737, 137] on icon at bounding box center [735, 138] width 7 height 7
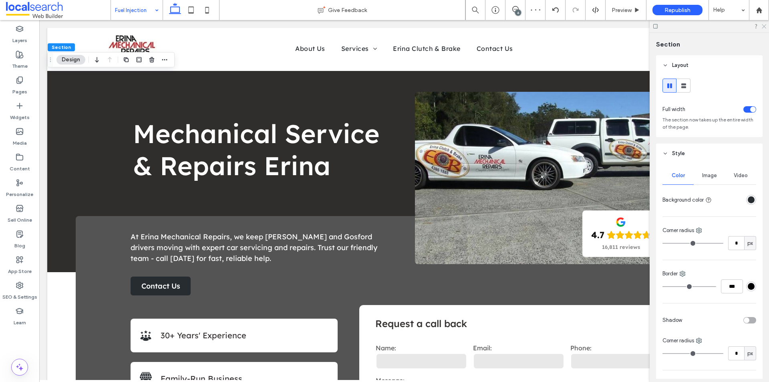
click at [763, 28] on icon at bounding box center [763, 25] width 5 height 5
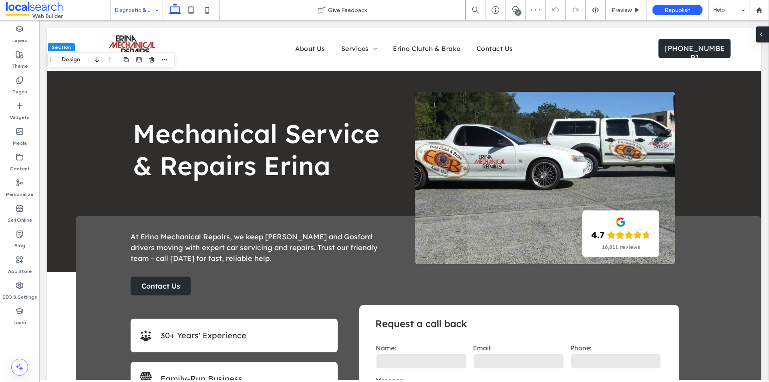
click at [761, 40] on span at bounding box center [760, 34] width 6 height 16
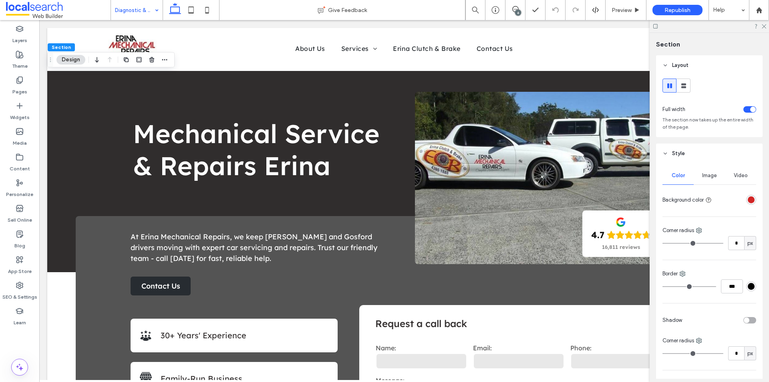
click at [747, 200] on div "rgba(210,37,37,1)" at bounding box center [750, 199] width 7 height 7
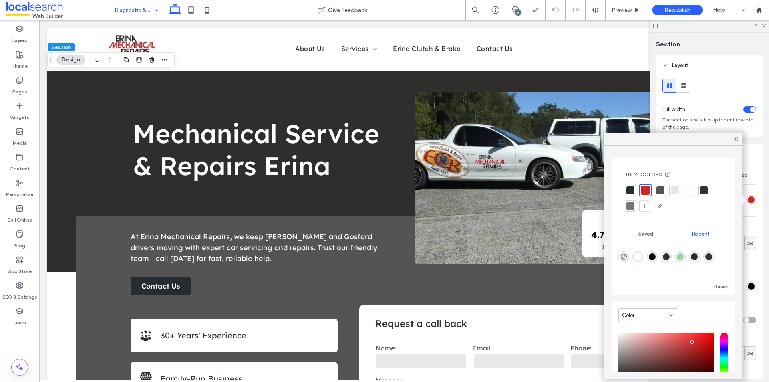
click at [633, 193] on div at bounding box center [630, 190] width 8 height 8
click at [734, 135] on icon at bounding box center [735, 138] width 7 height 7
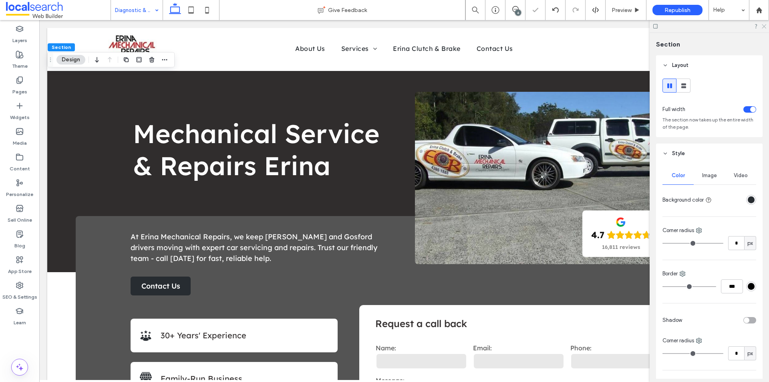
click at [765, 26] on icon at bounding box center [763, 25] width 5 height 5
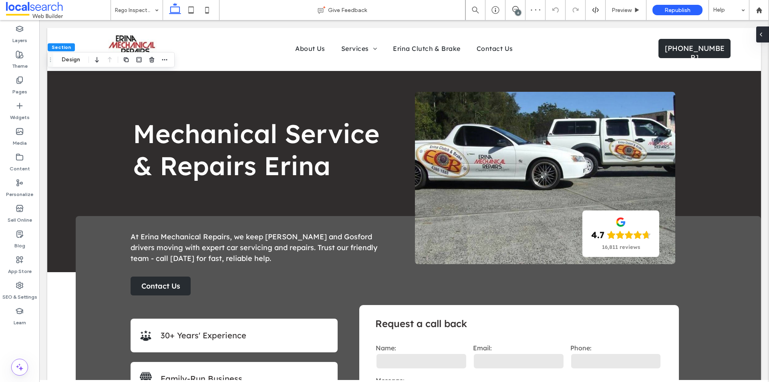
click at [764, 35] on div at bounding box center [762, 34] width 13 height 16
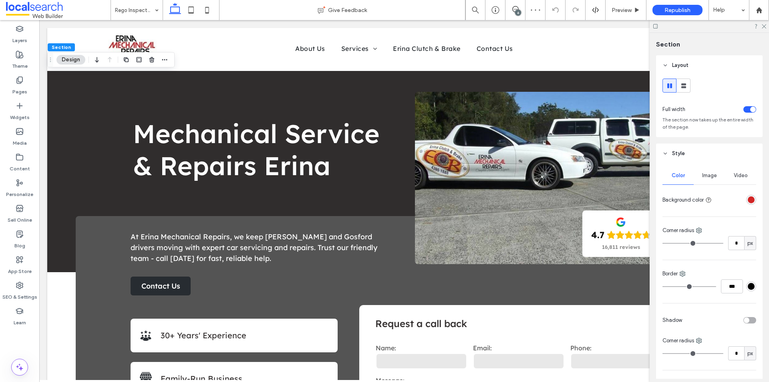
click at [749, 202] on div "rgba(210,37,37,1)" at bounding box center [750, 199] width 7 height 7
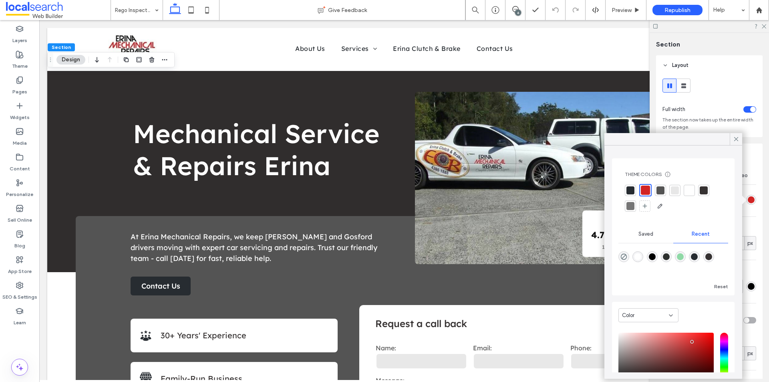
click at [634, 187] on div at bounding box center [630, 190] width 8 height 8
drag, startPoint x: 734, startPoint y: 139, endPoint x: 735, endPoint y: 126, distance: 12.9
click at [734, 139] on icon at bounding box center [735, 138] width 7 height 7
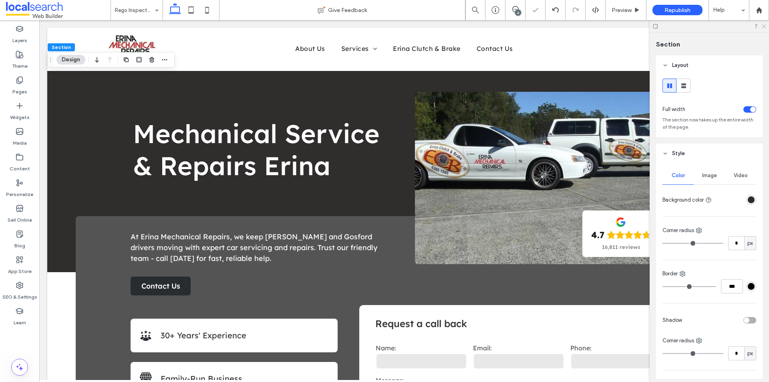
click at [765, 27] on icon at bounding box center [763, 25] width 5 height 5
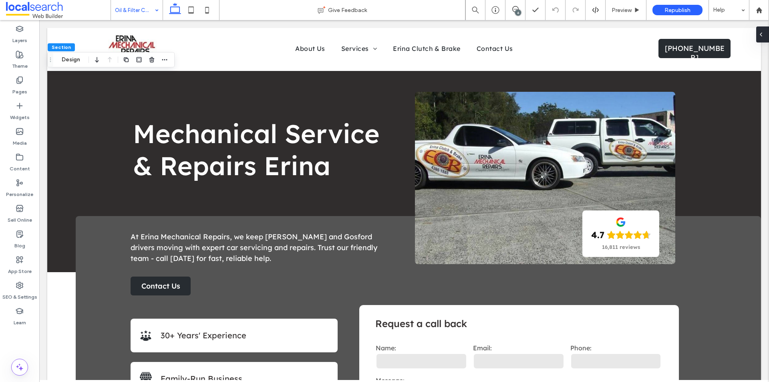
click at [761, 36] on icon at bounding box center [760, 34] width 6 height 6
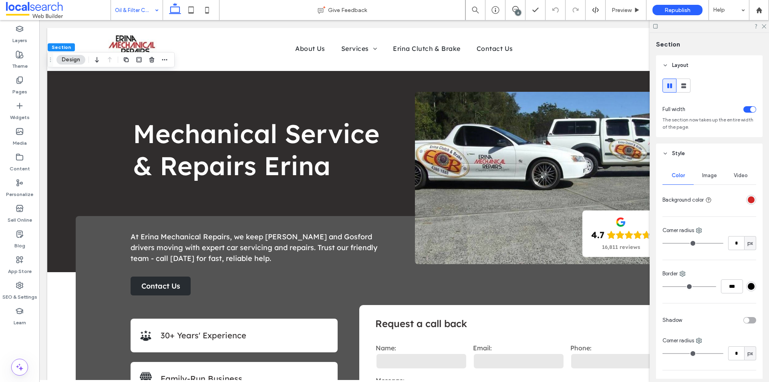
click at [747, 198] on div "rgba(210,37,37,1)" at bounding box center [750, 199] width 7 height 7
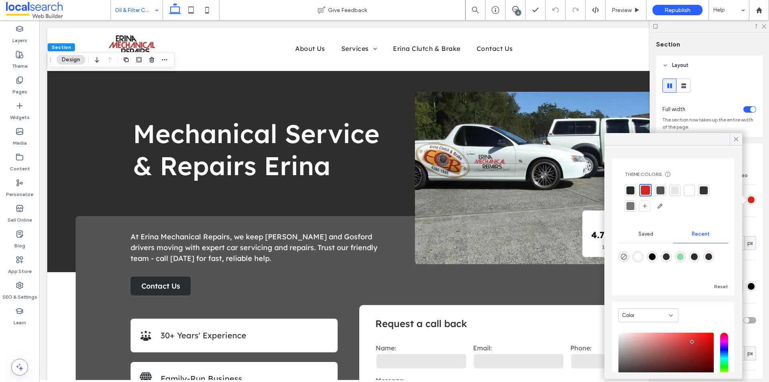
click at [635, 192] on div at bounding box center [630, 190] width 11 height 11
click at [735, 135] on span at bounding box center [735, 139] width 7 height 12
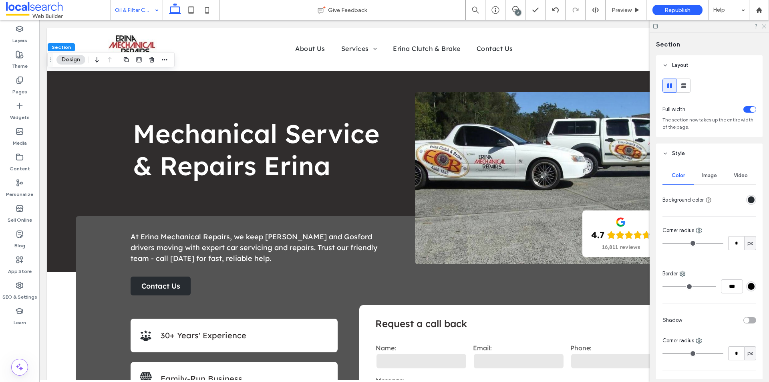
click at [762, 27] on icon at bounding box center [763, 25] width 5 height 5
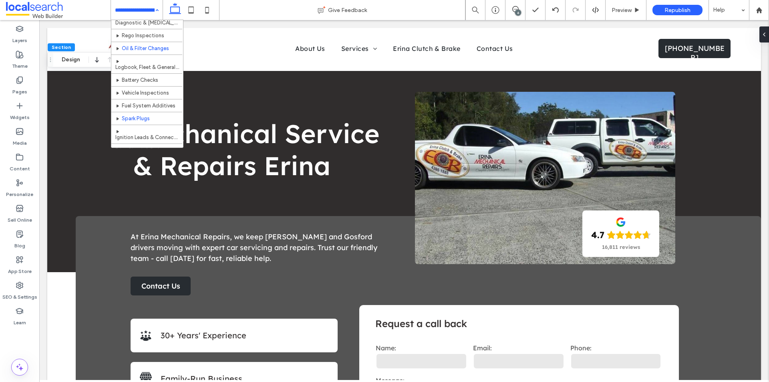
scroll to position [80, 0]
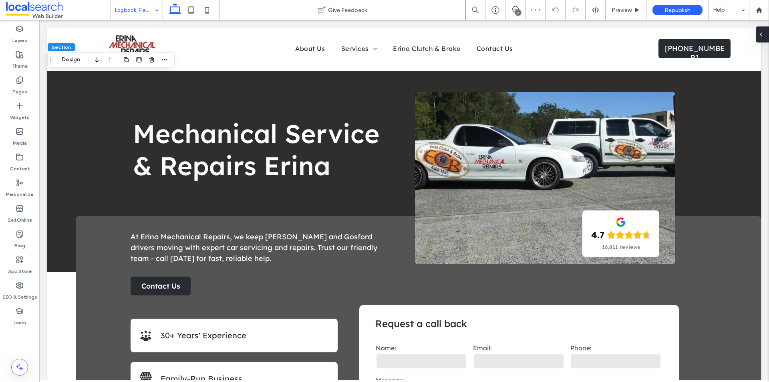
click at [766, 40] on div at bounding box center [762, 34] width 13 height 16
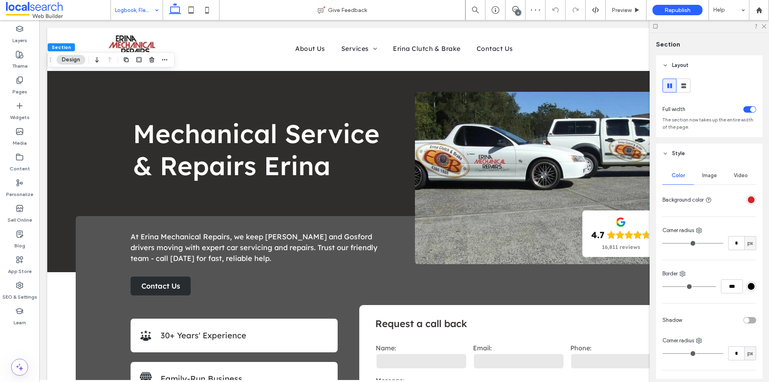
click at [746, 197] on div at bounding box center [751, 200] width 10 height 10
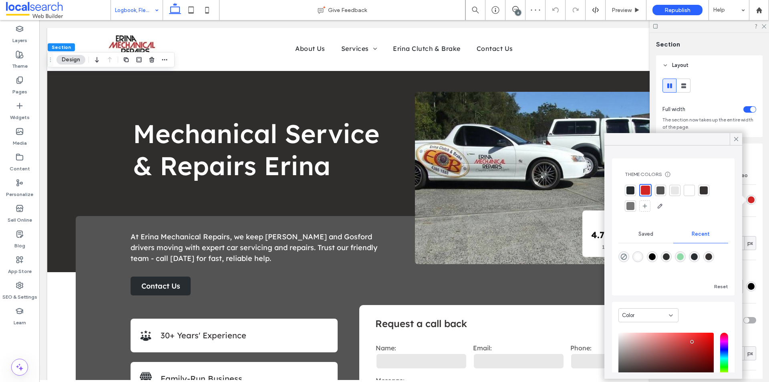
click at [629, 190] on div at bounding box center [630, 190] width 8 height 8
click at [739, 137] on icon at bounding box center [735, 138] width 7 height 7
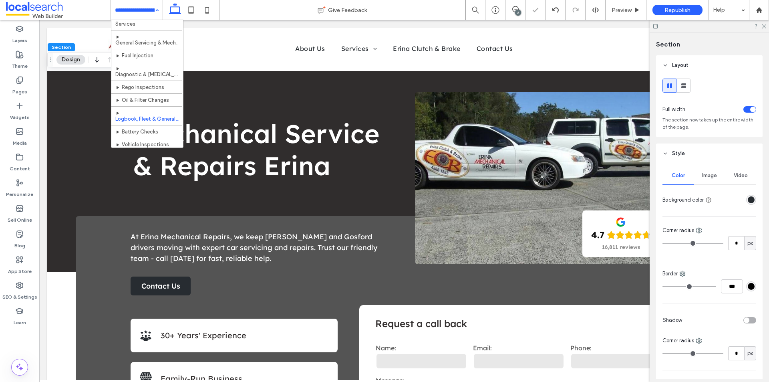
scroll to position [40, 0]
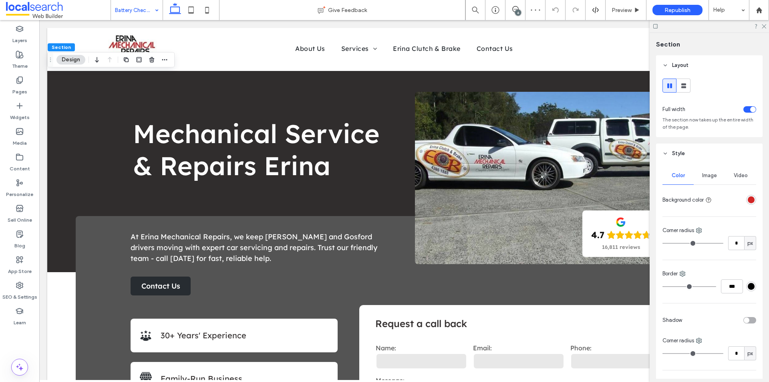
click at [746, 203] on div "rgba(210,37,37,1)" at bounding box center [751, 200] width 10 height 10
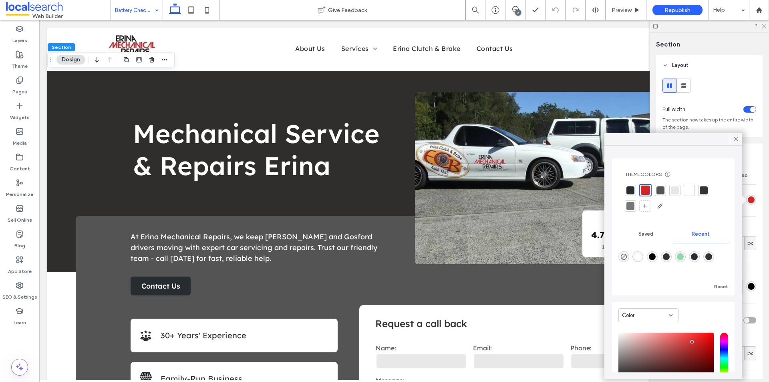
click at [633, 187] on div at bounding box center [630, 190] width 8 height 8
click at [738, 139] on icon at bounding box center [735, 138] width 7 height 7
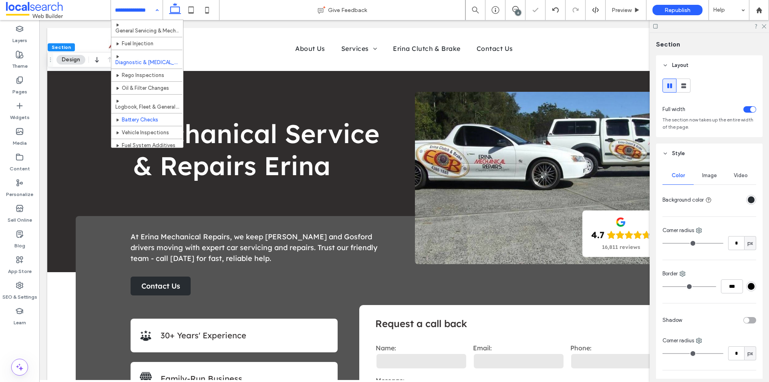
scroll to position [106, 0]
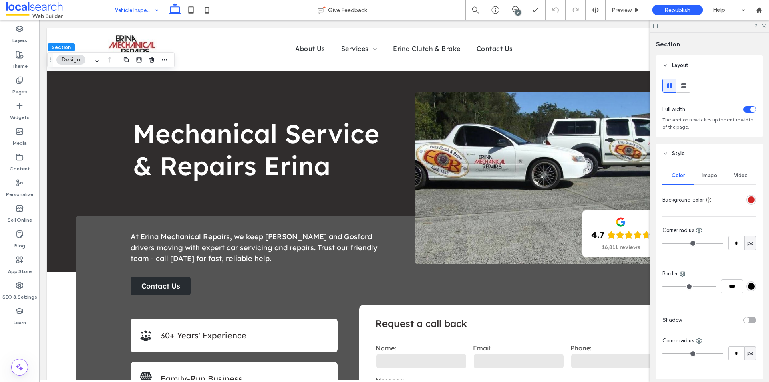
click at [747, 201] on div "rgba(210,37,37,1)" at bounding box center [750, 199] width 7 height 7
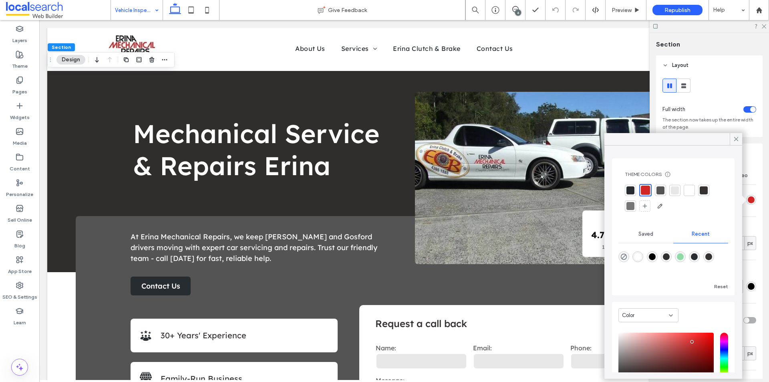
click at [633, 190] on div at bounding box center [630, 190] width 8 height 8
click at [733, 139] on icon at bounding box center [735, 138] width 7 height 7
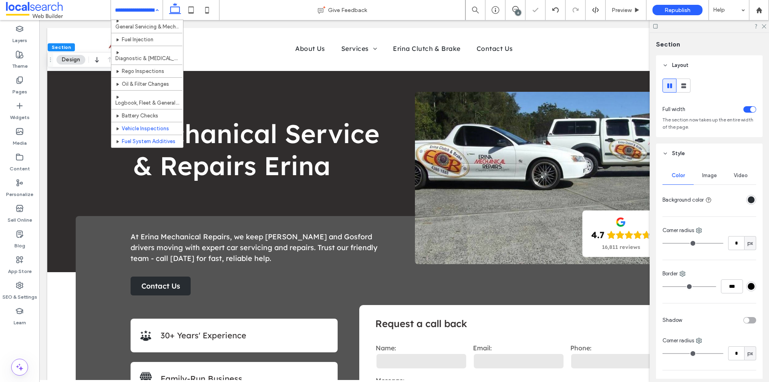
scroll to position [106, 0]
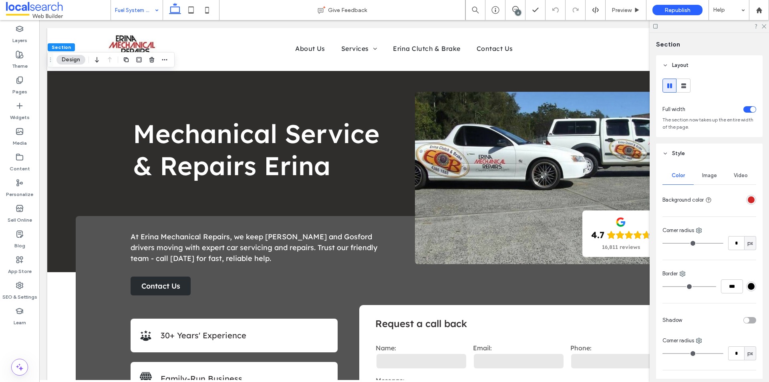
click at [746, 199] on div "rgba(210,37,37,1)" at bounding box center [751, 200] width 10 height 10
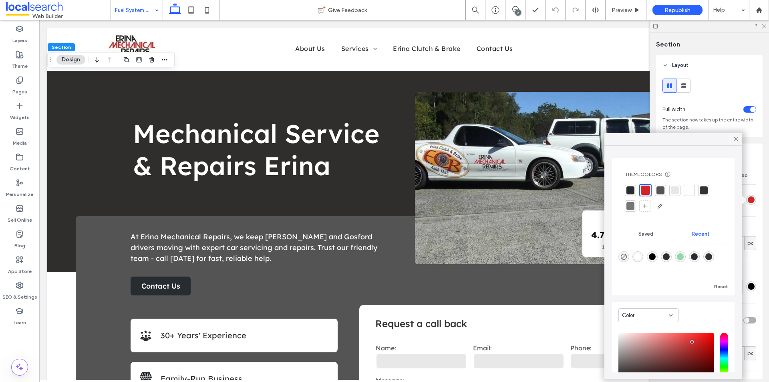
drag, startPoint x: 631, startPoint y: 191, endPoint x: 686, endPoint y: 170, distance: 58.3
click at [632, 190] on div at bounding box center [630, 190] width 8 height 8
drag, startPoint x: 734, startPoint y: 141, endPoint x: 747, endPoint y: 107, distance: 36.4
click at [735, 140] on icon at bounding box center [735, 138] width 7 height 7
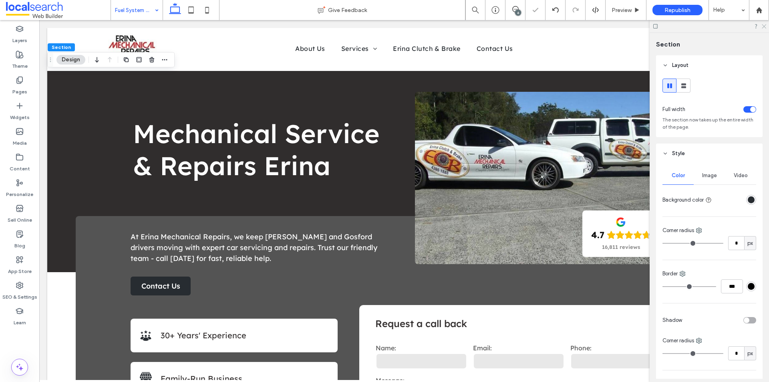
click at [765, 27] on icon at bounding box center [763, 25] width 5 height 5
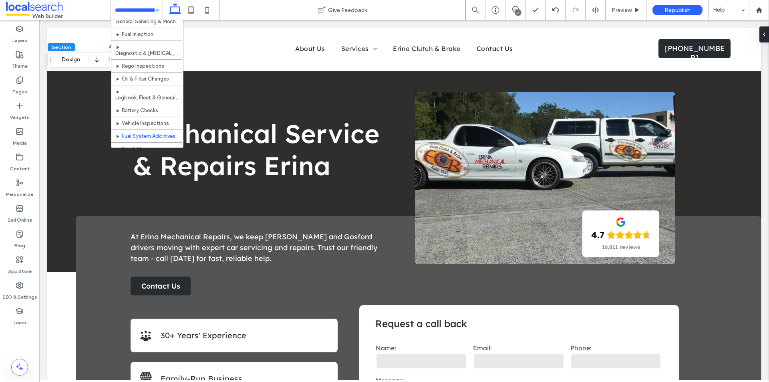
scroll to position [106, 0]
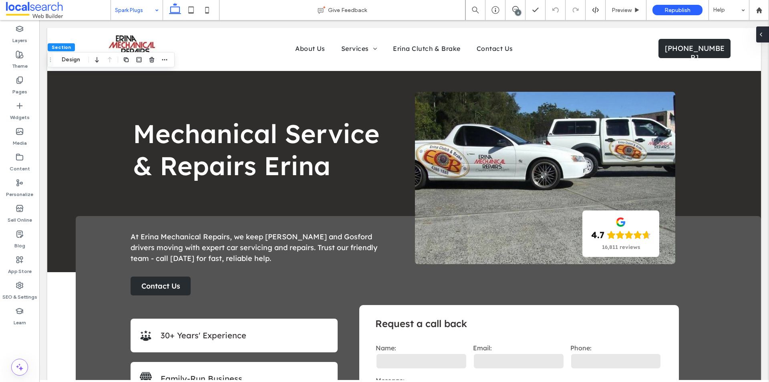
click at [765, 37] on div at bounding box center [762, 34] width 13 height 16
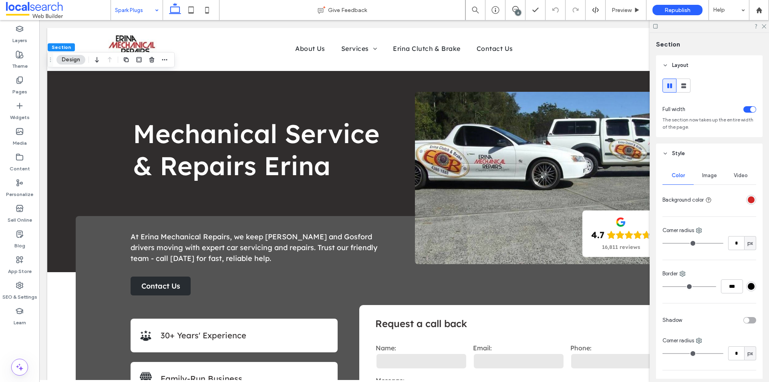
click at [748, 203] on div "rgba(210,37,37,1)" at bounding box center [750, 199] width 7 height 7
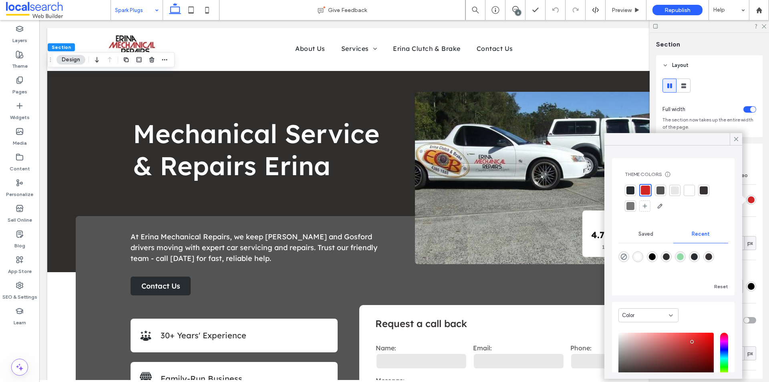
click at [630, 191] on div at bounding box center [630, 190] width 8 height 8
drag, startPoint x: 737, startPoint y: 138, endPoint x: 749, endPoint y: 98, distance: 41.3
click at [737, 137] on icon at bounding box center [735, 138] width 7 height 7
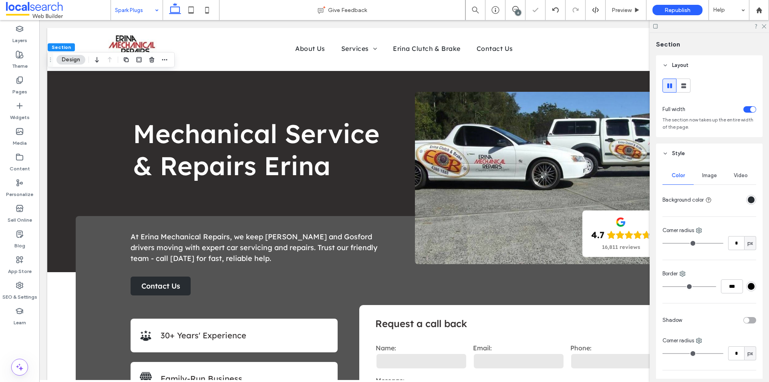
click at [766, 26] on div at bounding box center [708, 26] width 119 height 12
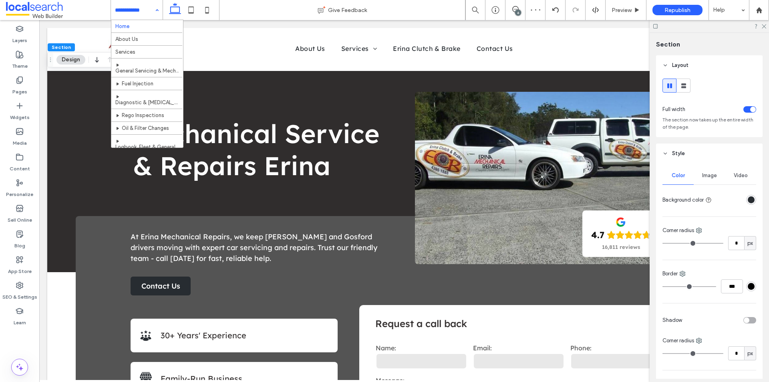
drag, startPoint x: 129, startPoint y: 6, endPoint x: 131, endPoint y: 25, distance: 19.0
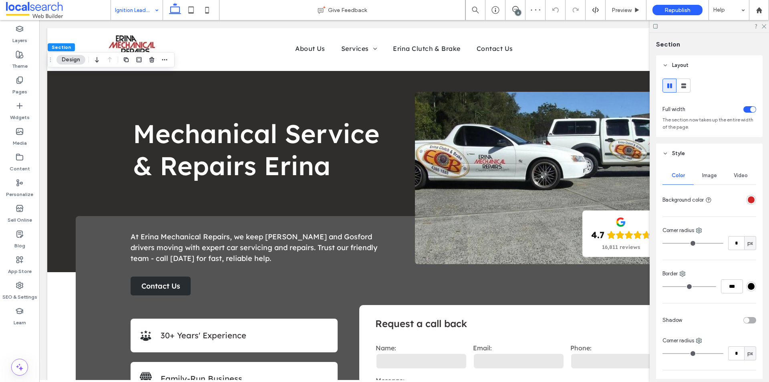
click at [747, 199] on div "rgba(210,37,37,1)" at bounding box center [750, 199] width 7 height 7
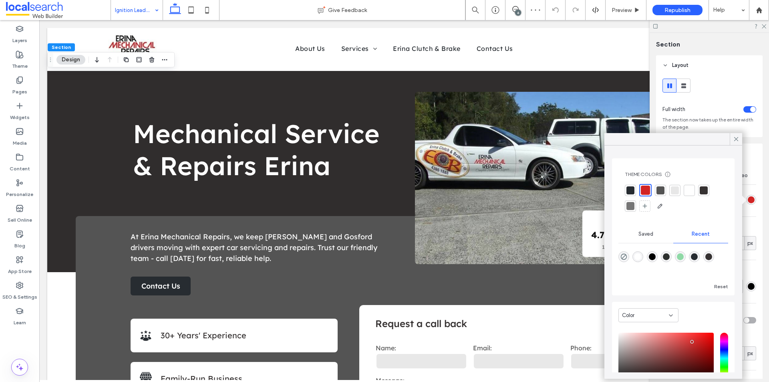
click at [631, 186] on div at bounding box center [630, 190] width 8 height 8
click at [736, 137] on icon at bounding box center [735, 138] width 7 height 7
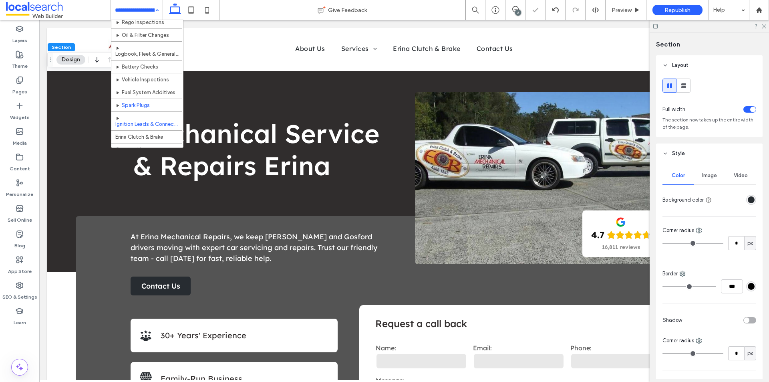
scroll to position [106, 0]
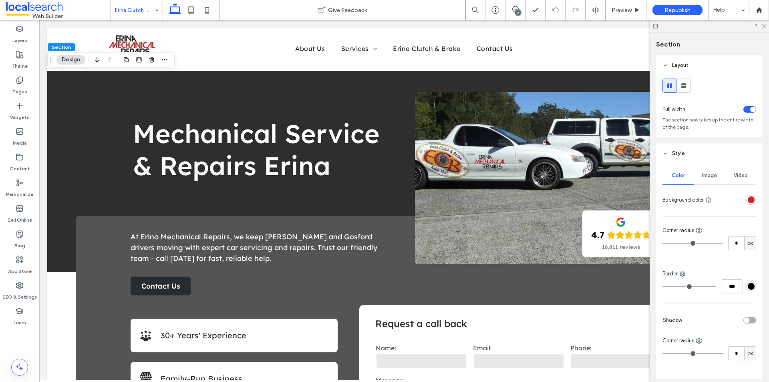
click at [750, 201] on div "rgba(210,37,37,1)" at bounding box center [751, 200] width 10 height 10
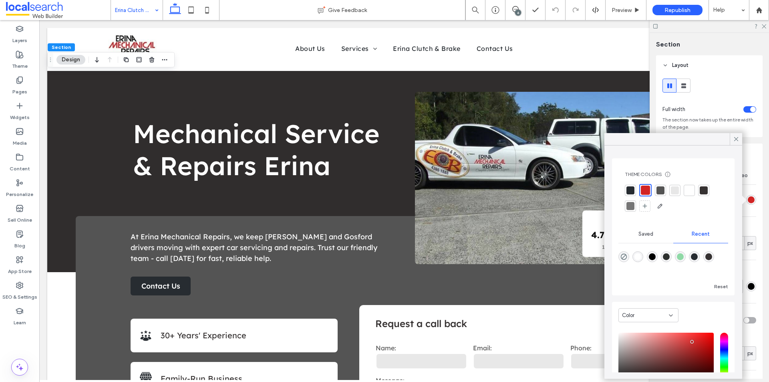
click at [630, 189] on div at bounding box center [630, 190] width 8 height 8
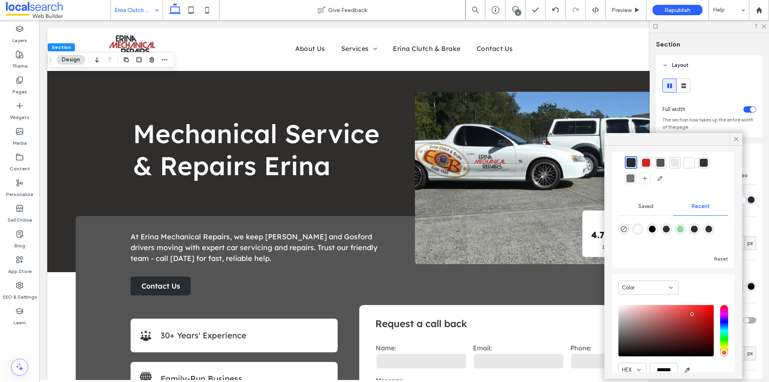
scroll to position [62, 0]
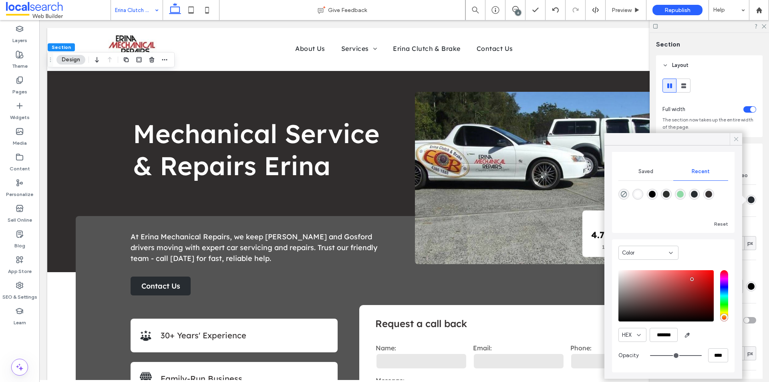
click at [733, 139] on icon at bounding box center [735, 138] width 7 height 7
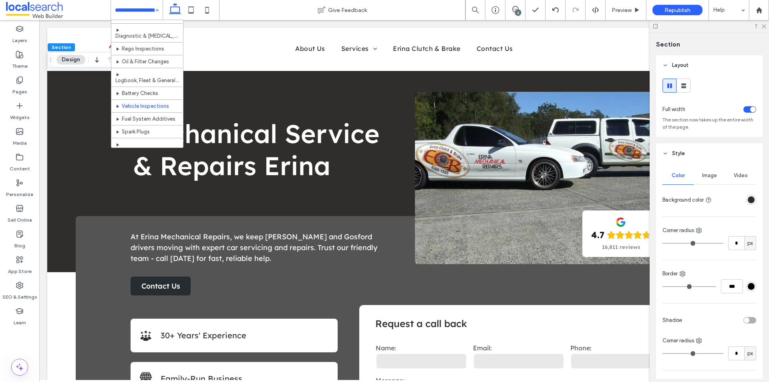
scroll to position [106, 0]
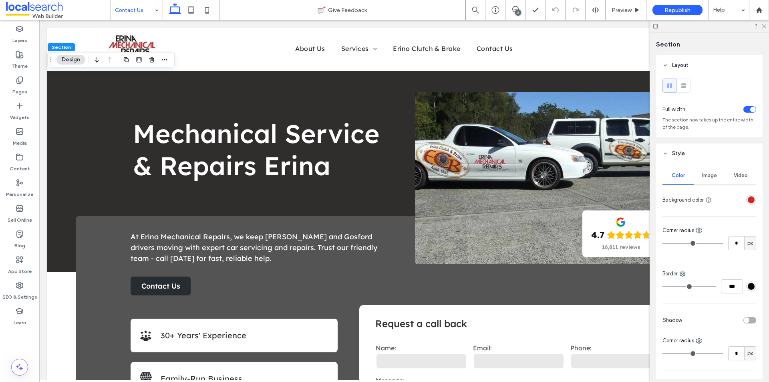
click at [747, 200] on div "rgba(210,37,37,1)" at bounding box center [750, 199] width 7 height 7
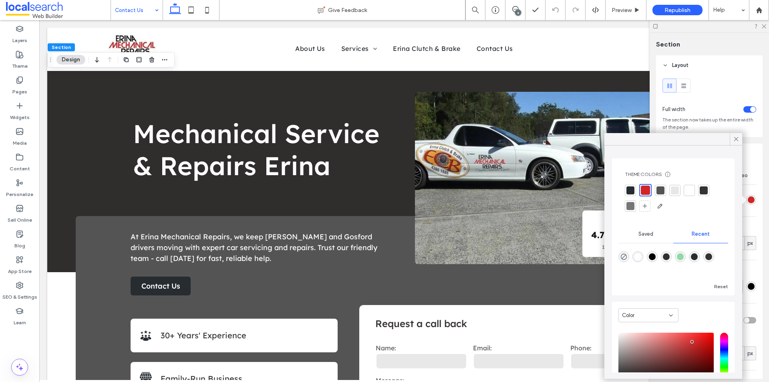
click at [633, 189] on div at bounding box center [630, 190] width 8 height 8
click at [740, 137] on div at bounding box center [735, 139] width 12 height 12
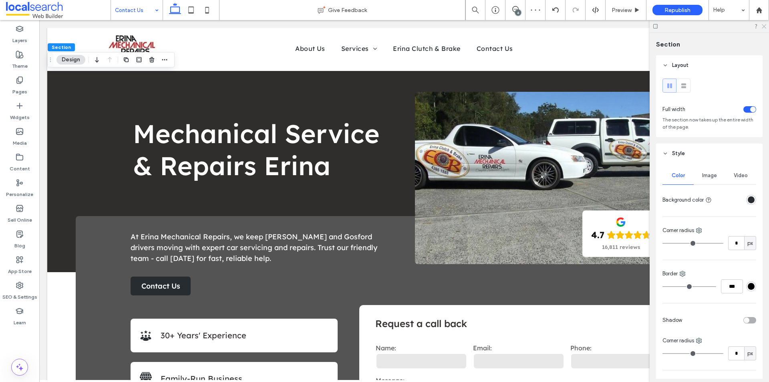
click at [765, 24] on icon at bounding box center [763, 25] width 5 height 5
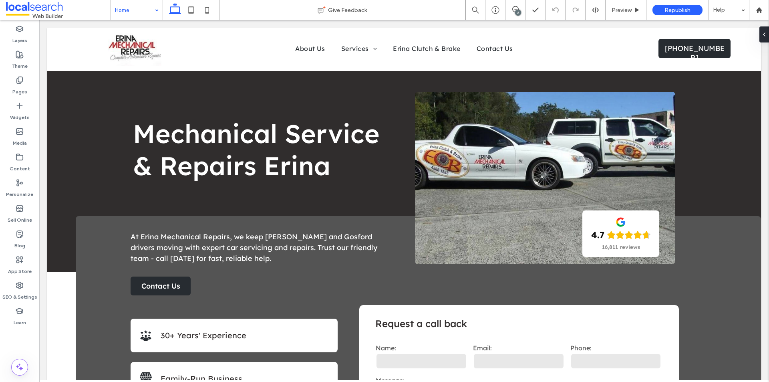
click at [146, 7] on input at bounding box center [135, 10] width 40 height 20
click at [207, 13] on use at bounding box center [207, 10] width 4 height 6
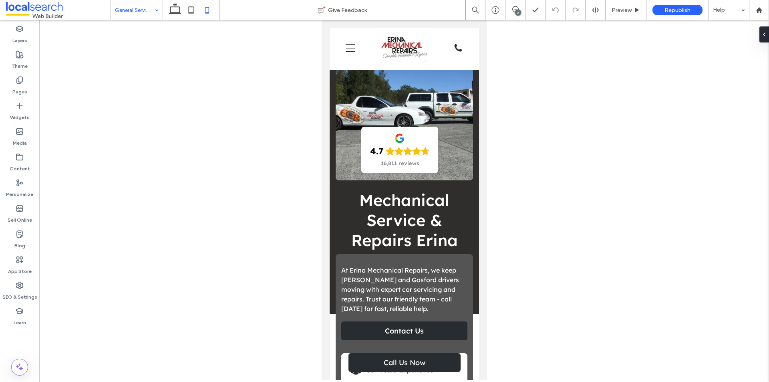
type input "**********"
type input "**"
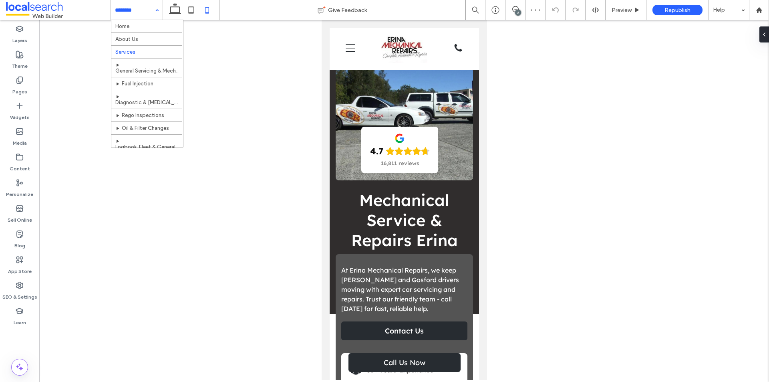
click at [132, 11] on input at bounding box center [135, 10] width 40 height 20
click at [135, 6] on input at bounding box center [135, 10] width 40 height 20
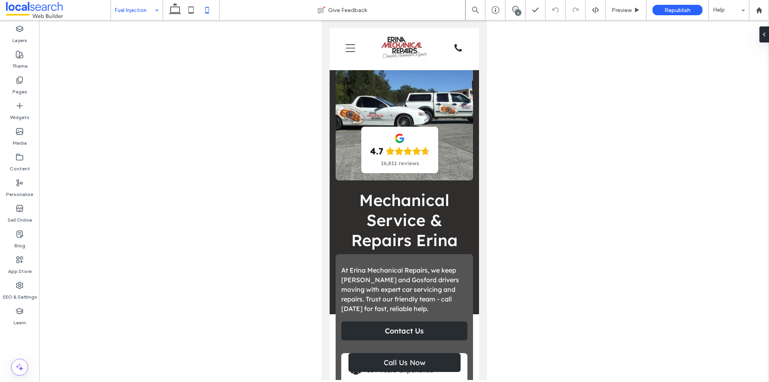
click at [140, 14] on input at bounding box center [135, 10] width 40 height 20
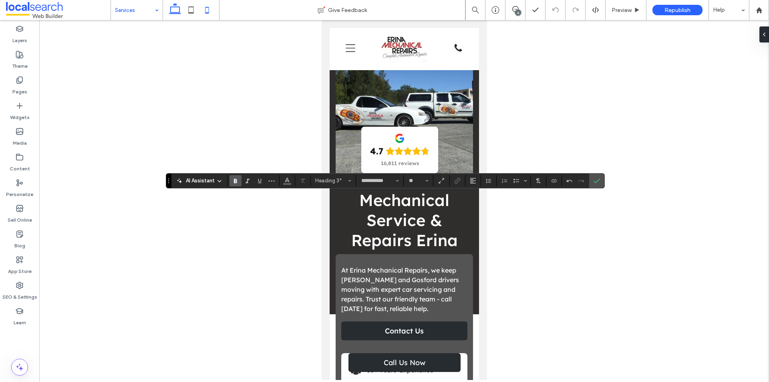
click at [175, 9] on icon at bounding box center [175, 10] width 16 height 16
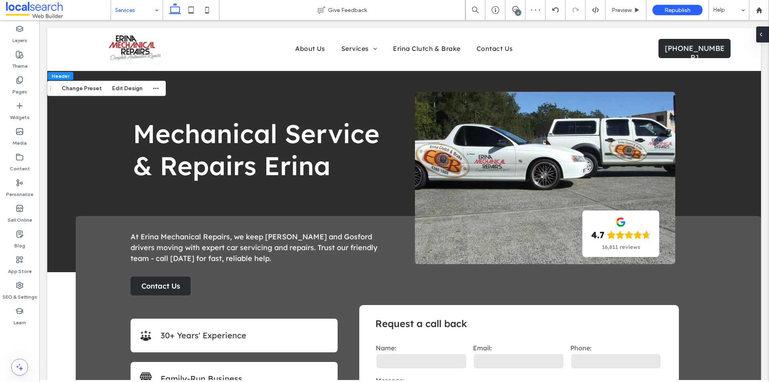
click at [764, 36] on div at bounding box center [762, 34] width 13 height 16
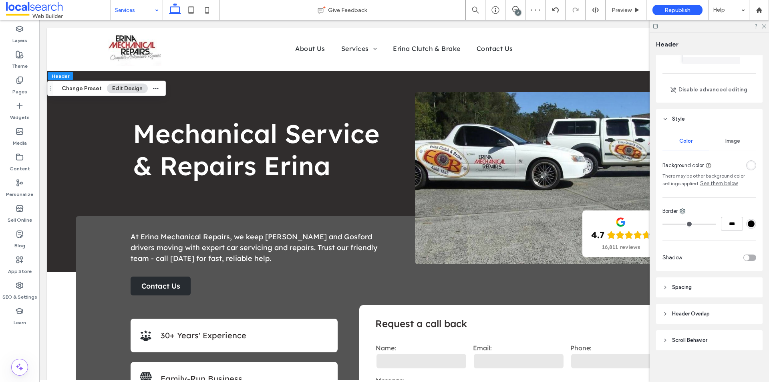
scroll to position [52, 0]
click at [747, 162] on div "rgba(255, 255, 255, 1)" at bounding box center [750, 161] width 7 height 7
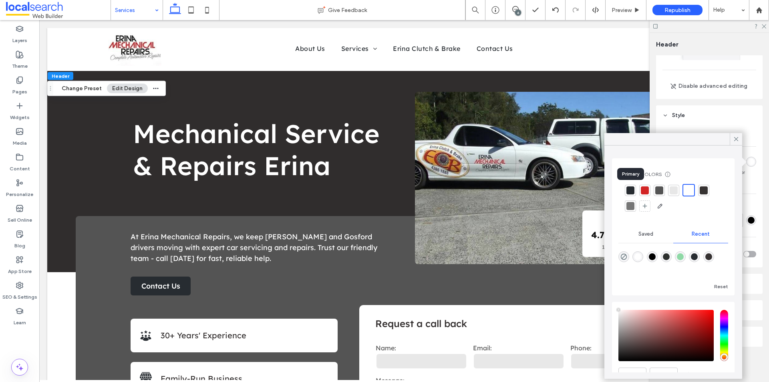
click at [632, 192] on div at bounding box center [630, 190] width 8 height 8
click at [739, 140] on icon at bounding box center [735, 138] width 7 height 7
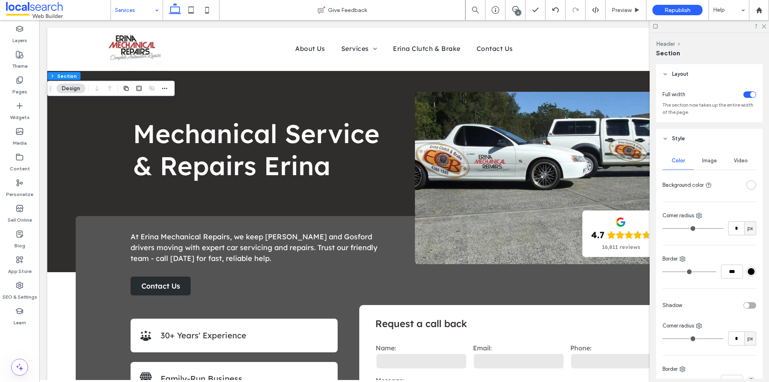
click at [748, 185] on div "rgba(255, 255, 255, 1)" at bounding box center [750, 184] width 7 height 7
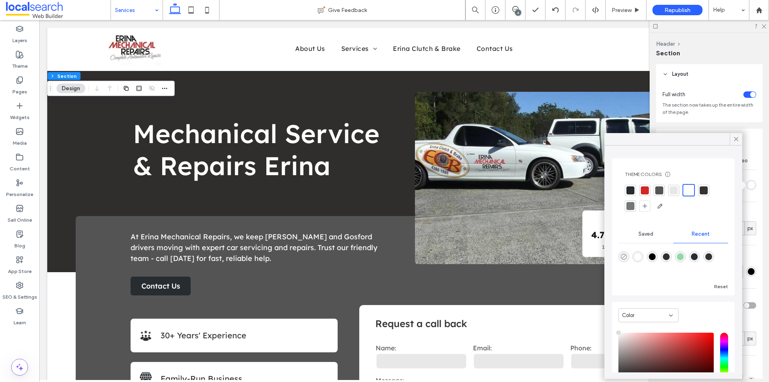
click at [622, 256] on icon "rgba(0, 0, 0, 0)" at bounding box center [623, 256] width 7 height 7
type input "*******"
type input "*"
type input "**"
click at [632, 188] on div at bounding box center [630, 189] width 8 height 8
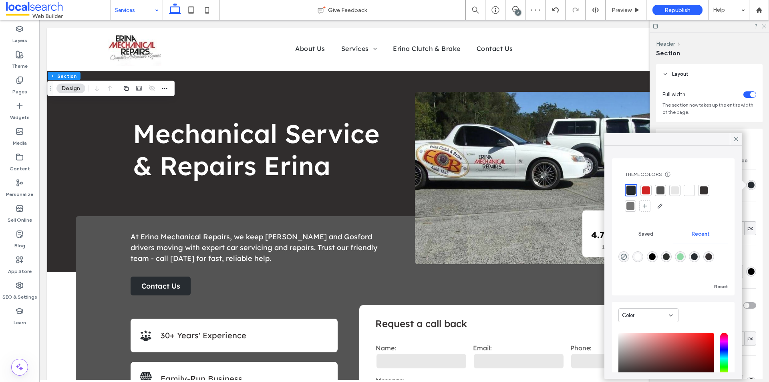
click at [761, 26] on icon at bounding box center [763, 25] width 5 height 5
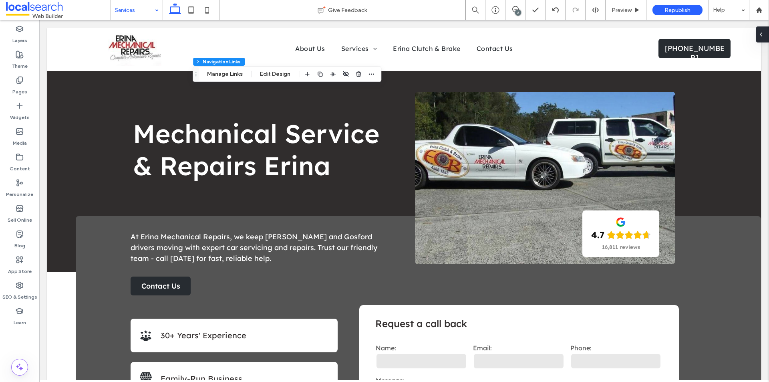
click at [760, 40] on span at bounding box center [760, 34] width 6 height 16
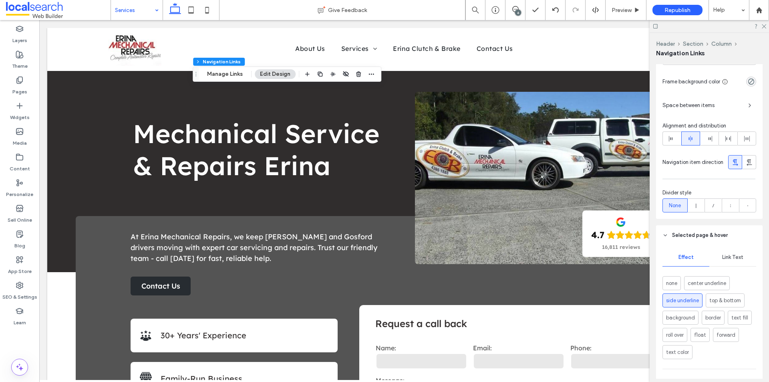
scroll to position [320, 0]
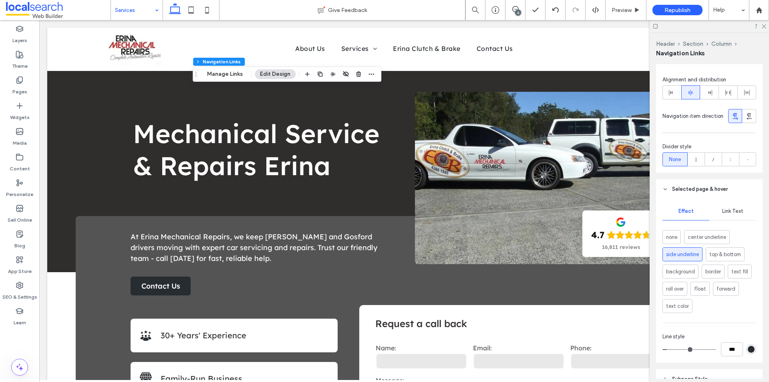
click at [730, 214] on span "Link Text" at bounding box center [732, 211] width 21 height 6
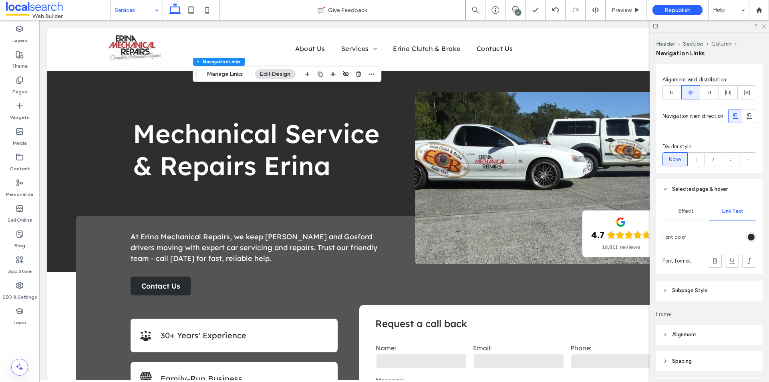
click at [747, 239] on div "rgb(39, 44, 49)" at bounding box center [750, 236] width 7 height 7
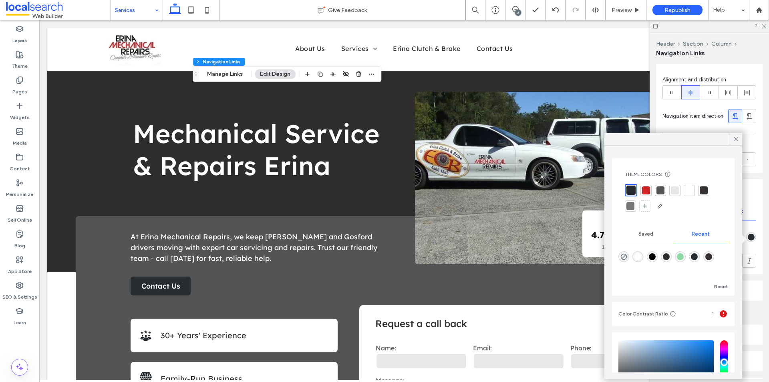
drag, startPoint x: 688, startPoint y: 191, endPoint x: 703, endPoint y: 183, distance: 16.7
click at [689, 191] on div at bounding box center [689, 190] width 8 height 8
click at [733, 137] on icon at bounding box center [735, 138] width 7 height 7
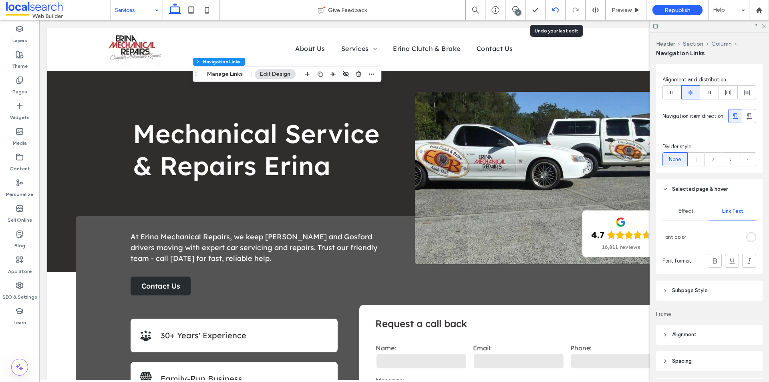
click at [557, 9] on icon at bounding box center [555, 10] width 6 height 6
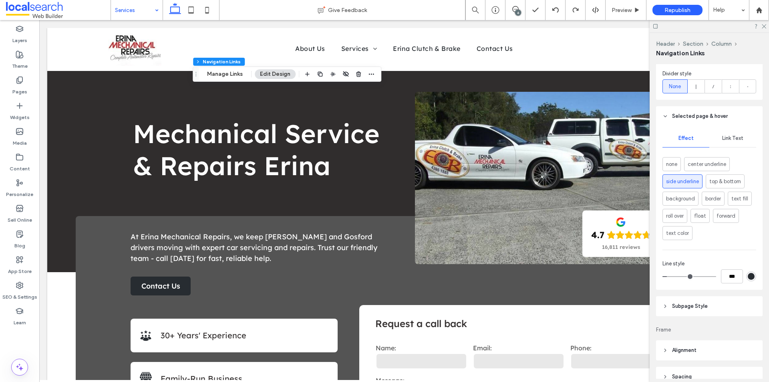
scroll to position [368, 0]
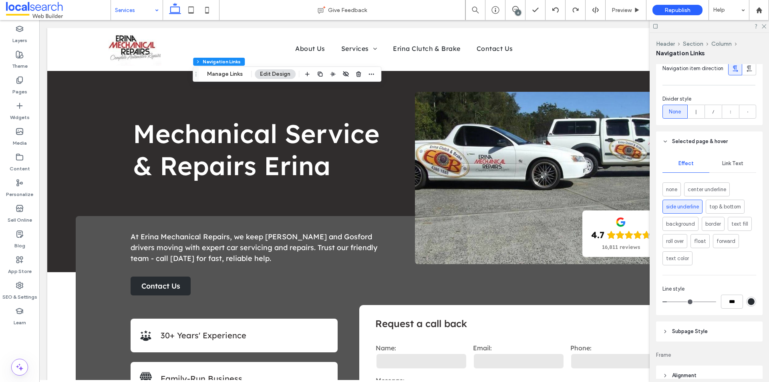
click at [729, 164] on span "Link Text" at bounding box center [732, 163] width 21 height 6
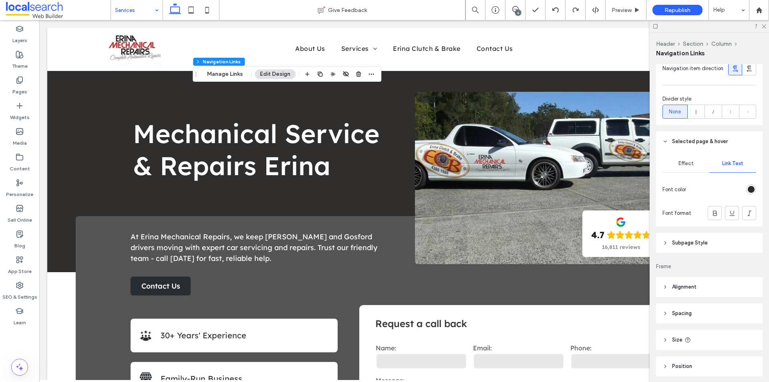
click at [747, 189] on div "rgb(39, 44, 49)" at bounding box center [750, 189] width 7 height 7
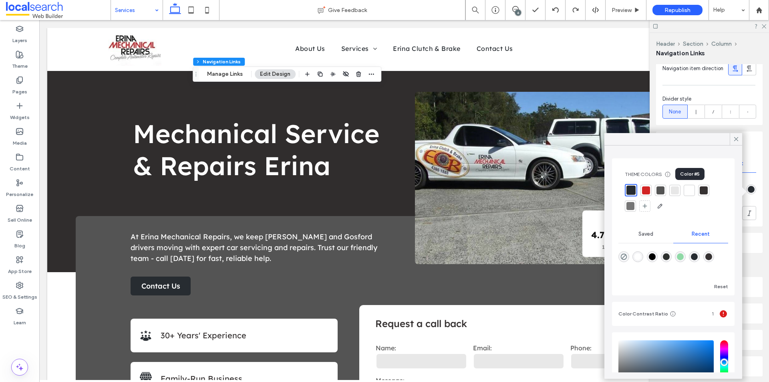
click at [694, 192] on div at bounding box center [688, 190] width 11 height 11
drag, startPoint x: 735, startPoint y: 138, endPoint x: 685, endPoint y: 83, distance: 74.2
click at [735, 137] on icon at bounding box center [735, 138] width 7 height 7
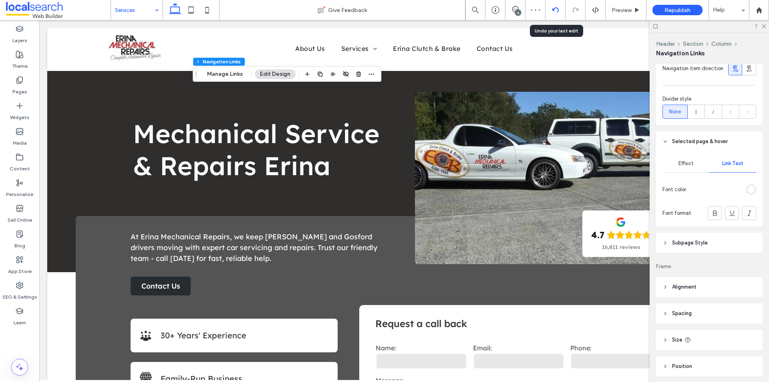
click at [557, 9] on use at bounding box center [555, 9] width 6 height 5
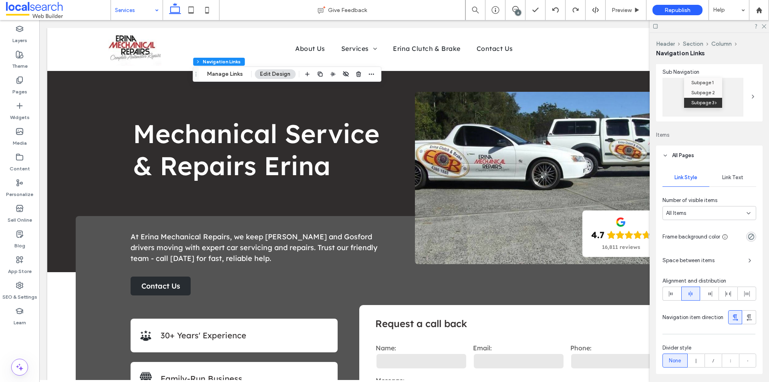
scroll to position [120, 0]
click at [728, 180] on div "Link Text" at bounding box center [732, 177] width 47 height 18
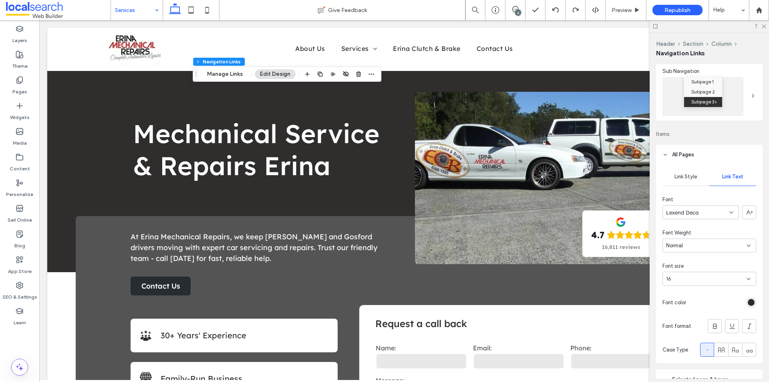
scroll to position [160, 0]
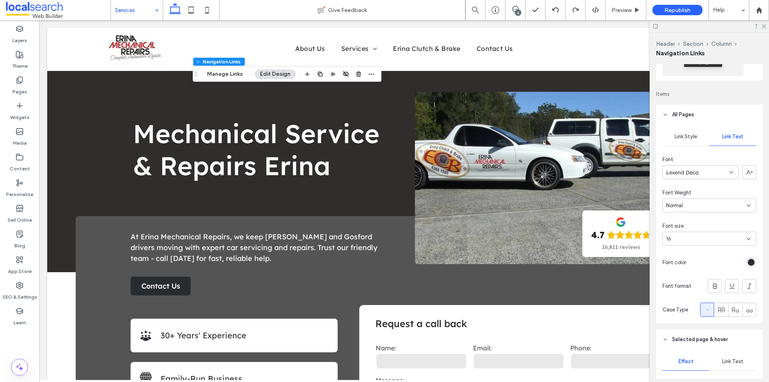
click at [747, 259] on div "rgb(39, 44, 49)" at bounding box center [750, 262] width 7 height 7
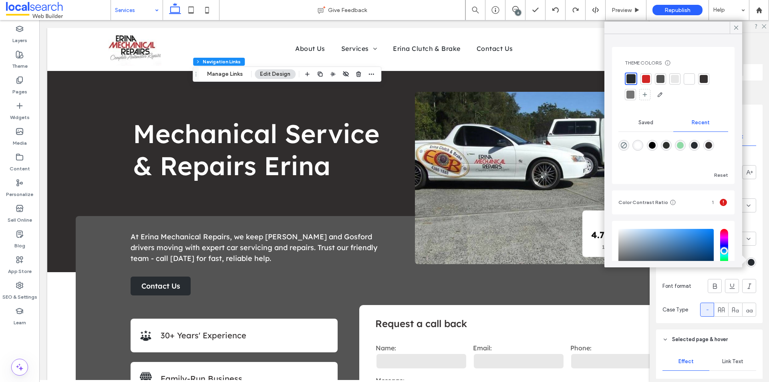
click at [637, 148] on div "rgba(255, 255, 255, 1)" at bounding box center [637, 145] width 7 height 7
type input "*******"
click at [734, 28] on icon at bounding box center [735, 27] width 7 height 7
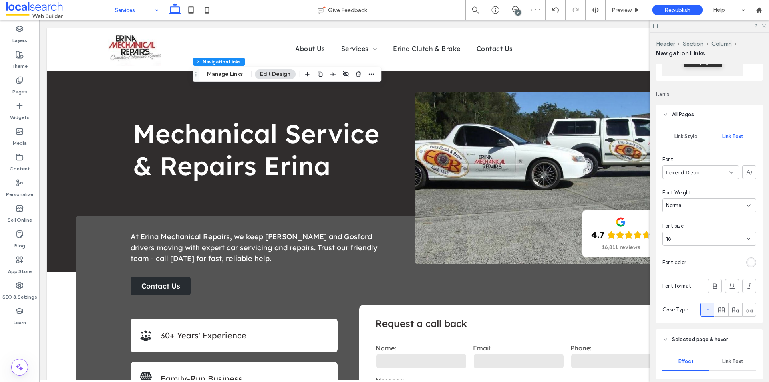
click at [763, 25] on icon at bounding box center [763, 25] width 5 height 5
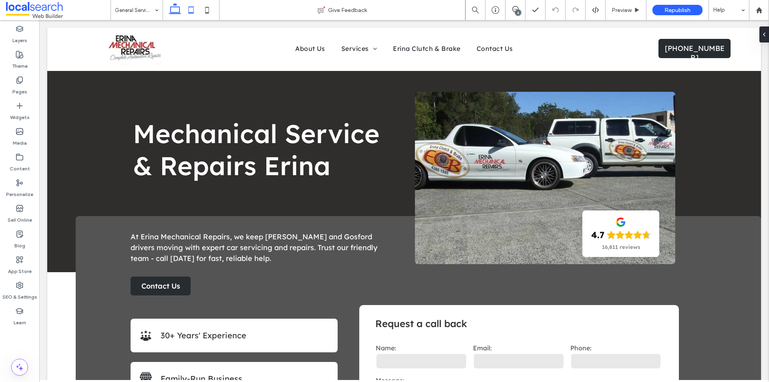
click at [188, 10] on icon at bounding box center [191, 10] width 16 height 16
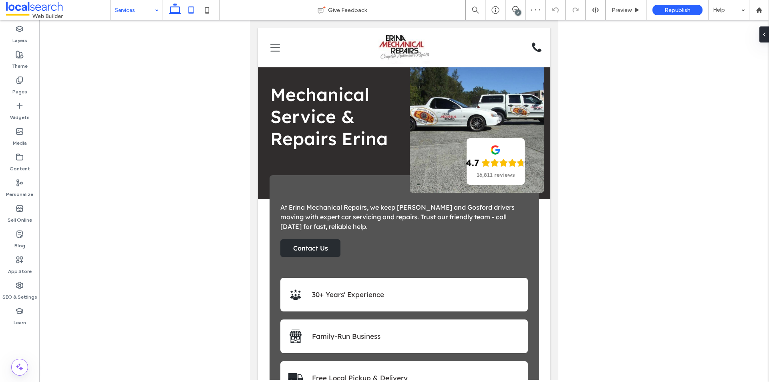
click at [178, 10] on icon at bounding box center [175, 10] width 16 height 16
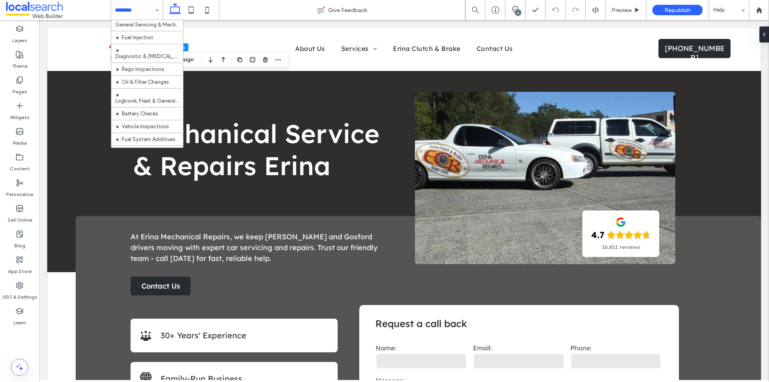
scroll to position [106, 0]
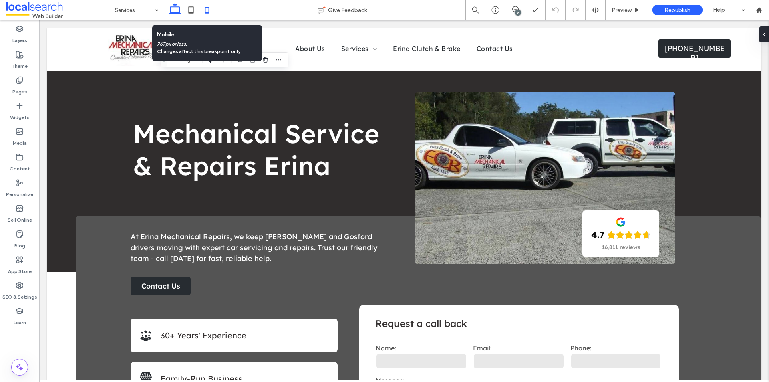
click at [204, 10] on icon at bounding box center [207, 10] width 16 height 16
type input "**"
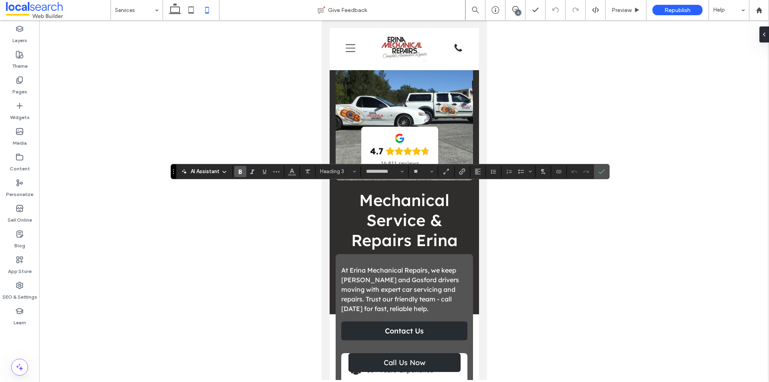
type input "**"
type input "****"
click at [599, 173] on icon "Confirm" at bounding box center [601, 171] width 6 height 6
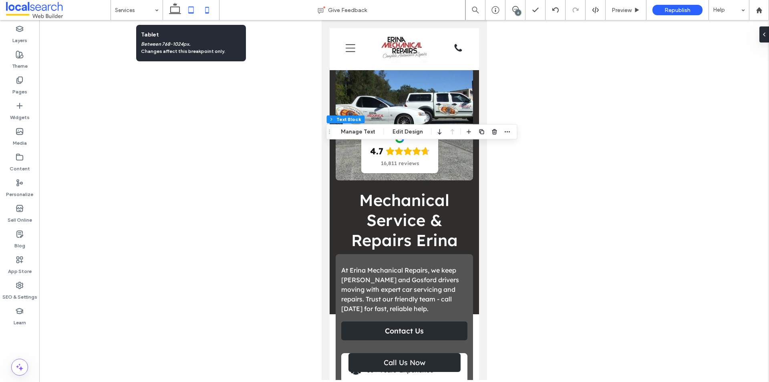
click at [187, 12] on icon at bounding box center [191, 10] width 16 height 16
type input "***"
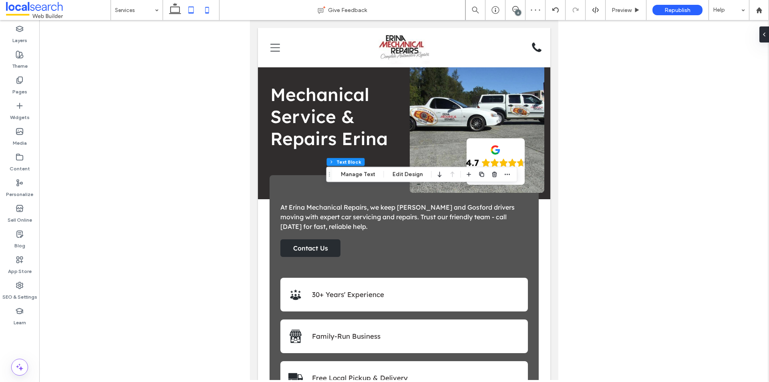
click at [210, 12] on icon at bounding box center [207, 10] width 16 height 16
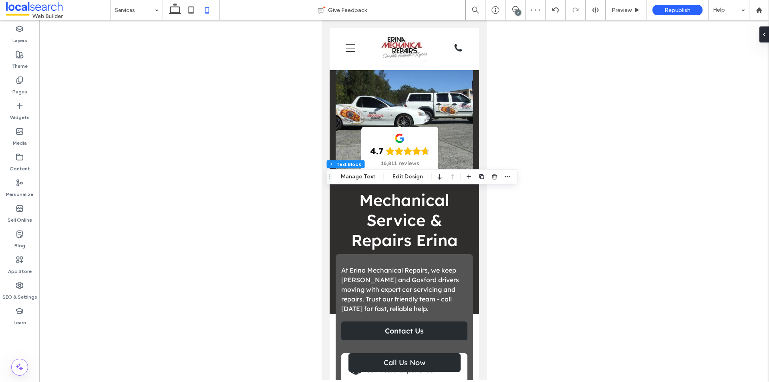
type input "**"
type input "****"
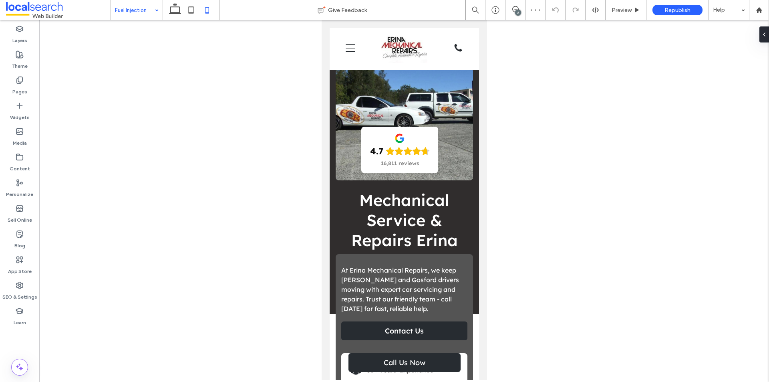
type input "**********"
type input "**"
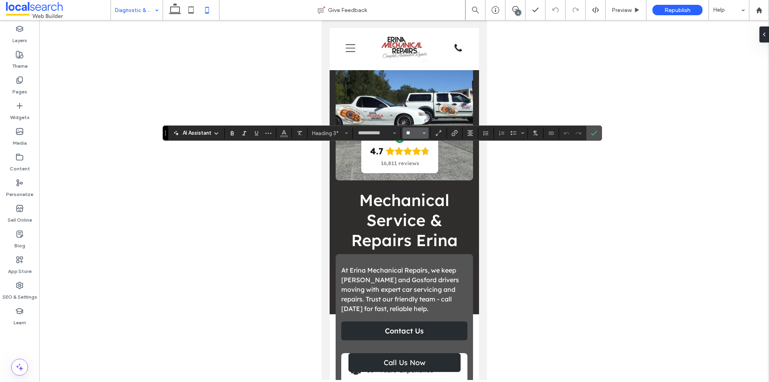
click at [414, 134] on input "**" at bounding box center [413, 133] width 16 height 6
type input "**"
click at [593, 136] on icon "Confirm" at bounding box center [594, 133] width 6 height 6
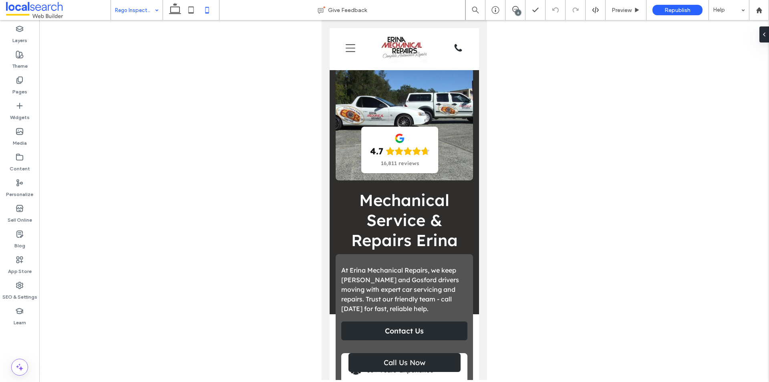
type input "**********"
type input "**"
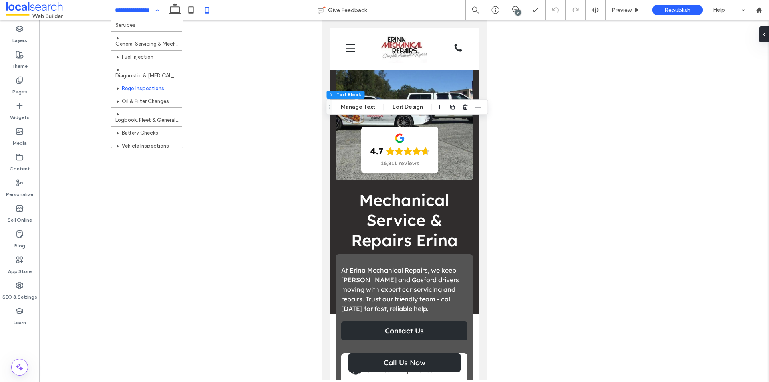
scroll to position [26, 0]
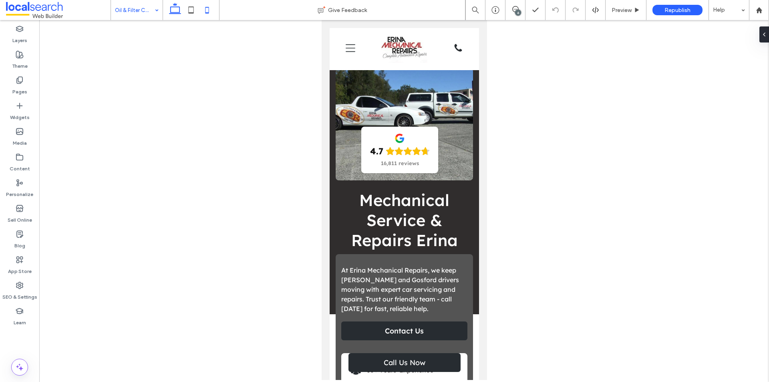
click at [169, 8] on icon at bounding box center [175, 10] width 16 height 16
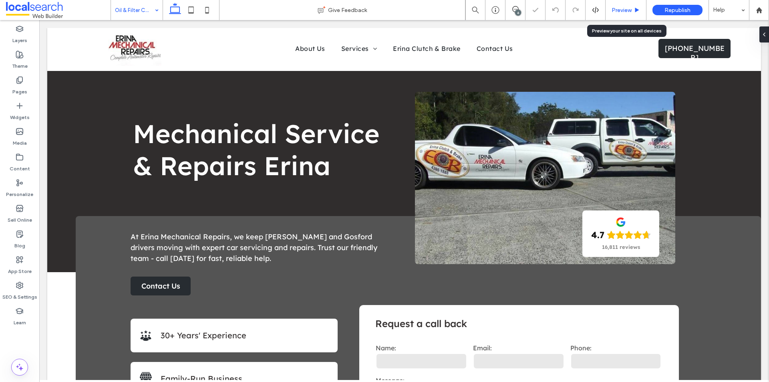
click at [617, 14] on div "Preview" at bounding box center [625, 10] width 41 height 20
click at [618, 8] on span "Preview" at bounding box center [621, 10] width 20 height 7
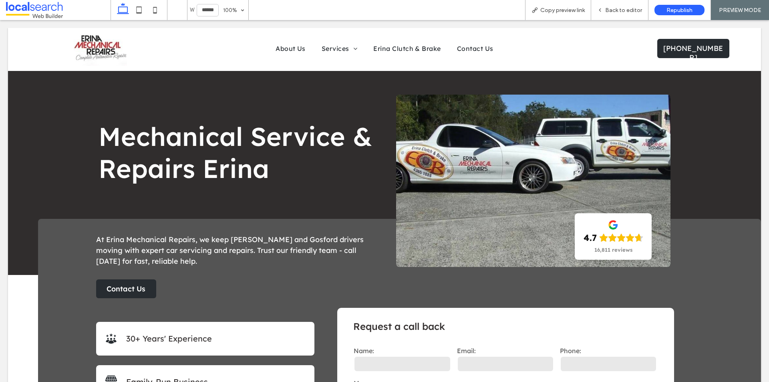
click at [623, 9] on span "Back to editor" at bounding box center [623, 10] width 37 height 7
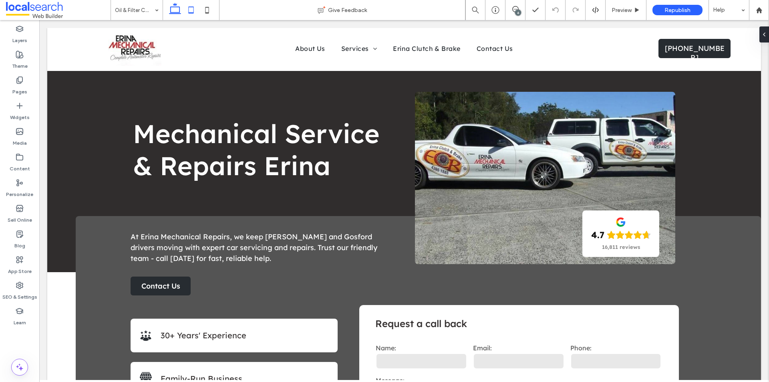
click at [197, 10] on icon at bounding box center [191, 10] width 16 height 16
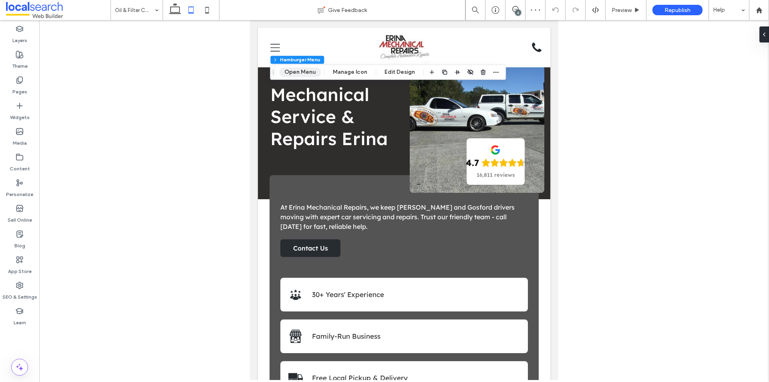
click at [300, 70] on button "Open Menu" at bounding box center [300, 72] width 42 height 10
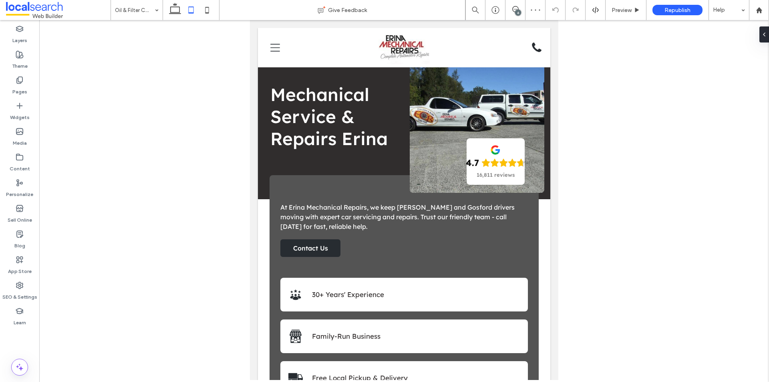
click at [649, 133] on div at bounding box center [403, 200] width 729 height 360
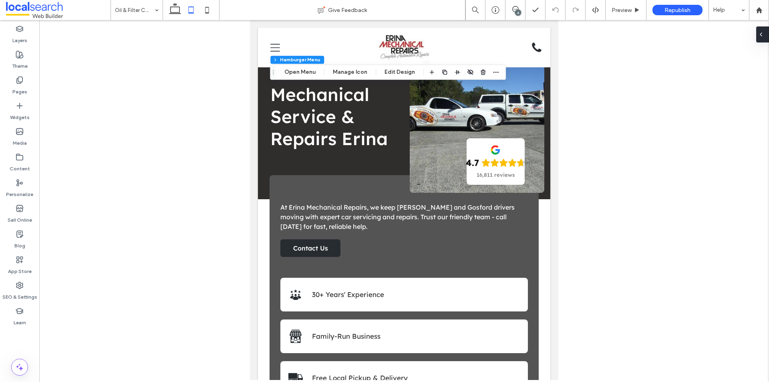
click at [759, 38] on div "Layers Theme Pages Widgets Media Content Personalize Sell Online Blog App Store…" at bounding box center [384, 201] width 769 height 362
drag, startPoint x: 759, startPoint y: 37, endPoint x: 753, endPoint y: 46, distance: 11.1
click at [761, 37] on icon at bounding box center [764, 34] width 6 height 6
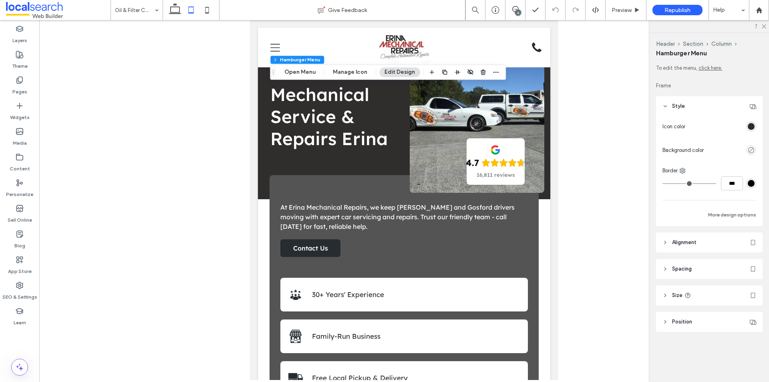
click at [751, 127] on div "rgba(39,44,49,1)" at bounding box center [750, 126] width 7 height 7
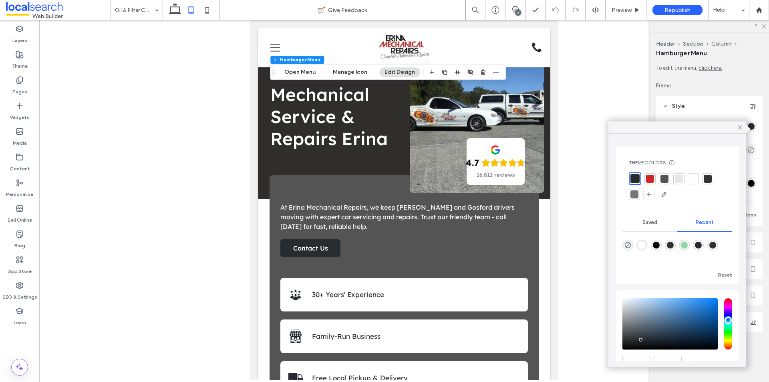
click at [695, 179] on div at bounding box center [693, 179] width 8 height 8
click at [739, 126] on icon at bounding box center [739, 127] width 7 height 7
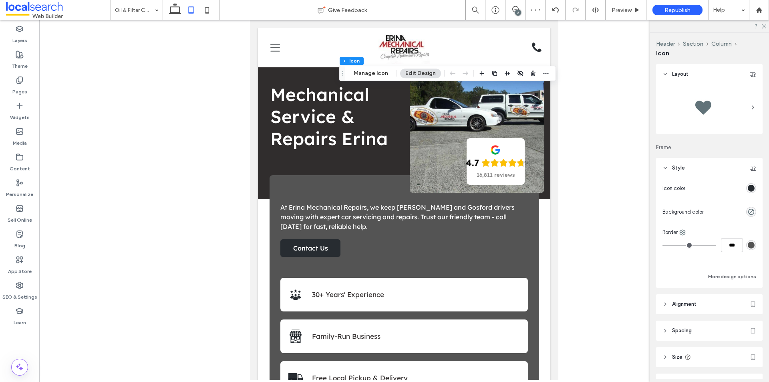
click at [747, 187] on div "rgb(39, 44, 49)" at bounding box center [750, 188] width 7 height 7
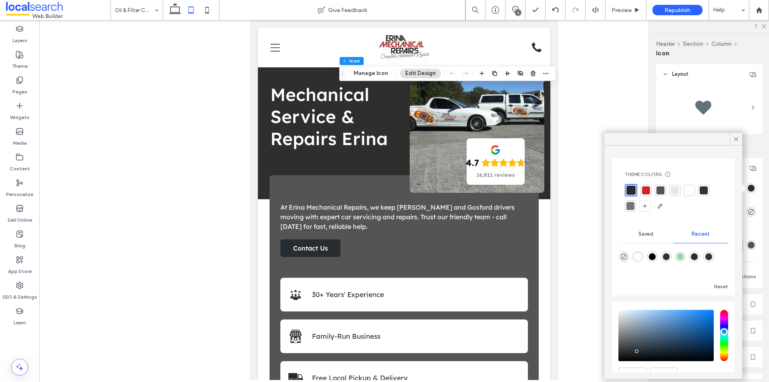
click at [639, 256] on div "rgba(255, 255, 255, 1)" at bounding box center [637, 256] width 7 height 7
type input "*******"
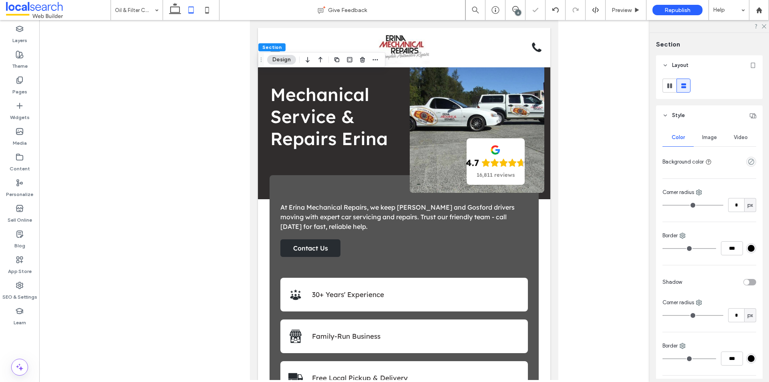
click at [591, 194] on div at bounding box center [403, 200] width 729 height 360
click at [764, 24] on icon at bounding box center [763, 25] width 5 height 5
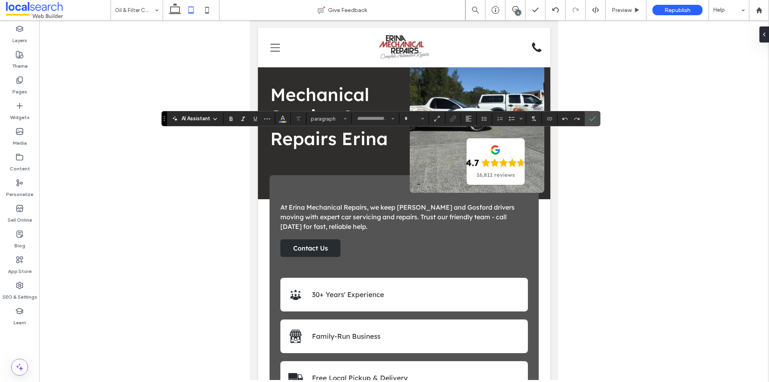
type input "**********"
type input "**"
click at [150, 20] on div at bounding box center [403, 200] width 729 height 360
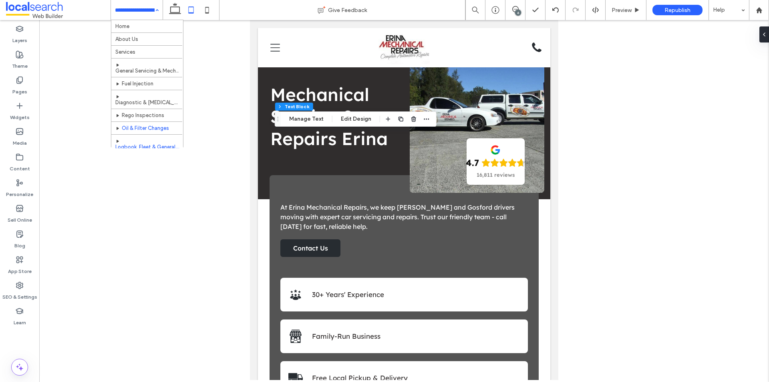
scroll to position [80, 0]
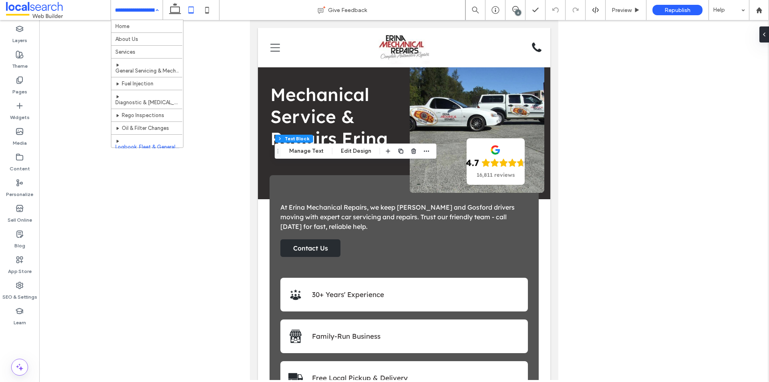
scroll to position [40, 0]
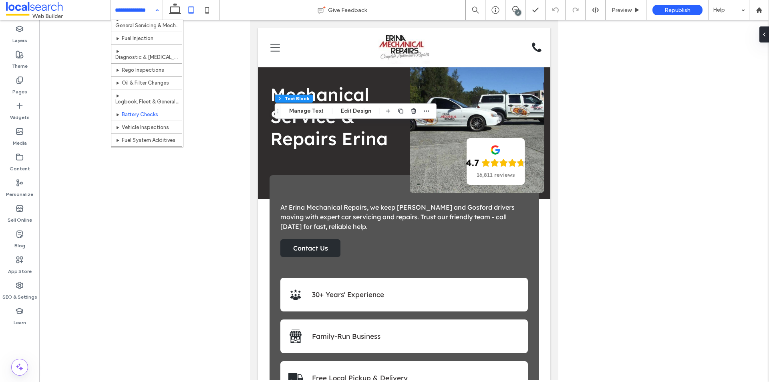
scroll to position [106, 0]
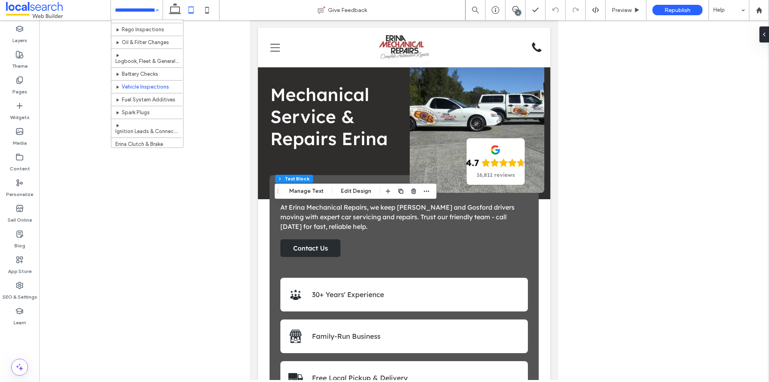
scroll to position [106, 0]
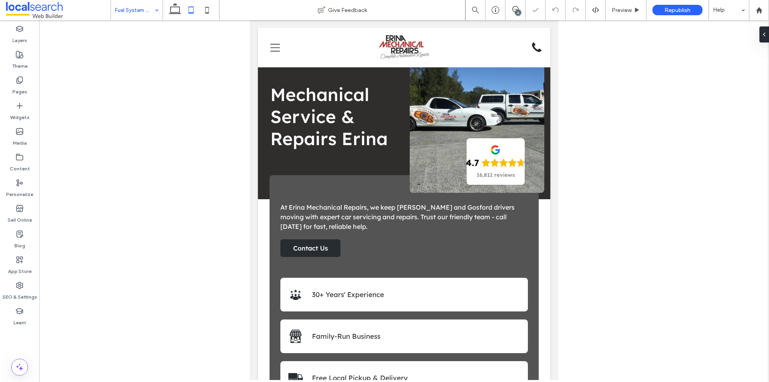
click at [143, 14] on input at bounding box center [135, 10] width 40 height 20
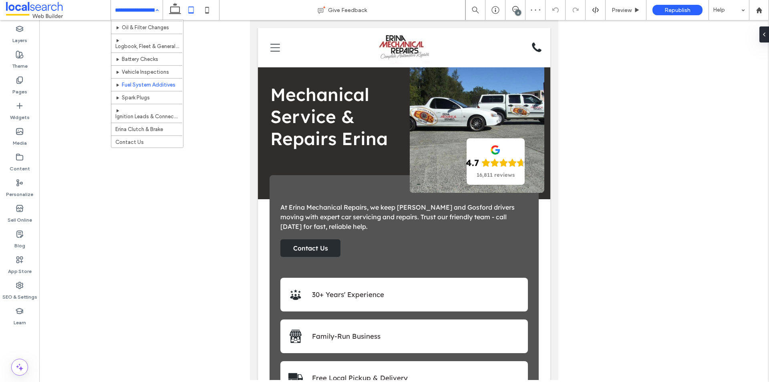
scroll to position [26, 0]
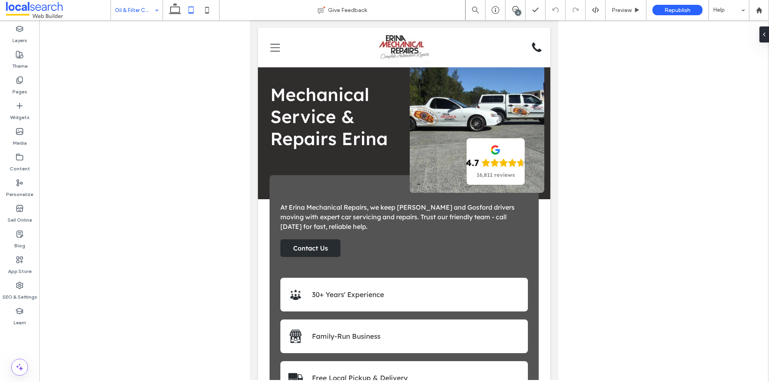
click at [139, 12] on div "Oil & Filter Changes Give Feedback 6 Preview Republish Help Design Panel Site C…" at bounding box center [384, 191] width 769 height 382
click at [206, 10] on icon at bounding box center [207, 10] width 16 height 16
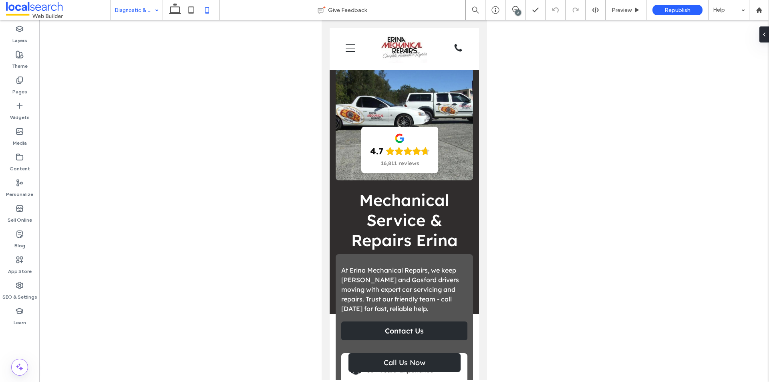
type input "**********"
type input "**"
type input "**********"
type input "**"
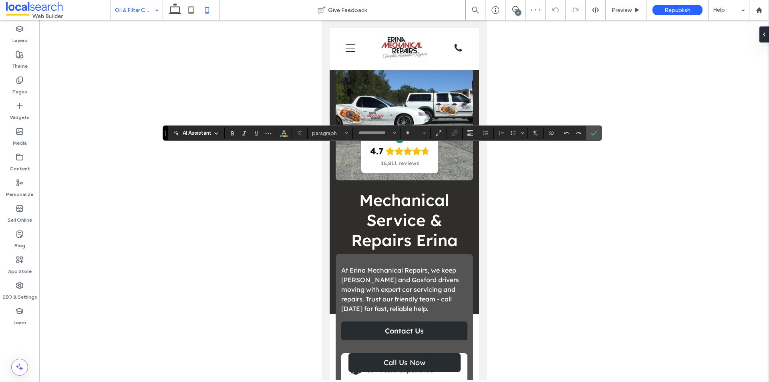
type input "**********"
type input "**"
click at [593, 130] on icon "Confirm" at bounding box center [594, 133] width 6 height 6
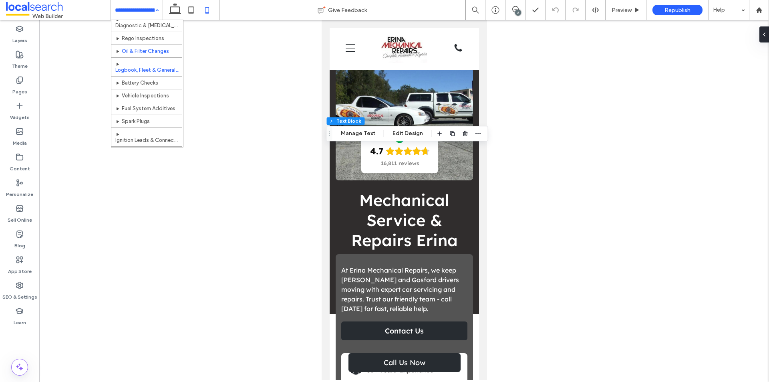
scroll to position [80, 0]
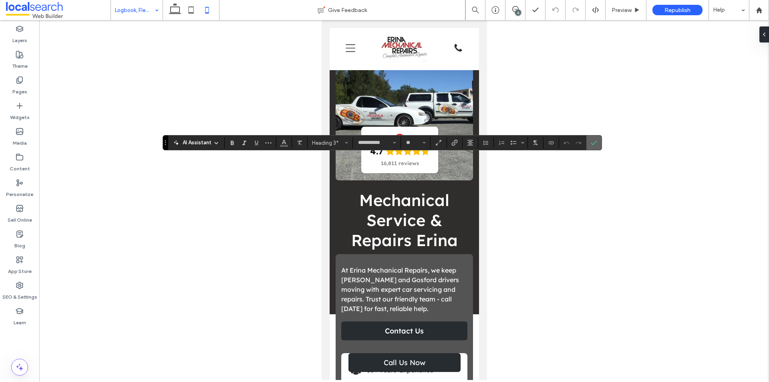
click at [594, 143] on use "Confirm" at bounding box center [594, 143] width 6 height 5
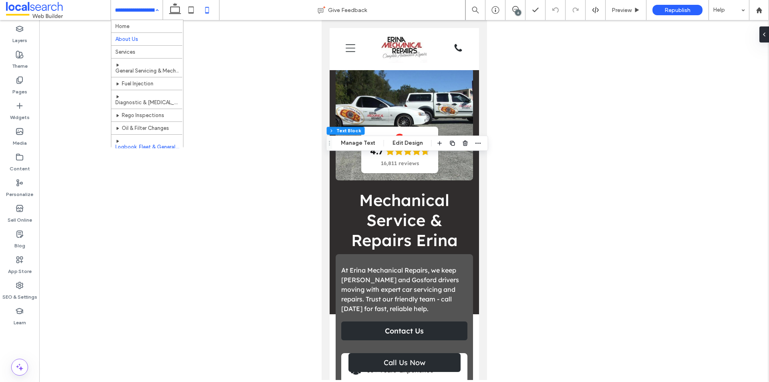
drag, startPoint x: 150, startPoint y: 11, endPoint x: 158, endPoint y: 39, distance: 28.7
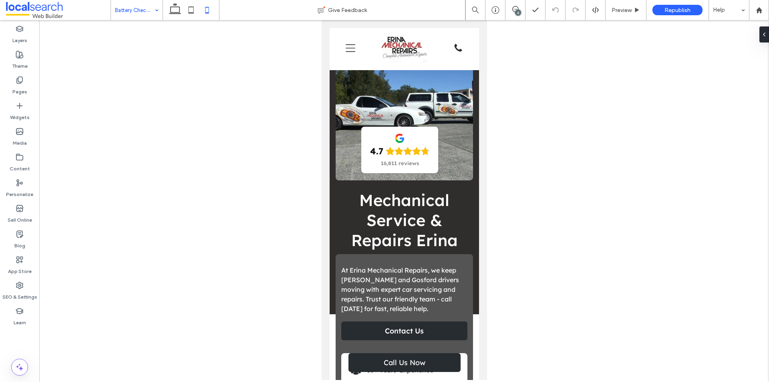
type input "**********"
type input "**"
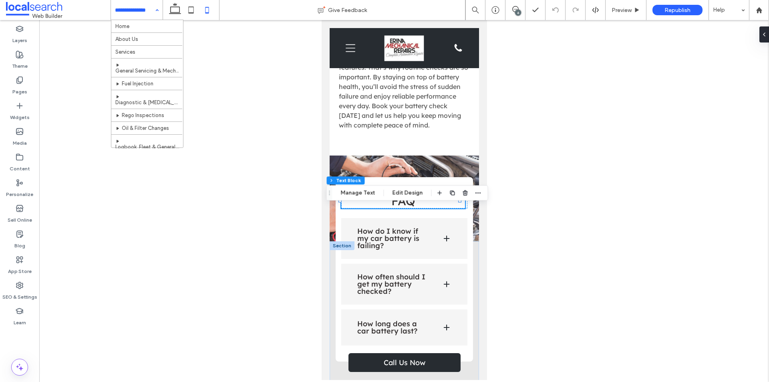
scroll to position [106, 0]
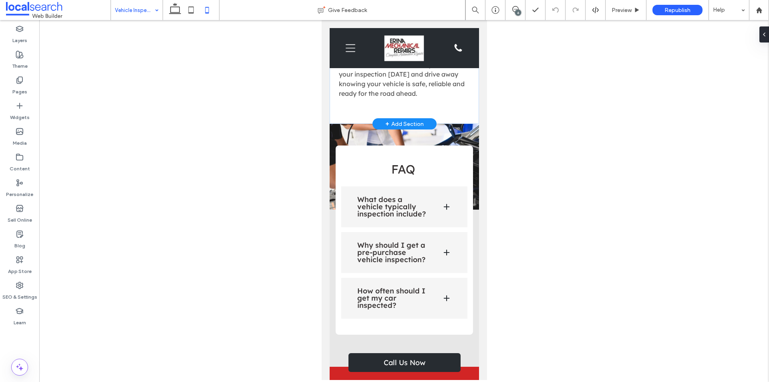
scroll to position [1241, 0]
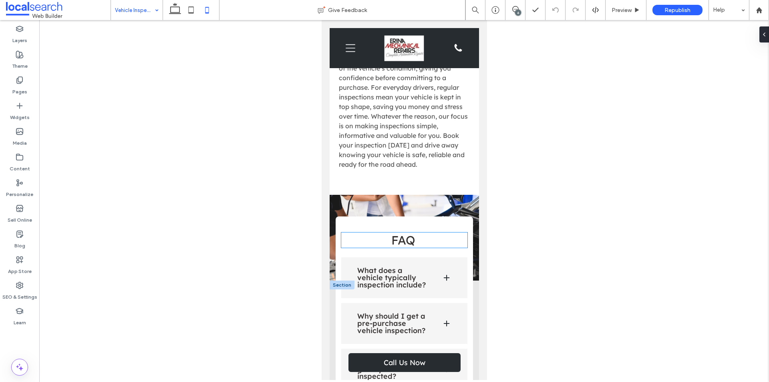
click at [409, 247] on span "FAQ" at bounding box center [403, 239] width 24 height 15
type input "**********"
type input "**"
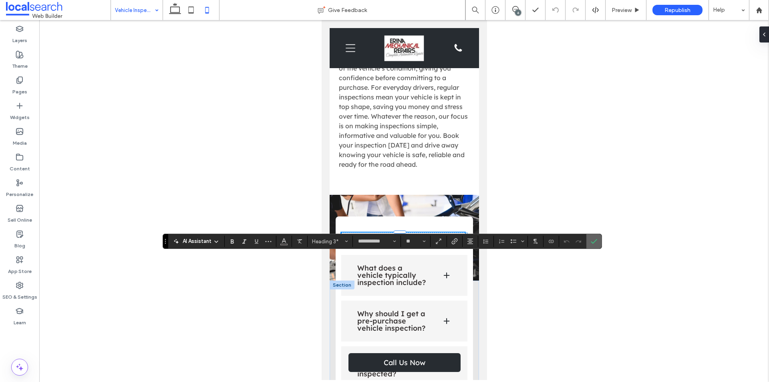
click at [593, 241] on icon "Confirm" at bounding box center [594, 241] width 6 height 6
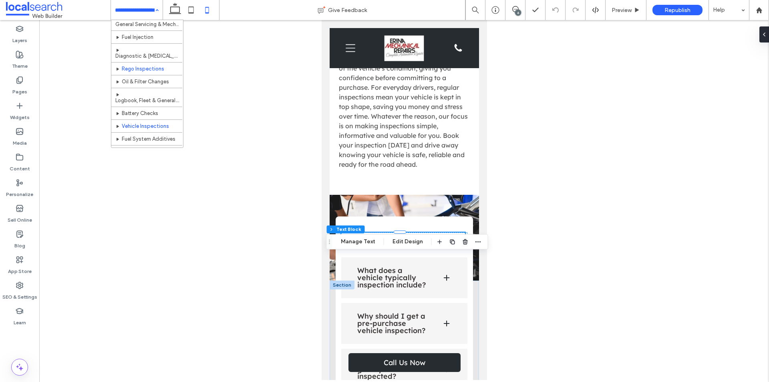
scroll to position [106, 0]
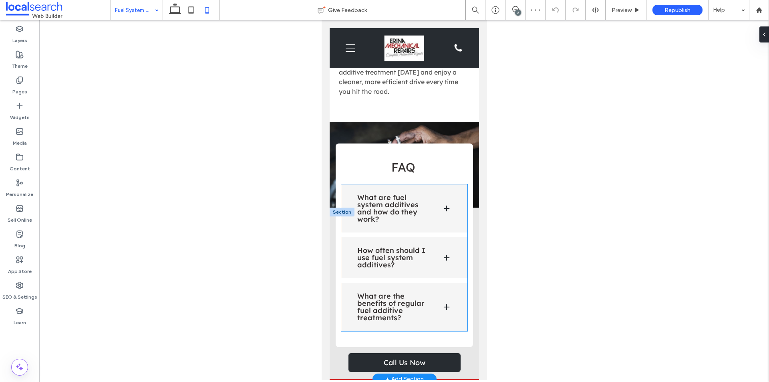
scroll to position [1201, 0]
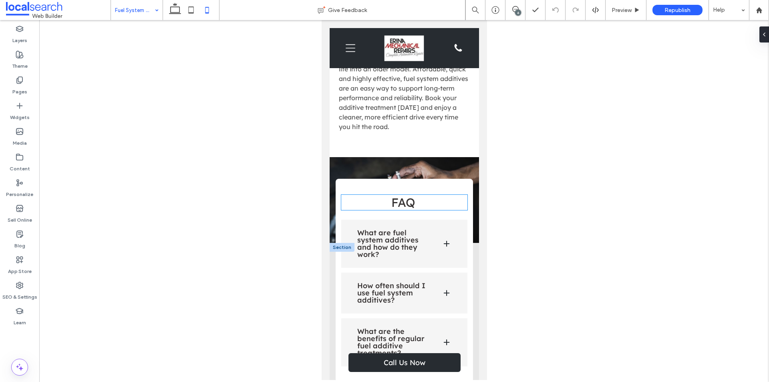
click at [401, 210] on span "FAQ" at bounding box center [403, 202] width 24 height 15
type input "**********"
type input "**"
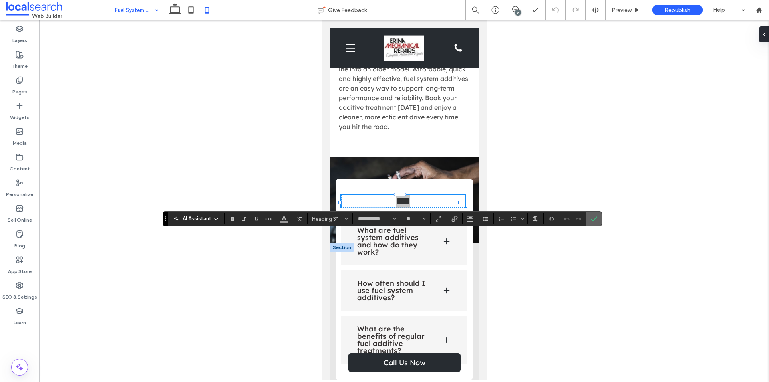
drag, startPoint x: 591, startPoint y: 217, endPoint x: 82, endPoint y: 105, distance: 521.3
click at [591, 217] on icon "Confirm" at bounding box center [594, 218] width 6 height 6
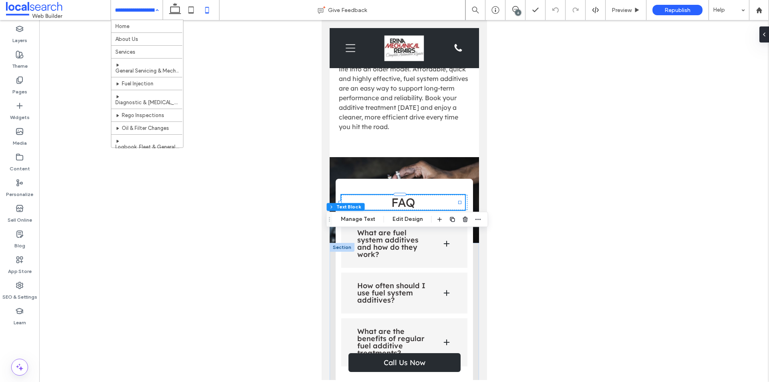
scroll to position [106, 0]
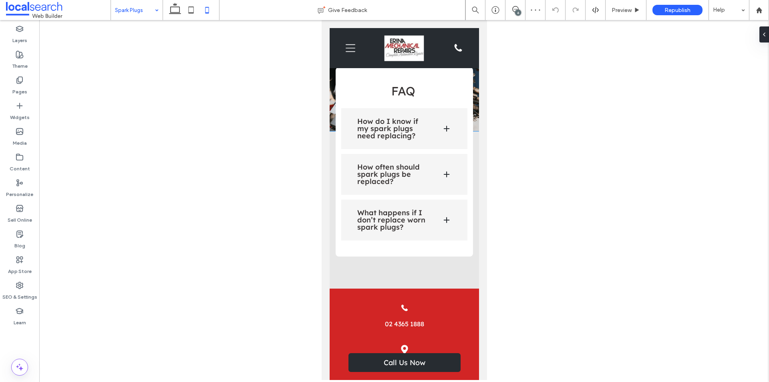
scroll to position [1321, 0]
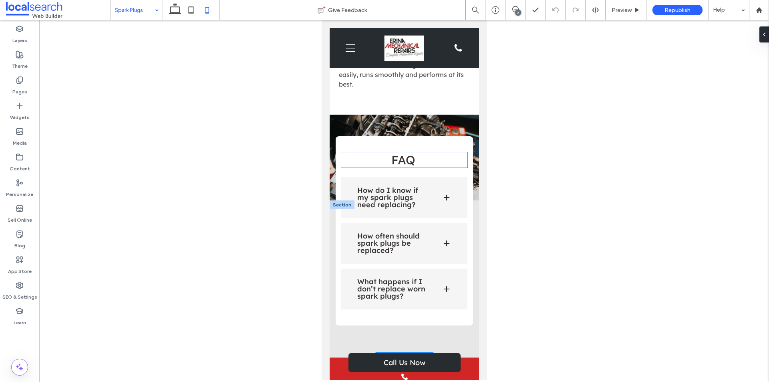
click at [395, 160] on span "FAQ" at bounding box center [403, 159] width 24 height 15
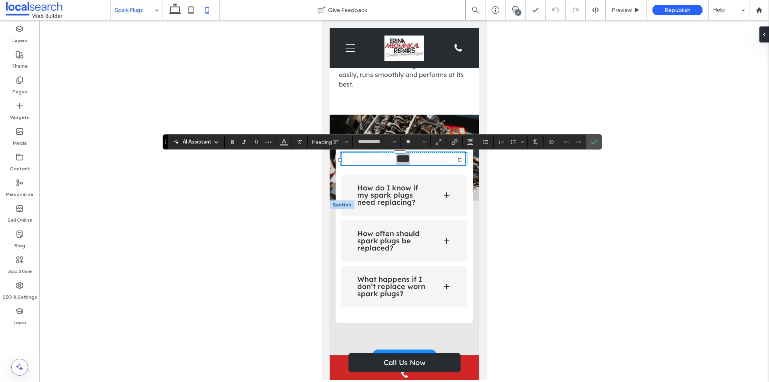
click at [594, 141] on icon "Confirm" at bounding box center [594, 142] width 6 height 6
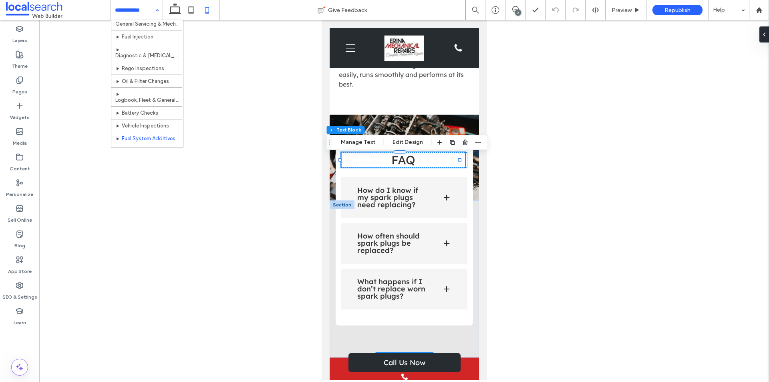
scroll to position [106, 0]
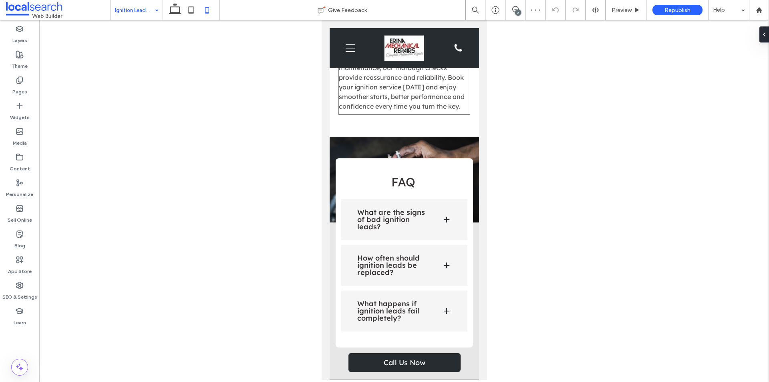
scroll to position [1281, 0]
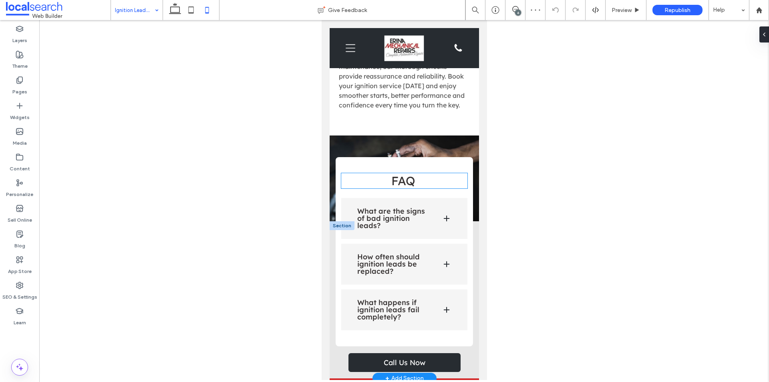
click at [396, 173] on span "FAQ" at bounding box center [403, 180] width 24 height 15
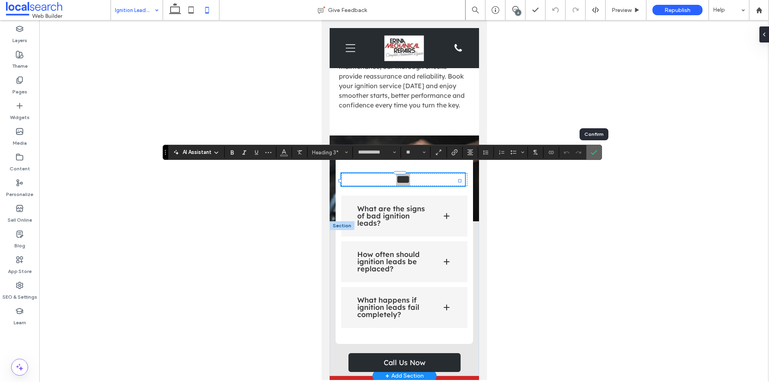
click at [591, 153] on use "Confirm" at bounding box center [594, 152] width 6 height 5
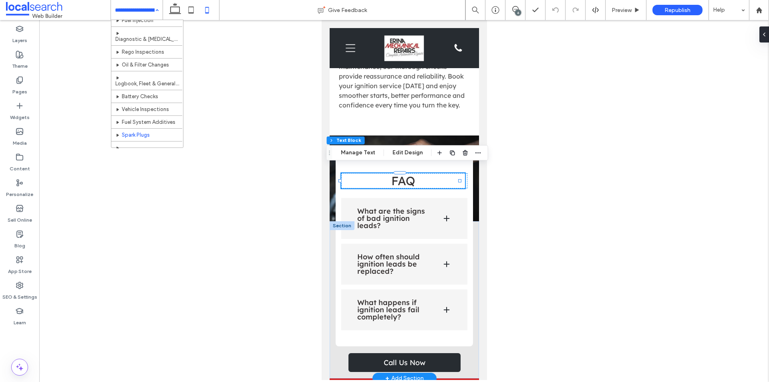
scroll to position [106, 0]
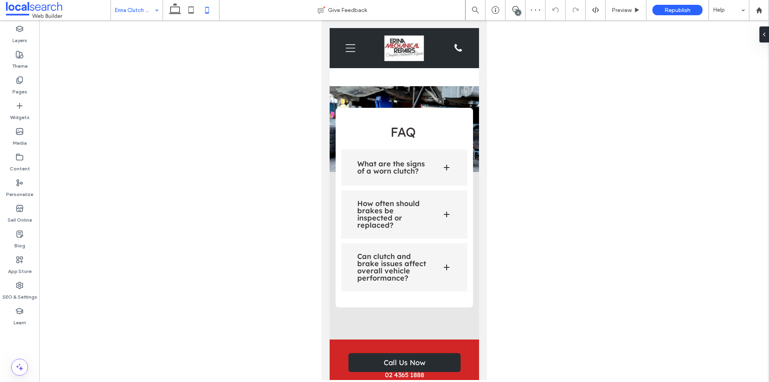
scroll to position [1321, 0]
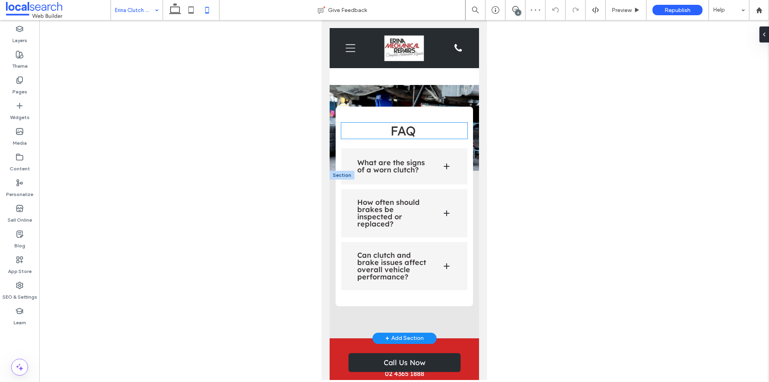
click at [398, 125] on span "FAQ" at bounding box center [402, 131] width 25 height 16
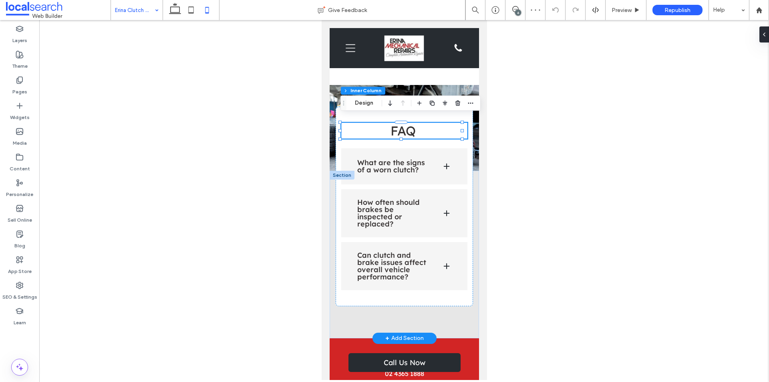
click at [398, 125] on span "FAQ" at bounding box center [402, 131] width 25 height 16
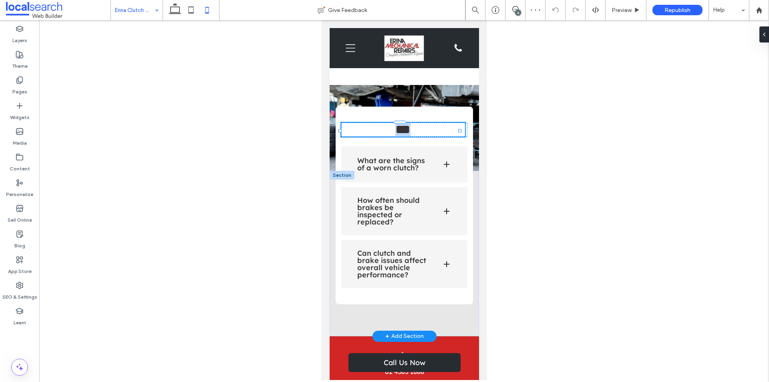
type input "**********"
type input "**"
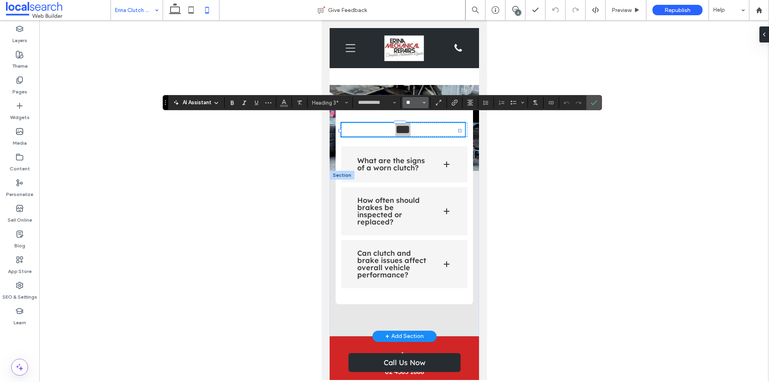
click at [418, 101] on input "**" at bounding box center [413, 102] width 16 height 6
type input "**"
click at [592, 102] on icon "Confirm" at bounding box center [594, 102] width 6 height 6
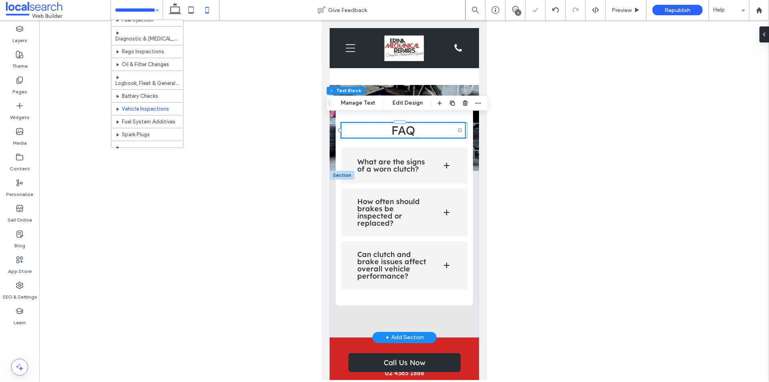
scroll to position [106, 0]
click at [206, 241] on div at bounding box center [403, 200] width 729 height 360
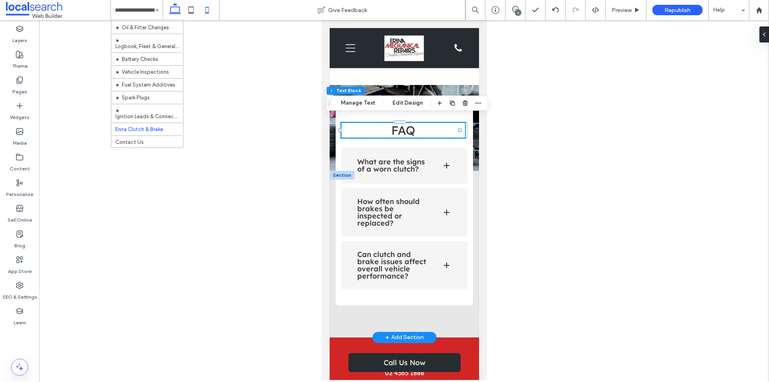
click at [177, 8] on icon at bounding box center [175, 10] width 16 height 16
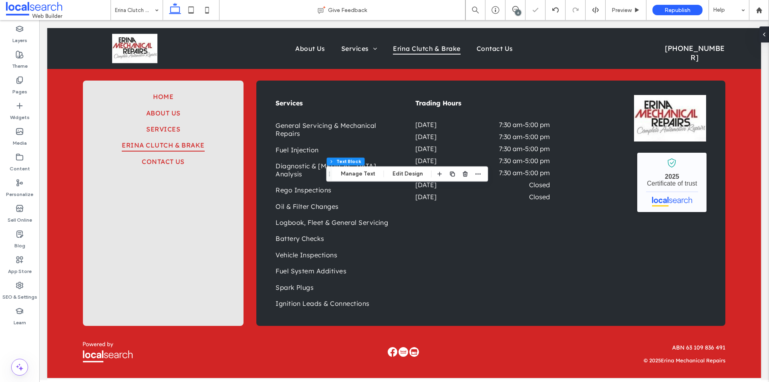
scroll to position [767, 0]
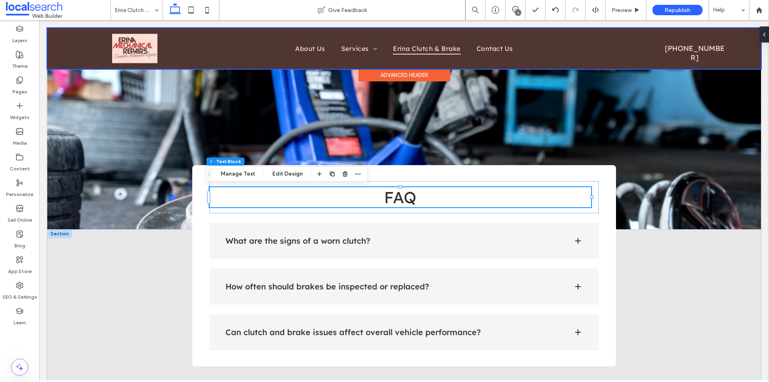
click at [700, 48] on div at bounding box center [403, 48] width 713 height 41
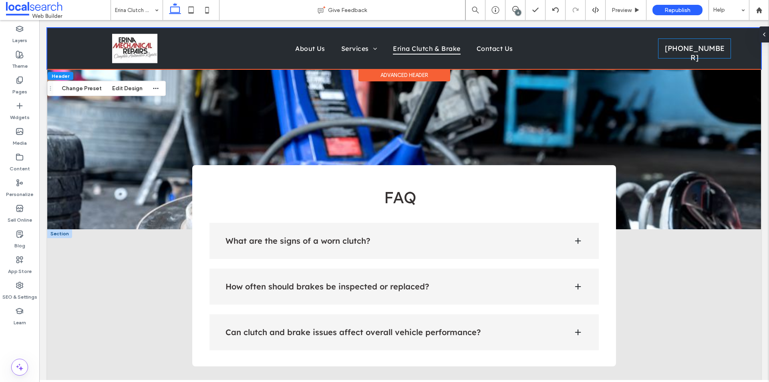
click at [700, 48] on span "[PHONE_NUMBER]" at bounding box center [694, 53] width 69 height 26
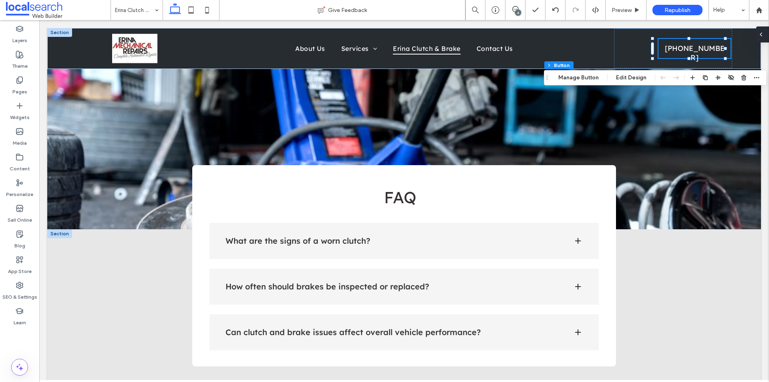
click at [761, 36] on use at bounding box center [761, 34] width 2 height 3
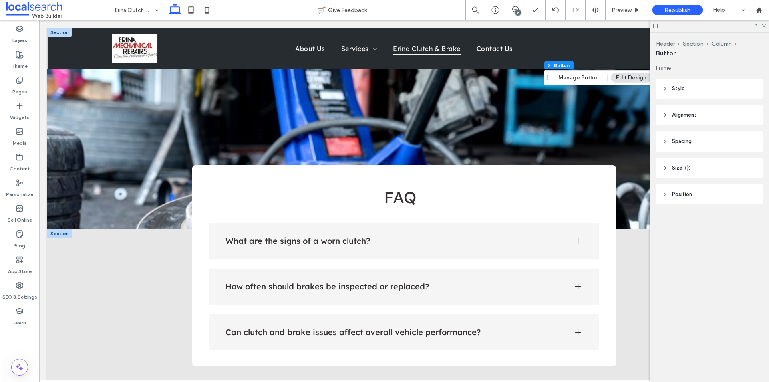
click at [698, 88] on header "Style" at bounding box center [709, 88] width 106 height 20
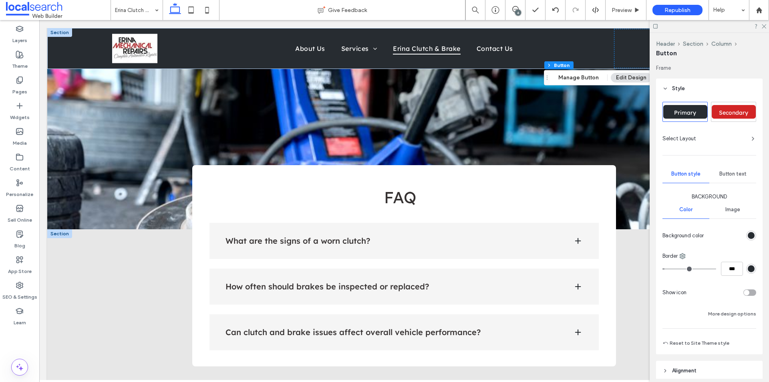
click at [730, 114] on span "Secondary" at bounding box center [733, 112] width 35 height 7
click at [763, 26] on icon at bounding box center [763, 25] width 5 height 5
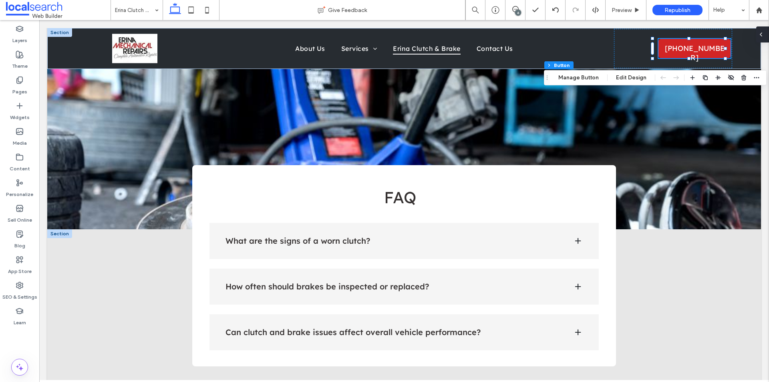
click at [765, 31] on div at bounding box center [762, 34] width 13 height 16
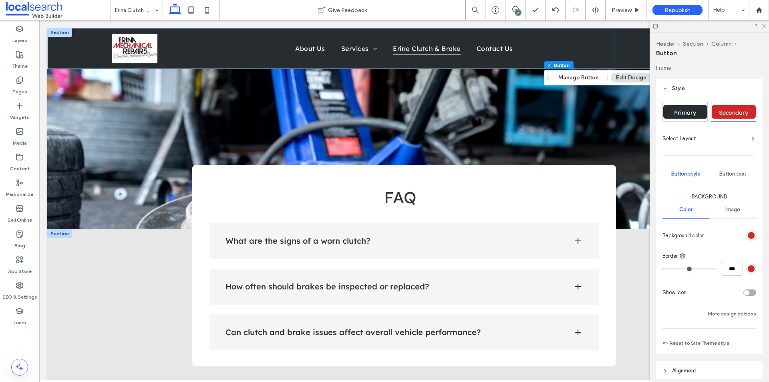
click at [685, 113] on span "Primary" at bounding box center [685, 112] width 28 height 7
click at [683, 113] on span "Primary" at bounding box center [685, 112] width 28 height 7
click at [763, 26] on use at bounding box center [763, 26] width 4 height 4
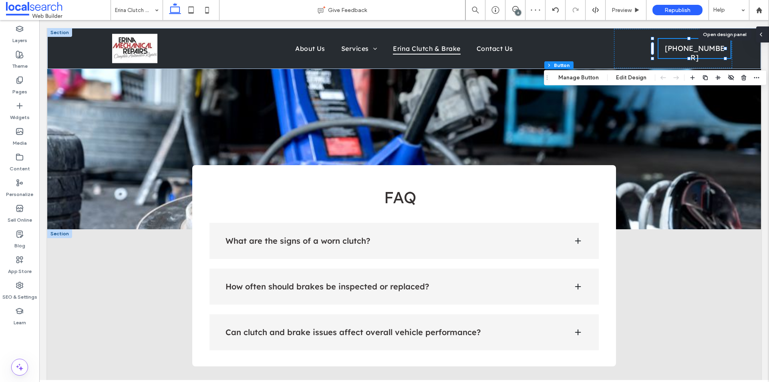
click at [765, 35] on div at bounding box center [762, 34] width 13 height 16
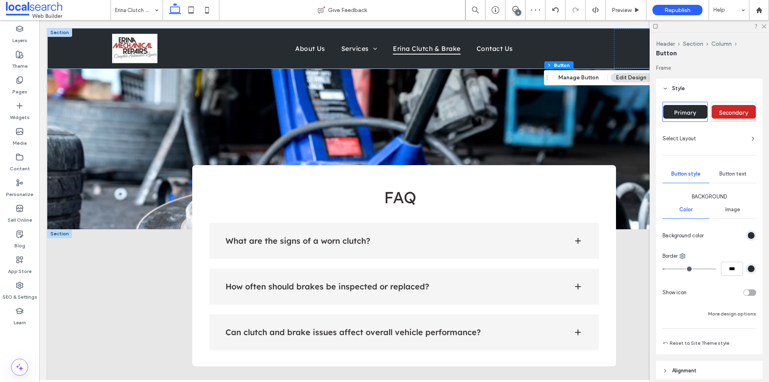
click at [741, 104] on div "Secondary" at bounding box center [733, 111] width 44 height 19
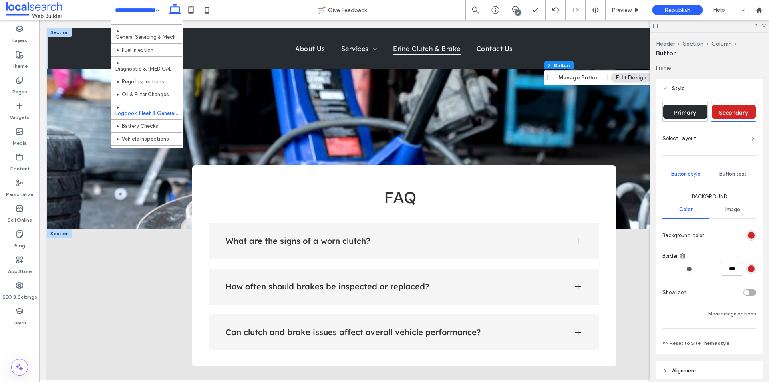
scroll to position [26, 0]
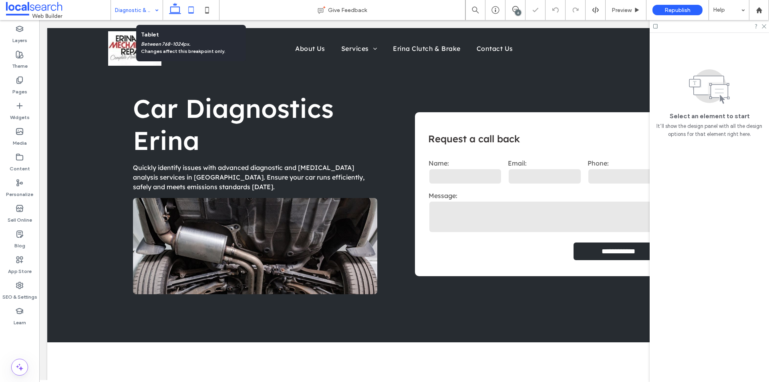
click at [191, 12] on icon at bounding box center [191, 10] width 16 height 16
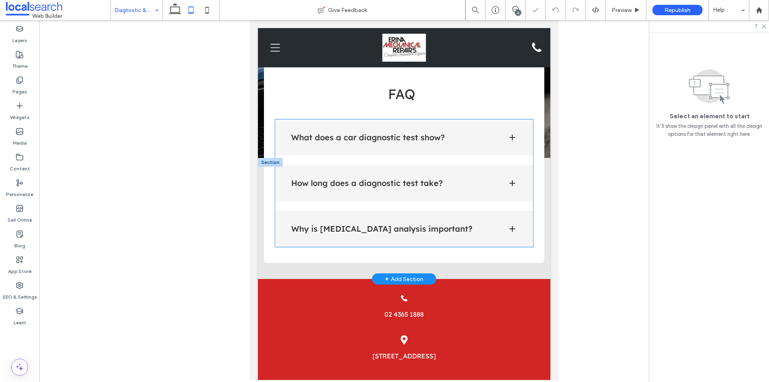
scroll to position [1093, 0]
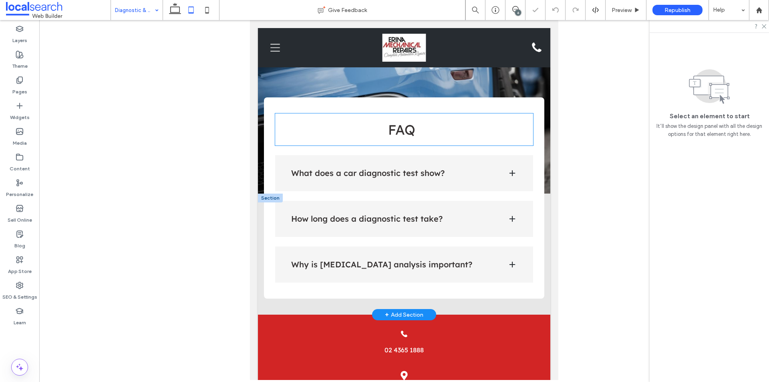
click at [400, 125] on span "FAQ" at bounding box center [401, 129] width 27 height 17
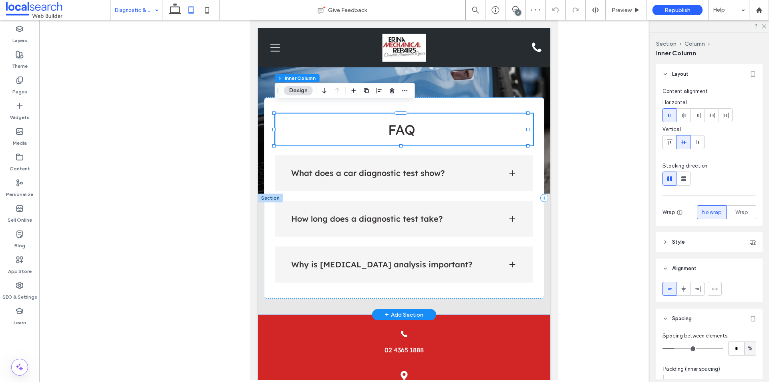
click at [400, 125] on span "FAQ" at bounding box center [401, 129] width 27 height 17
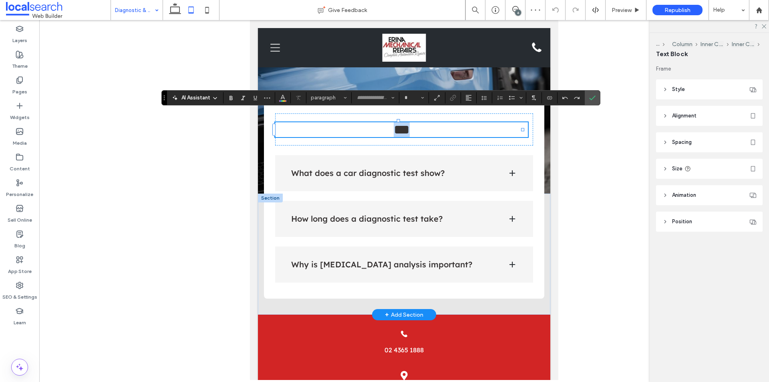
type input "**********"
type input "**"
click at [412, 98] on input "**" at bounding box center [412, 97] width 16 height 6
type input "**"
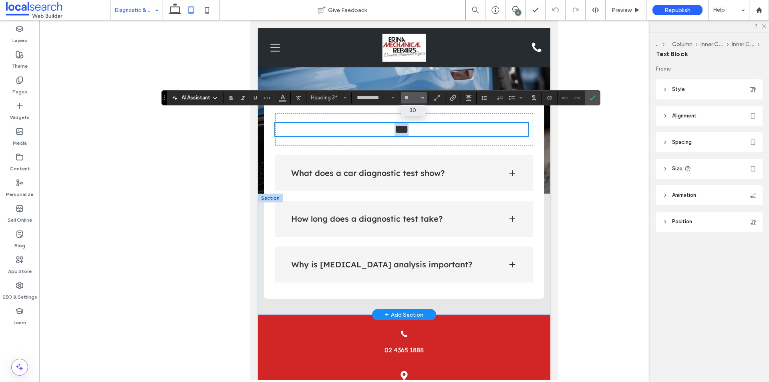
scroll to position [1094, 0]
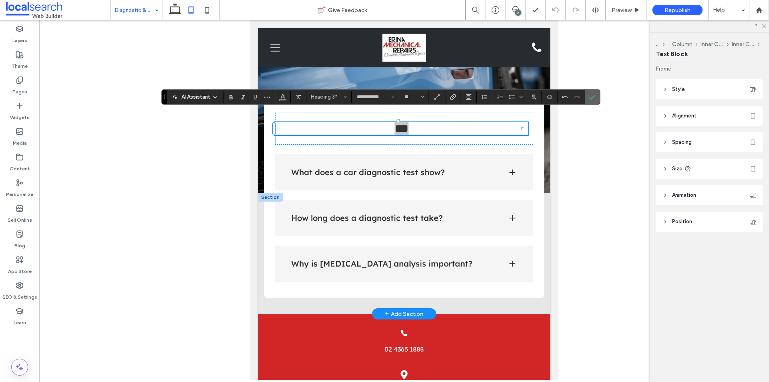
click at [596, 98] on label "Confirm" at bounding box center [592, 97] width 12 height 14
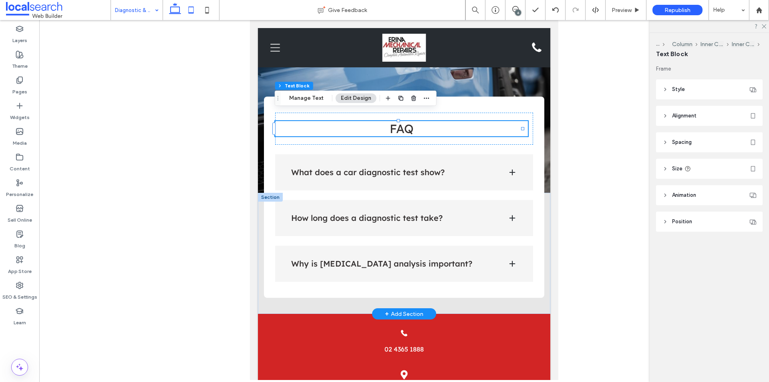
click at [169, 12] on icon at bounding box center [175, 10] width 16 height 16
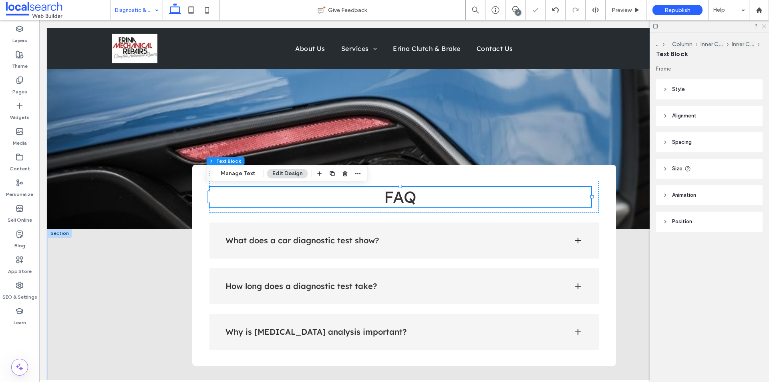
click at [761, 28] on icon at bounding box center [763, 25] width 5 height 5
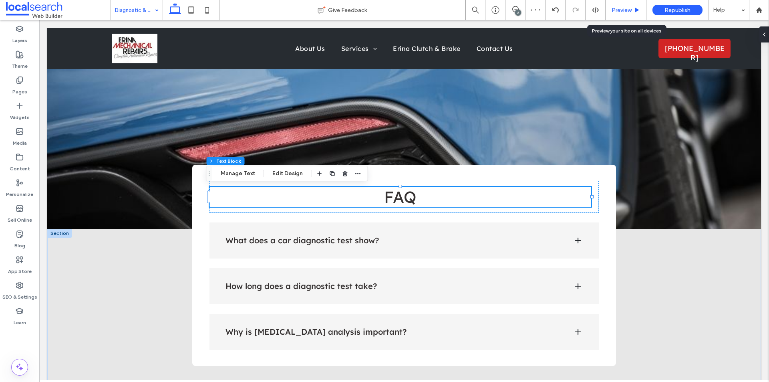
drag, startPoint x: 627, startPoint y: 11, endPoint x: 584, endPoint y: 108, distance: 106.5
click at [627, 11] on span "Preview" at bounding box center [621, 10] width 20 height 7
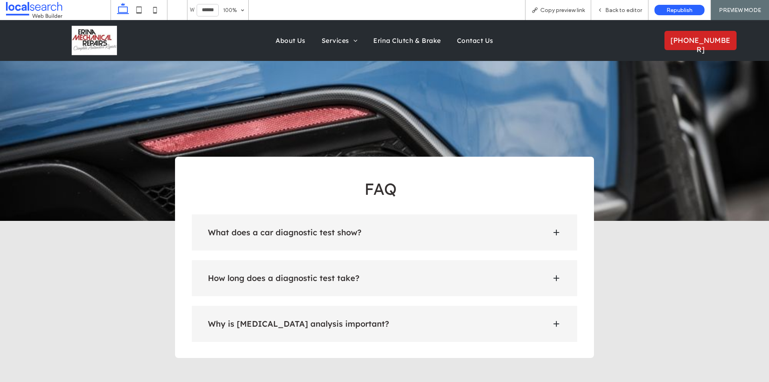
scroll to position [759, 0]
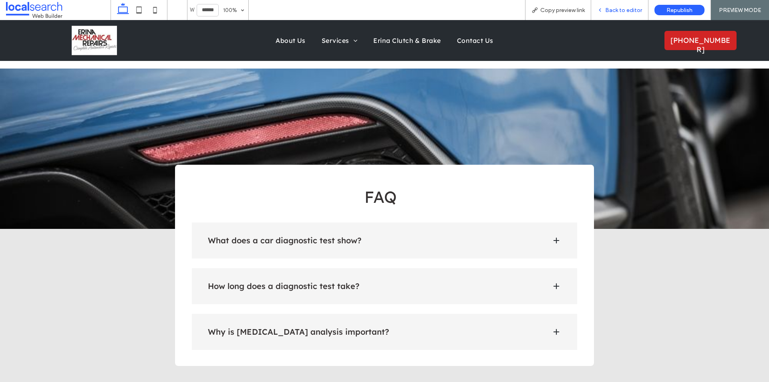
click at [617, 7] on span "Back to editor" at bounding box center [623, 10] width 37 height 7
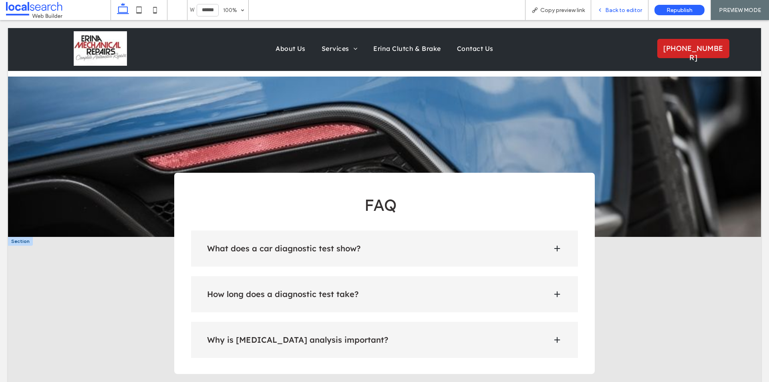
scroll to position [767, 0]
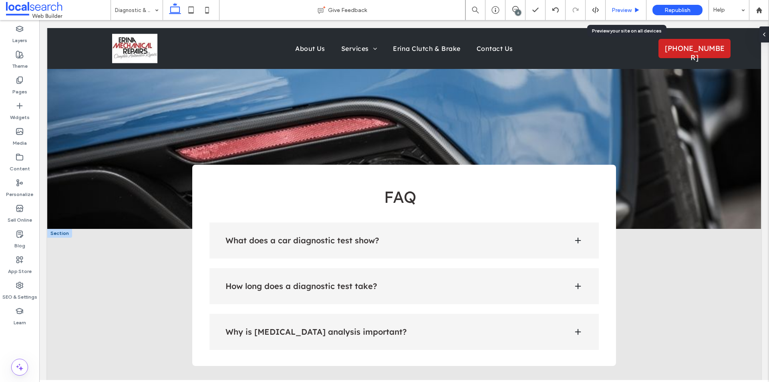
drag, startPoint x: 617, startPoint y: 9, endPoint x: 564, endPoint y: 21, distance: 54.2
click at [617, 9] on span "Preview" at bounding box center [621, 10] width 20 height 7
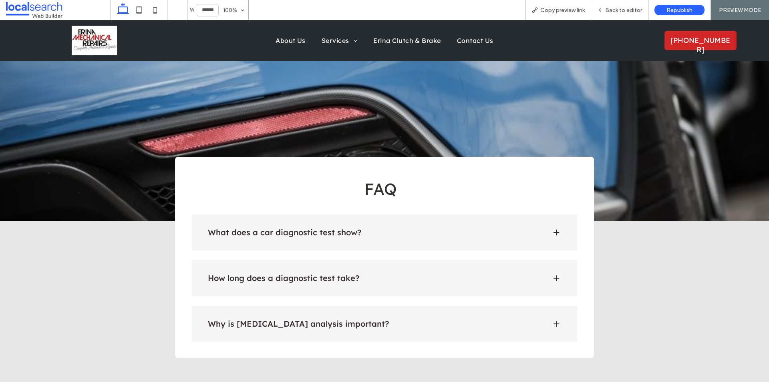
scroll to position [759, 0]
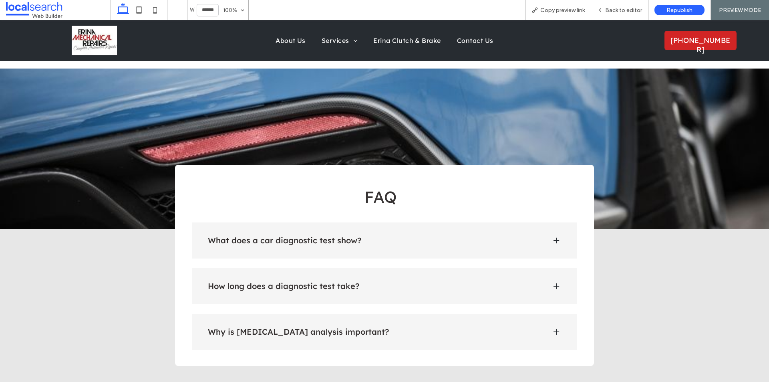
click at [515, 52] on div "Home About Us Services General Servicing & Mechanical Repairs Fuel Injection Di…" at bounding box center [384, 40] width 452 height 39
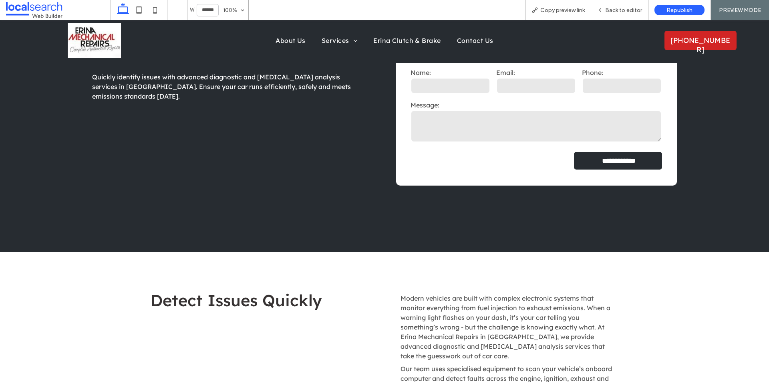
scroll to position [0, 0]
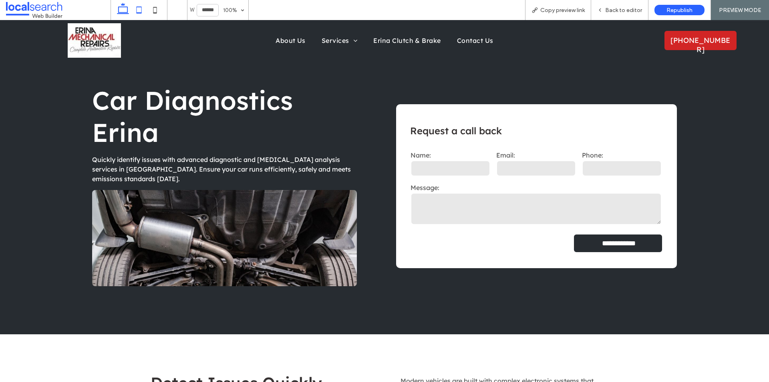
click at [139, 11] on icon at bounding box center [139, 10] width 16 height 16
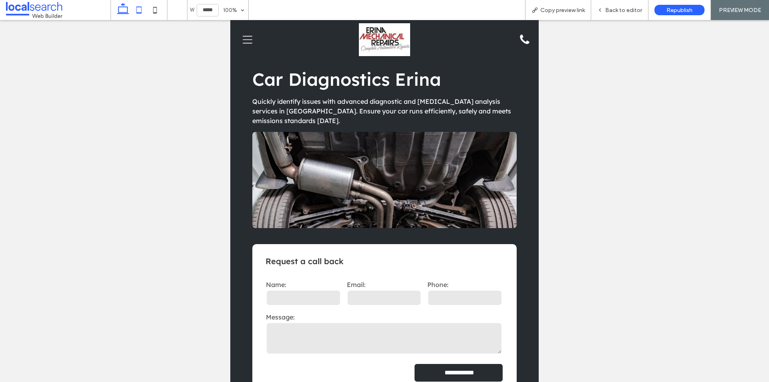
click at [129, 10] on icon at bounding box center [123, 10] width 16 height 16
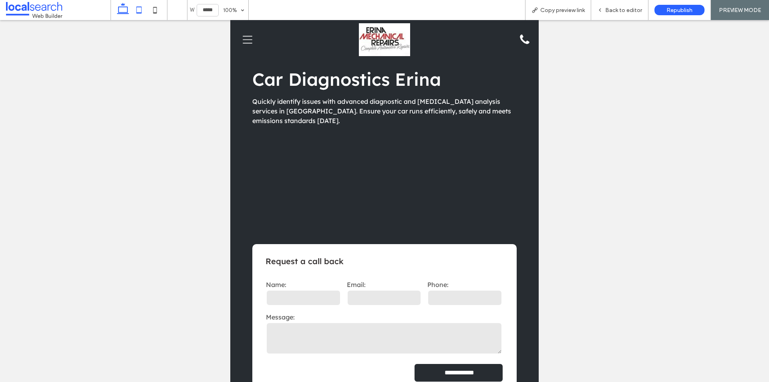
type input "******"
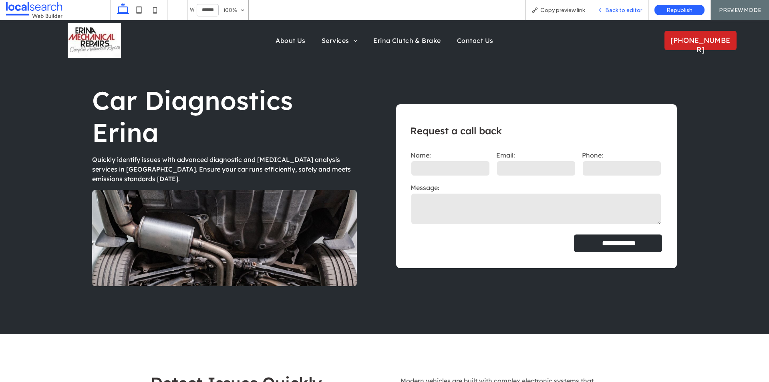
click at [603, 9] on icon at bounding box center [600, 10] width 6 height 6
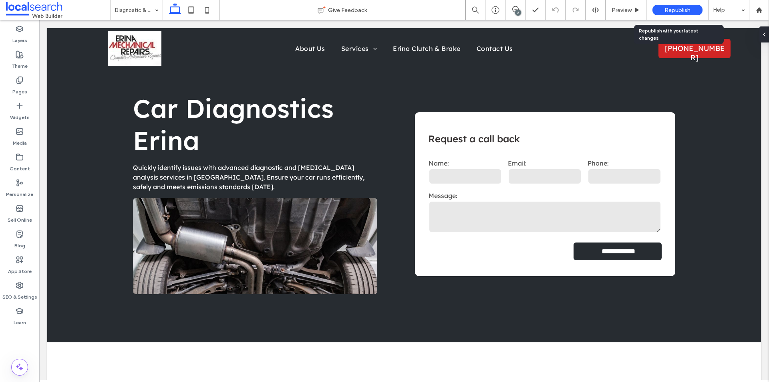
click at [671, 11] on span "Republish" at bounding box center [677, 10] width 26 height 7
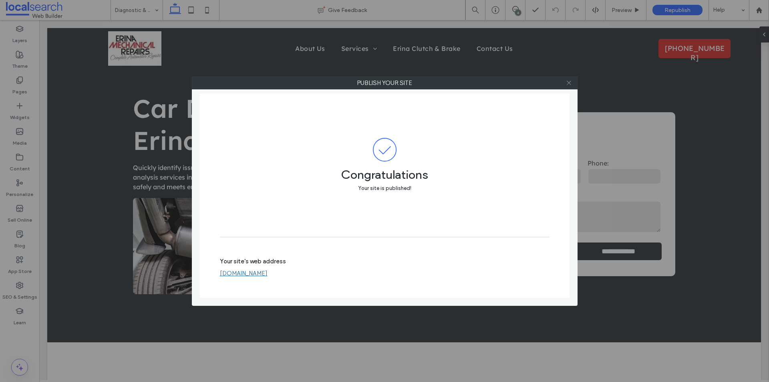
click at [568, 80] on icon at bounding box center [569, 83] width 6 height 6
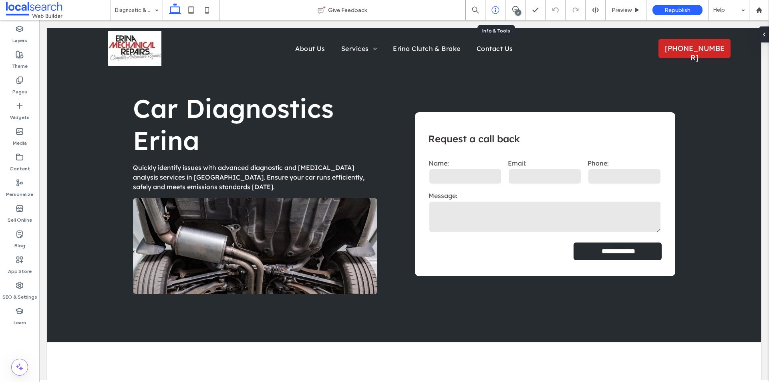
click at [496, 12] on icon at bounding box center [495, 10] width 8 height 8
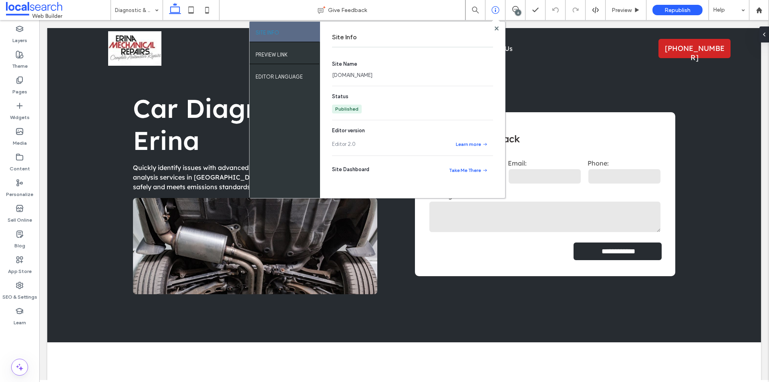
click at [372, 74] on link "[DOMAIN_NAME]" at bounding box center [352, 75] width 40 height 8
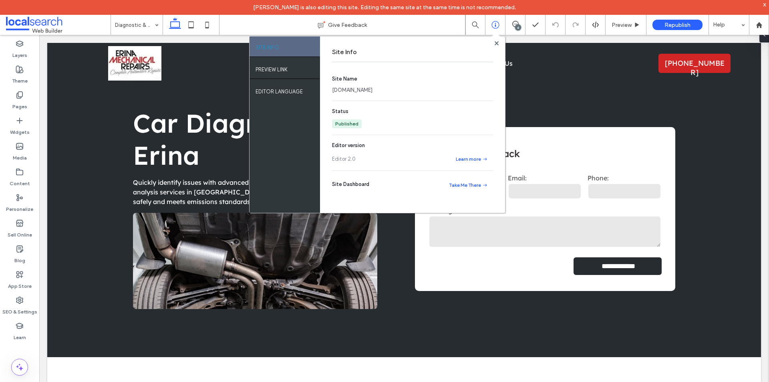
click at [515, 25] on div "6" at bounding box center [518, 27] width 6 height 6
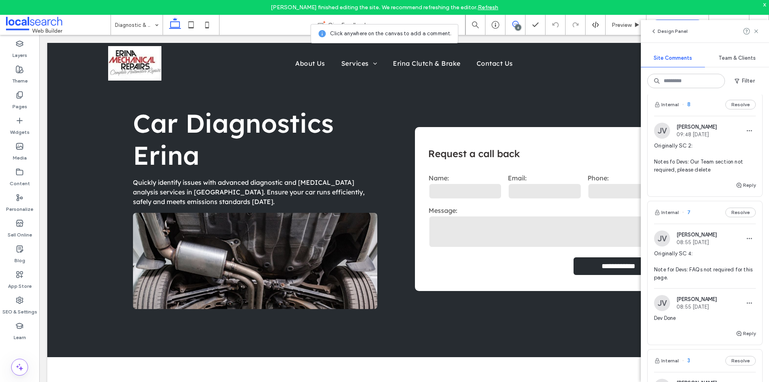
scroll to position [200, 0]
click at [741, 189] on button "Reply" at bounding box center [745, 184] width 20 height 10
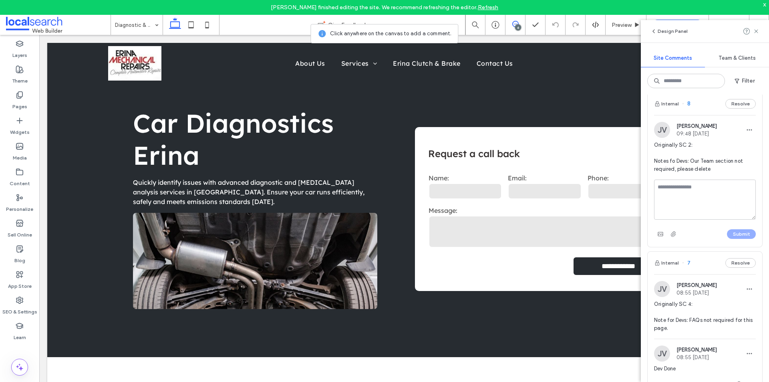
click at [699, 210] on textarea at bounding box center [705, 199] width 102 height 40
type textarea "********"
click at [727, 239] on button "Submit" at bounding box center [741, 234] width 29 height 10
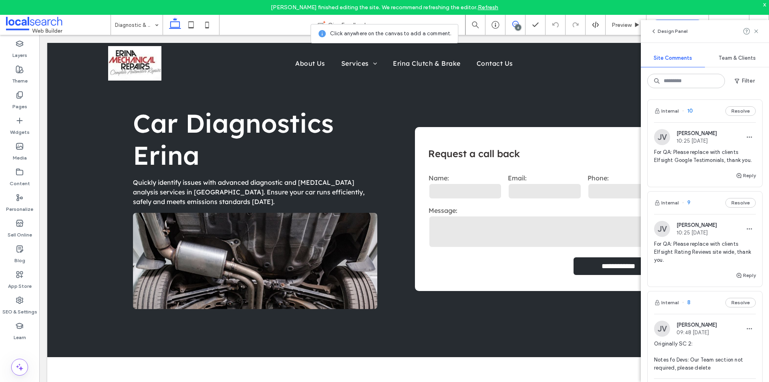
scroll to position [0, 0]
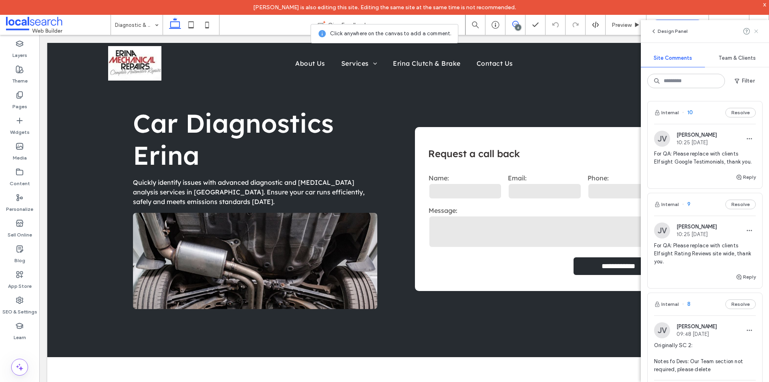
click at [756, 29] on icon at bounding box center [756, 31] width 6 height 6
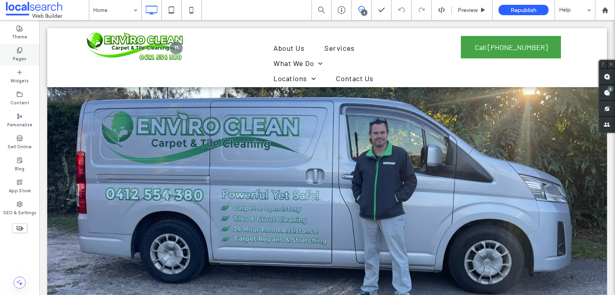
click at [21, 51] on use at bounding box center [19, 50] width 4 height 5
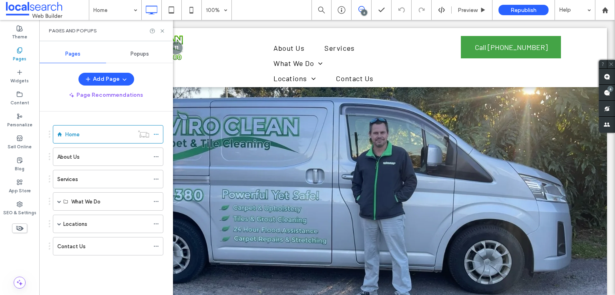
click at [161, 27] on div "Pages and Popups" at bounding box center [106, 30] width 134 height 21
click at [163, 31] on icon at bounding box center [162, 31] width 6 height 6
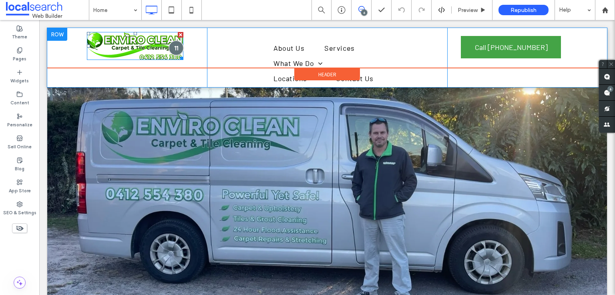
click at [176, 48] on div at bounding box center [176, 47] width 15 height 15
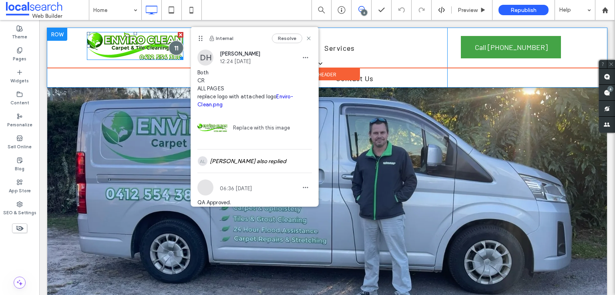
click at [170, 45] on div at bounding box center [176, 47] width 15 height 15
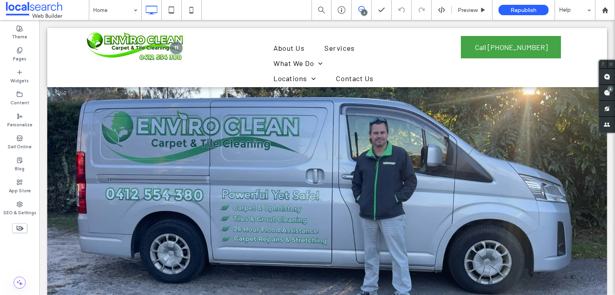
click at [363, 8] on icon at bounding box center [361, 9] width 6 height 6
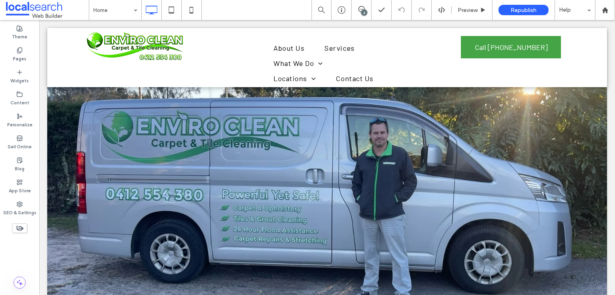
click at [364, 10] on div "6" at bounding box center [364, 13] width 6 height 6
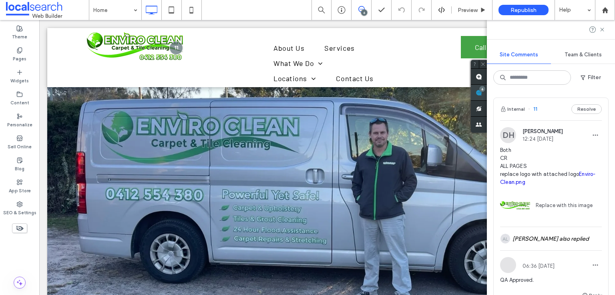
click at [487, 89] on span at bounding box center [479, 93] width 16 height 16
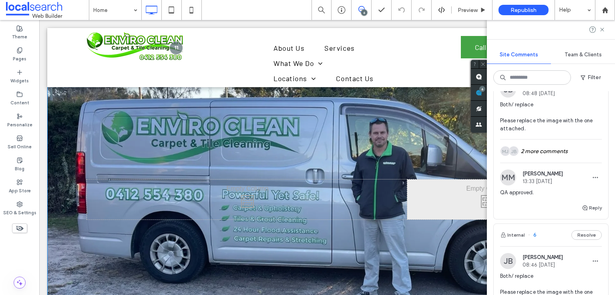
scroll to position [770, 0]
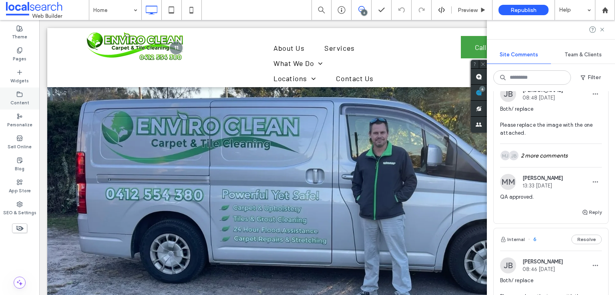
click at [16, 99] on label "Content" at bounding box center [19, 102] width 19 height 9
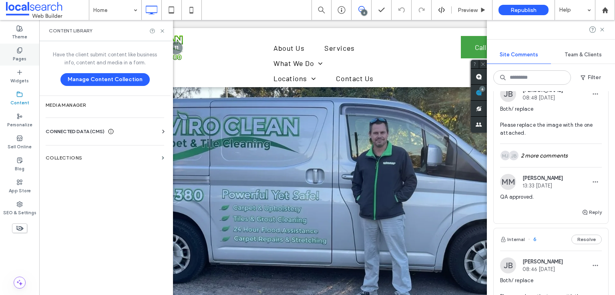
click at [19, 56] on label "Pages" at bounding box center [20, 58] width 14 height 9
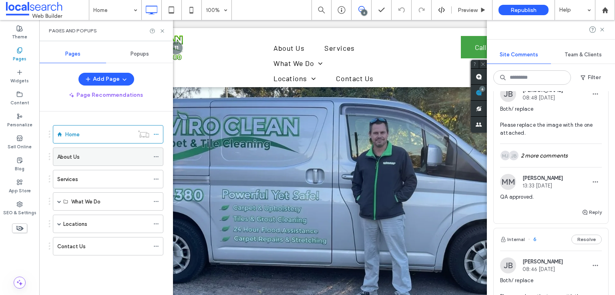
click at [92, 161] on div "About Us" at bounding box center [103, 157] width 92 height 18
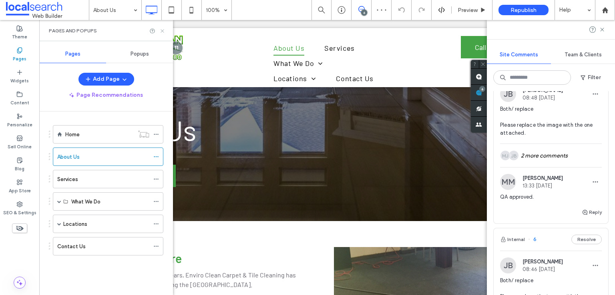
click at [160, 30] on icon at bounding box center [162, 31] width 6 height 6
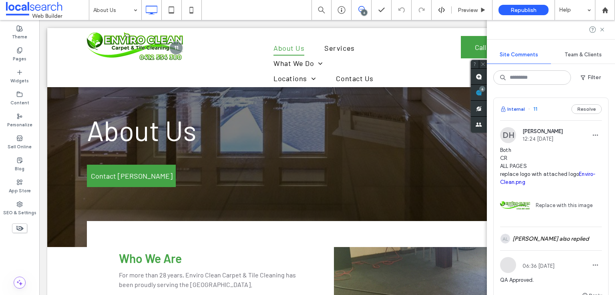
click at [510, 109] on button "Internal" at bounding box center [512, 109] width 25 height 10
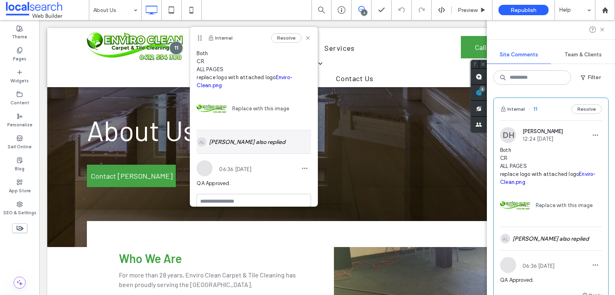
scroll to position [30, 0]
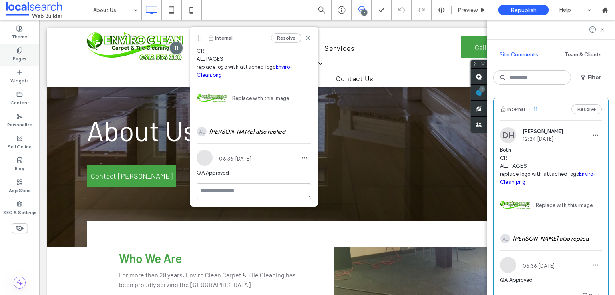
click at [24, 57] on label "Pages" at bounding box center [20, 58] width 14 height 9
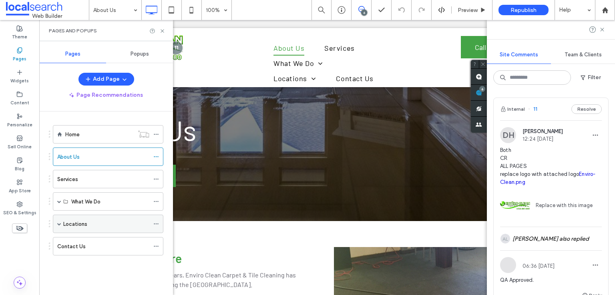
click at [60, 223] on span at bounding box center [59, 224] width 4 height 4
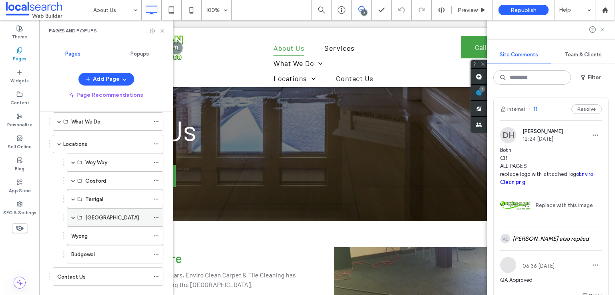
scroll to position [93, 0]
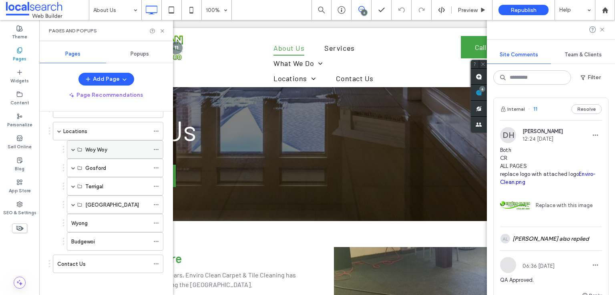
click at [71, 151] on span at bounding box center [73, 150] width 4 height 18
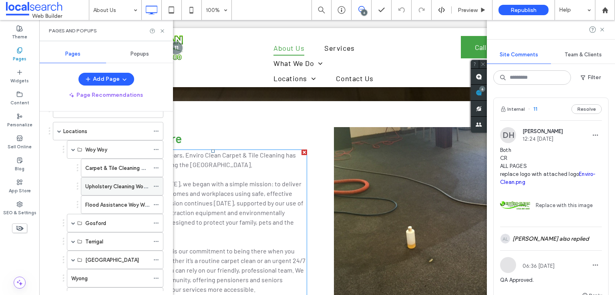
scroll to position [133, 0]
